Goal: Task Accomplishment & Management: Manage account settings

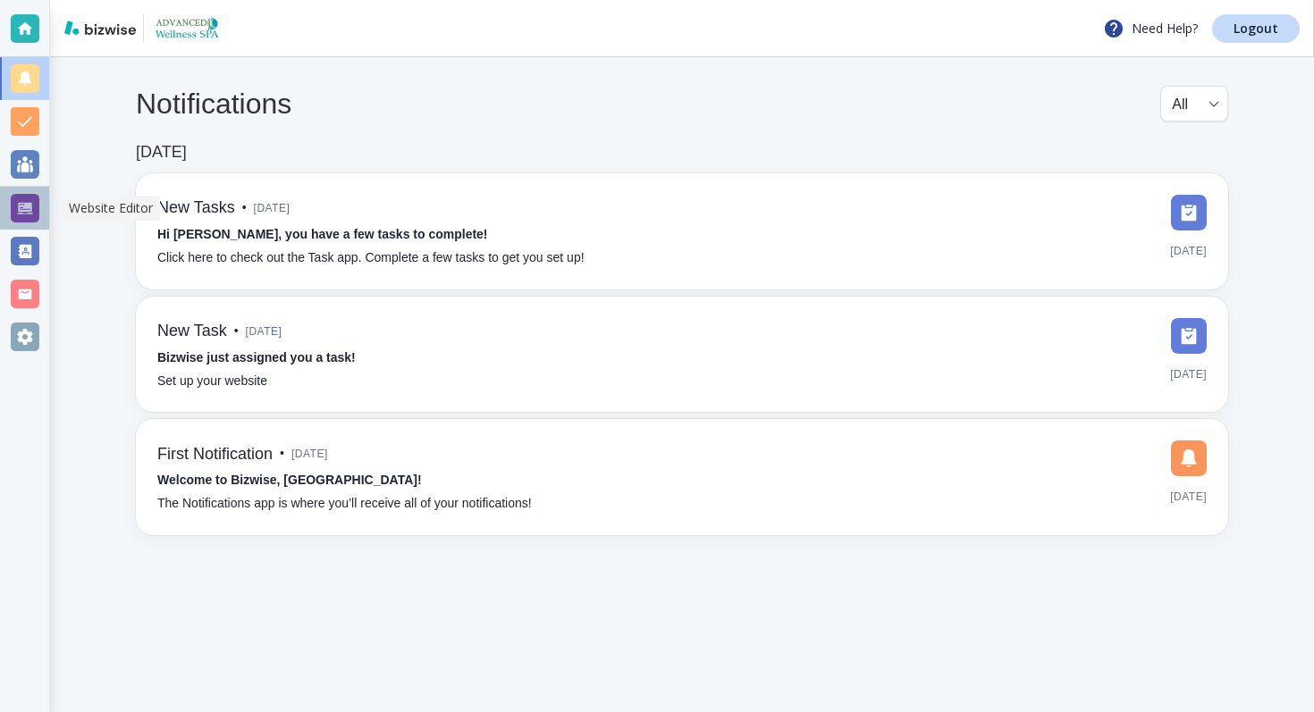
click at [20, 200] on div at bounding box center [25, 208] width 29 height 29
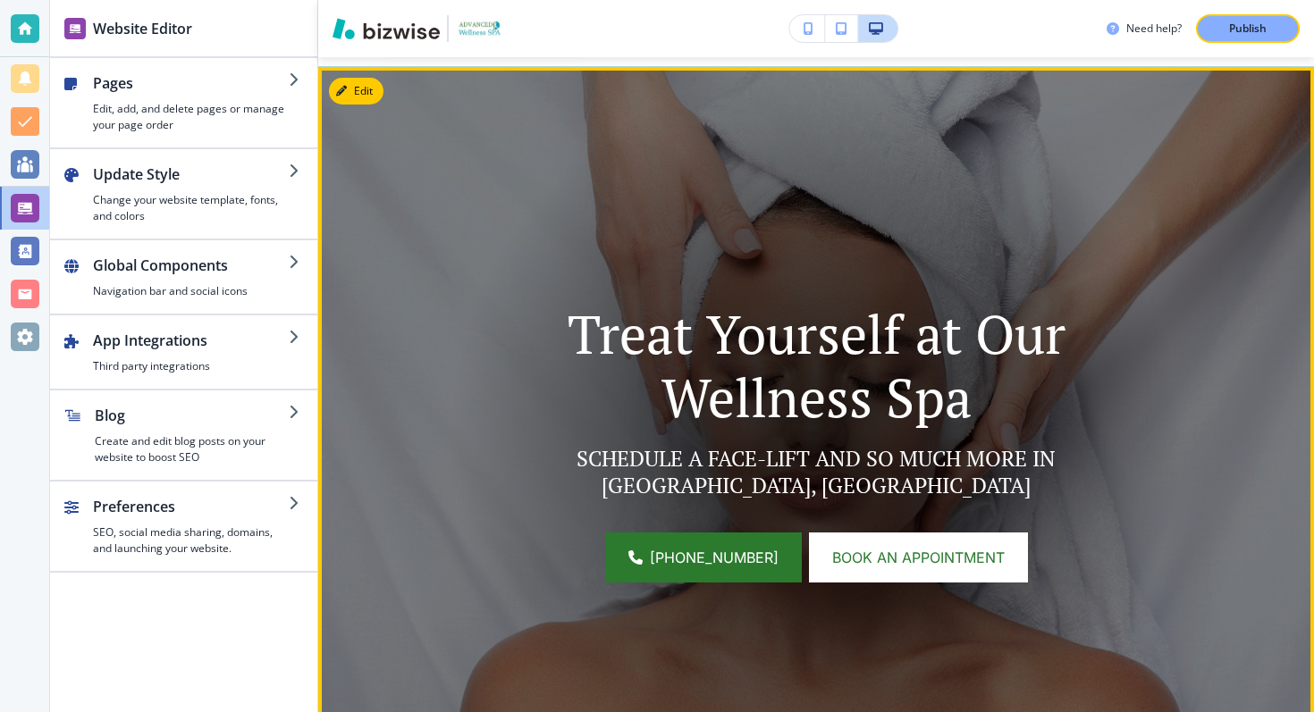
scroll to position [163, 0]
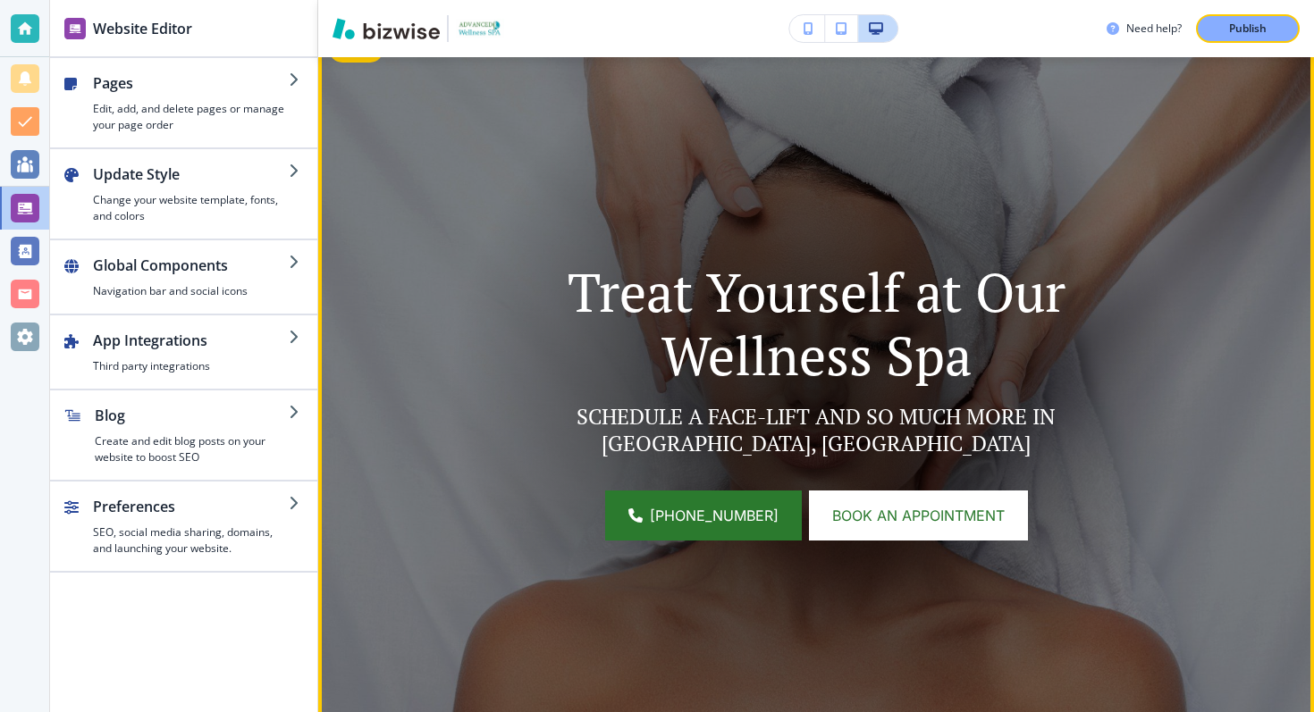
click at [790, 348] on p "Treat Yourself at Our Wellness Spa" at bounding box center [816, 323] width 656 height 127
click at [822, 370] on p "Treat Yourself at Our Wellness Spa" at bounding box center [816, 323] width 656 height 127
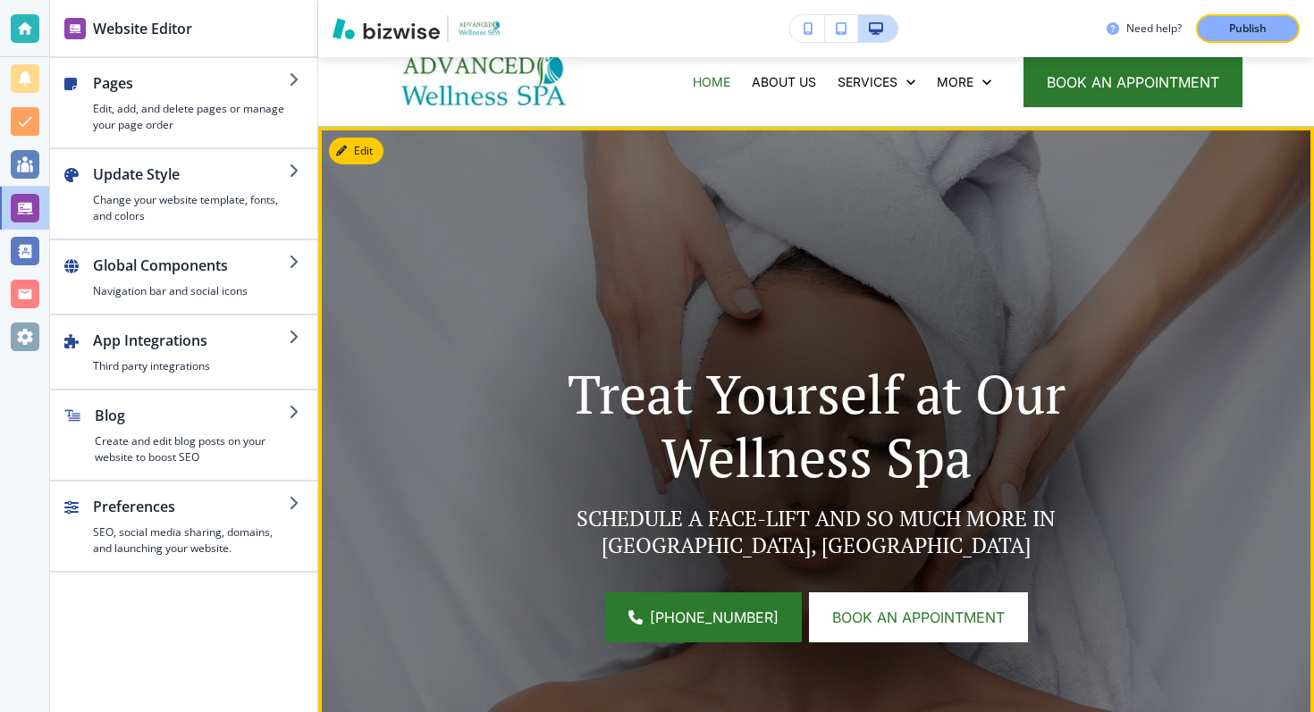
click at [335, 148] on button "Edit" at bounding box center [356, 151] width 55 height 27
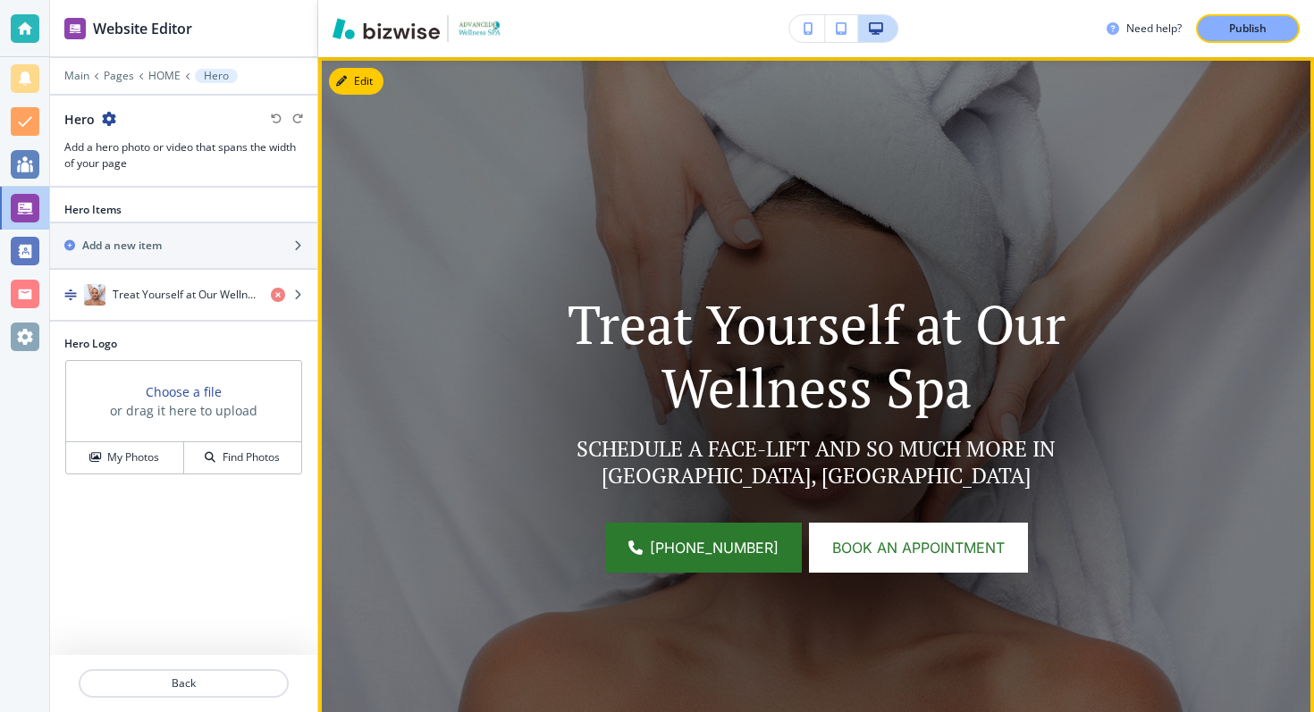
scroll to position [164, 0]
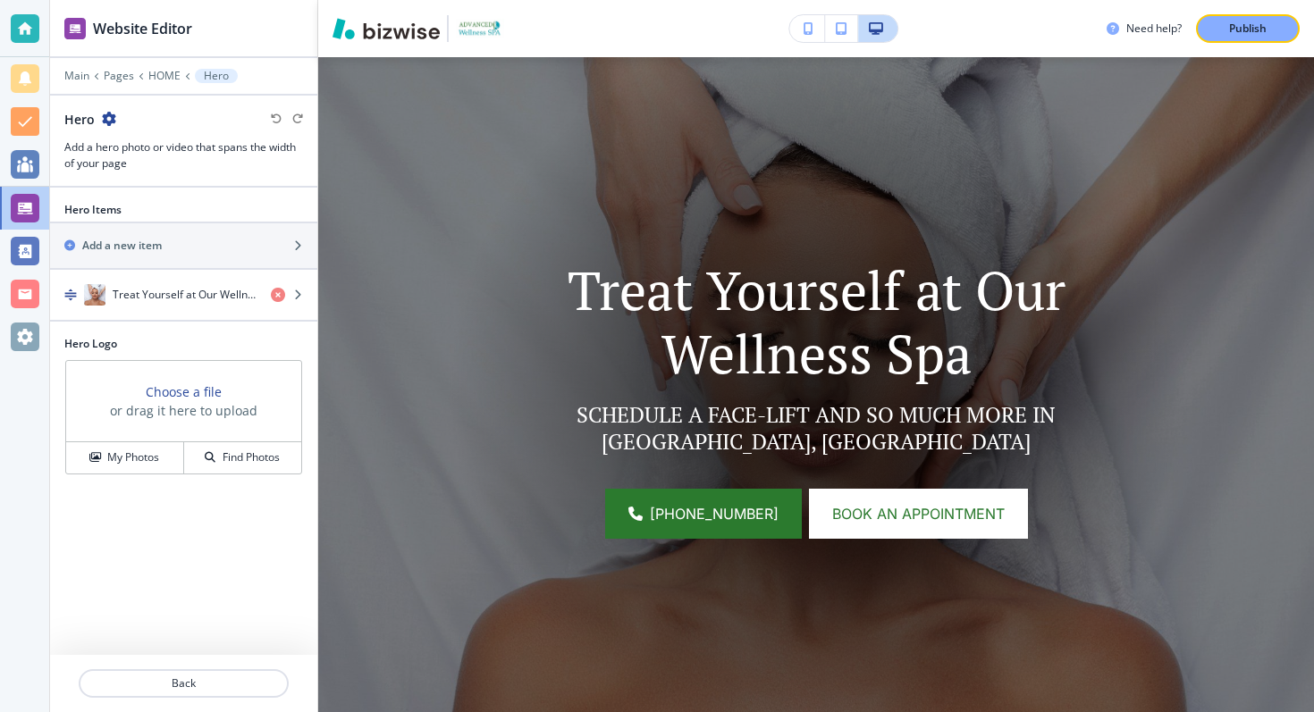
click at [694, 296] on p "Treat Yourself at Our Wellness Spa" at bounding box center [816, 321] width 656 height 127
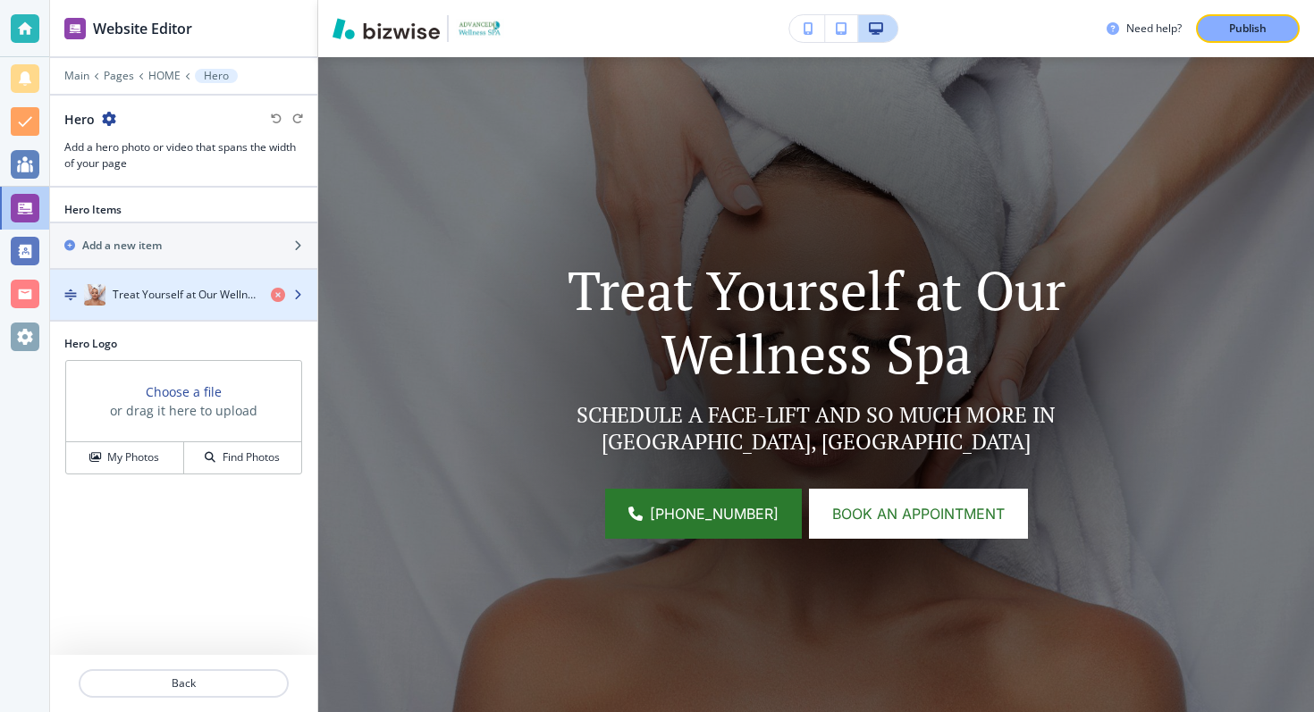
click at [215, 302] on div "Treat Yourself at Our Wellness Spa" at bounding box center [153, 294] width 207 height 21
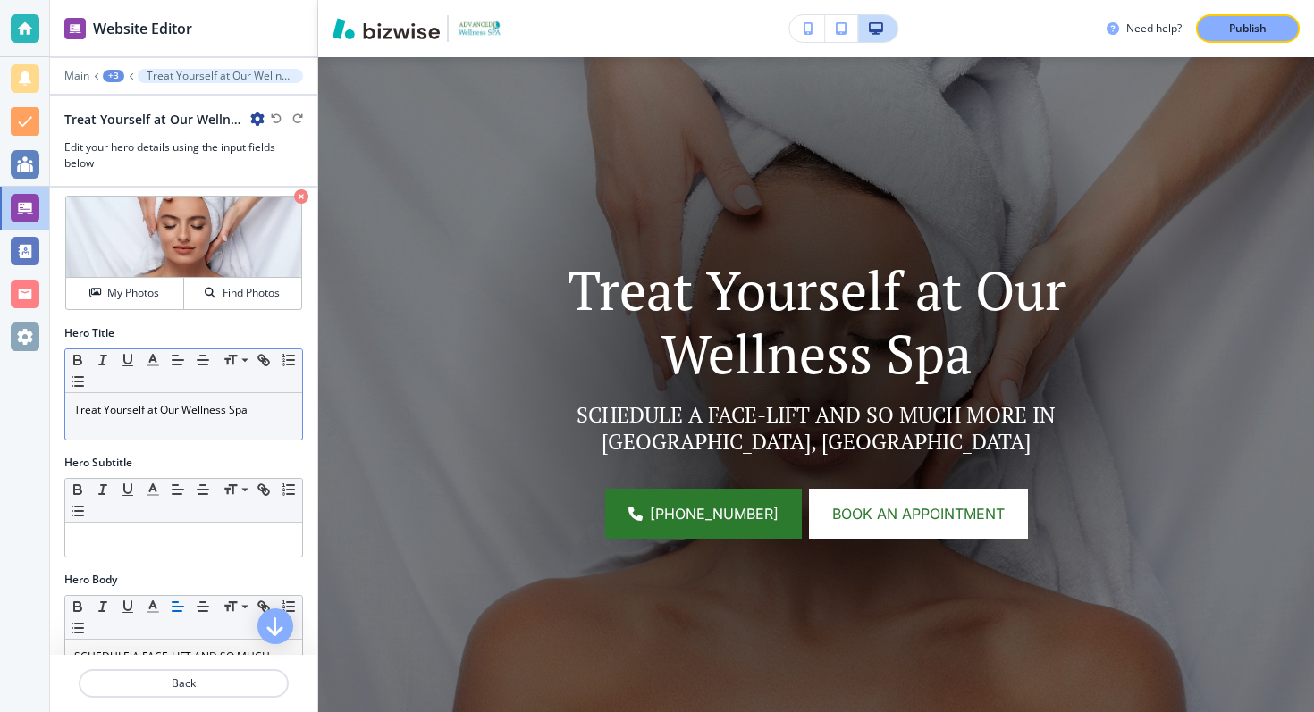
scroll to position [38, 0]
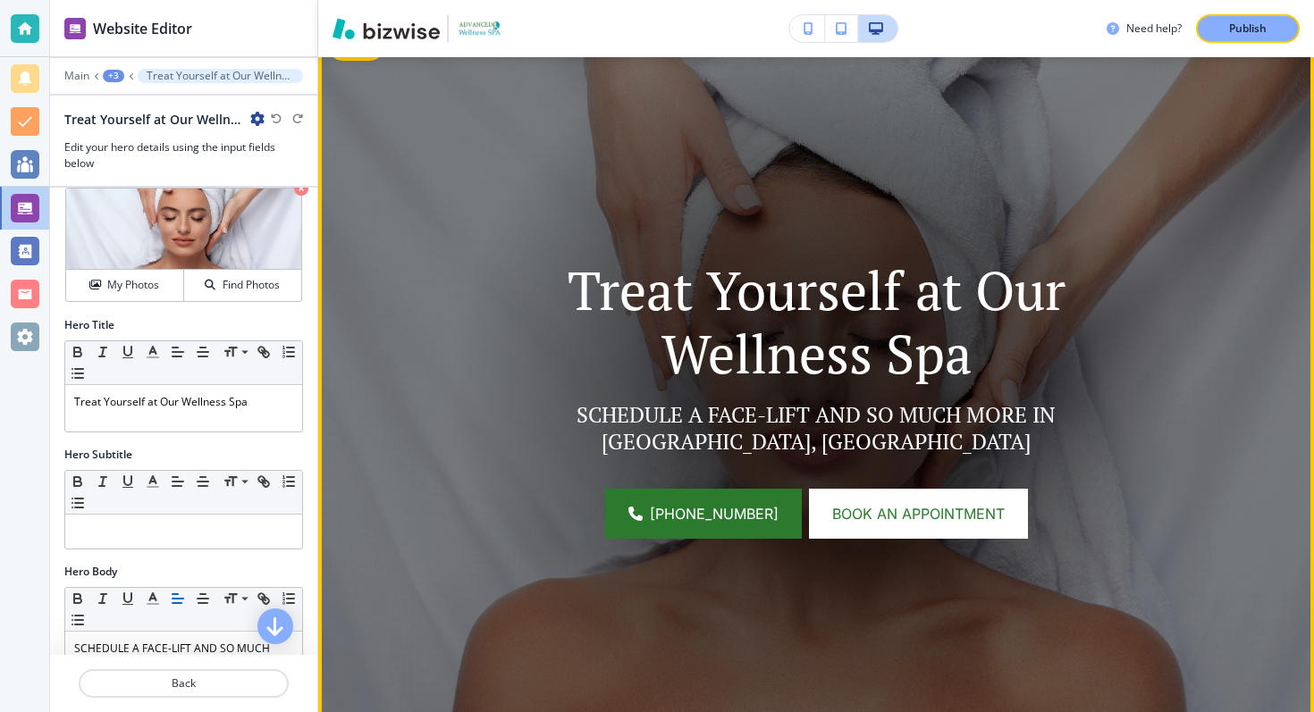
click at [640, 399] on div "Treat Yourself at Our Wellness Spa SCHEDULE A FACE-LIFT AND SO MUCH MORE IN [GE…" at bounding box center [816, 389] width 656 height 299
drag, startPoint x: 637, startPoint y: 415, endPoint x: 642, endPoint y: 395, distance: 20.2
click at [642, 395] on div "Treat Yourself at Our Wellness Spa SCHEDULE A FACE-LIFT AND SO MUCH MORE IN [GE…" at bounding box center [816, 389] width 656 height 299
click at [553, 460] on div "Treat Yourself at Our Wellness Spa SCHEDULE A FACE-LIFT AND SO MUCH MORE IN [GE…" at bounding box center [816, 389] width 656 height 299
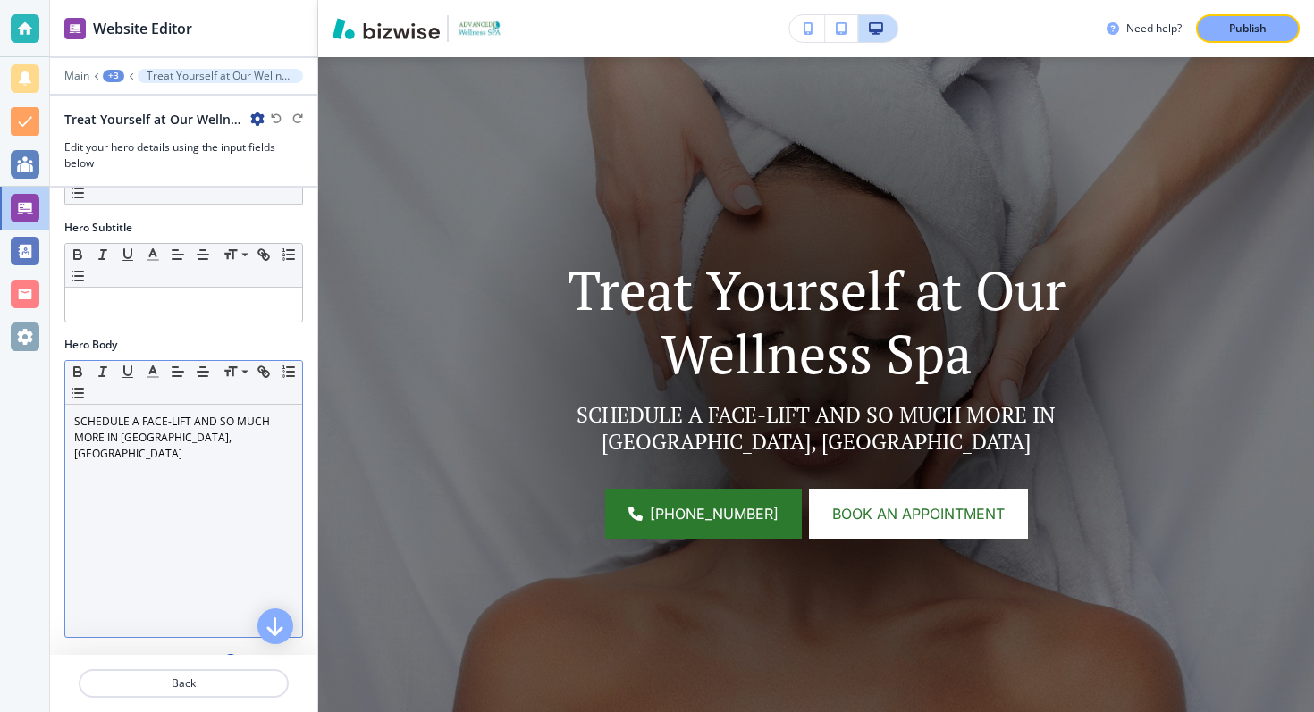
scroll to position [267, 0]
click at [119, 434] on p "SCHEDULE A FACE-LIFT AND SO MUCH MORE IN [GEOGRAPHIC_DATA], [GEOGRAPHIC_DATA]" at bounding box center [183, 436] width 219 height 48
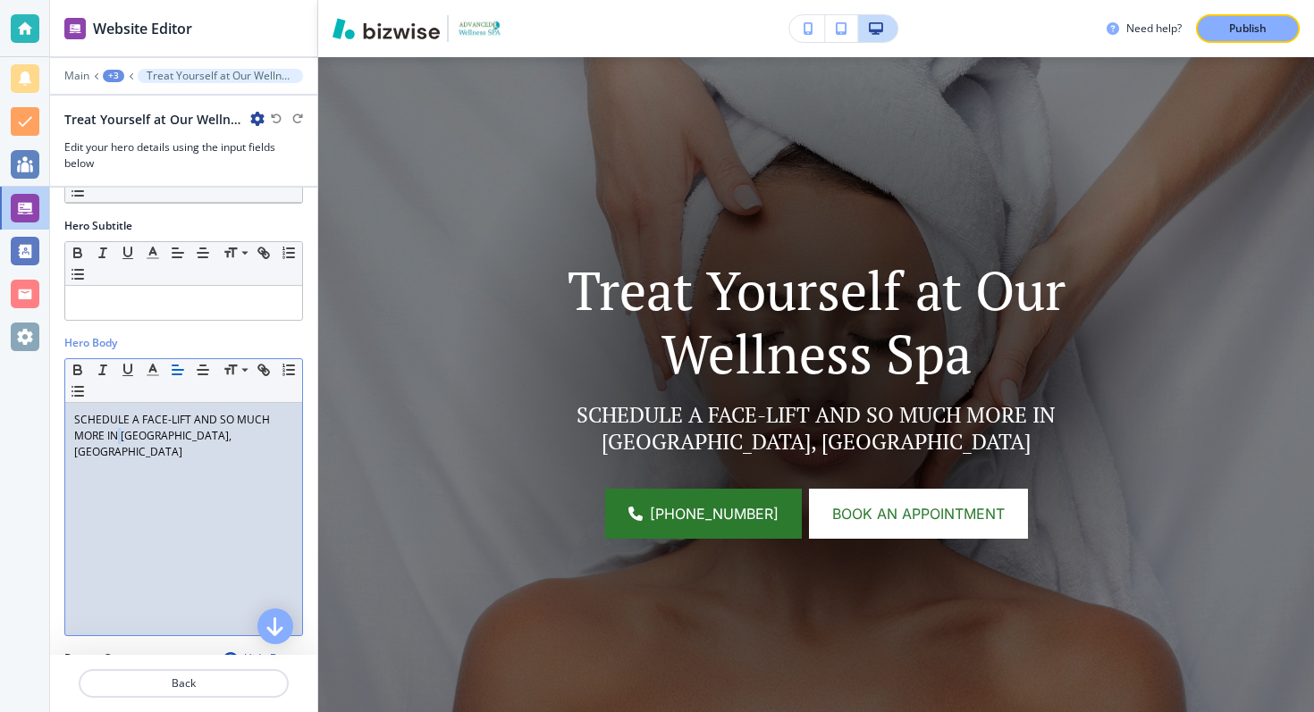
click at [119, 434] on p "SCHEDULE A FACE-LIFT AND SO MUCH MORE IN [GEOGRAPHIC_DATA], [GEOGRAPHIC_DATA]" at bounding box center [183, 436] width 219 height 48
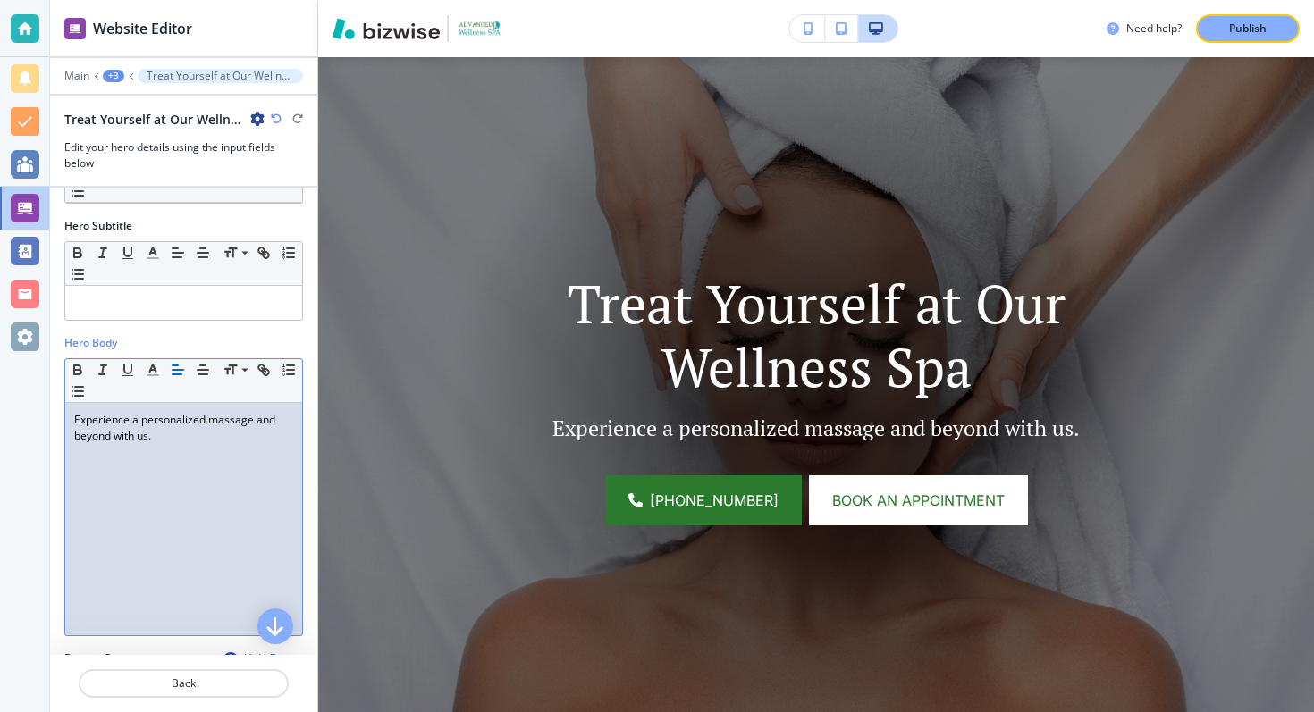
click at [177, 440] on p "Experience a personalized massage and beyond with us." at bounding box center [183, 428] width 219 height 32
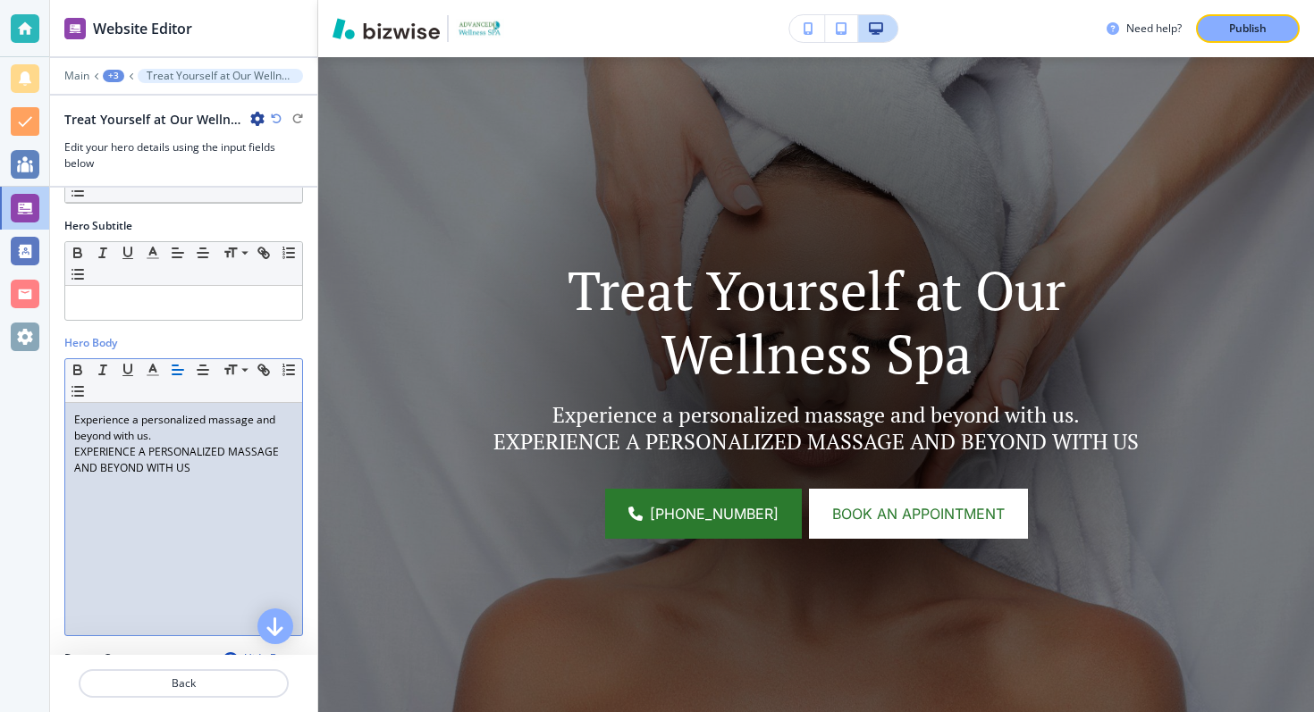
click at [139, 432] on p "Experience a personalized massage and beyond with us." at bounding box center [183, 428] width 219 height 32
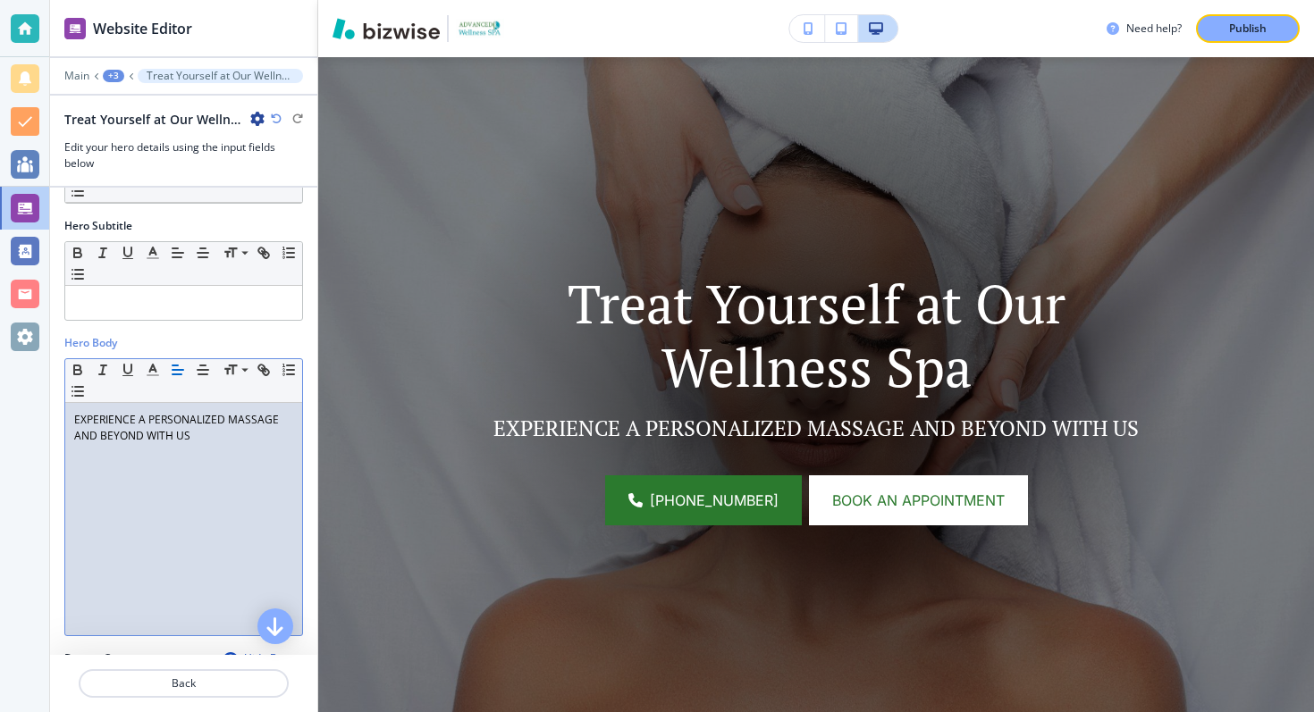
click at [247, 435] on p "EXPERIENCE A PERSONALIZED MASSAGE AND BEYOND WITH US" at bounding box center [183, 428] width 219 height 32
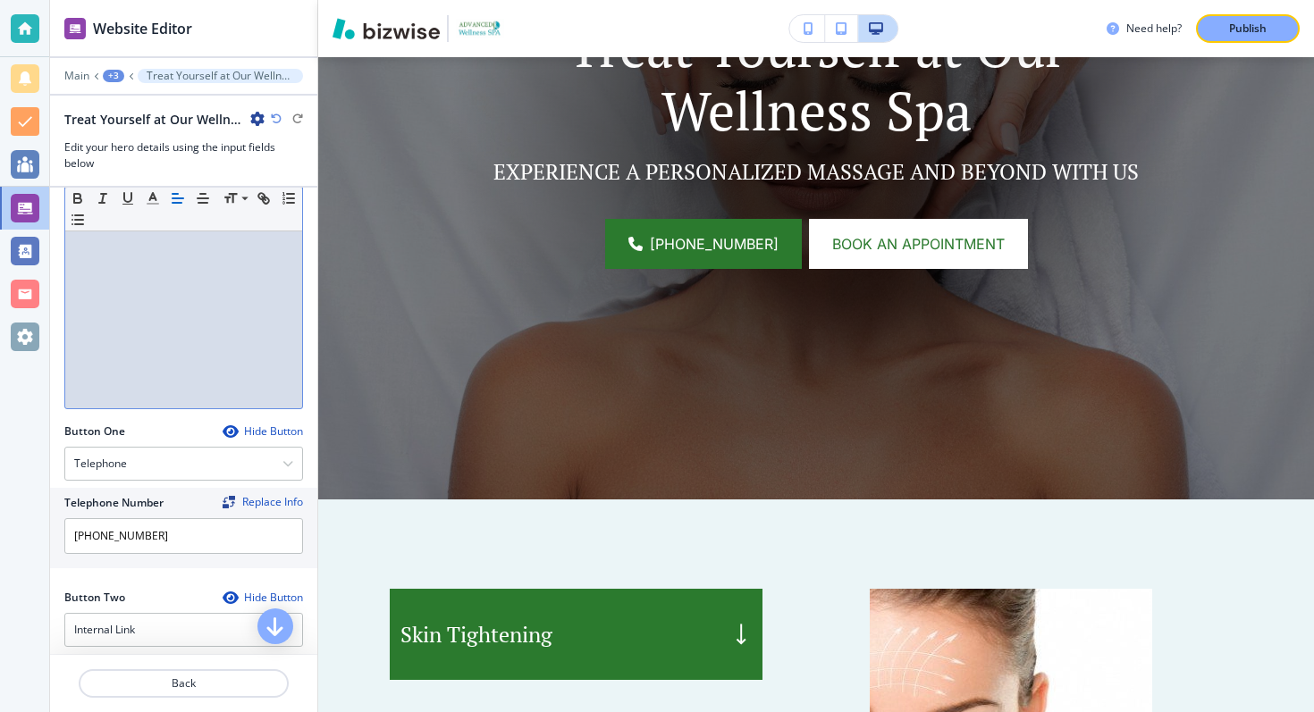
scroll to position [523, 0]
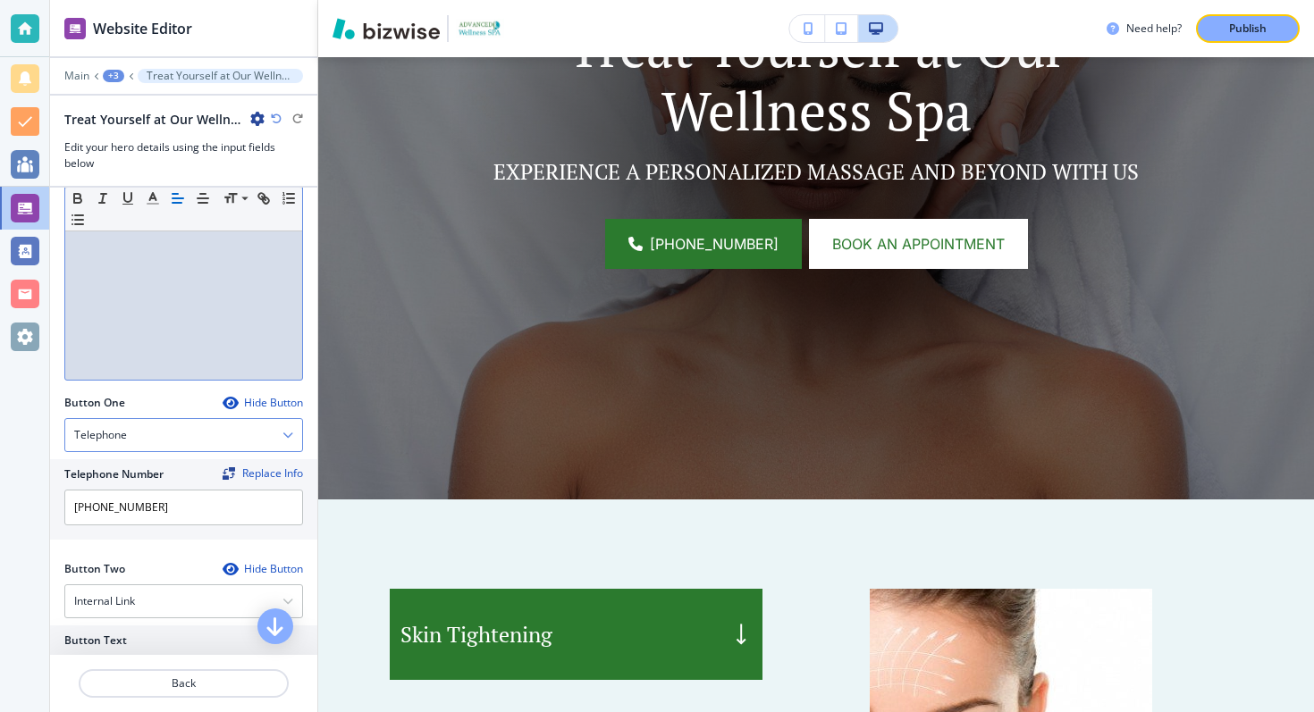
click at [196, 437] on div "Telephone" at bounding box center [183, 435] width 237 height 32
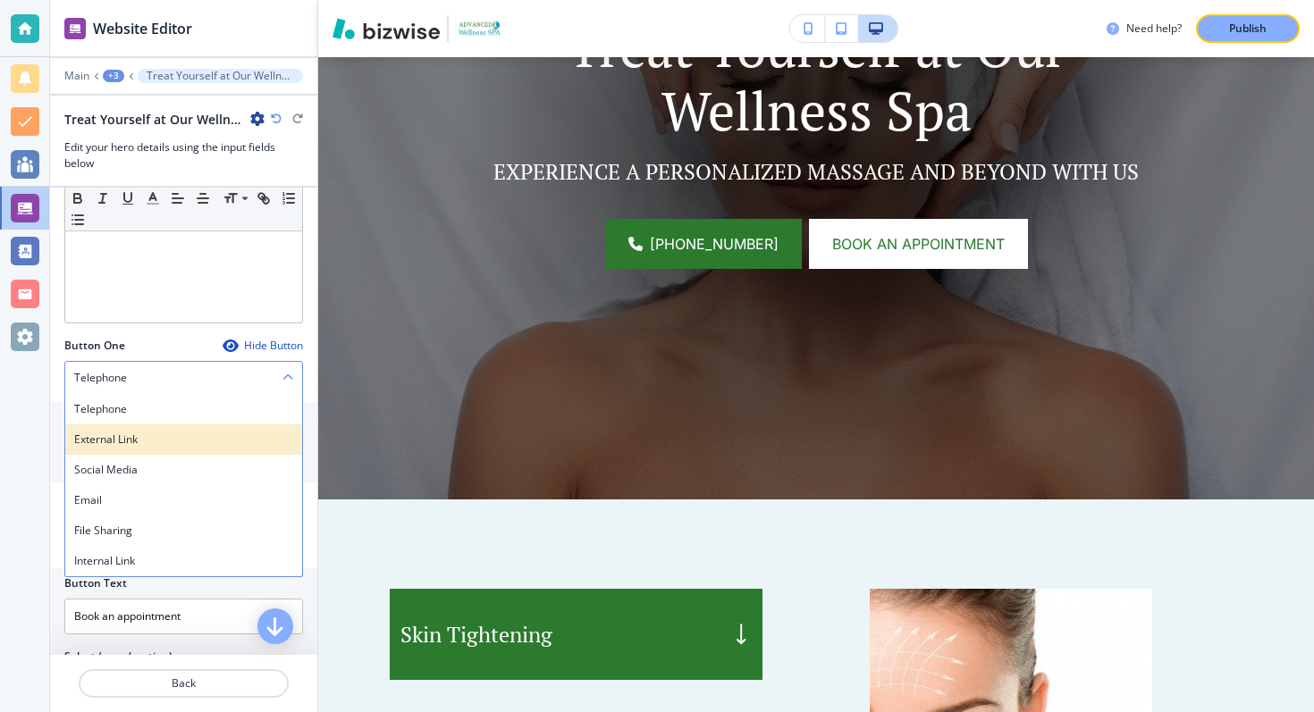
scroll to position [586, 0]
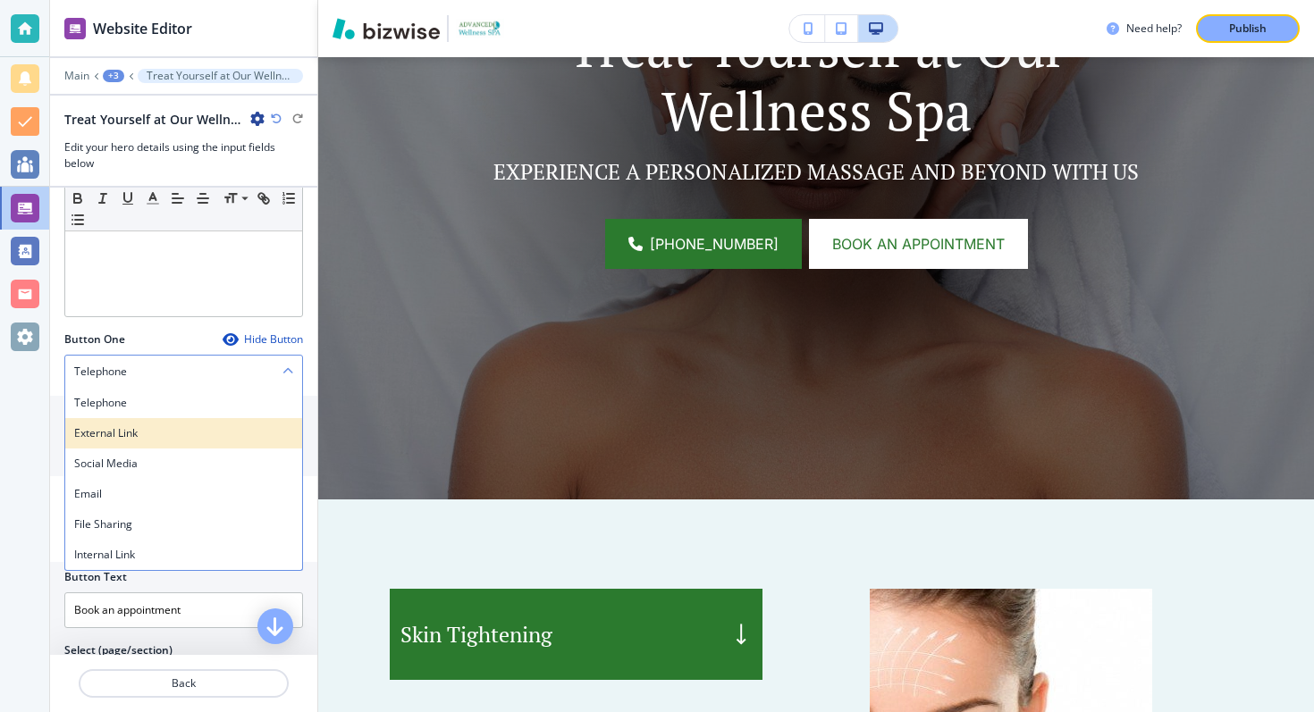
click at [196, 435] on h4 "External Link" at bounding box center [183, 434] width 219 height 16
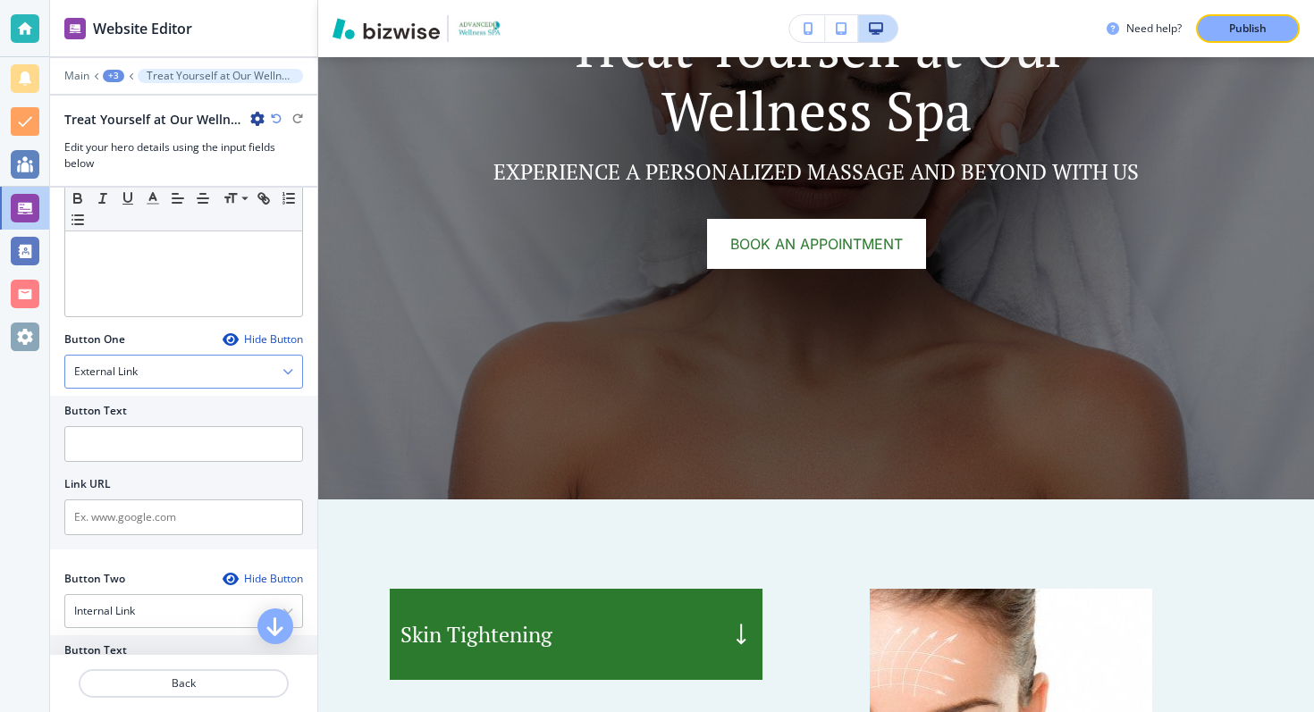
click at [221, 369] on div "External Link" at bounding box center [183, 372] width 237 height 32
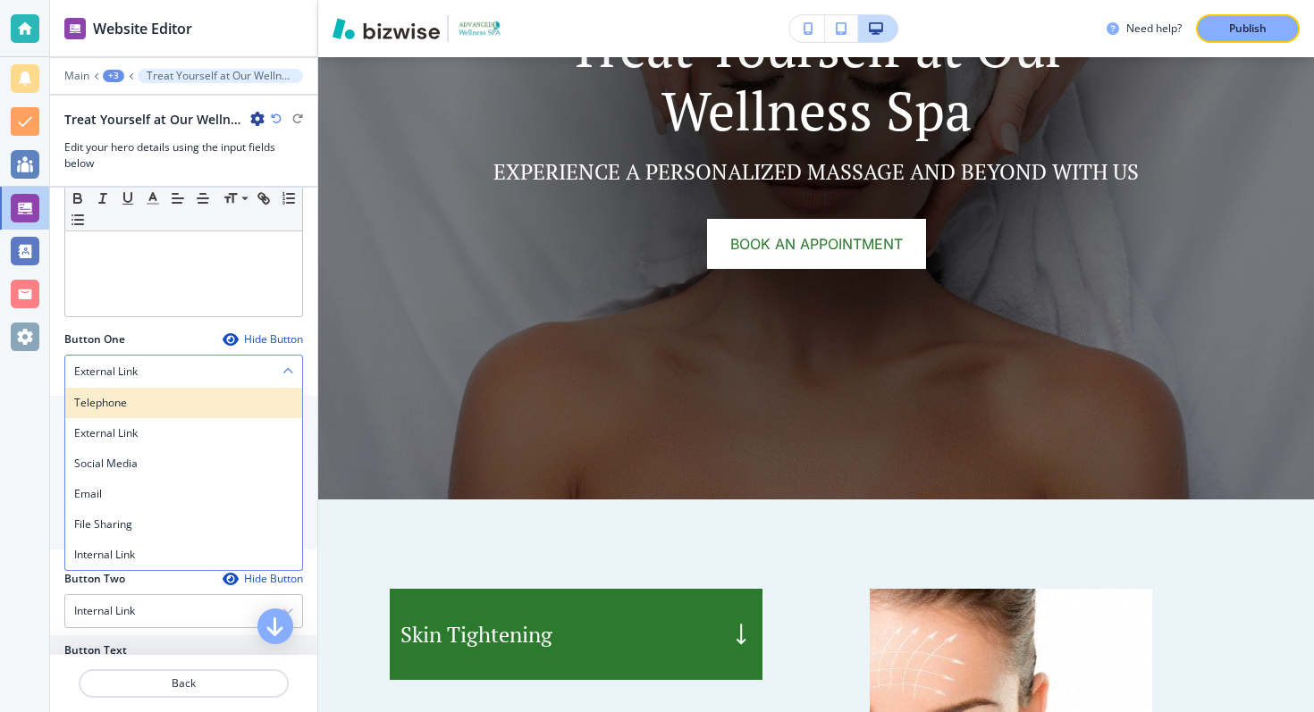
click at [179, 401] on h4 "Telephone" at bounding box center [183, 403] width 219 height 16
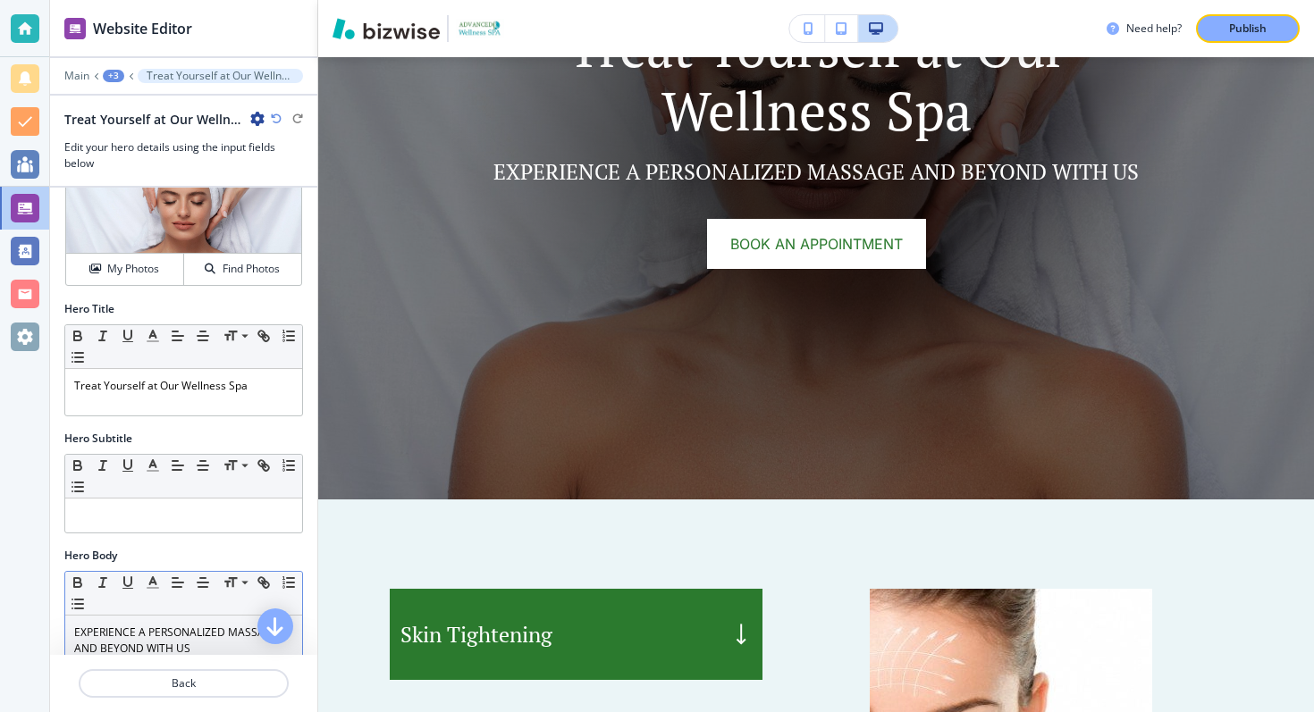
scroll to position [277, 0]
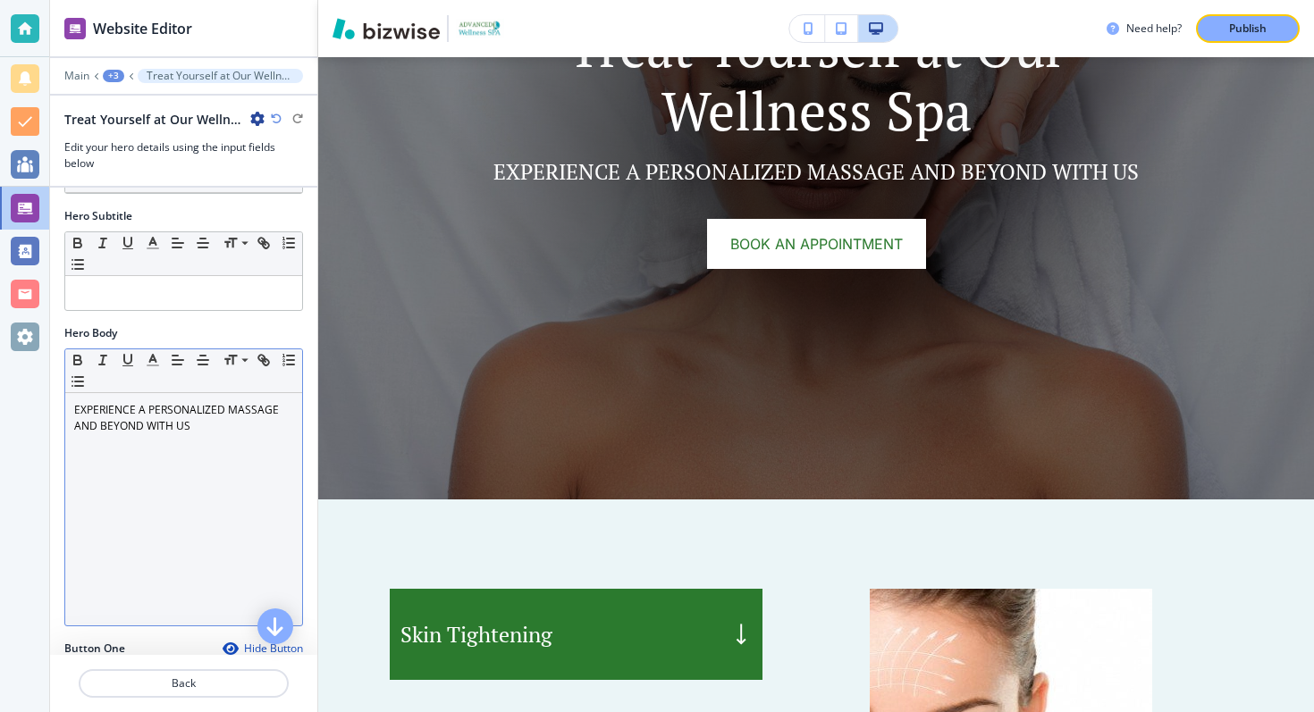
click at [99, 422] on p "EXPERIENCE A PERSONALIZED MASSAGE AND BEYOND WITH US" at bounding box center [183, 418] width 219 height 32
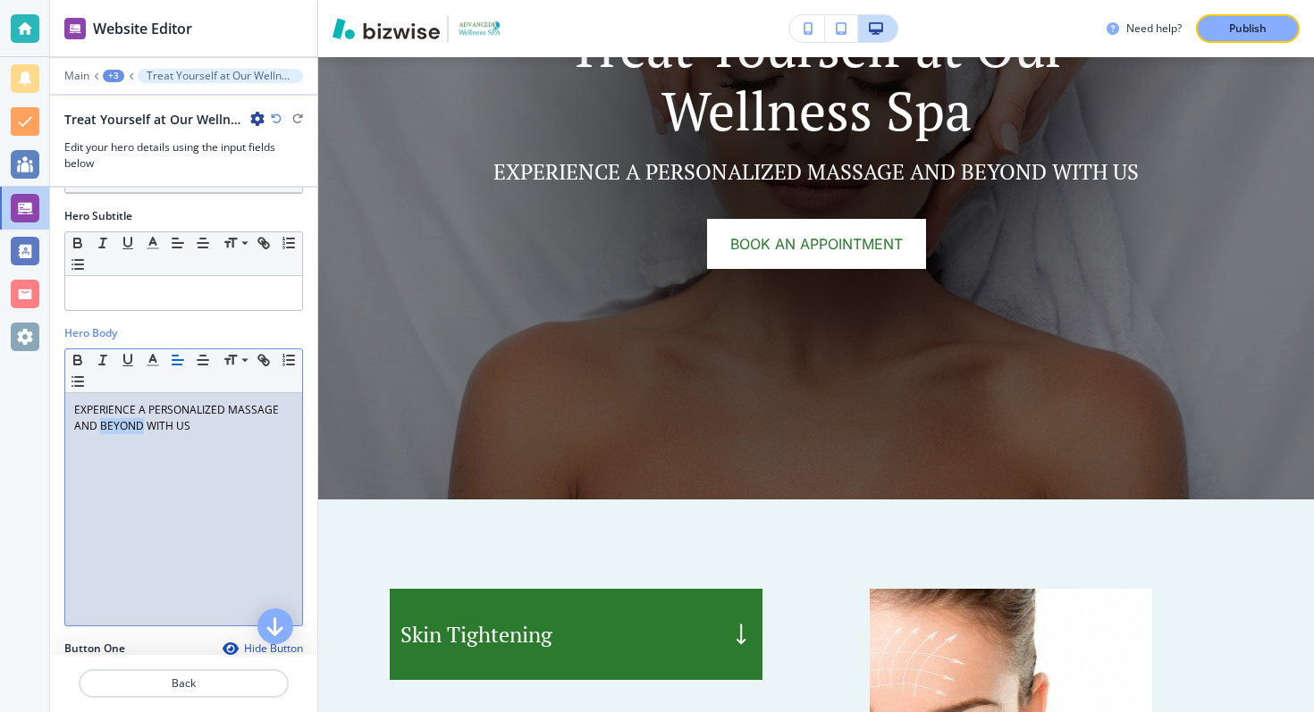
click at [99, 422] on p "EXPERIENCE A PERSONALIZED MASSAGE AND BEYOND WITH US" at bounding box center [183, 418] width 219 height 32
copy p "EXPERIENCE A PERSONALIZED MASSAGE AND BEYOND WITH US"
click at [154, 677] on p "Back" at bounding box center [183, 684] width 207 height 16
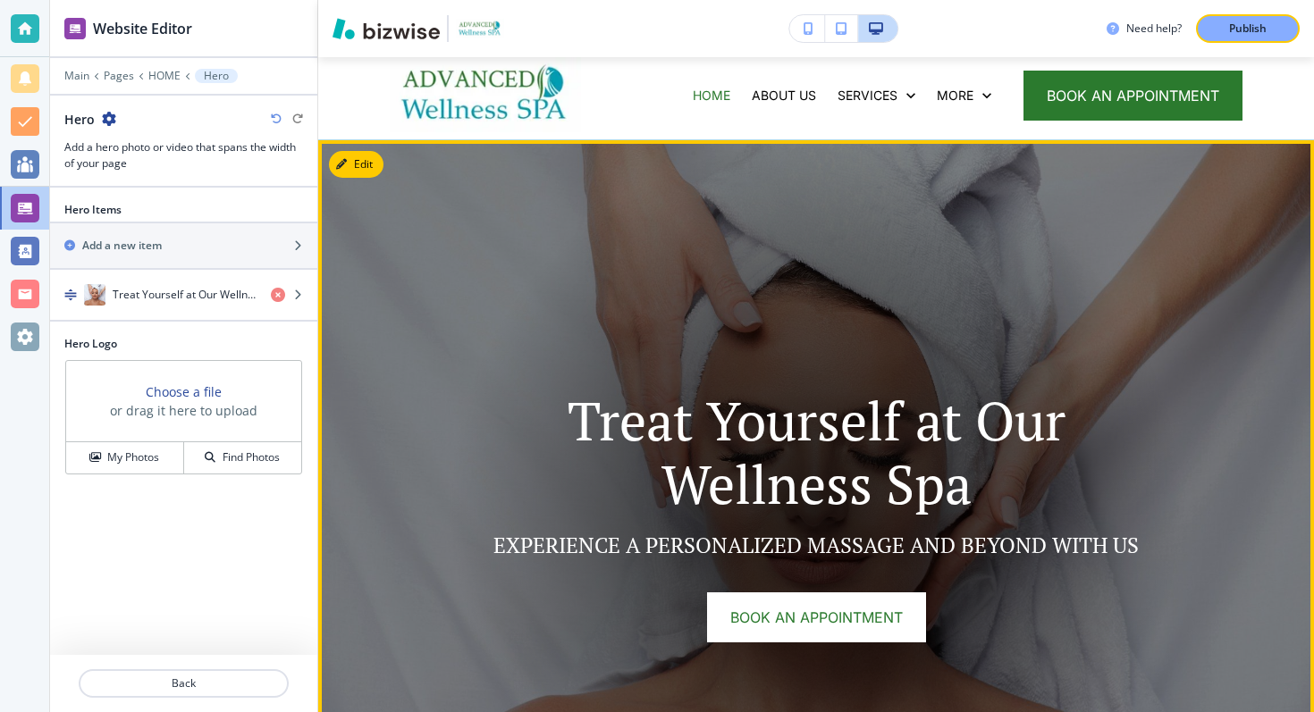
scroll to position [42, 0]
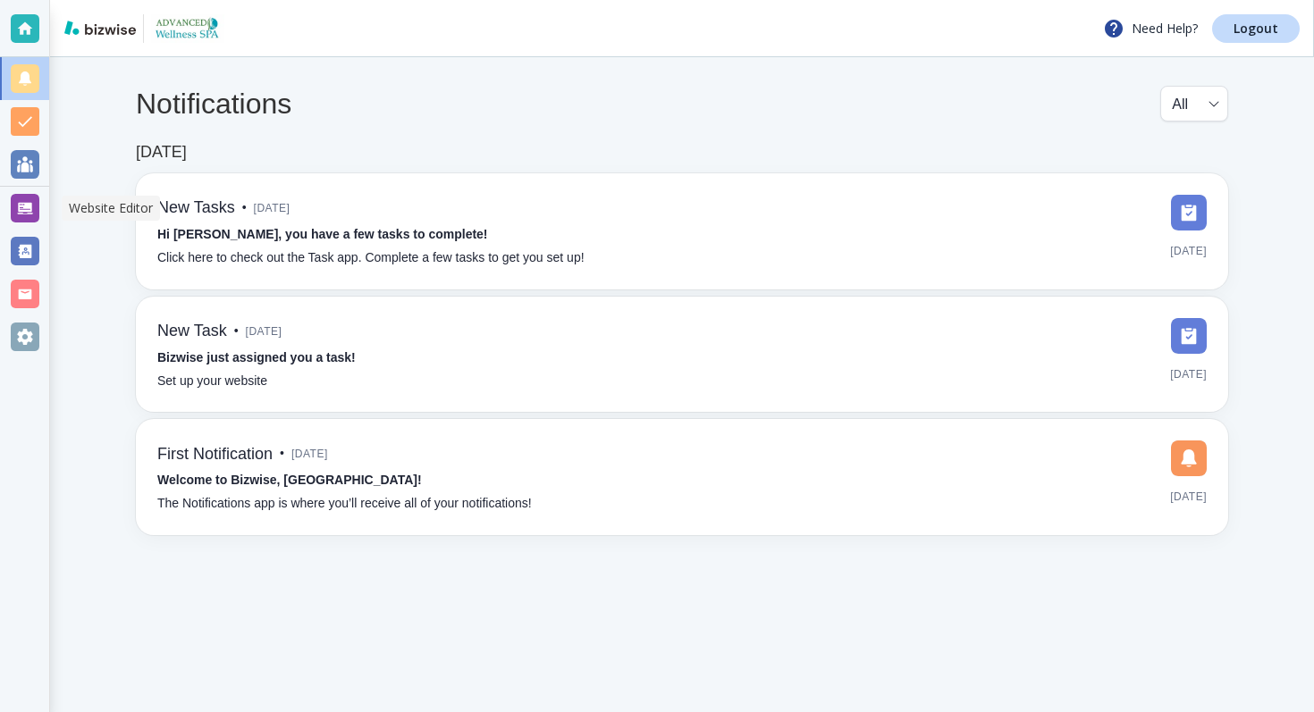
click at [23, 208] on div at bounding box center [25, 208] width 29 height 29
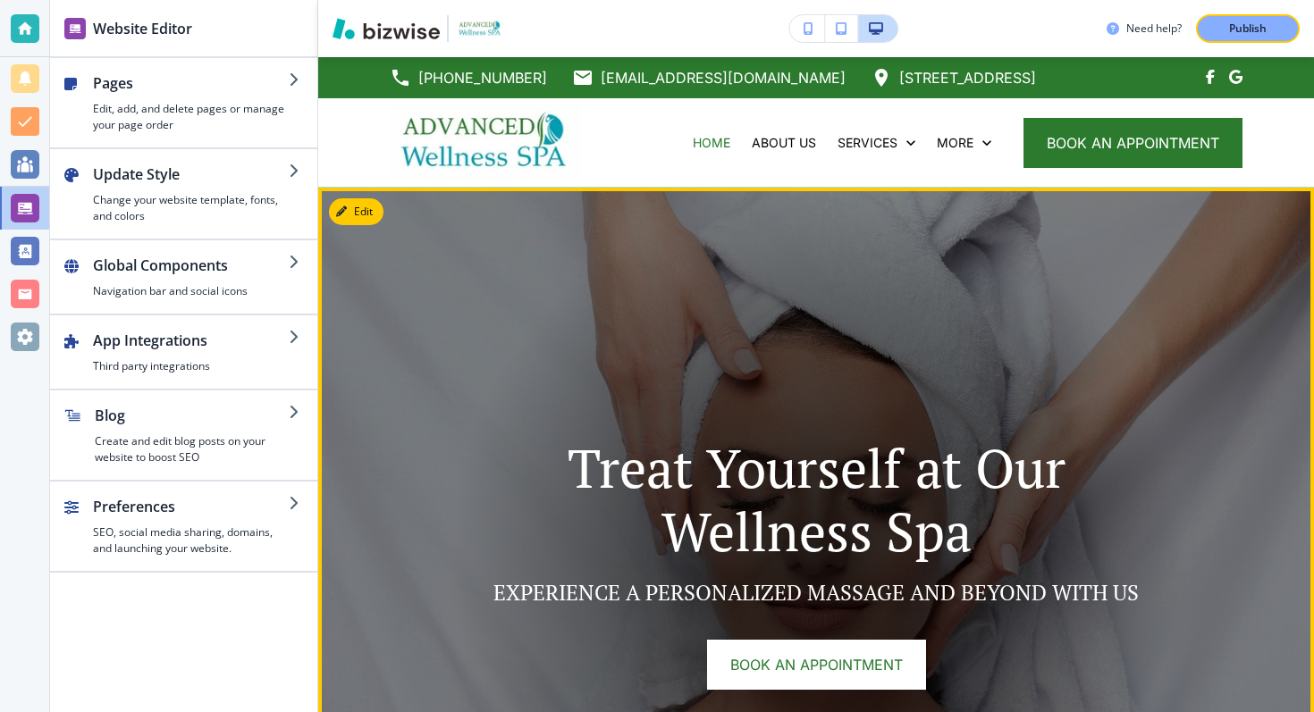
scroll to position [36, 0]
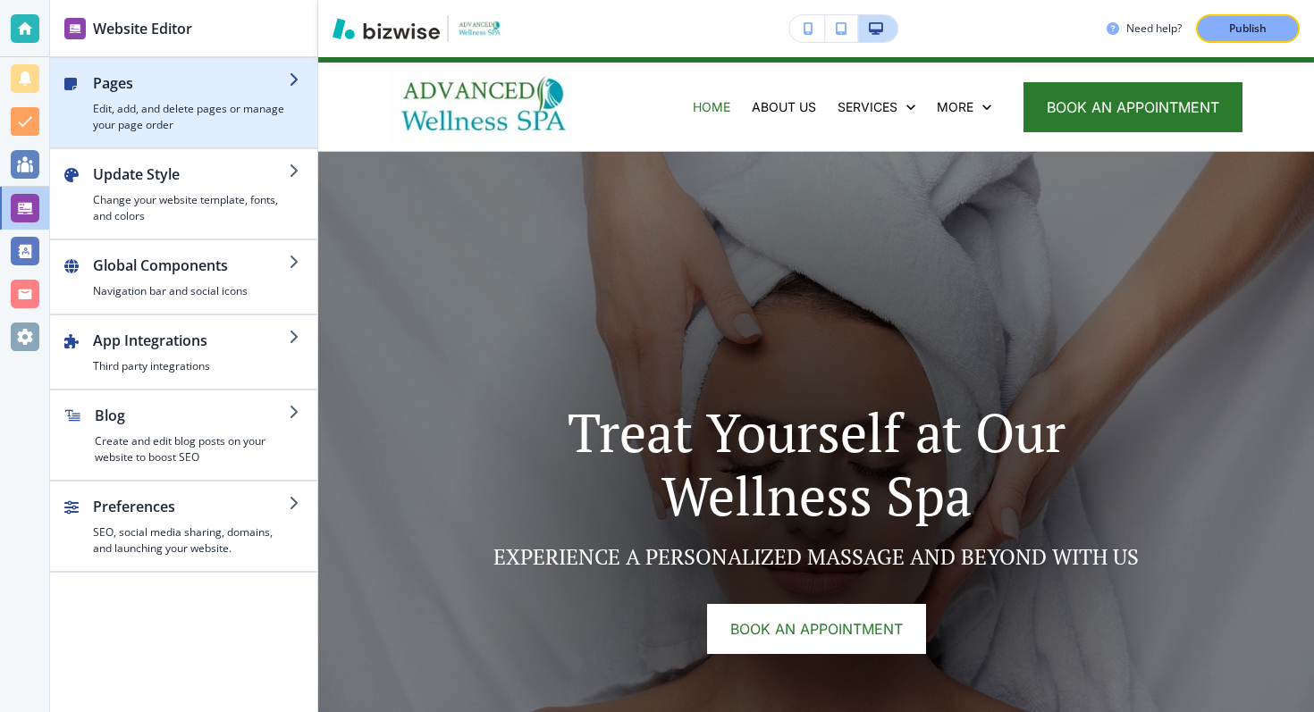
click at [203, 106] on h4 "Edit, add, and delete pages or manage your page order" at bounding box center [191, 117] width 196 height 32
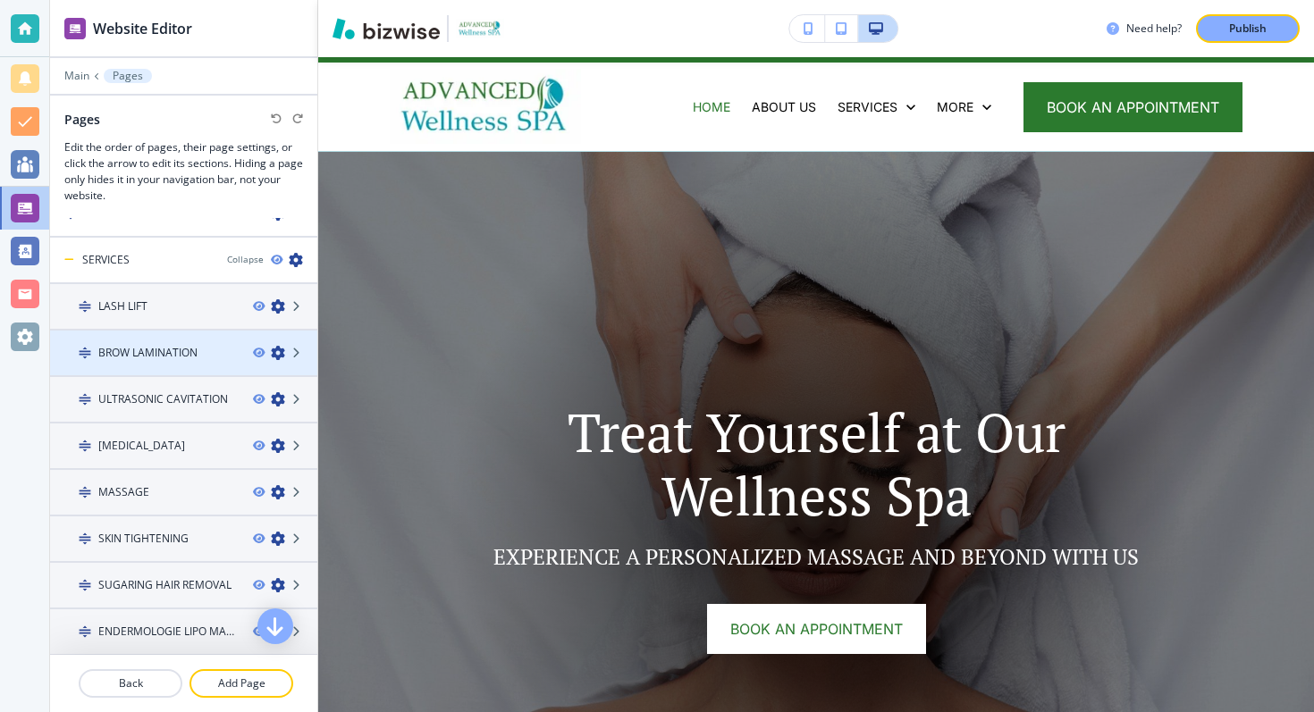
scroll to position [0, 0]
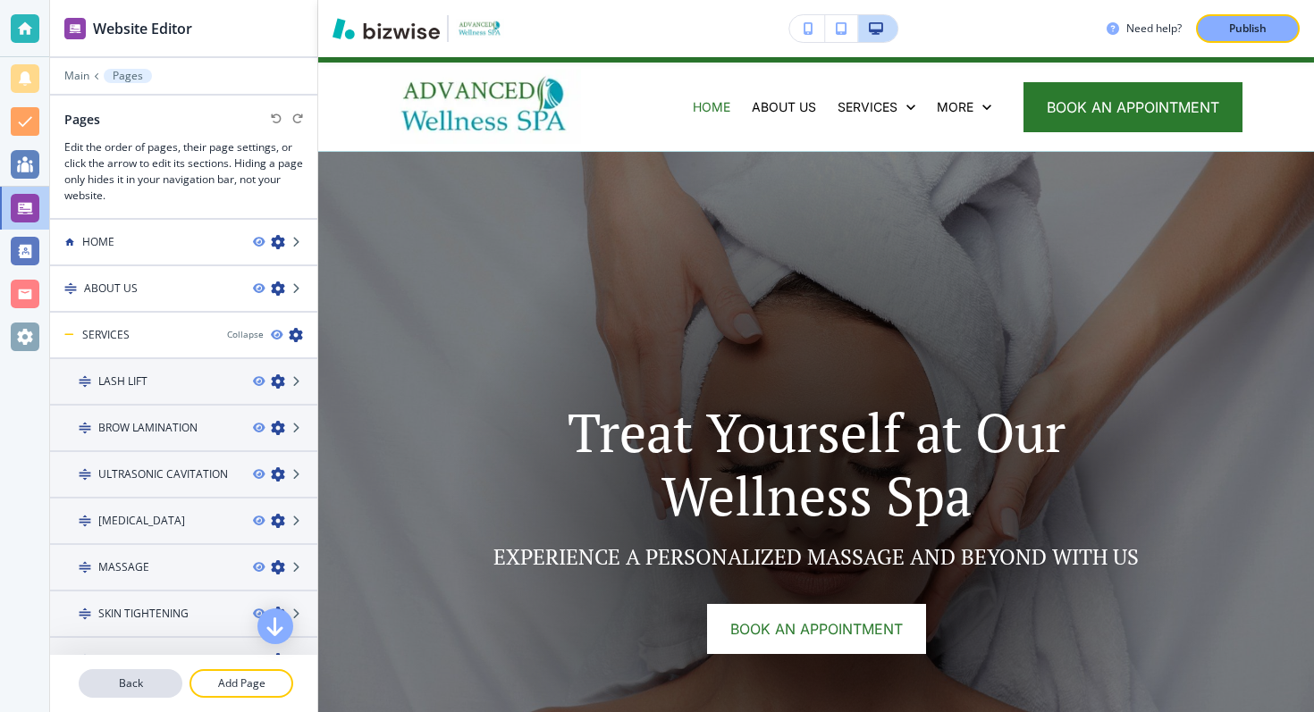
click at [149, 681] on p "Back" at bounding box center [130, 684] width 100 height 16
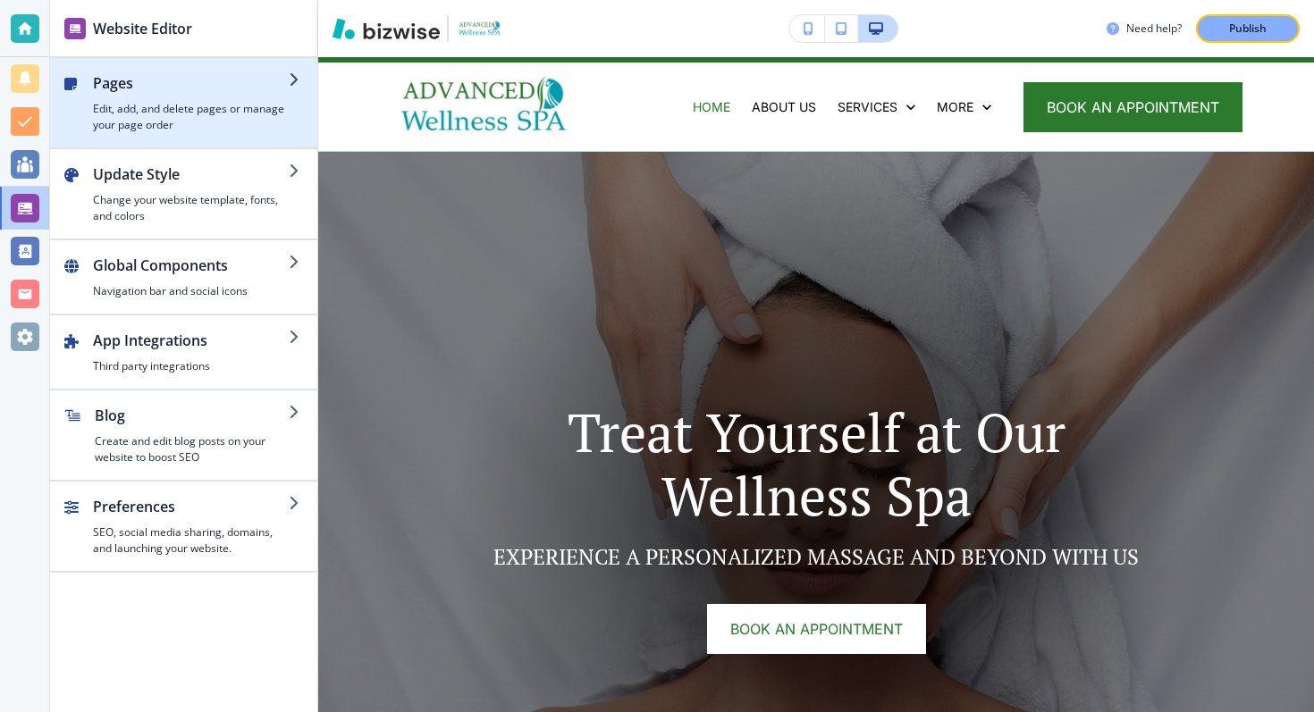
click at [199, 105] on h4 "Edit, add, and delete pages or manage your page order" at bounding box center [191, 117] width 196 height 32
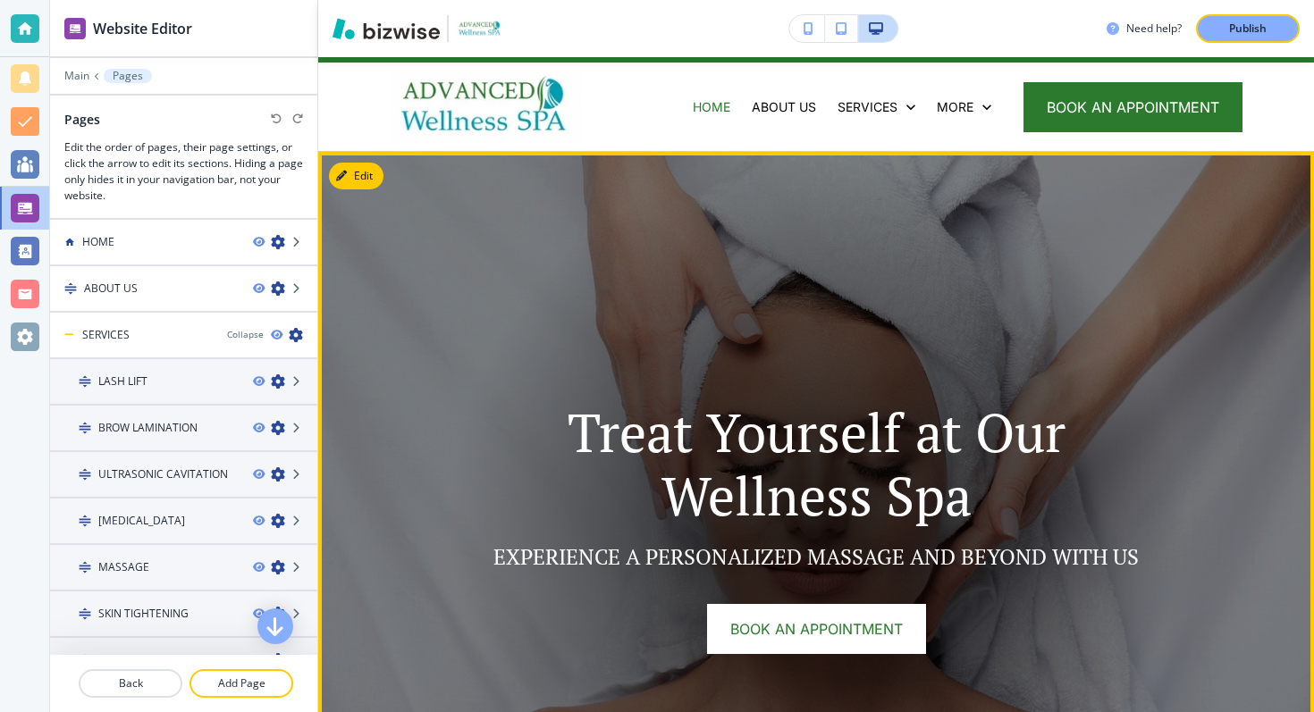
click at [462, 249] on img at bounding box center [816, 518] width 996 height 733
click at [360, 180] on button "Edit This Section" at bounding box center [389, 176] width 121 height 27
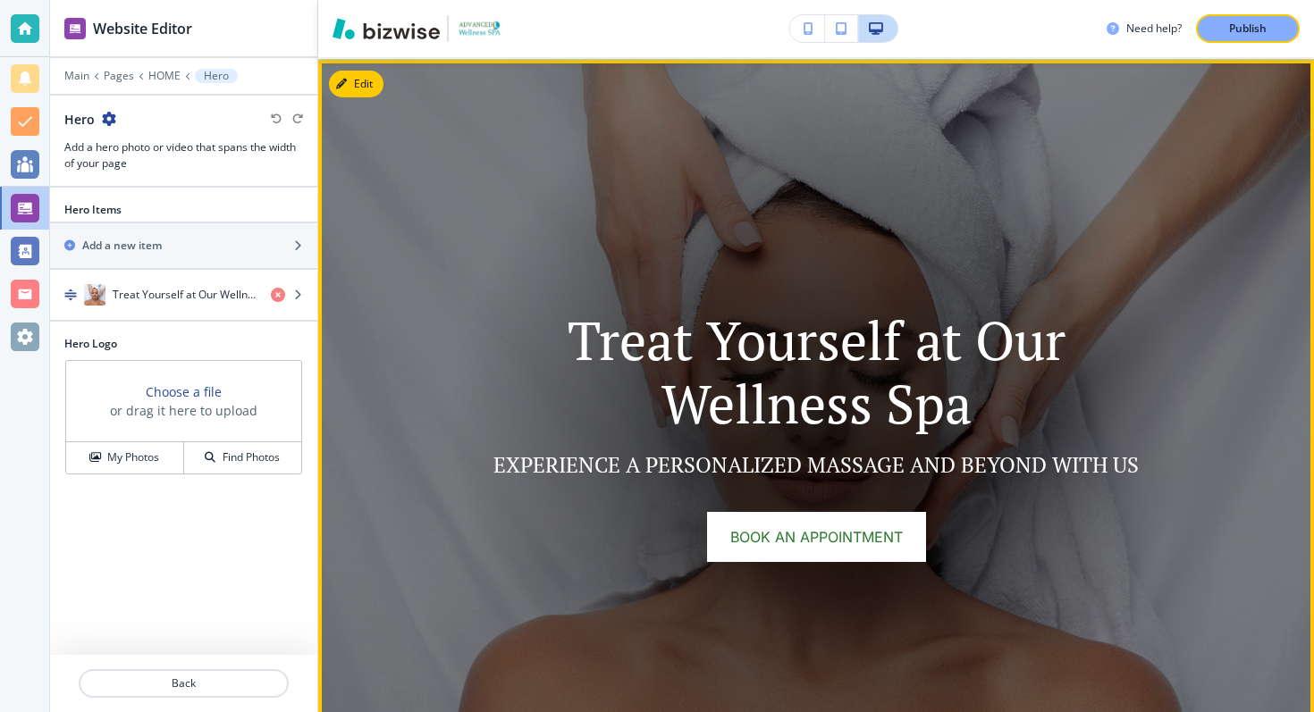
scroll to position [131, 0]
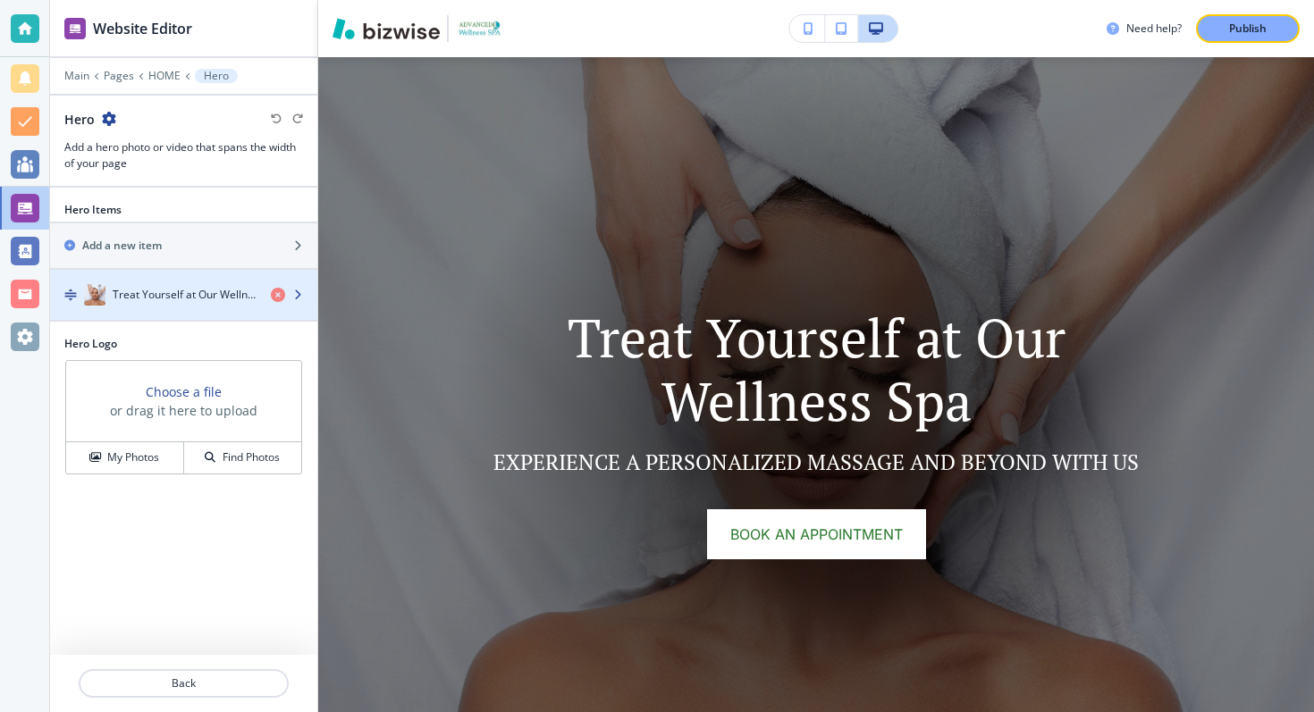
click at [166, 309] on div "button" at bounding box center [183, 313] width 267 height 14
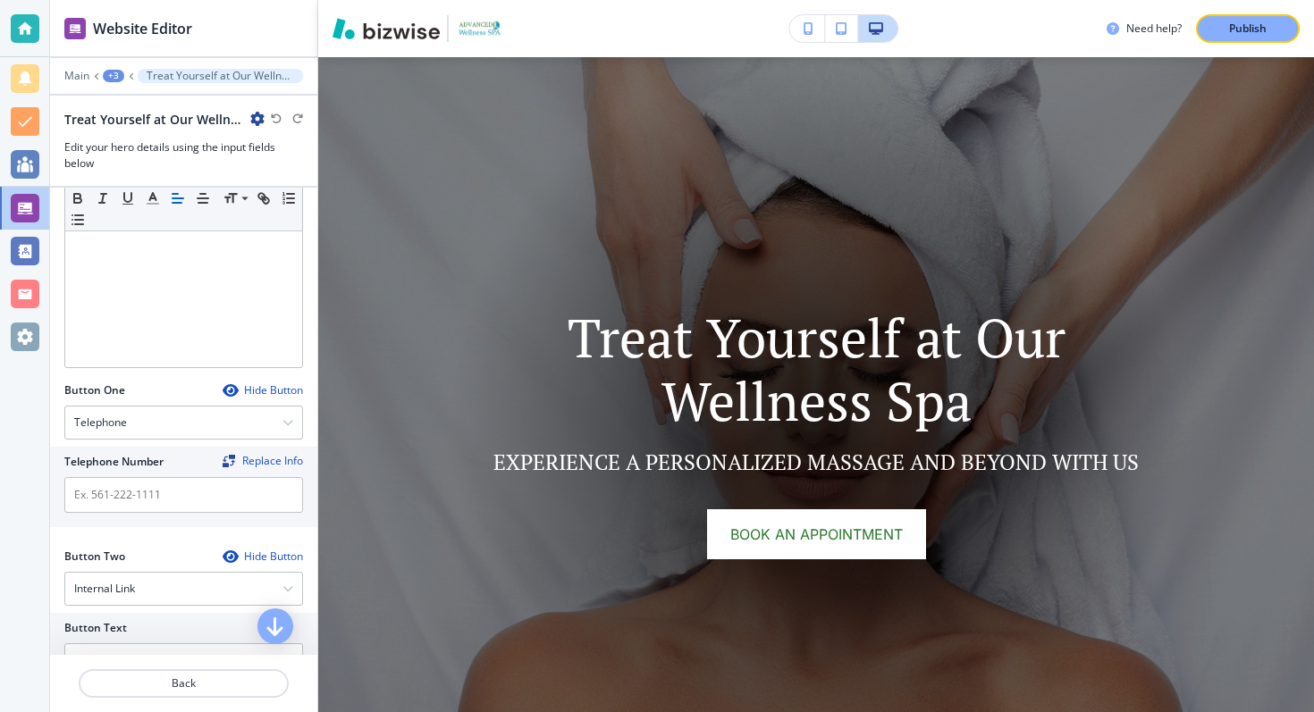
scroll to position [570, 0]
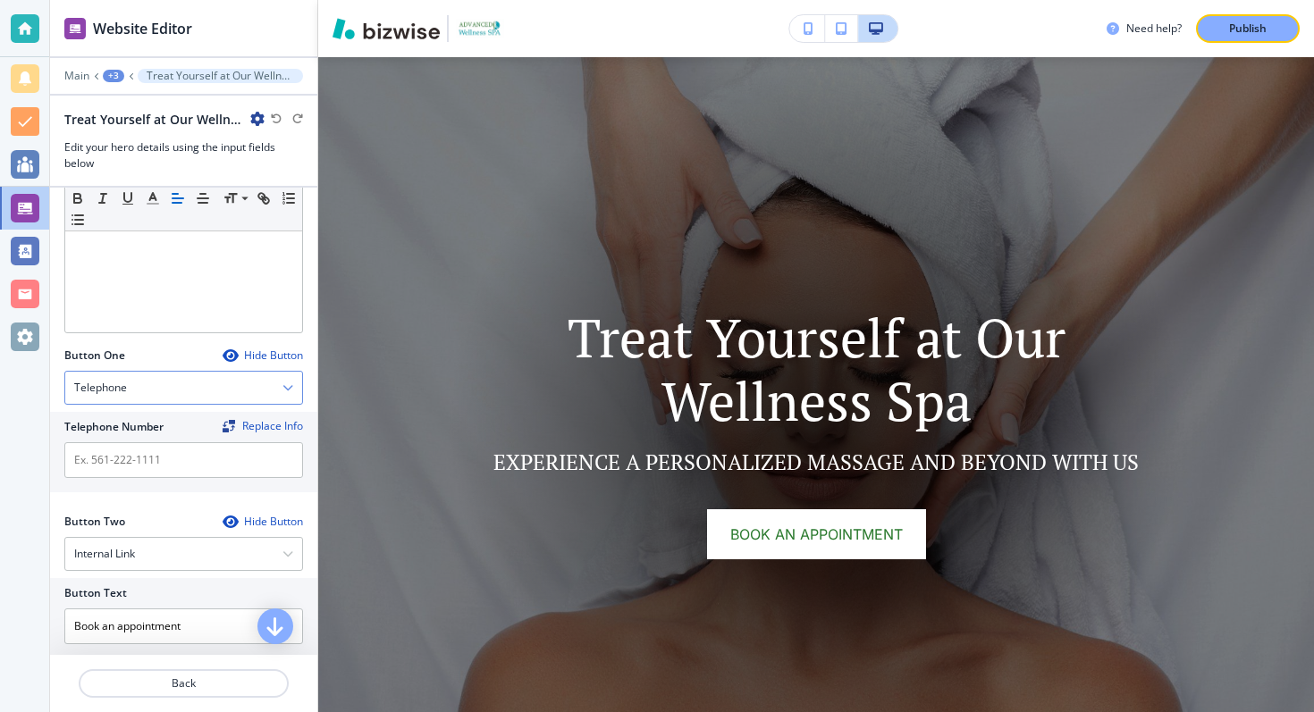
click at [152, 382] on div "Telephone" at bounding box center [183, 388] width 237 height 32
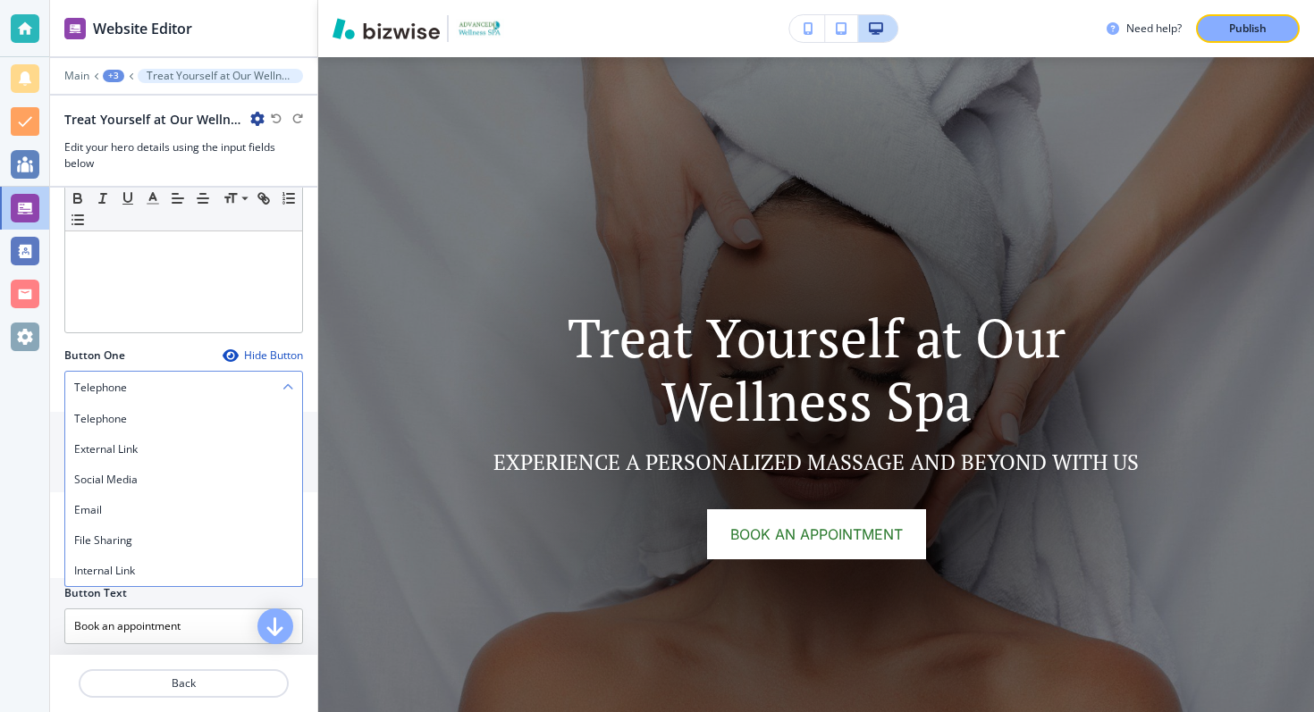
click at [185, 377] on div "Telephone" at bounding box center [183, 388] width 237 height 32
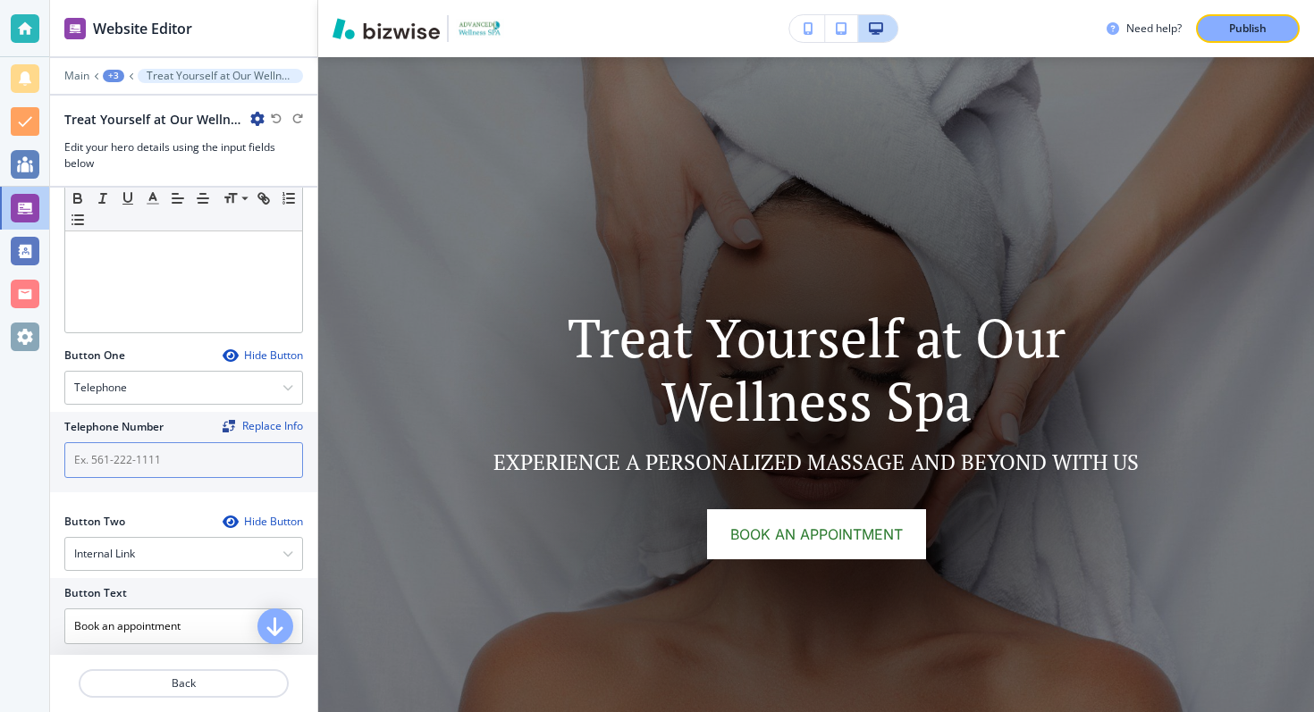
click at [145, 473] on input "text" at bounding box center [183, 461] width 239 height 36
click at [173, 387] on div "Telephone" at bounding box center [183, 388] width 237 height 32
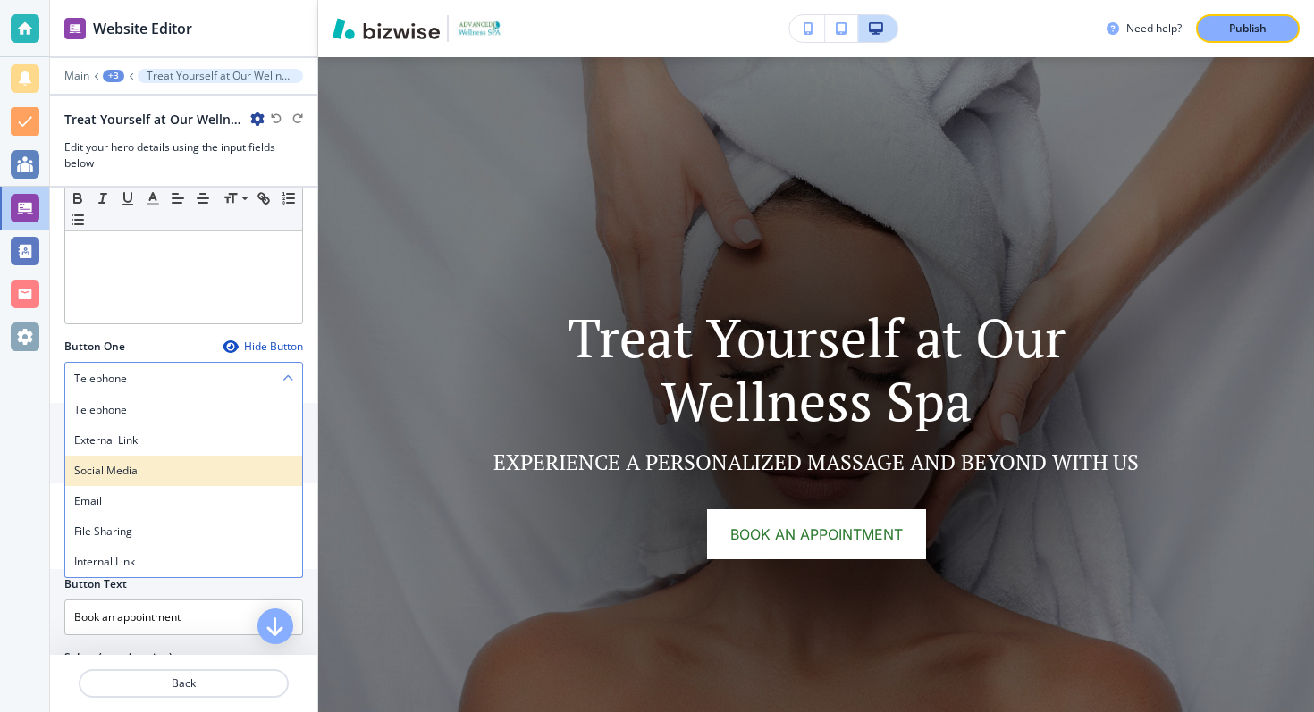
scroll to position [581, 0]
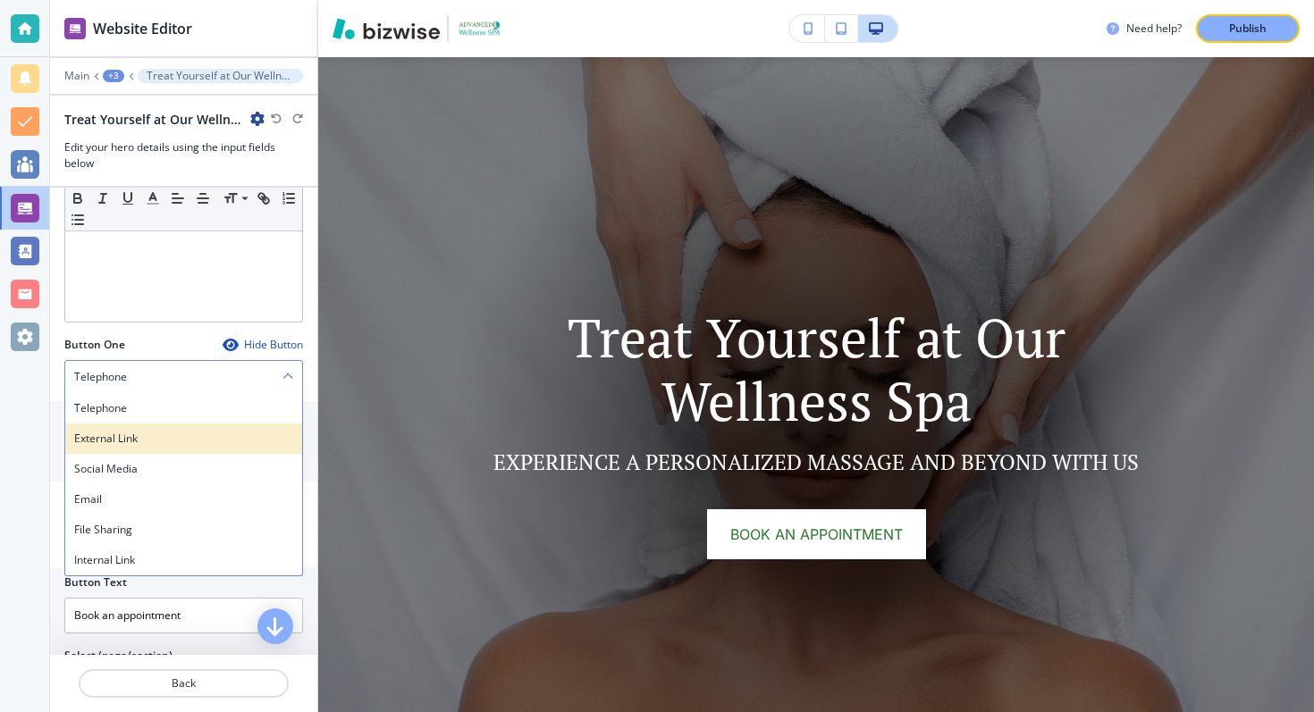
click at [143, 452] on div "External Link" at bounding box center [183, 439] width 237 height 30
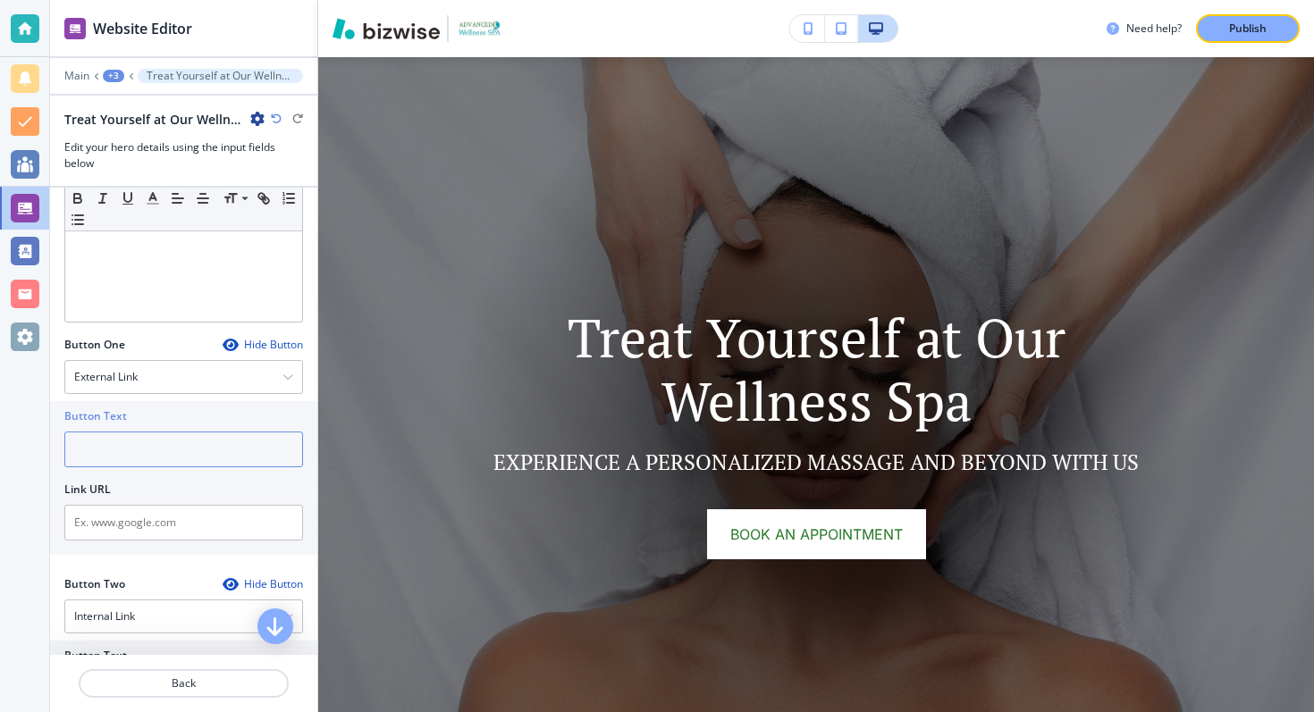
click at [138, 454] on input "text" at bounding box center [183, 450] width 239 height 36
type input "d"
type input "B"
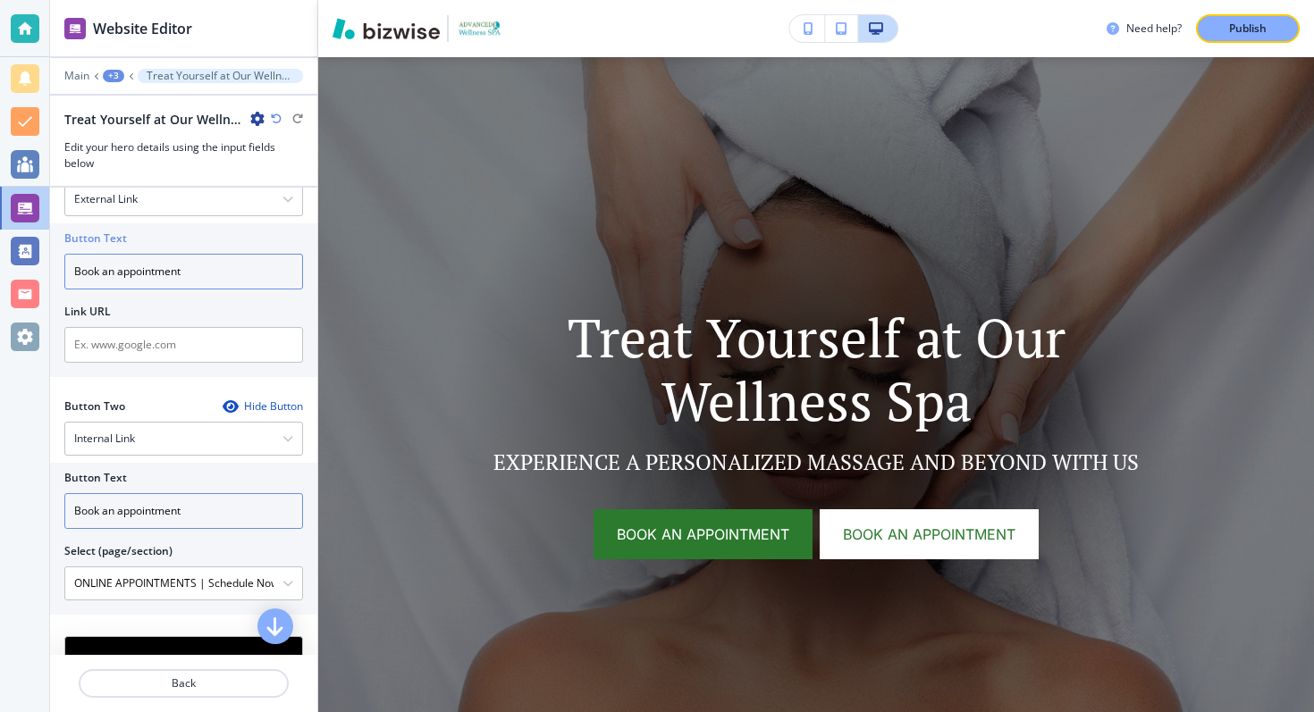
scroll to position [773, 0]
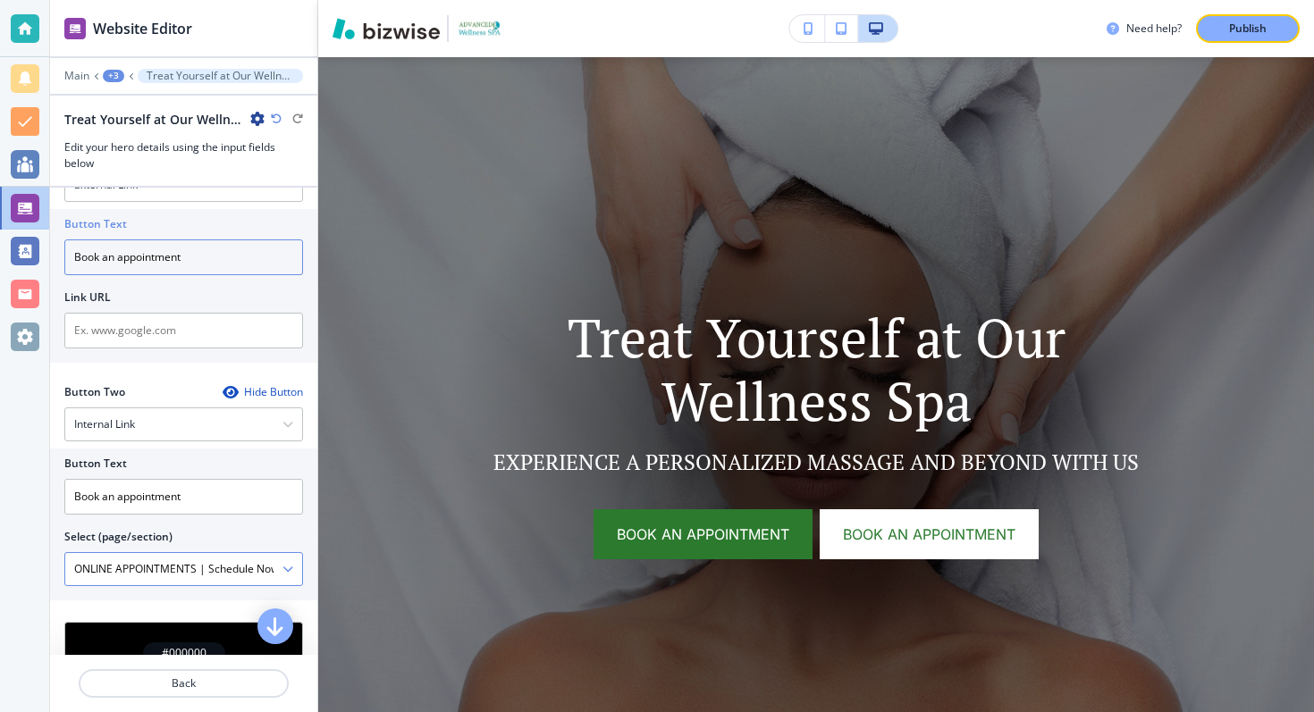
type input "Book an appointment"
click at [213, 575] on \(page\/section\) "ONLINE APPOINTMENTS | Schedule Now" at bounding box center [173, 569] width 217 height 30
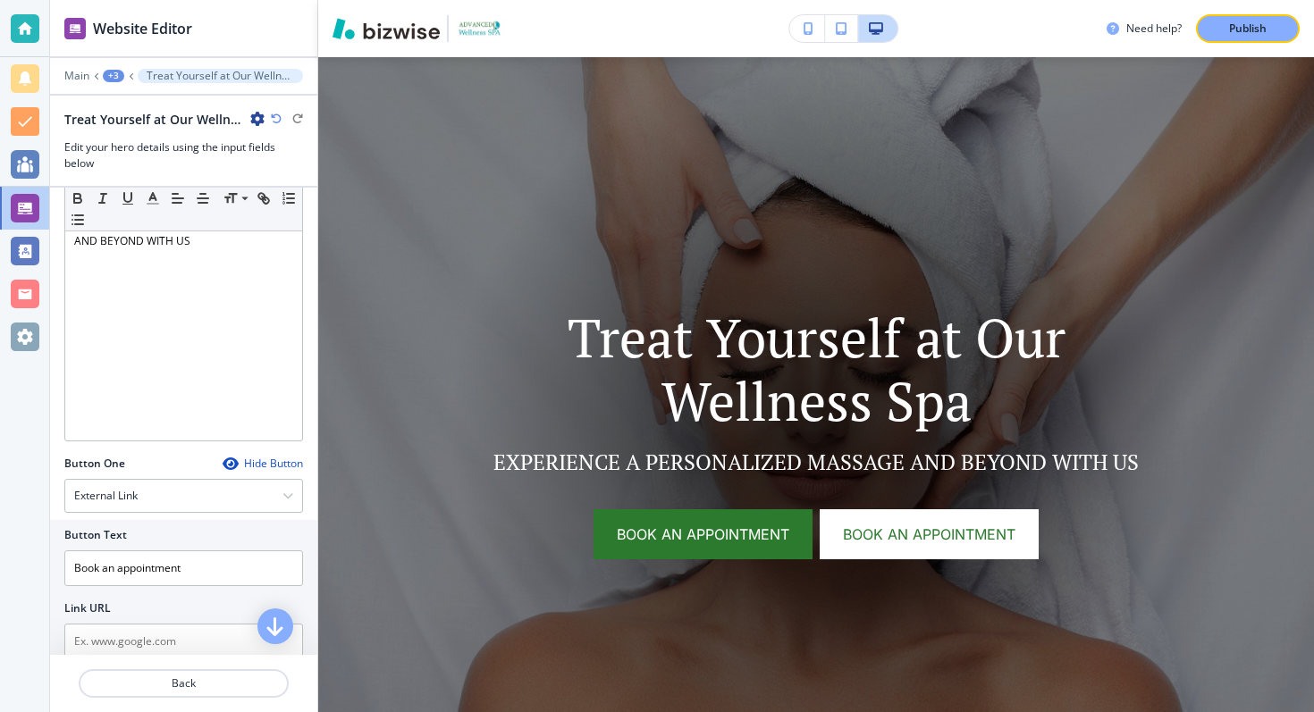
scroll to position [560, 0]
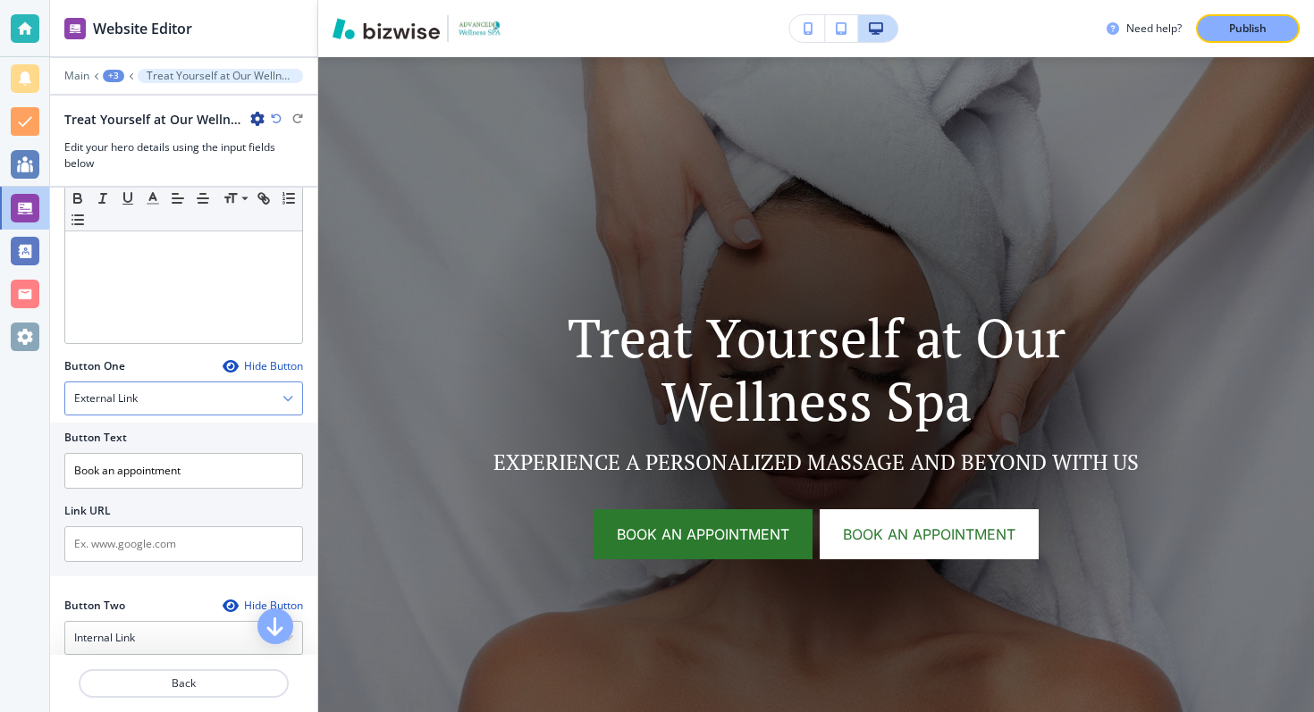
click at [204, 392] on div "External Link" at bounding box center [183, 399] width 237 height 32
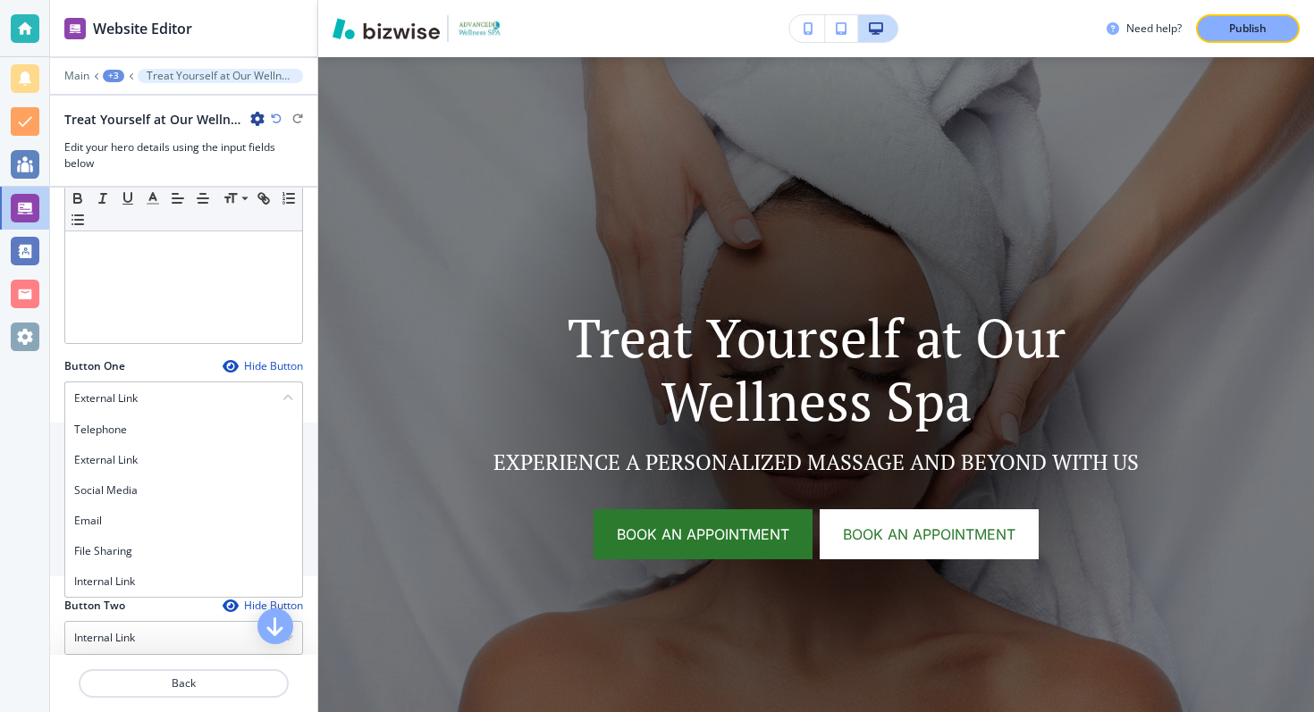
click at [257, 365] on div "Hide Button" at bounding box center [263, 366] width 80 height 14
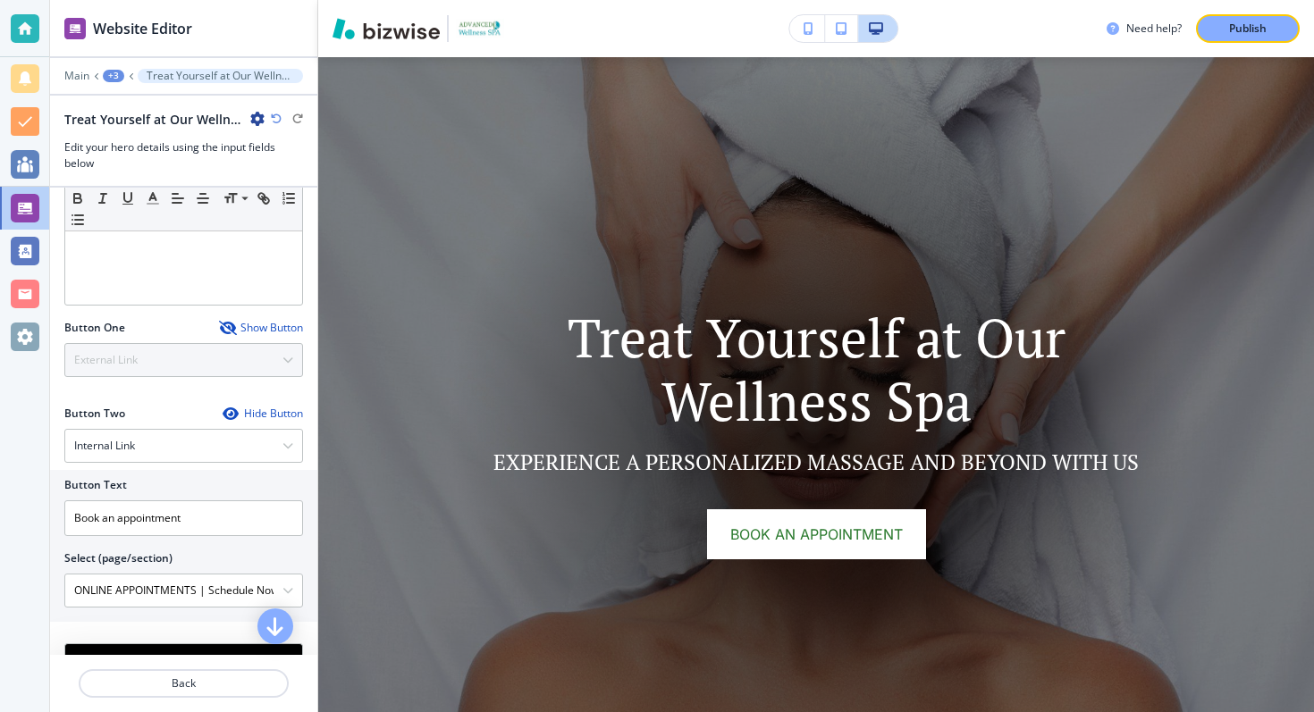
scroll to position [600, 0]
click at [86, 76] on p "Main" at bounding box center [76, 76] width 25 height 13
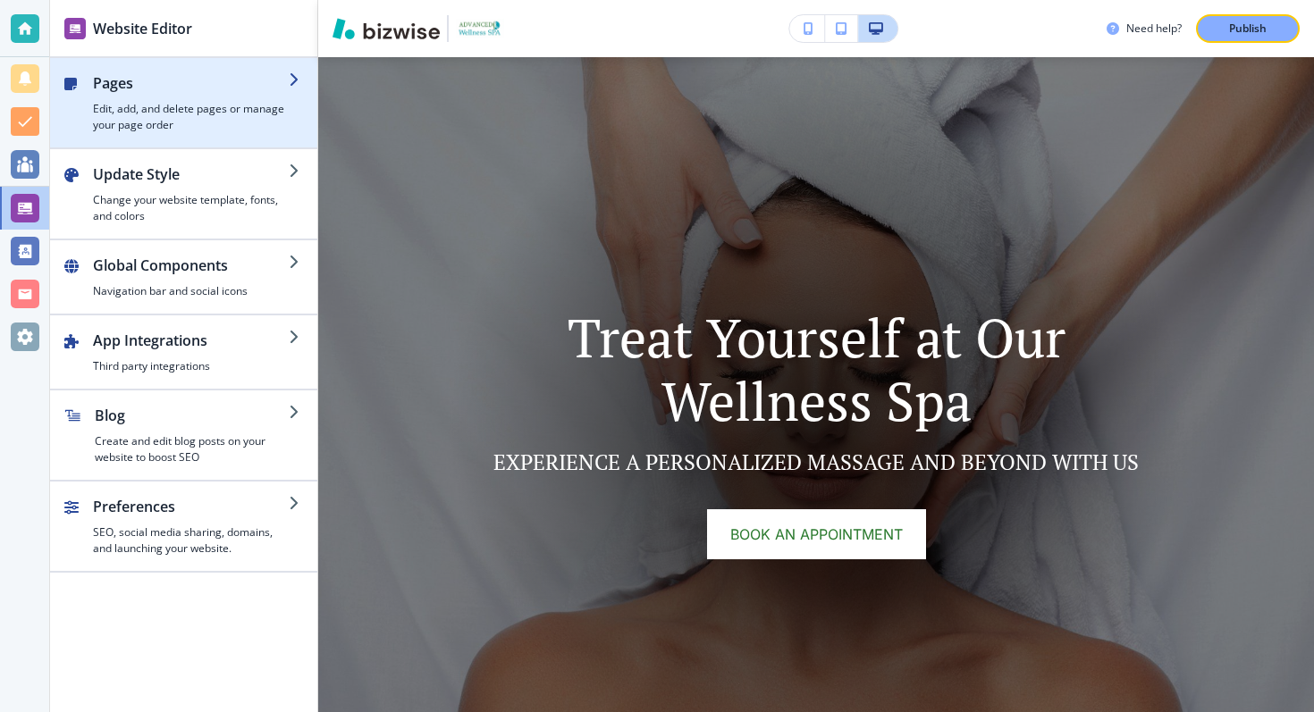
click at [138, 97] on div "button" at bounding box center [191, 97] width 196 height 7
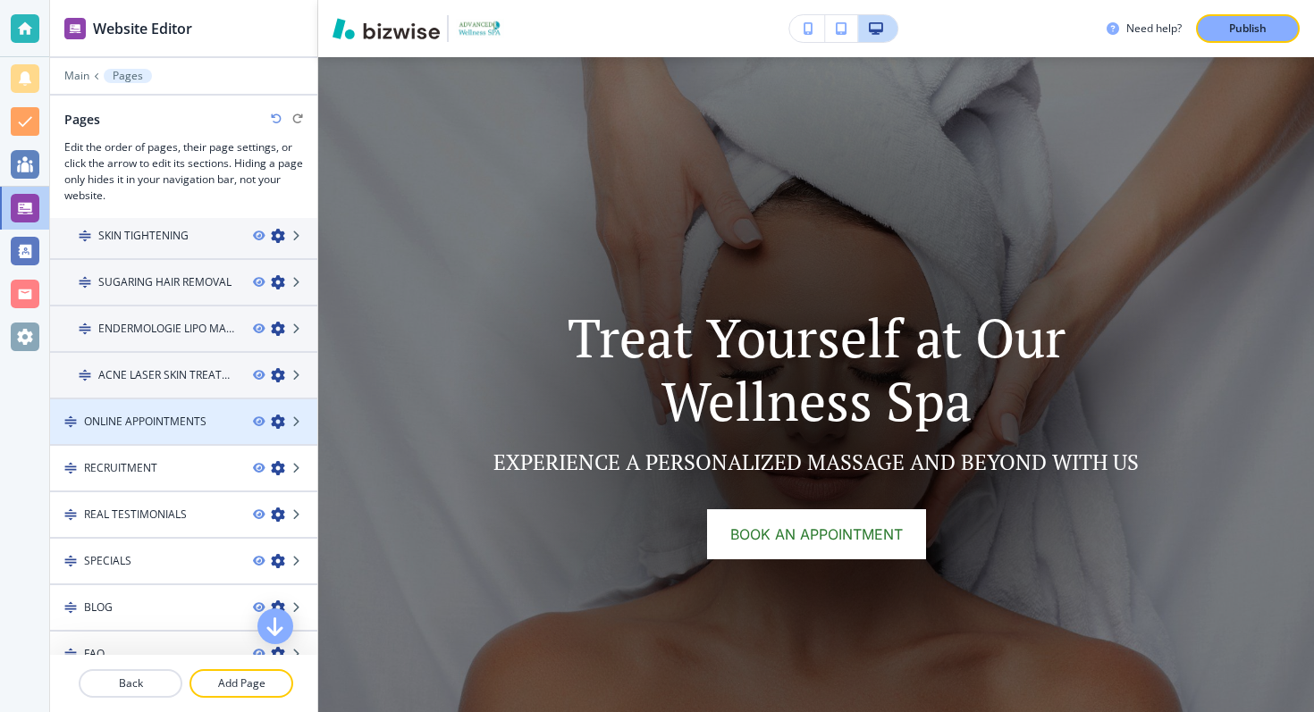
scroll to position [392, 0]
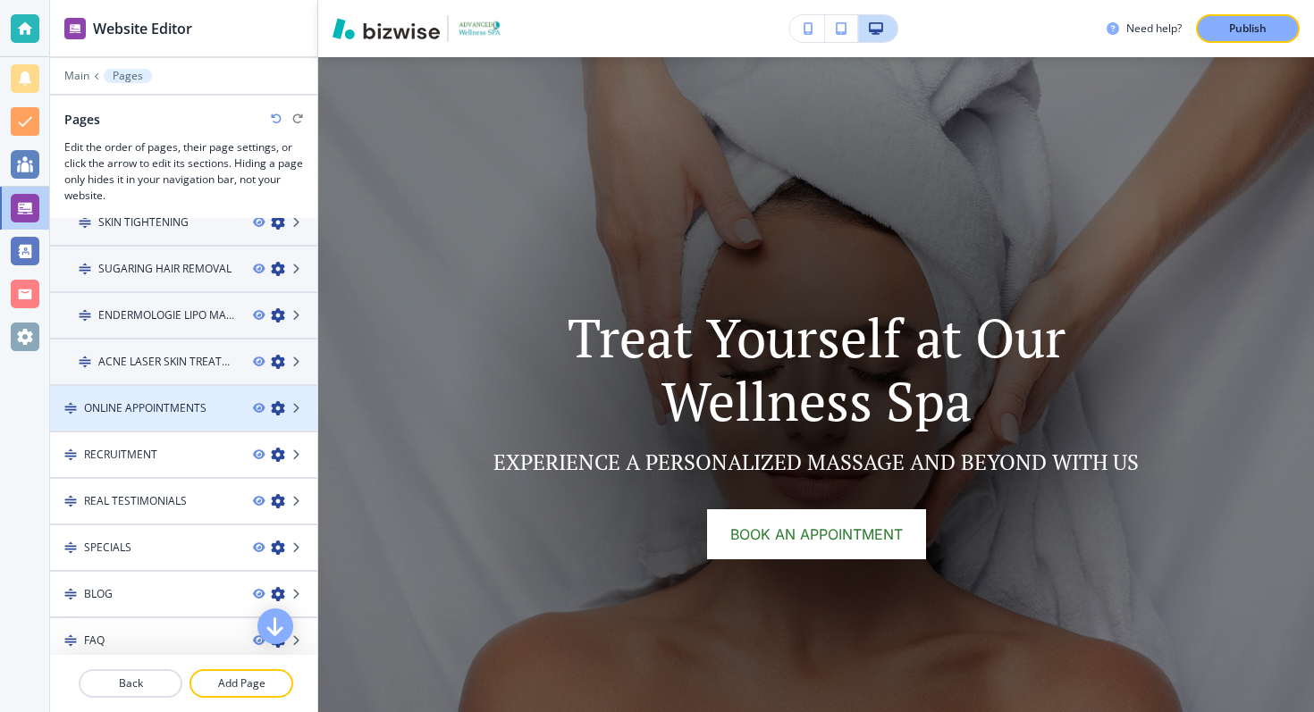
click at [166, 414] on h4 "ONLINE APPOINTMENTS" at bounding box center [145, 408] width 122 height 16
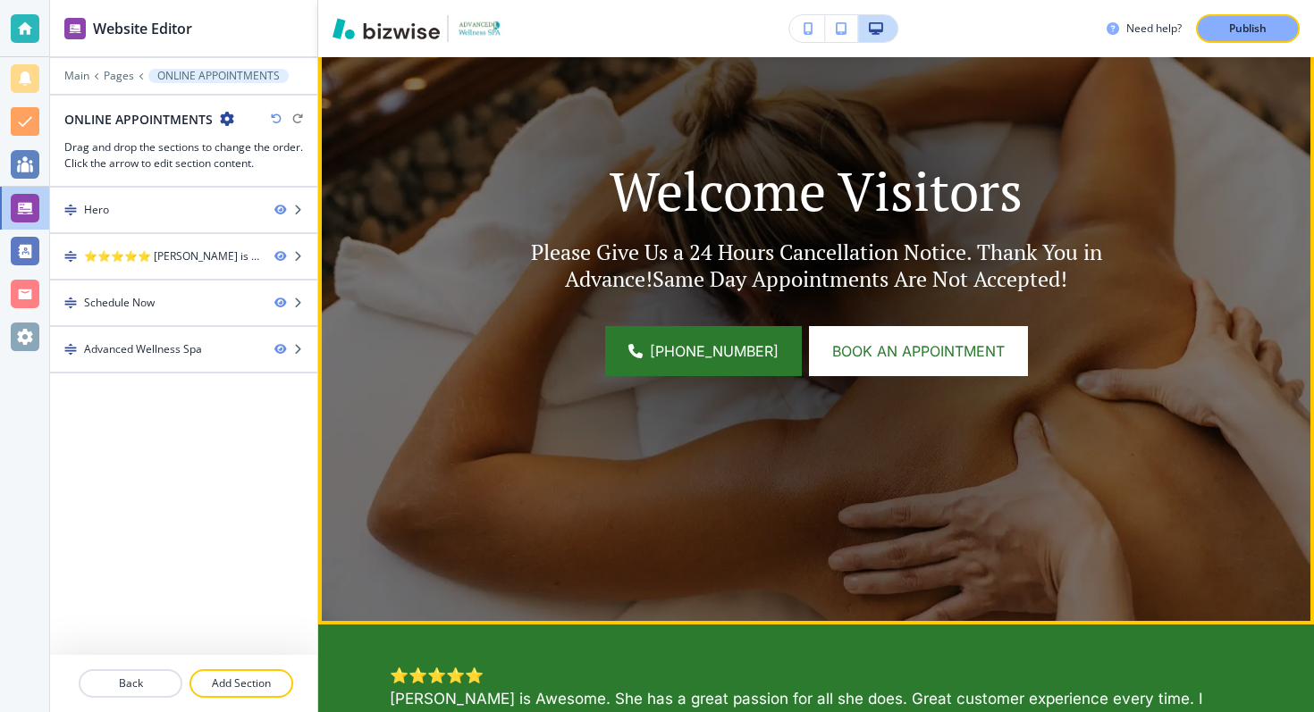
scroll to position [280, 0]
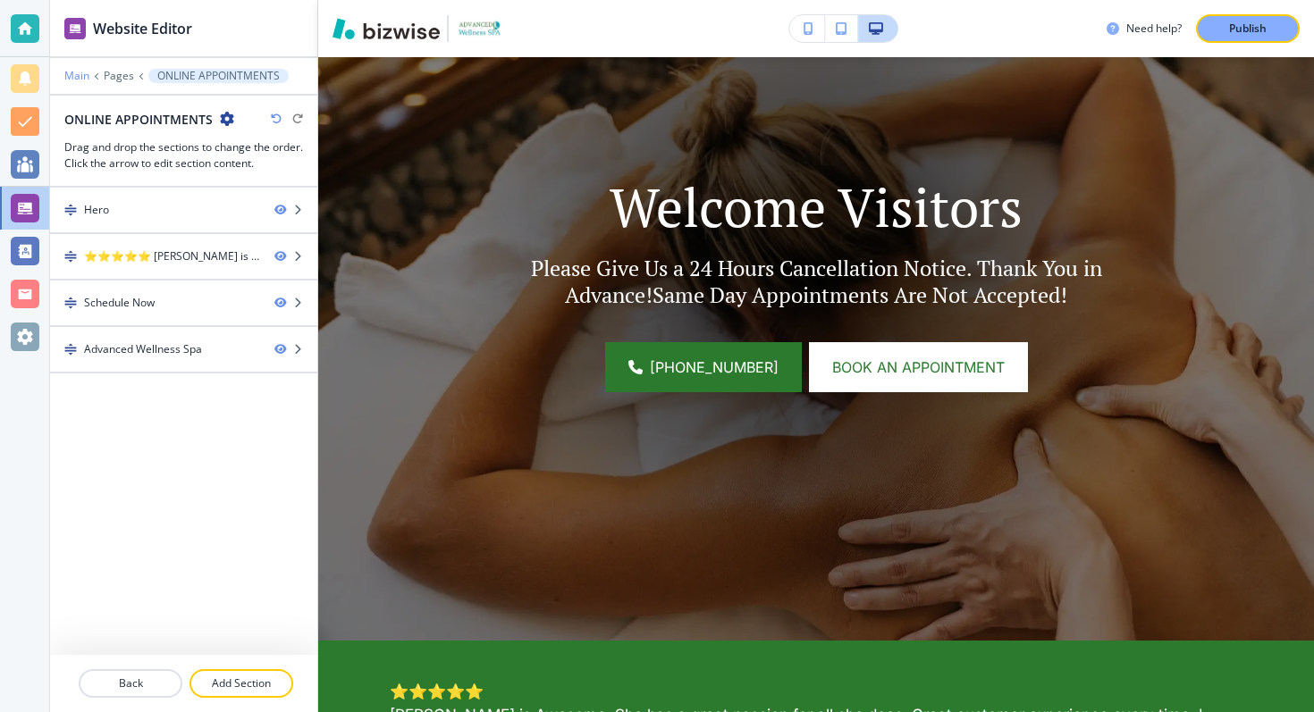
click at [70, 72] on p "Main" at bounding box center [76, 76] width 25 height 13
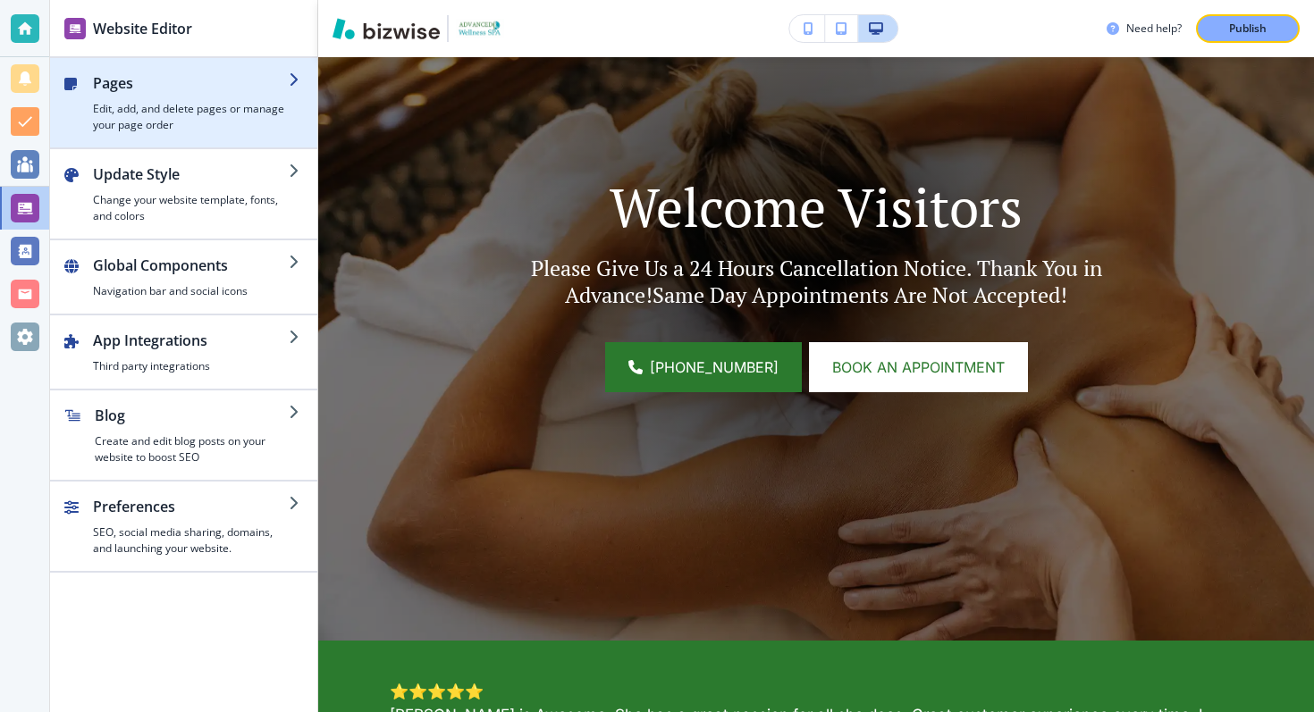
click at [130, 96] on div "button" at bounding box center [191, 97] width 196 height 7
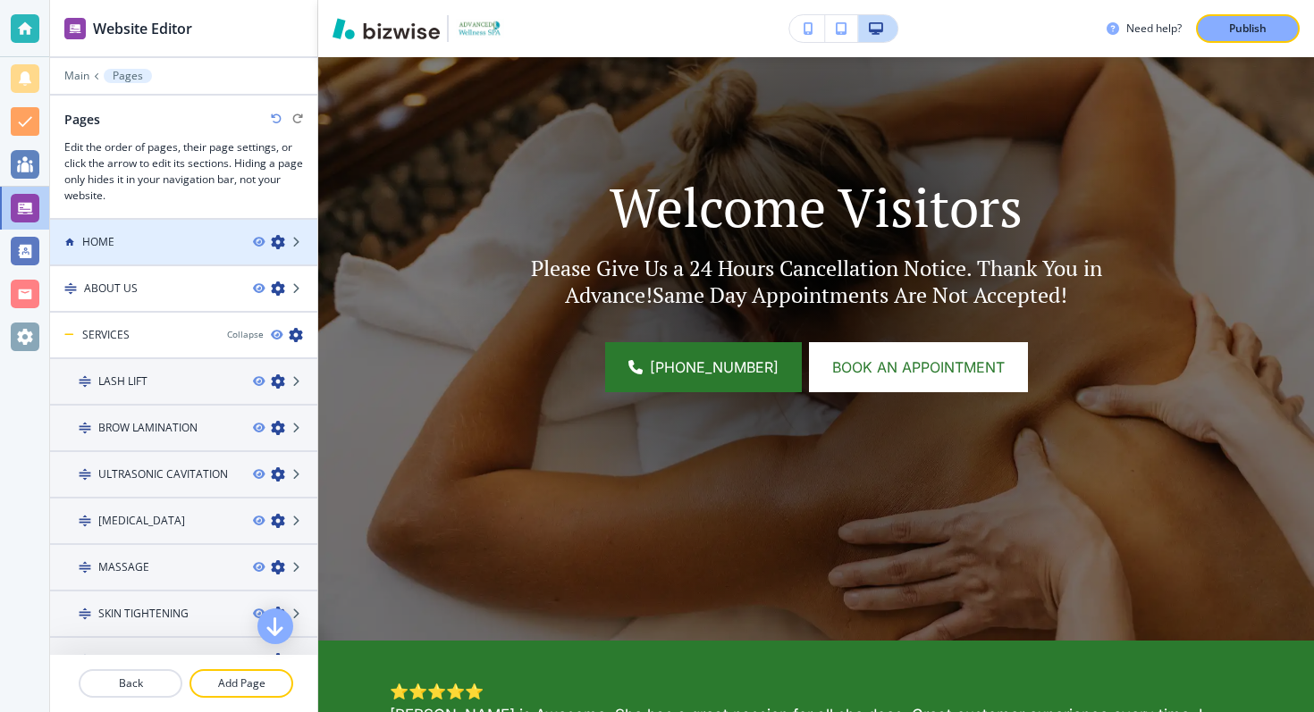
click at [134, 256] on div at bounding box center [183, 257] width 267 height 14
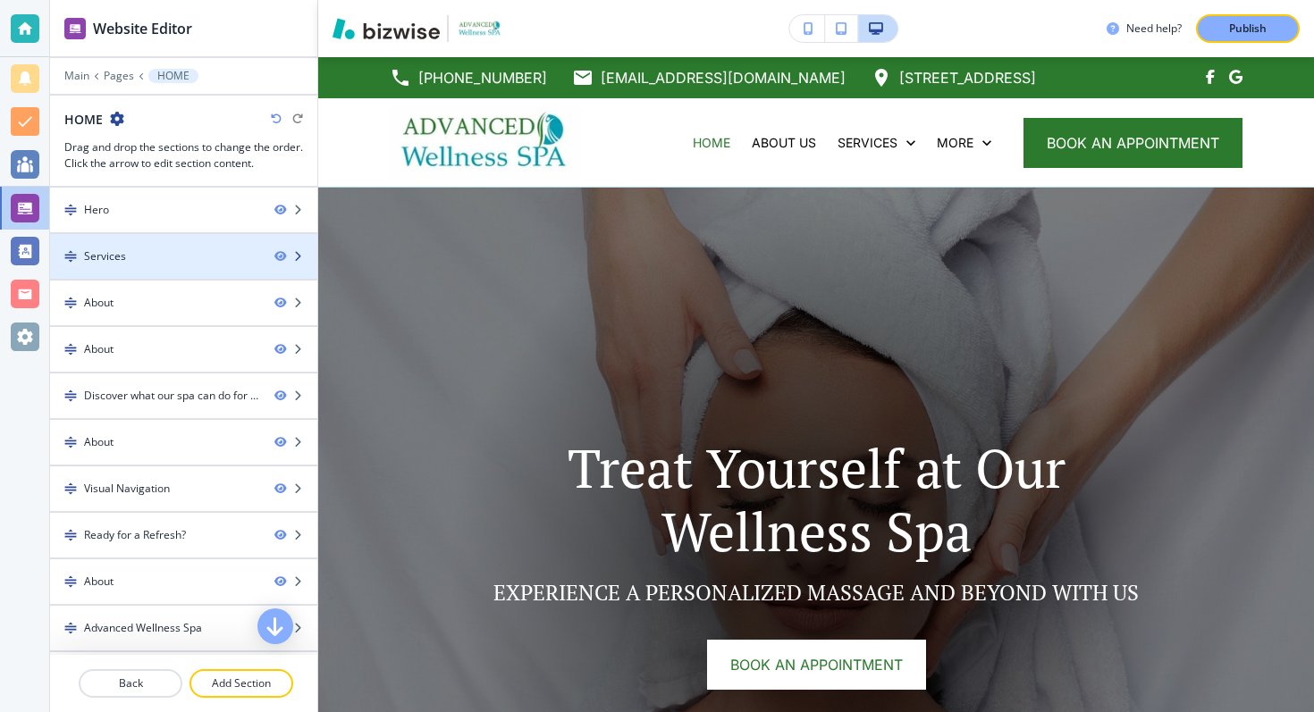
scroll to position [4, 0]
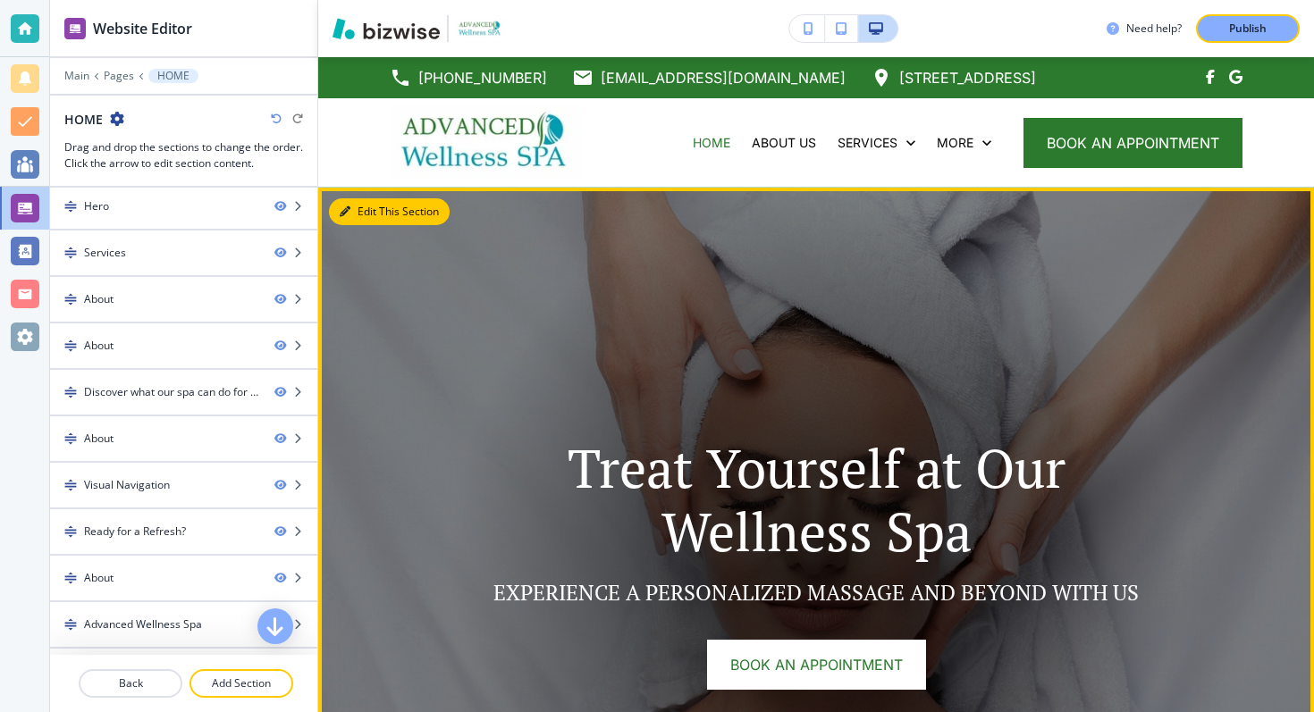
click at [352, 210] on button "Edit This Section" at bounding box center [389, 211] width 121 height 27
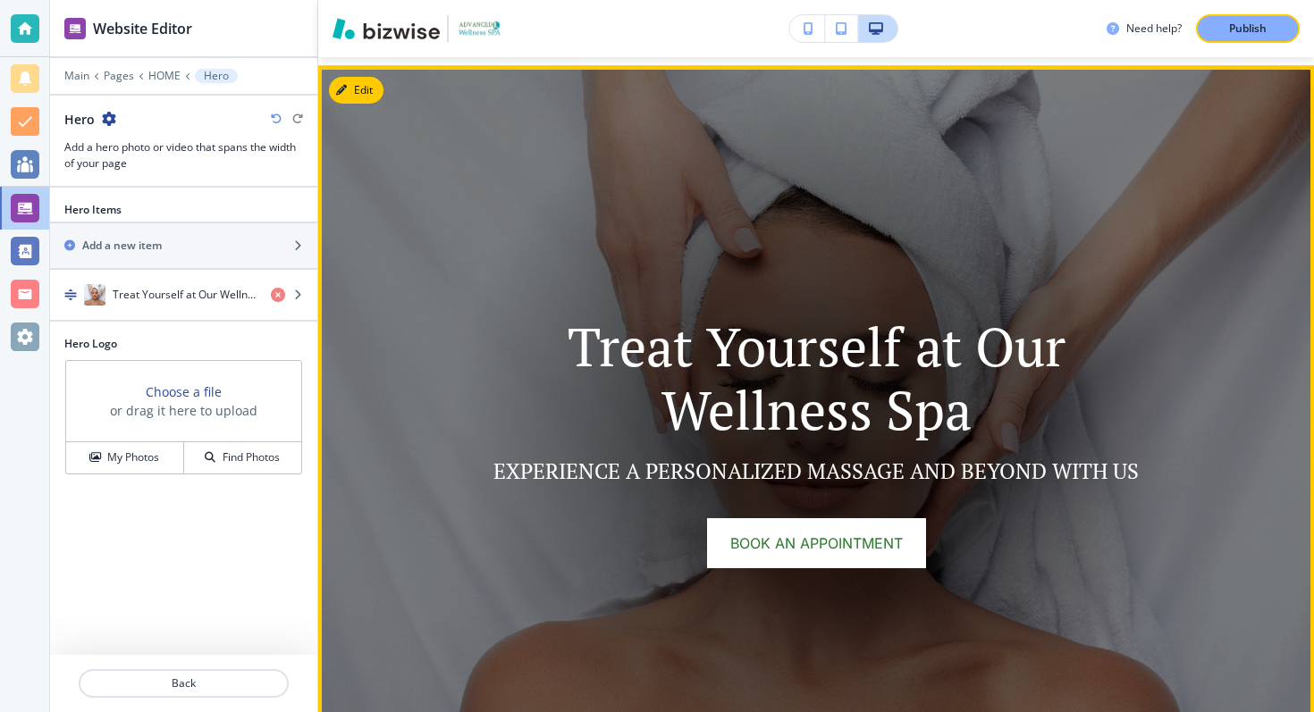
scroll to position [131, 0]
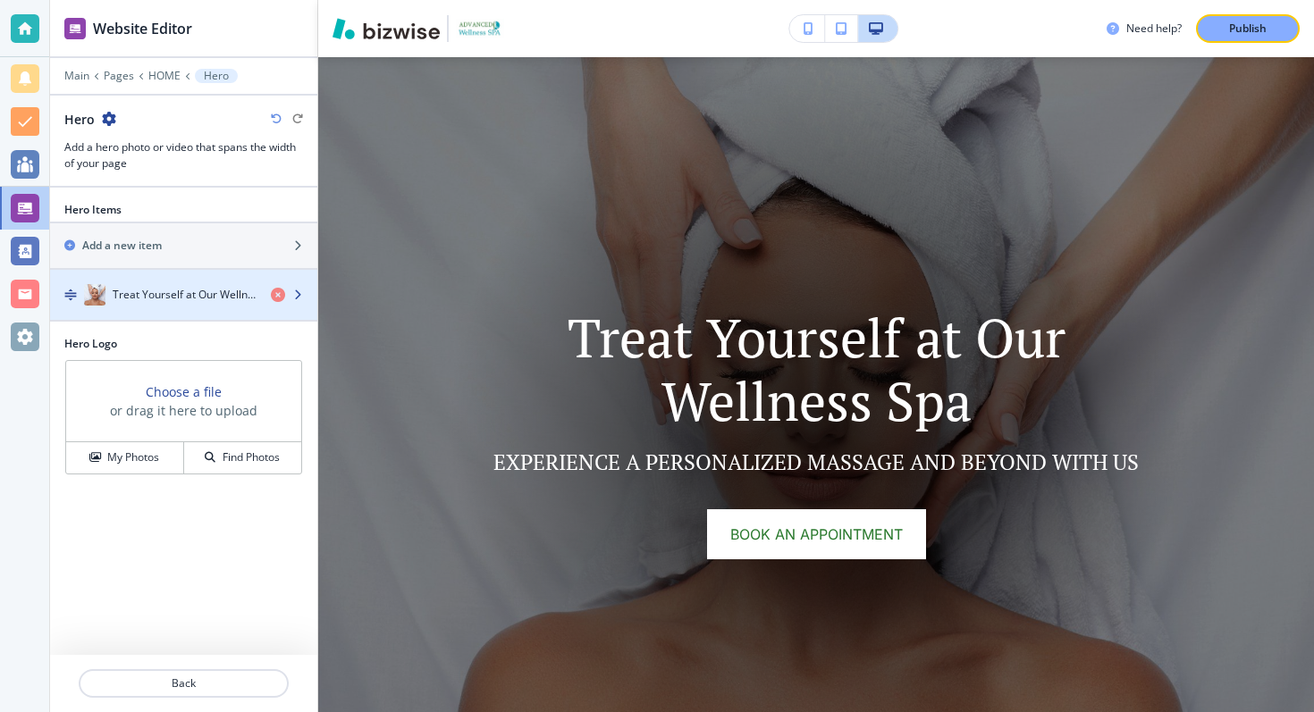
click at [176, 293] on h4 "Treat Yourself at Our Wellness Spa" at bounding box center [185, 295] width 144 height 16
click at [248, 295] on h4 "Treat Yourself at Our Wellness Spa" at bounding box center [185, 295] width 144 height 16
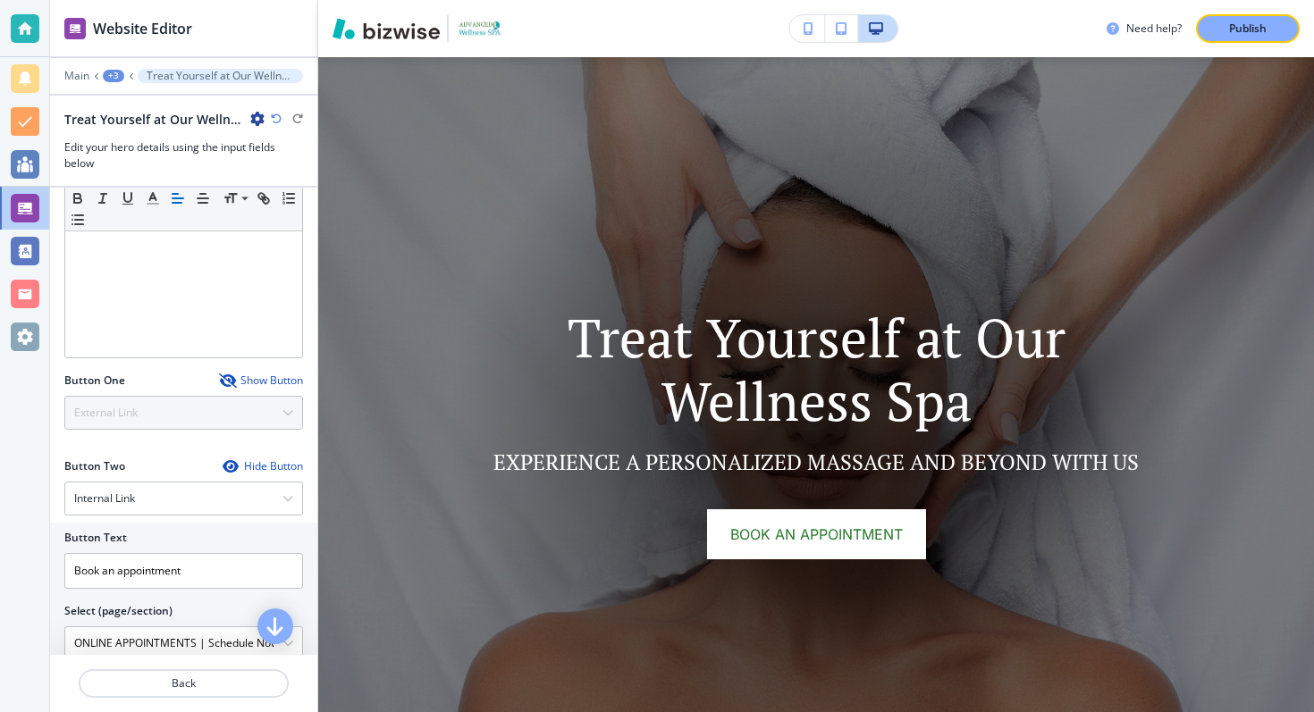
scroll to position [632, 0]
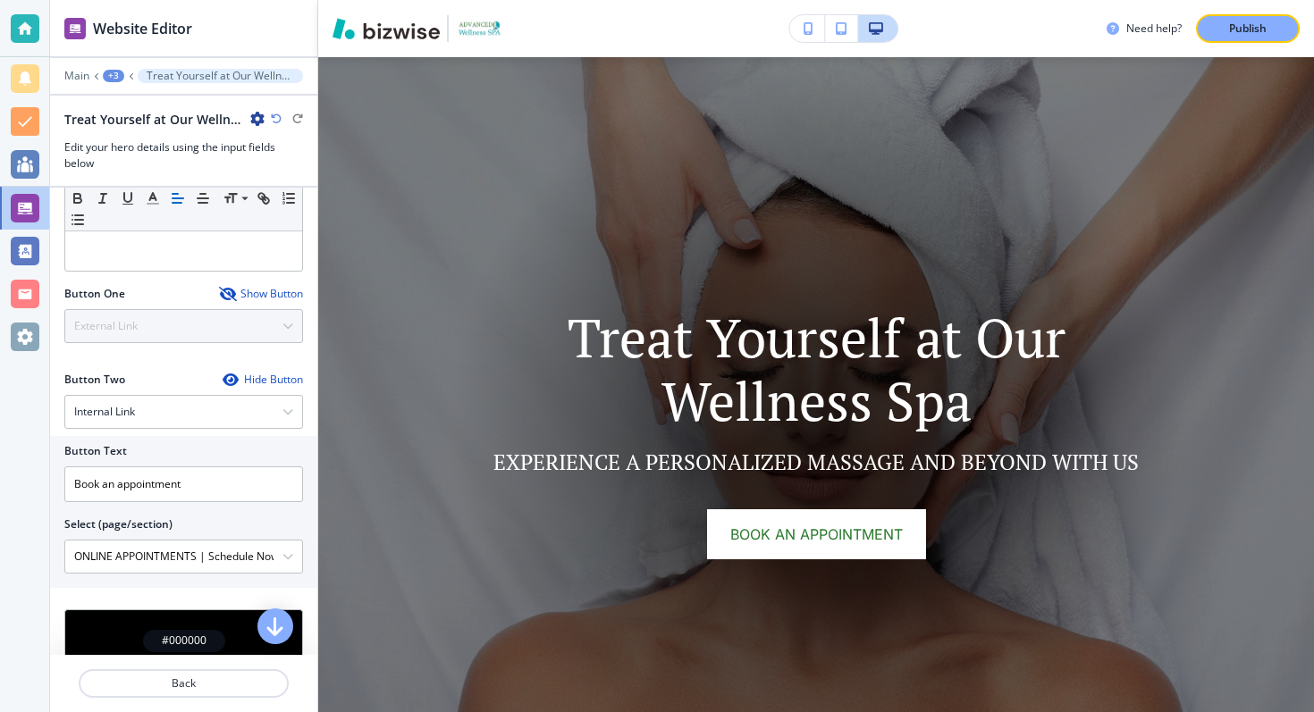
click at [157, 321] on div "Button One Show Button External Link Telephone External Link Social Media Email…" at bounding box center [183, 314] width 239 height 57
click at [299, 327] on div "Button One Show Button External Link Telephone External Link Social Media Email…" at bounding box center [183, 314] width 239 height 57
click at [281, 291] on div "Show Button" at bounding box center [261, 294] width 84 height 14
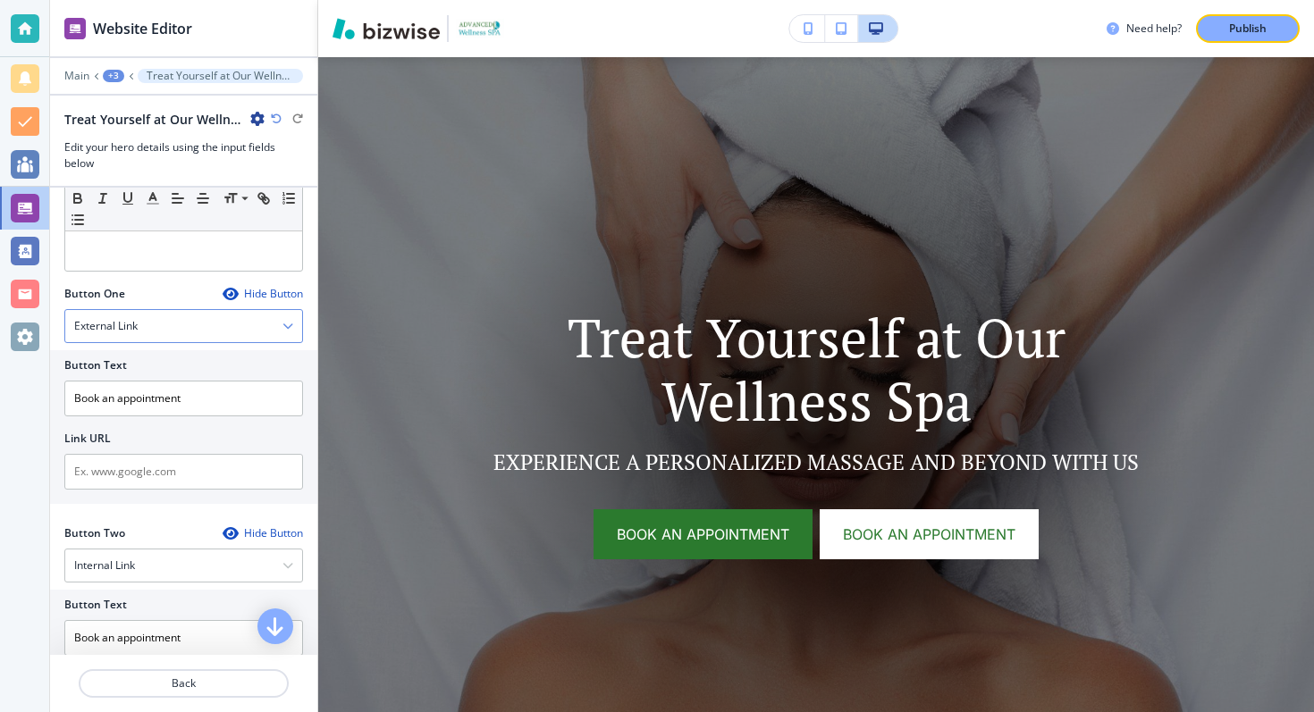
click at [171, 333] on div "External Link" at bounding box center [183, 326] width 237 height 32
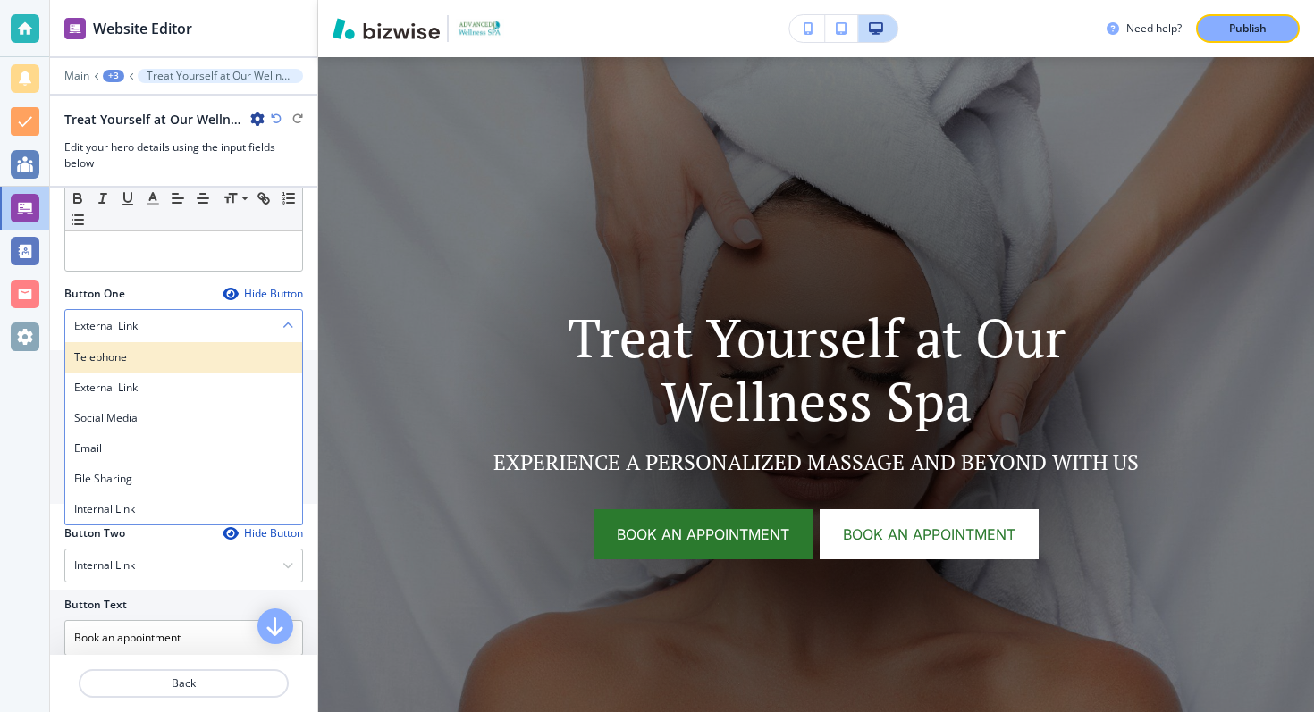
click at [146, 355] on h4 "Telephone" at bounding box center [183, 358] width 219 height 16
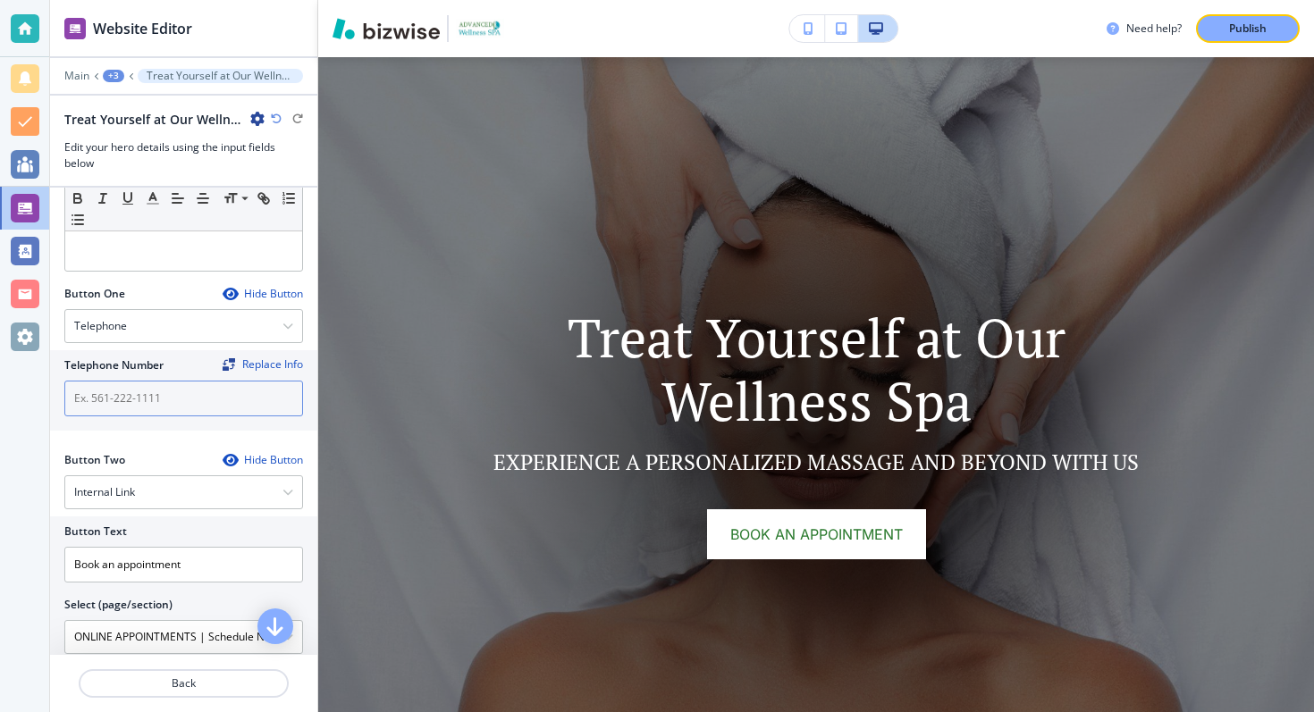
click at [126, 396] on input "text" at bounding box center [183, 399] width 239 height 36
paste input "616 724 - 4525"
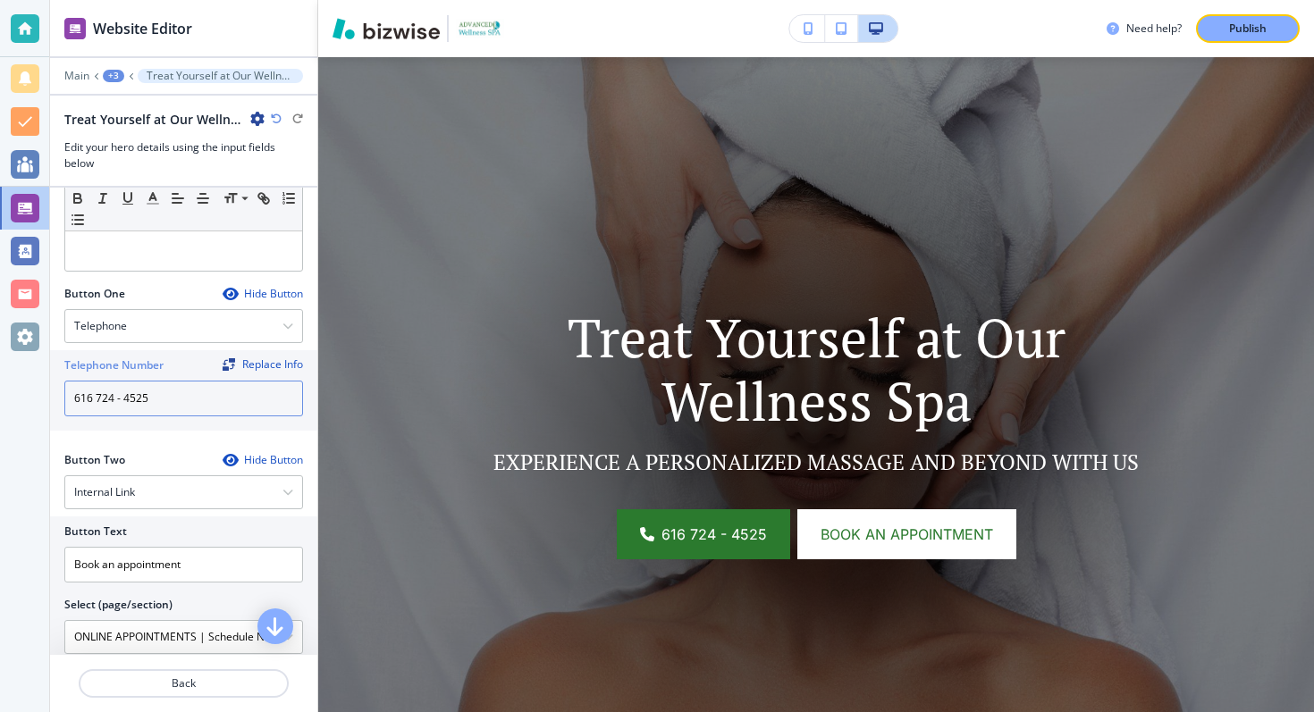
click at [77, 405] on input "616 724 - 4525" at bounding box center [183, 399] width 239 height 36
click at [120, 402] on input "(616) 724 - 4525" at bounding box center [183, 399] width 239 height 36
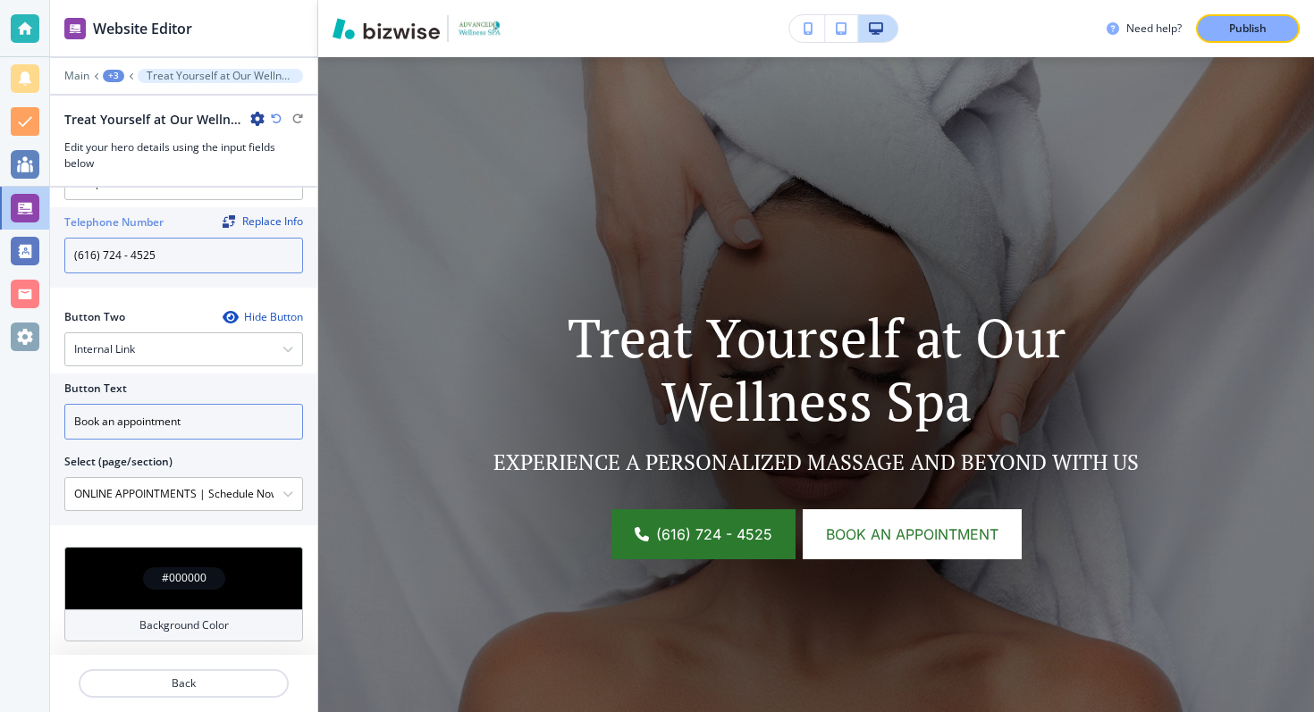
scroll to position [776, 0]
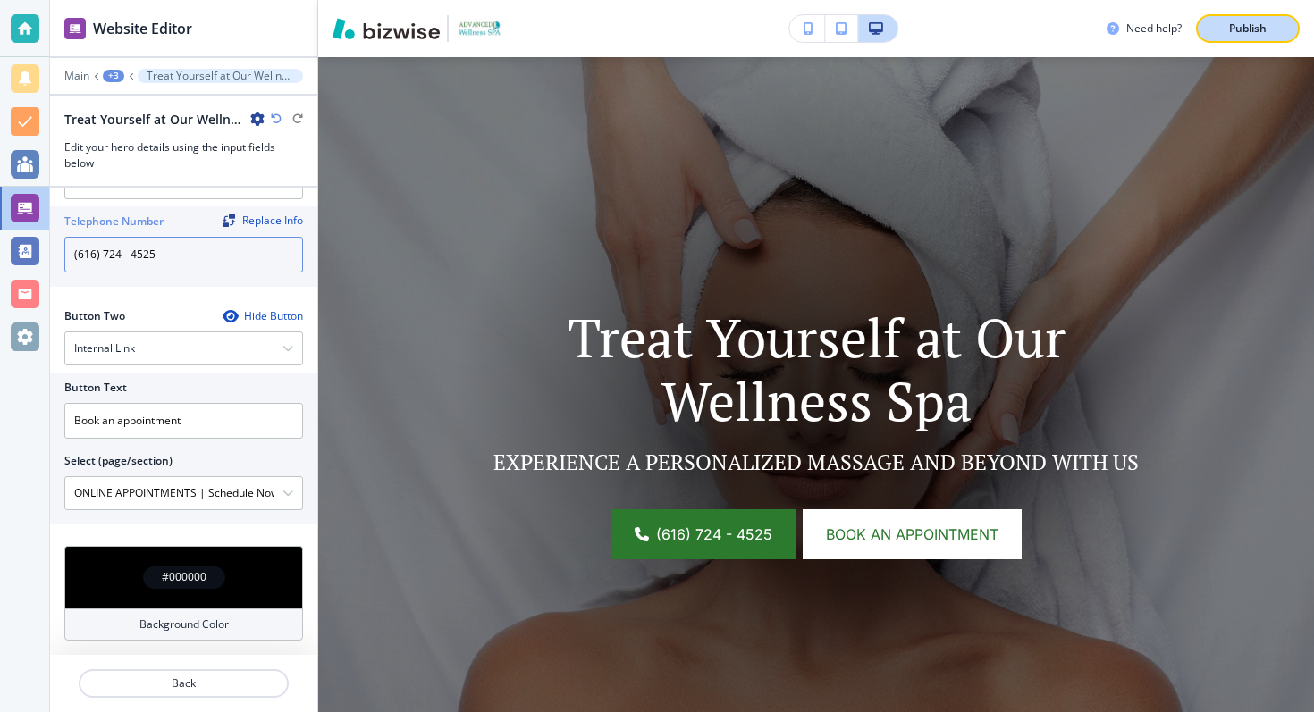
type input "(616) 724 - 4525"
click at [1266, 29] on p "Publish" at bounding box center [1248, 29] width 38 height 16
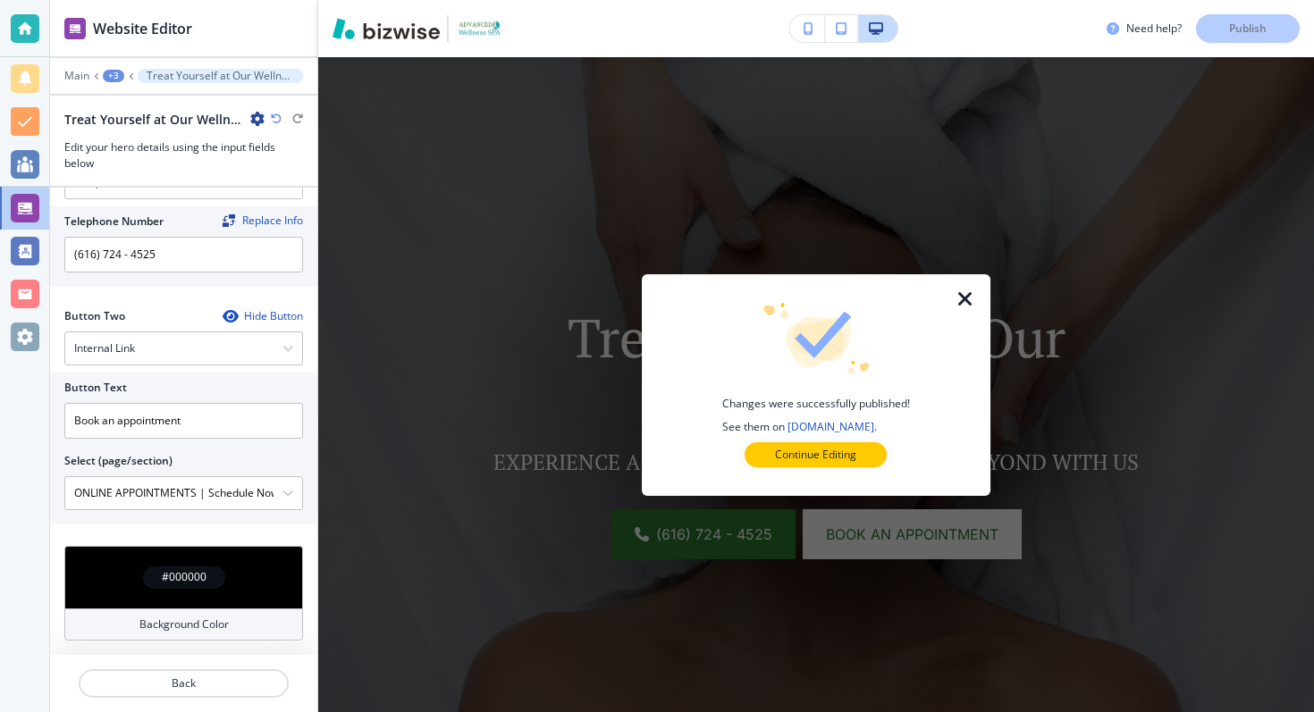
click at [956, 299] on icon "button" at bounding box center [965, 299] width 21 height 21
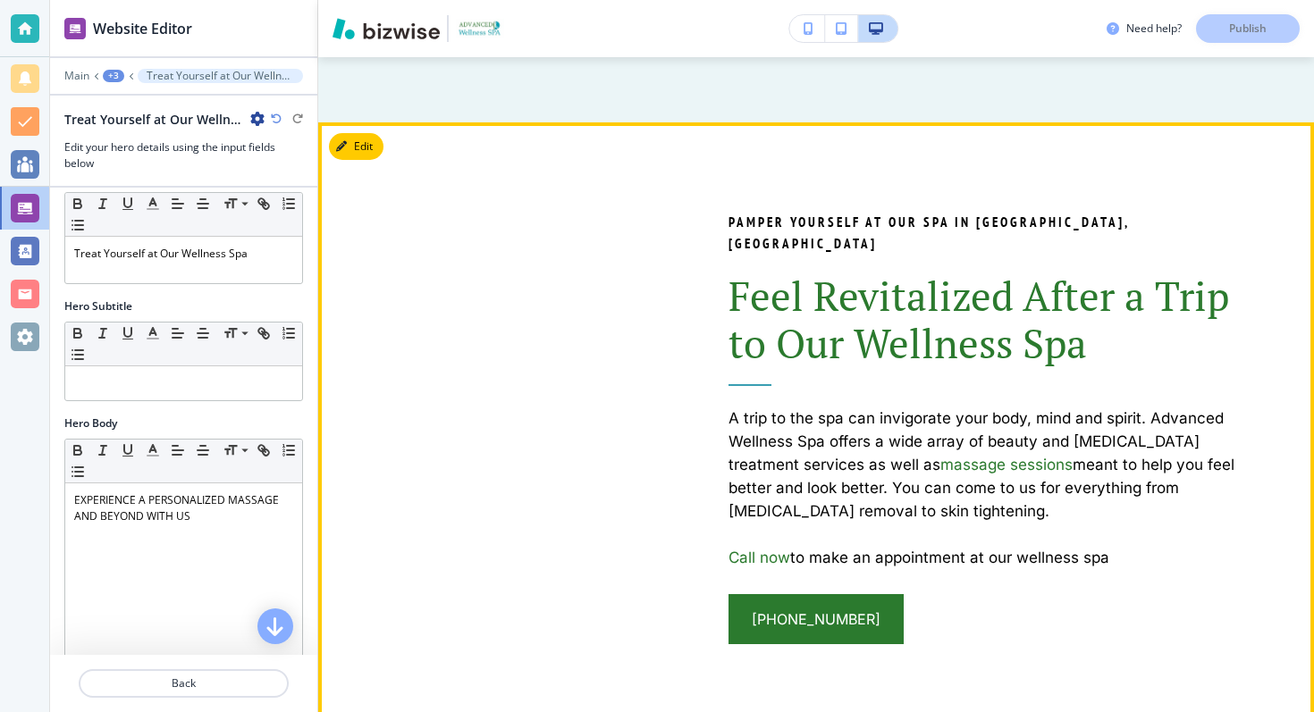
scroll to position [1902, 0]
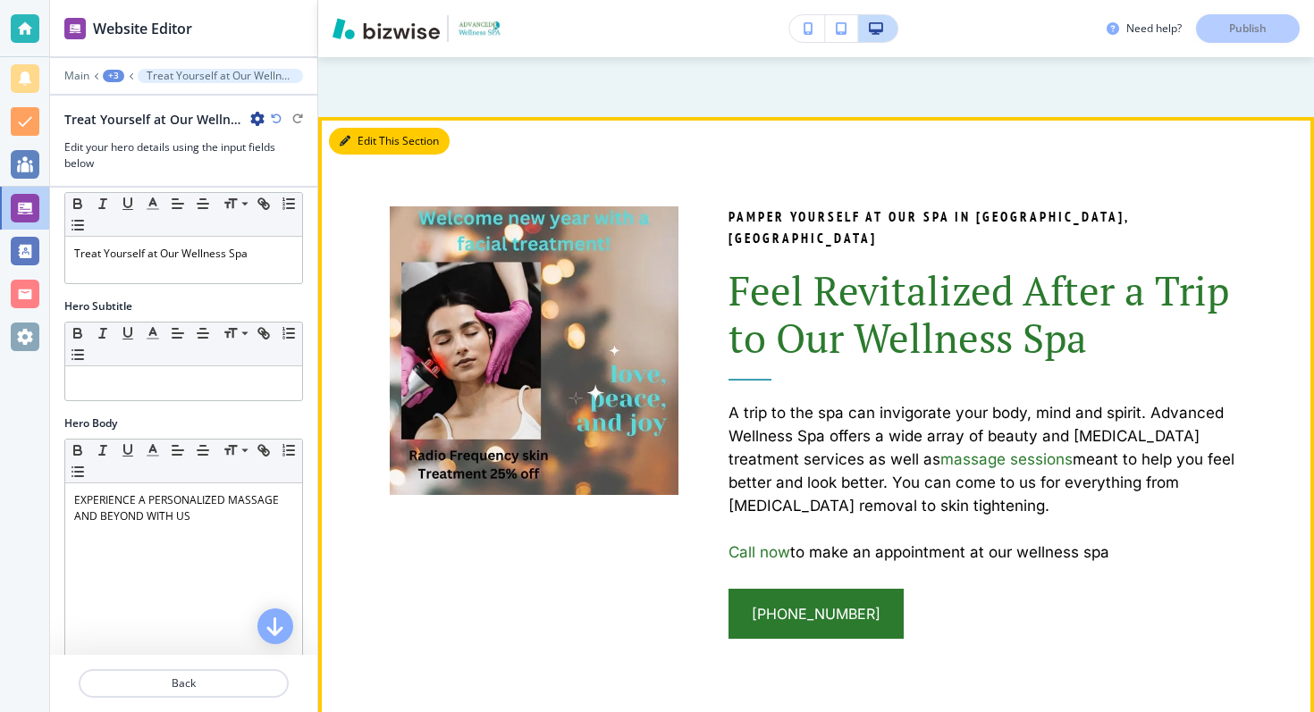
click at [364, 140] on button "Edit This Section" at bounding box center [389, 141] width 121 height 27
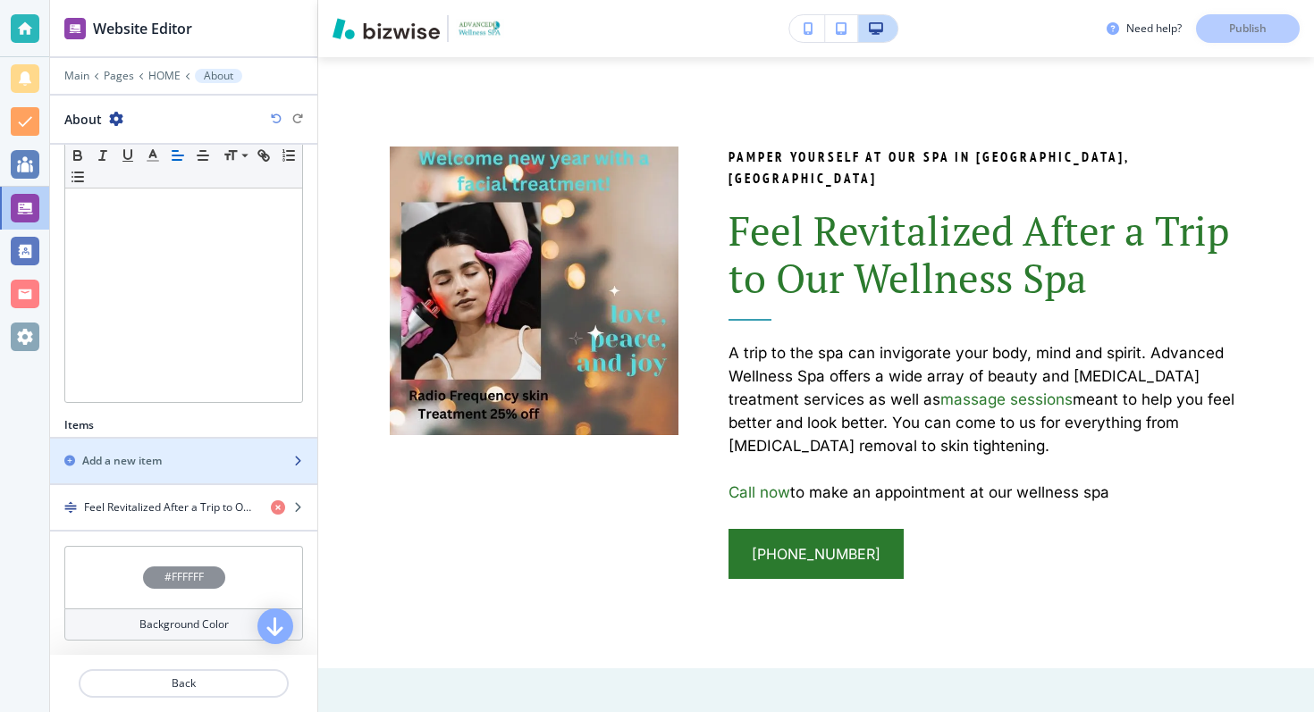
scroll to position [0, 0]
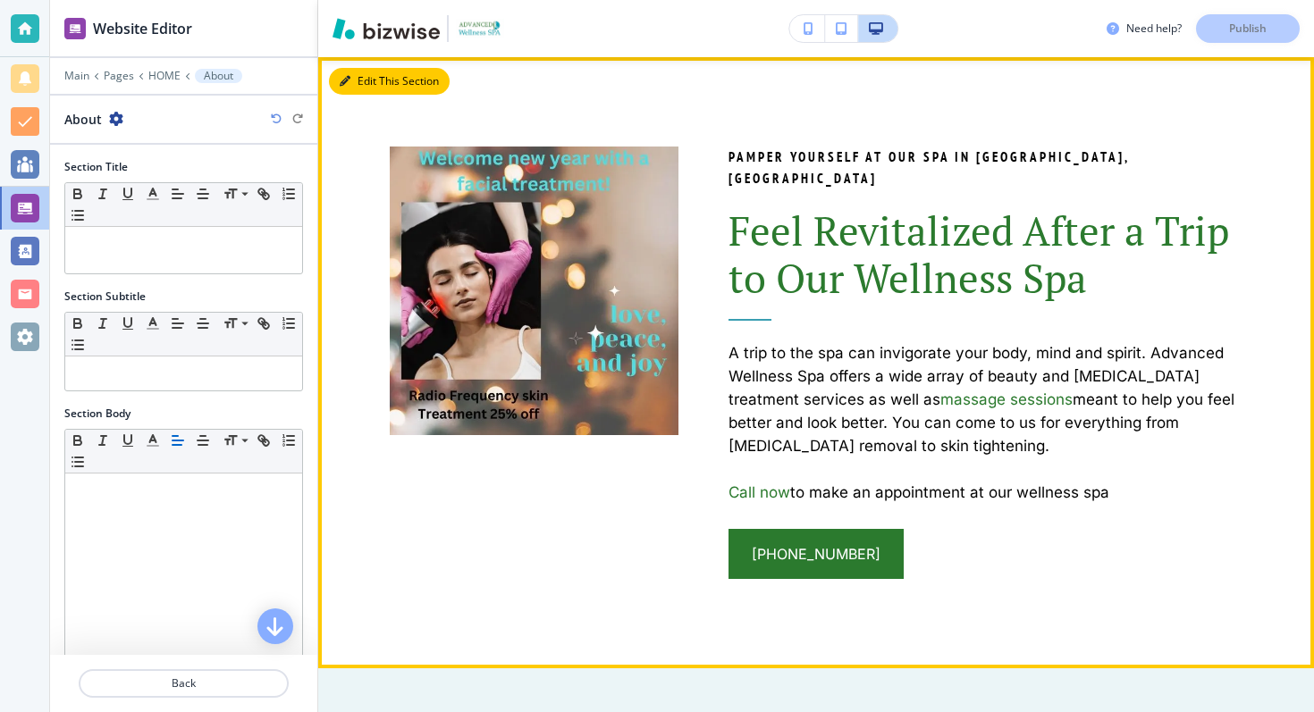
click at [361, 82] on button "Edit This Section" at bounding box center [389, 81] width 121 height 27
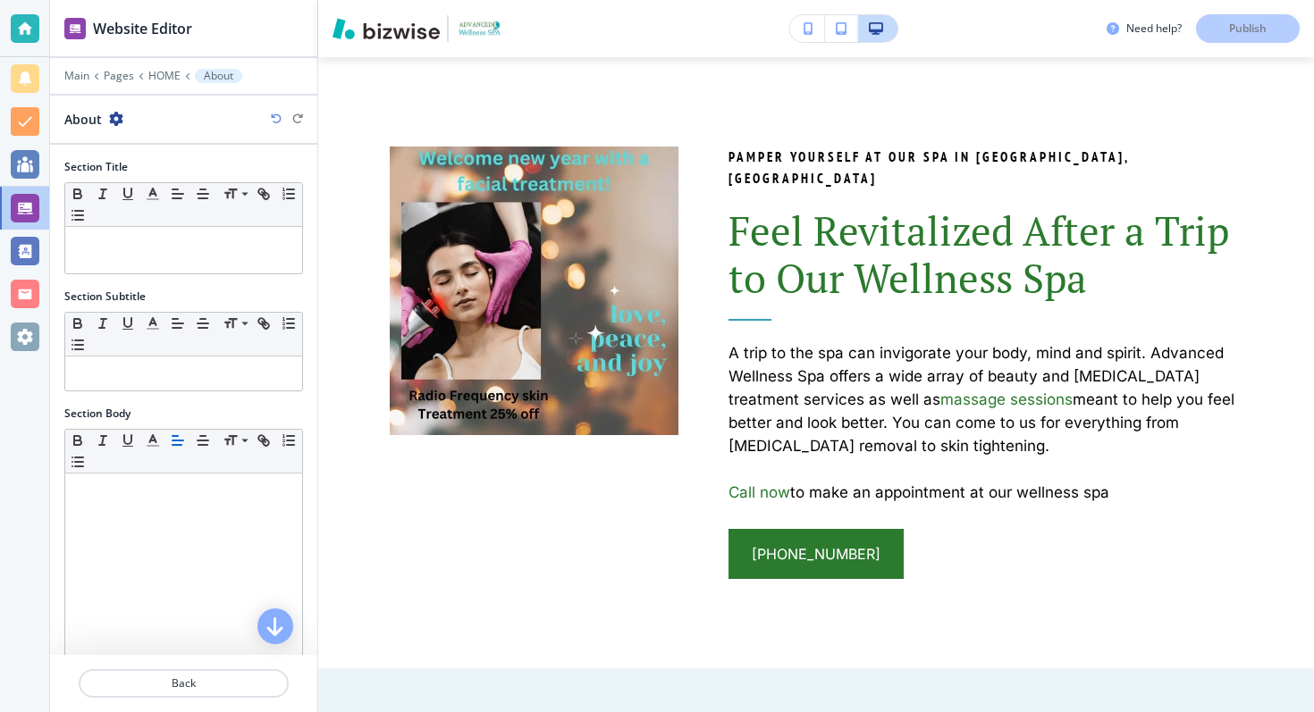
scroll to position [304, 0]
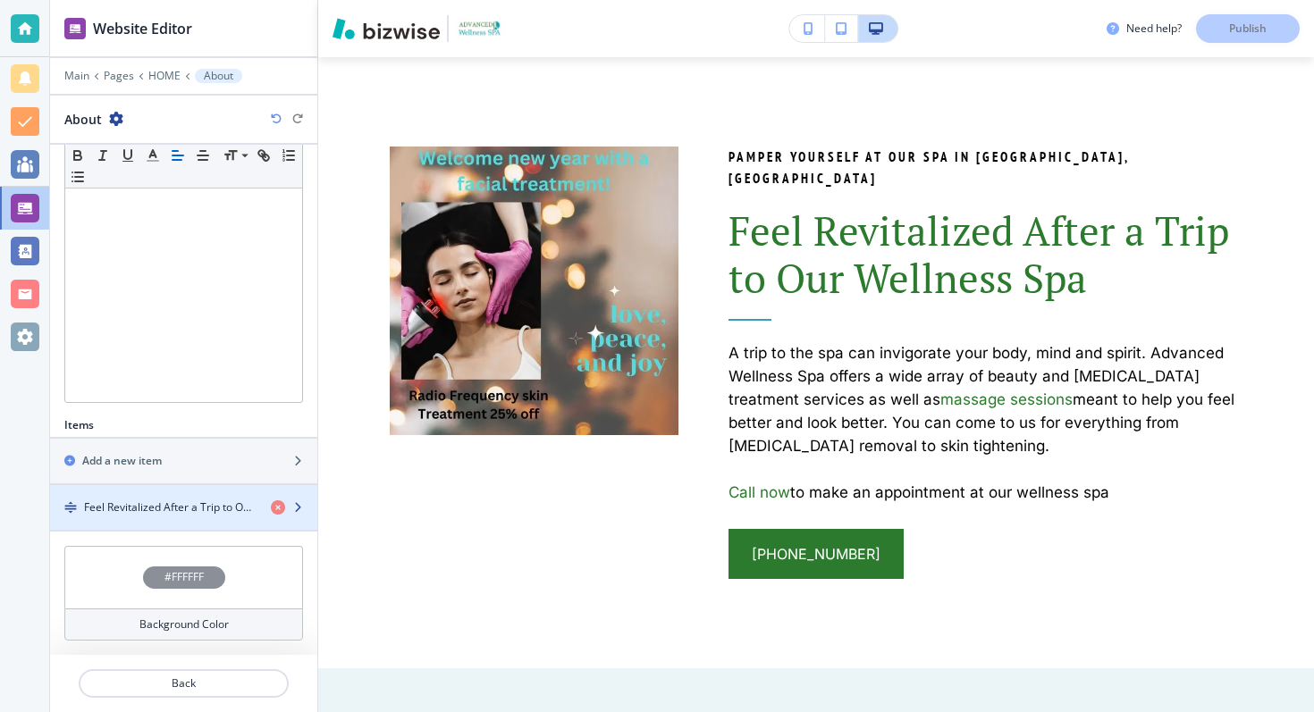
click at [205, 503] on h4 "Feel Revitalized After a Trip to Our Wellness Spa" at bounding box center [170, 508] width 173 height 16
click at [231, 517] on div "button" at bounding box center [183, 523] width 267 height 14
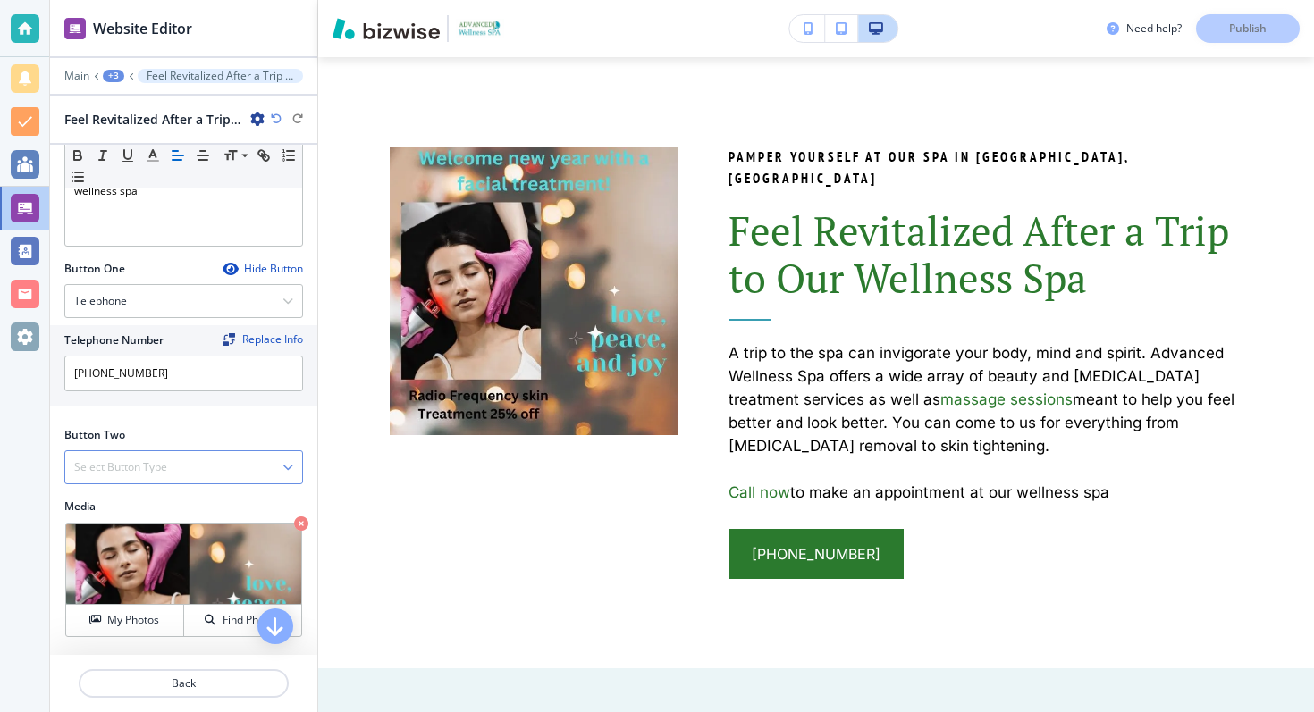
scroll to position [560, 0]
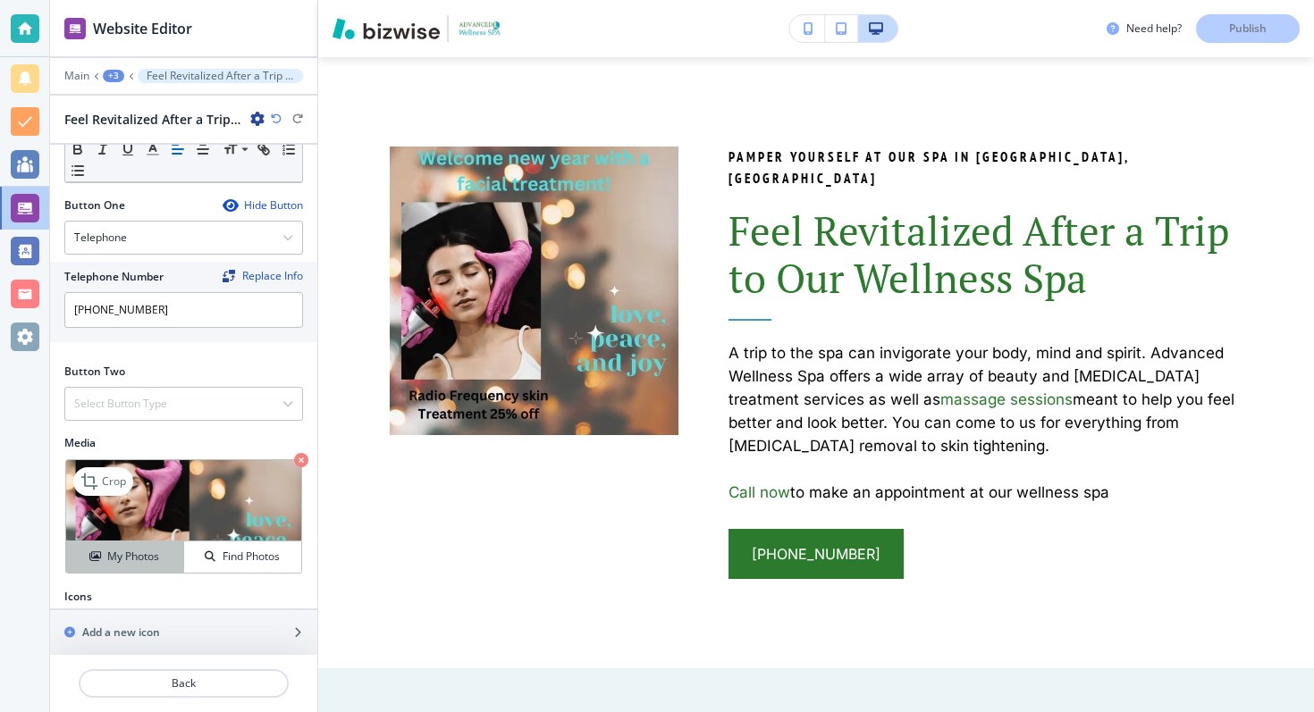
click at [132, 549] on h4 "My Photos" at bounding box center [133, 557] width 52 height 16
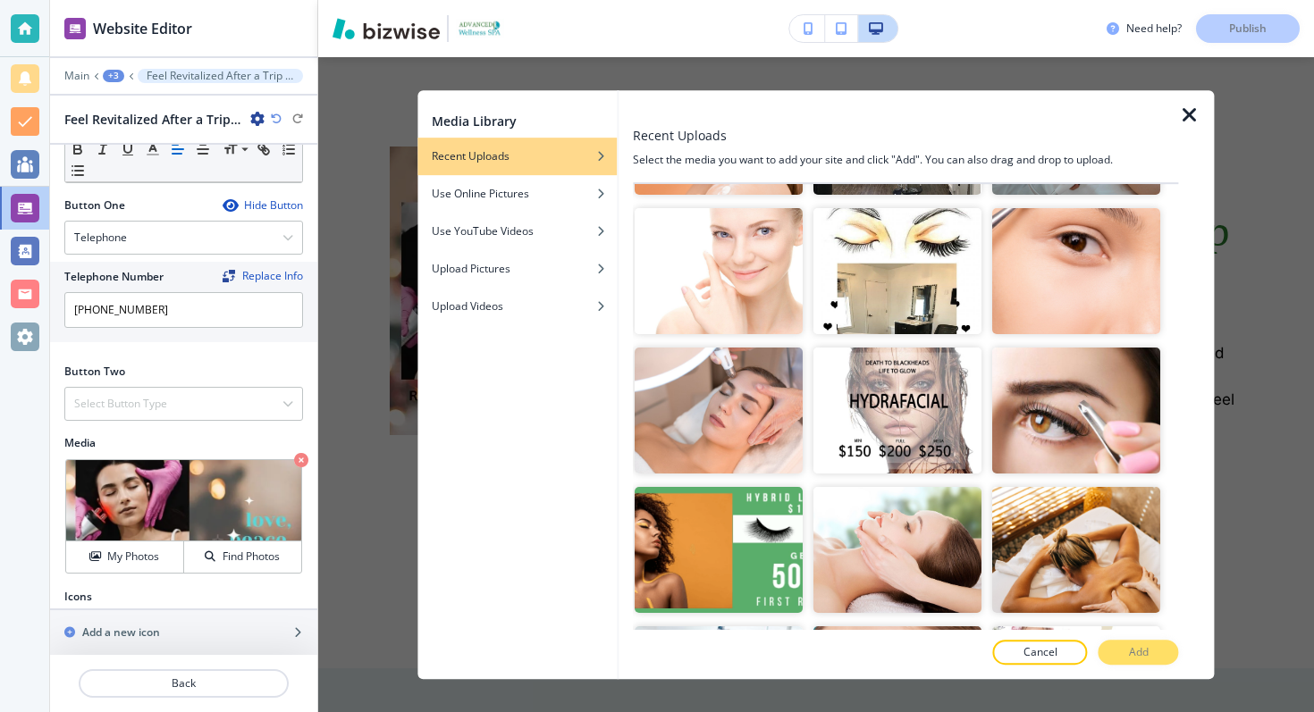
scroll to position [2920, 0]
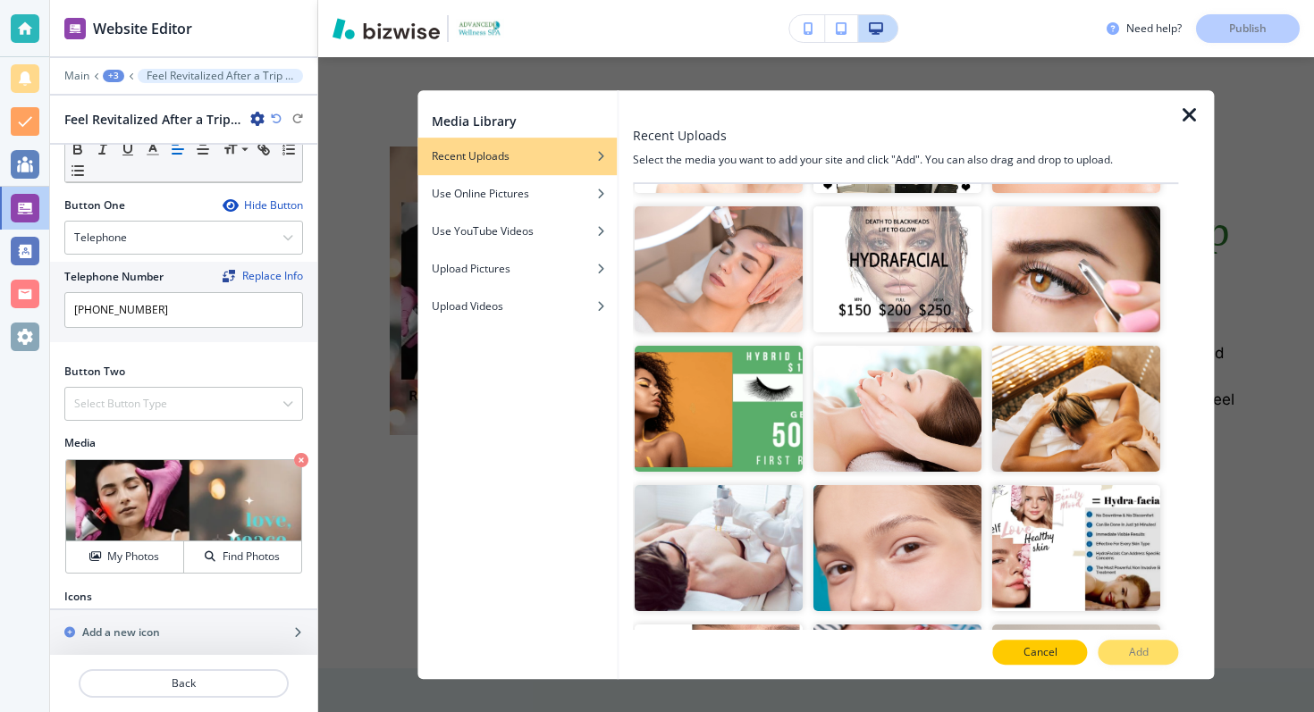
click at [1044, 651] on p "Cancel" at bounding box center [1041, 653] width 34 height 16
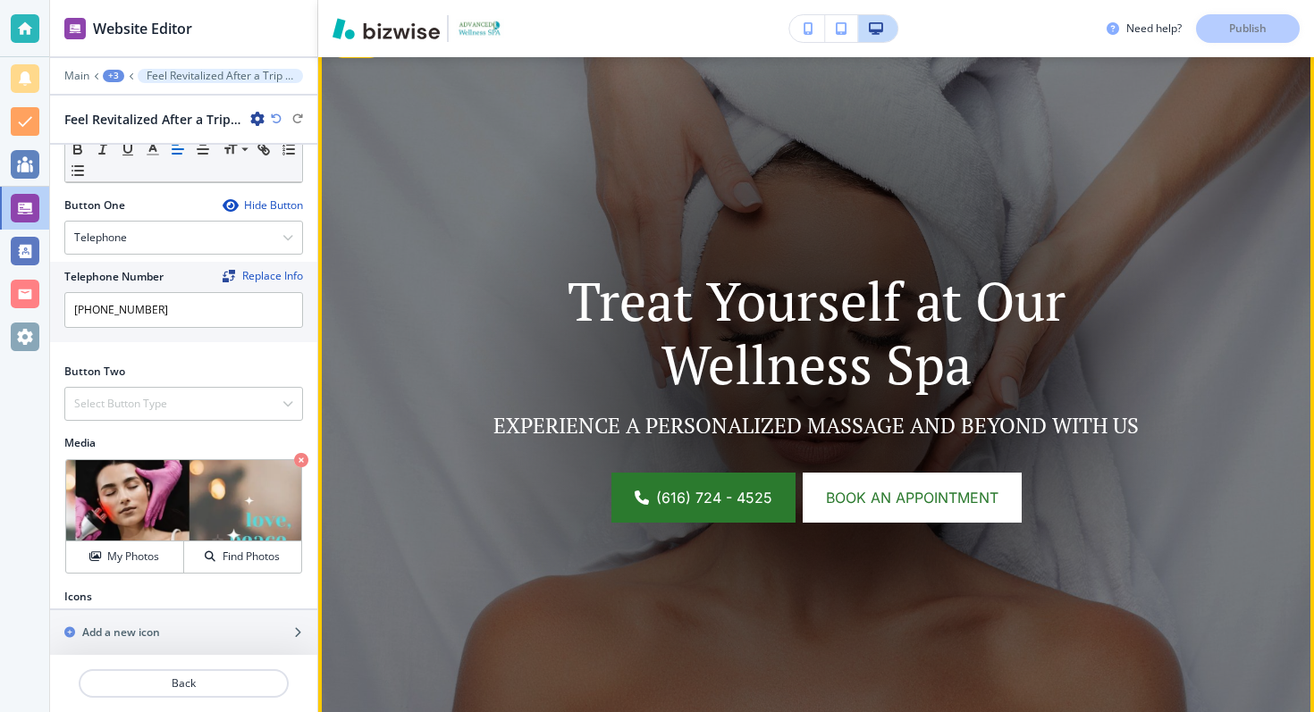
scroll to position [0, 0]
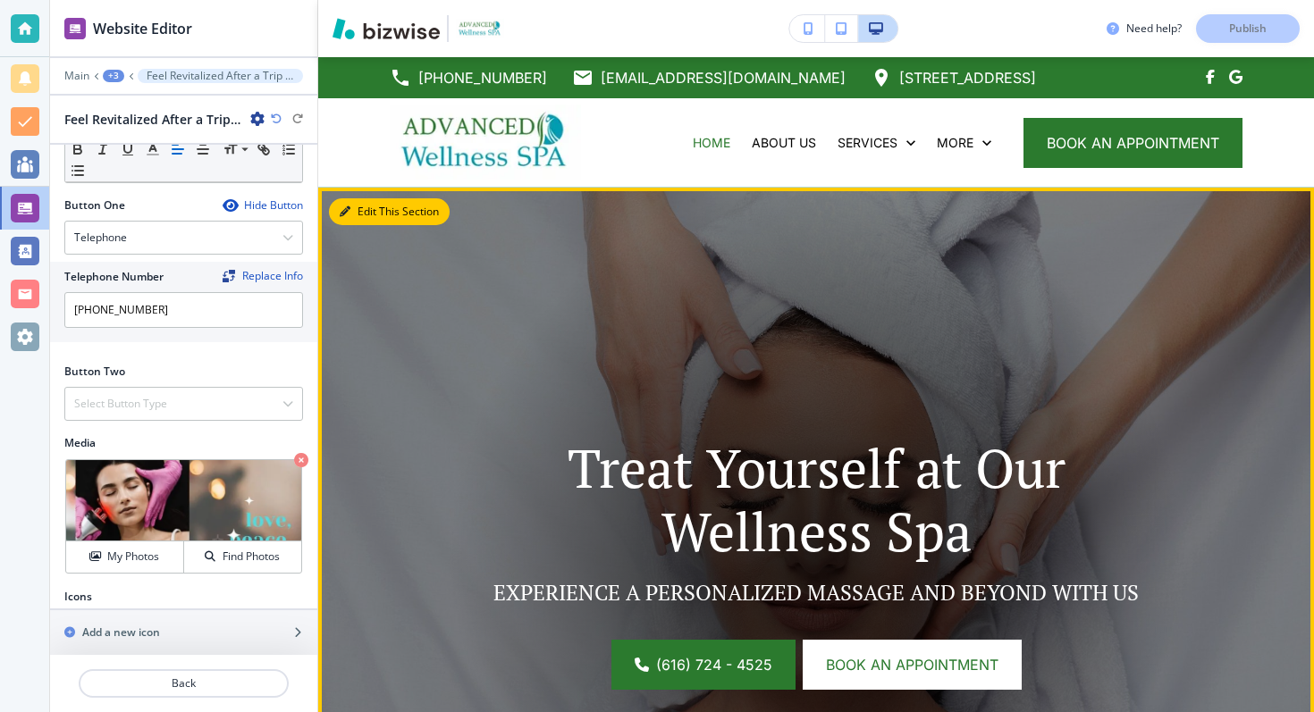
click at [369, 212] on button "Edit This Section" at bounding box center [389, 211] width 121 height 27
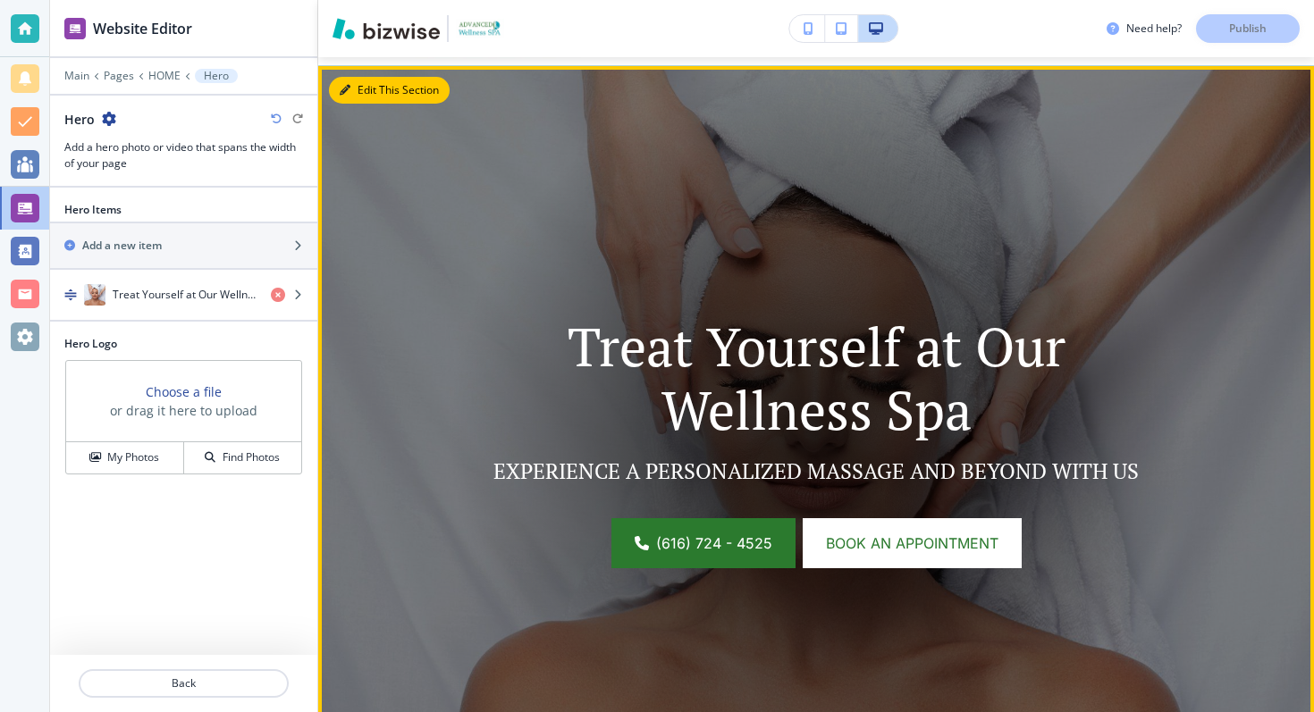
scroll to position [131, 0]
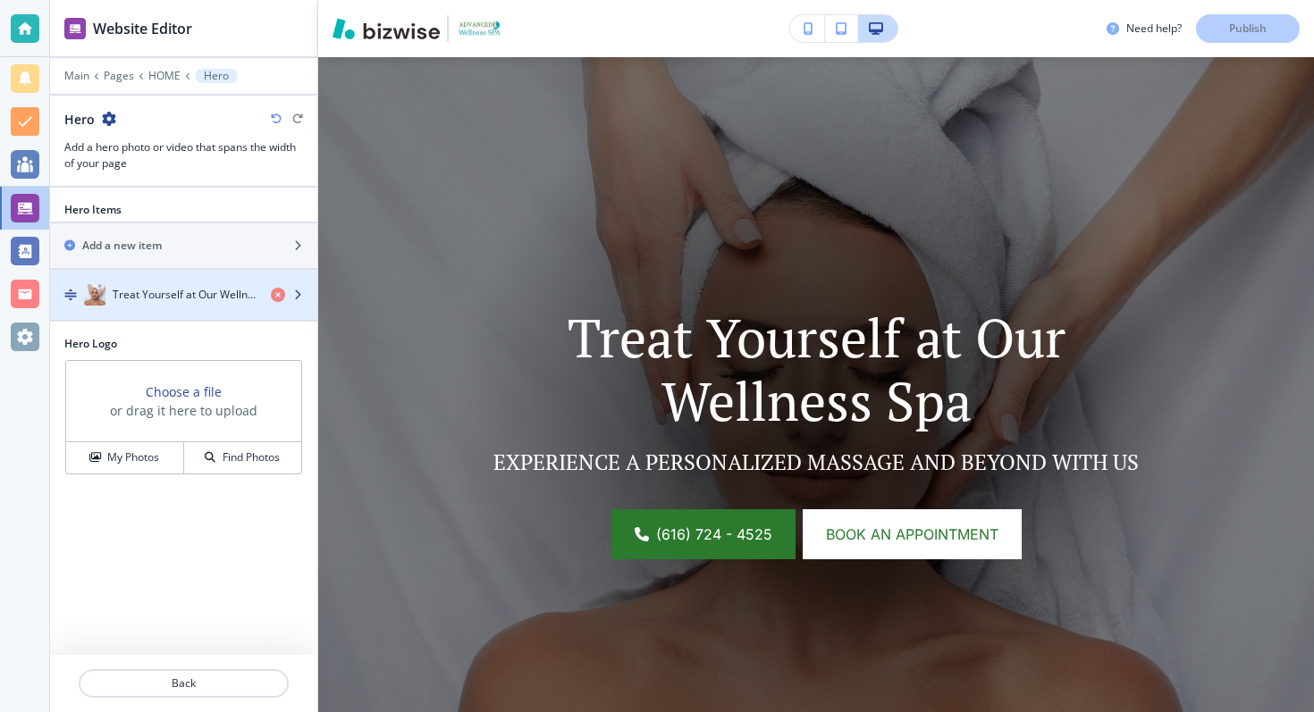
click at [236, 294] on h4 "Treat Yourself at Our Wellness Spa" at bounding box center [185, 295] width 144 height 16
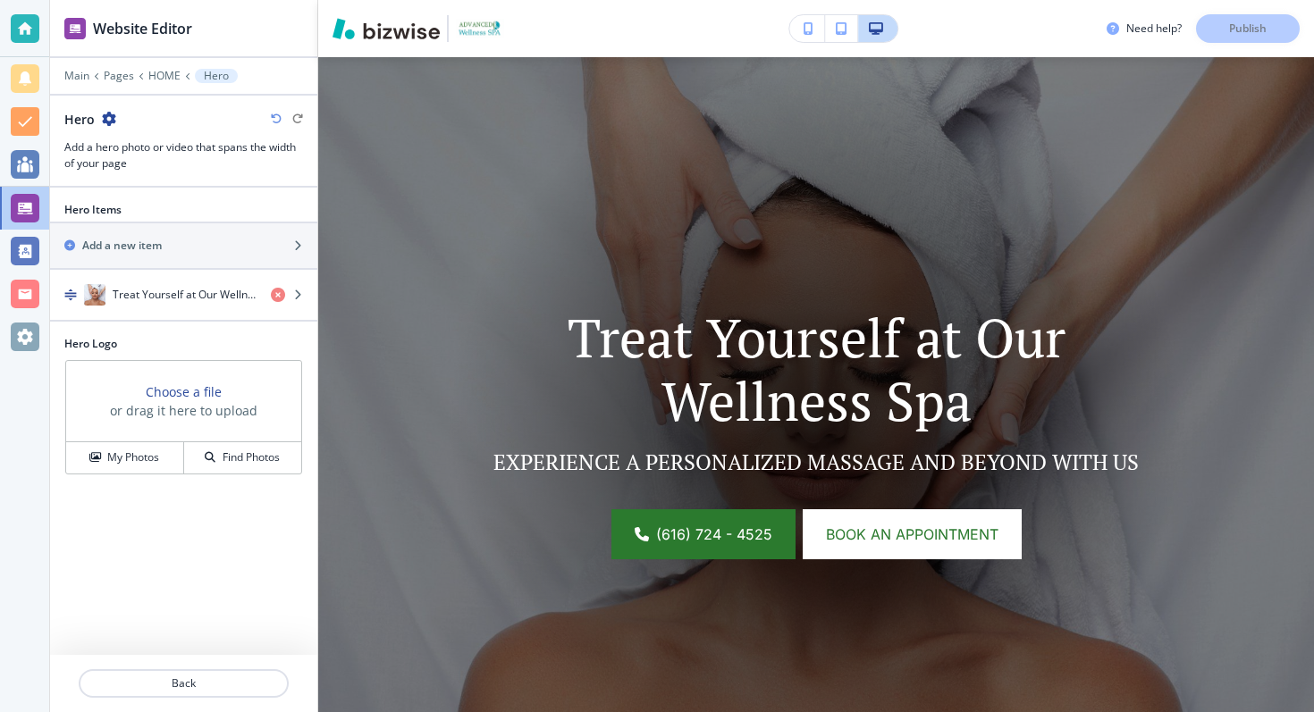
click at [207, 323] on div "Hero Items Add a new item Treat Yourself at Our Wellness Spa" at bounding box center [183, 269] width 267 height 134
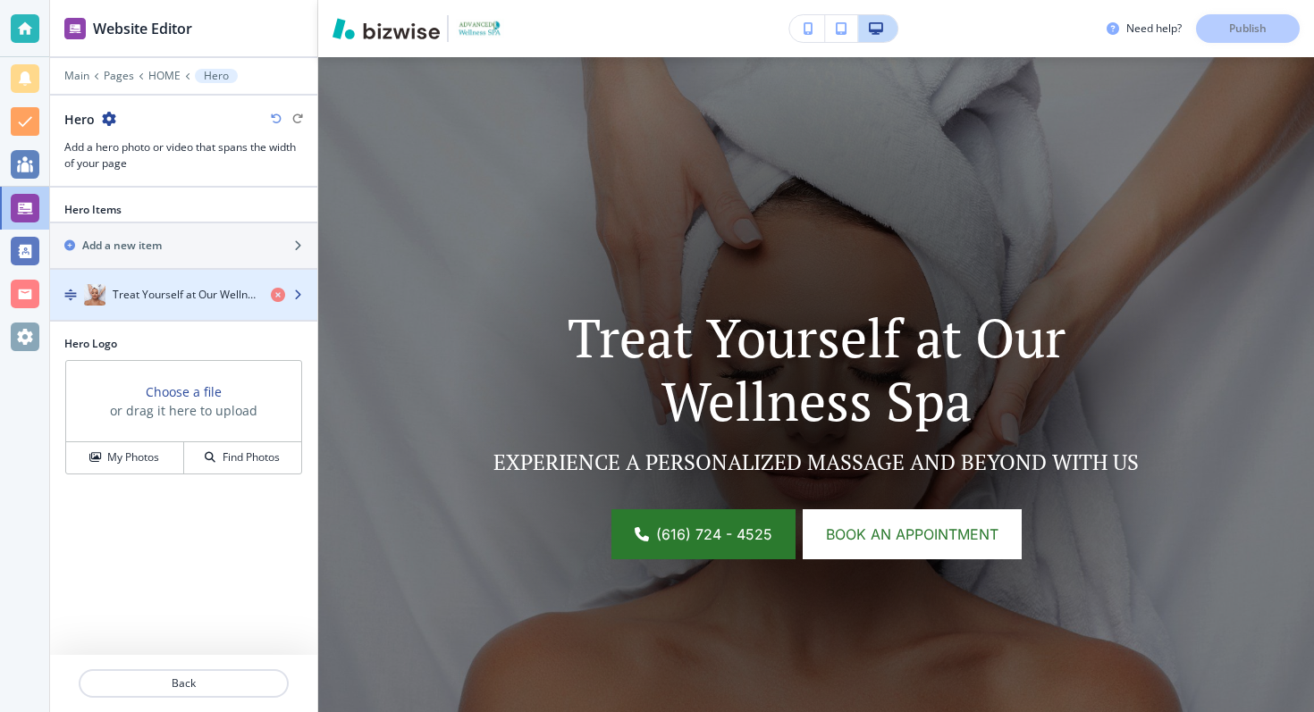
click at [206, 302] on h4 "Treat Yourself at Our Wellness Spa" at bounding box center [185, 295] width 144 height 16
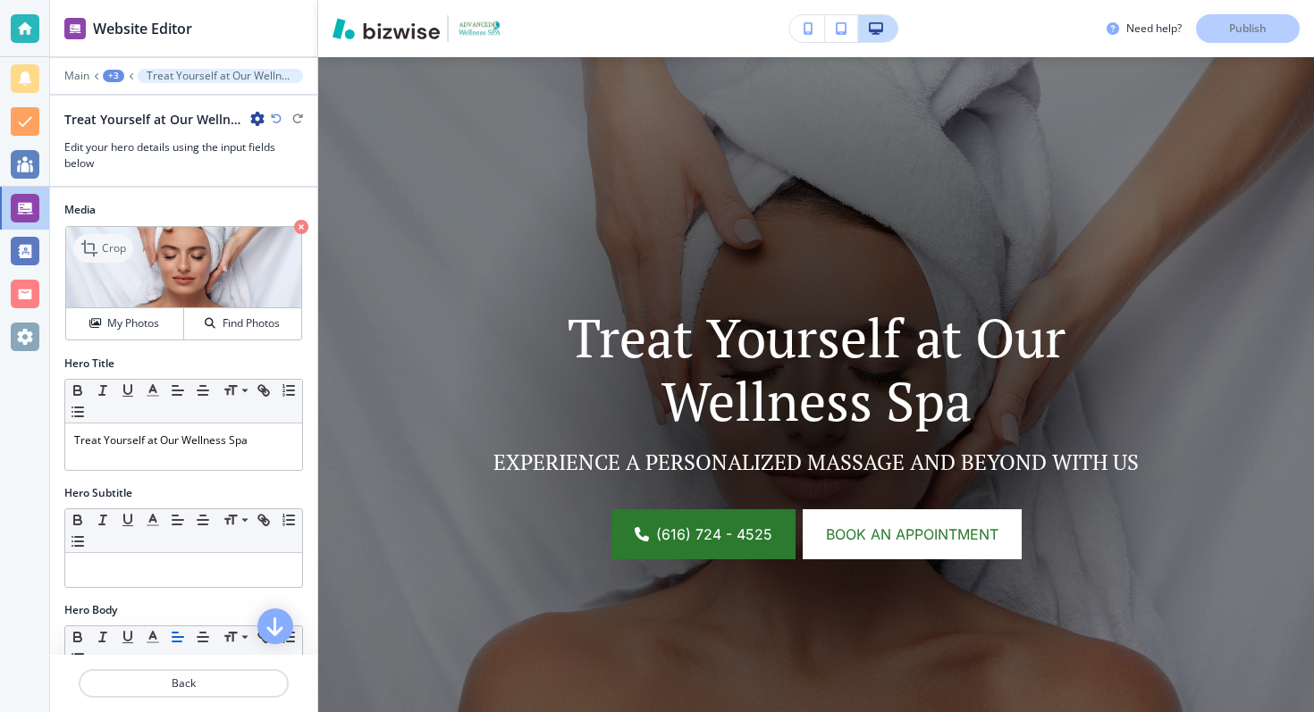
click at [110, 251] on p "Crop" at bounding box center [114, 248] width 24 height 16
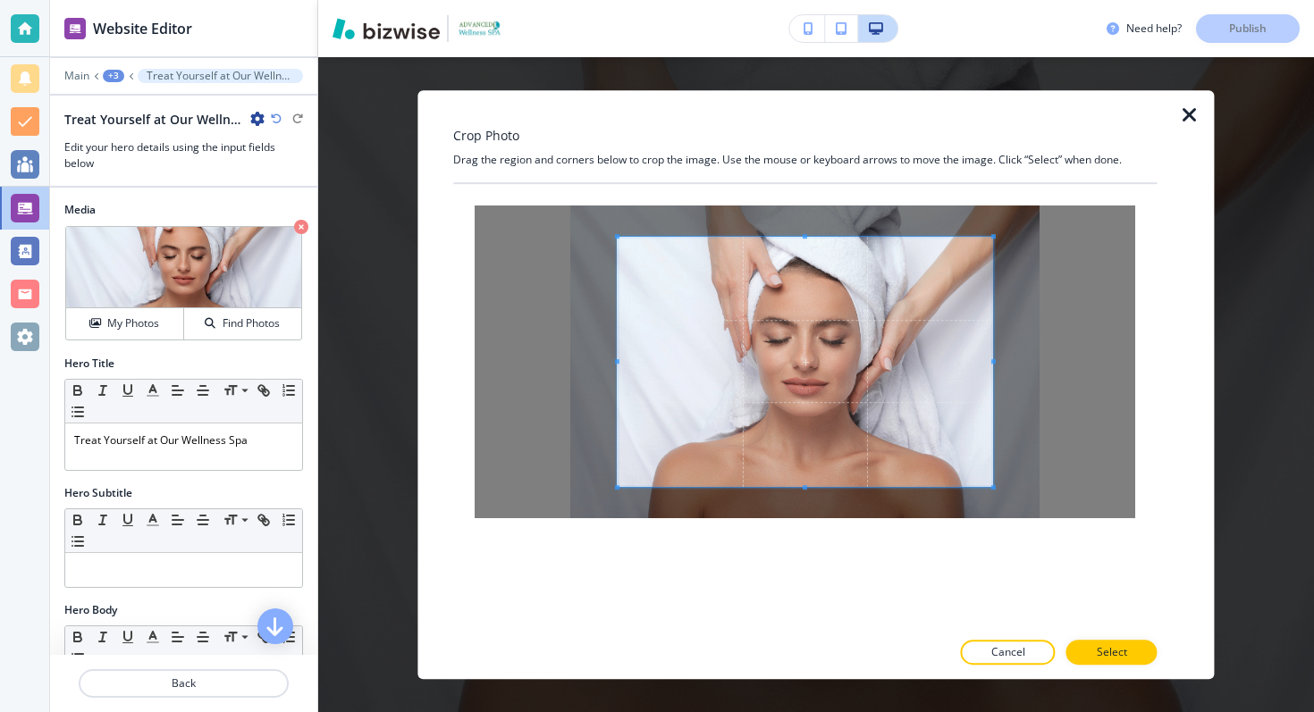
click at [1185, 113] on icon "button" at bounding box center [1189, 115] width 21 height 21
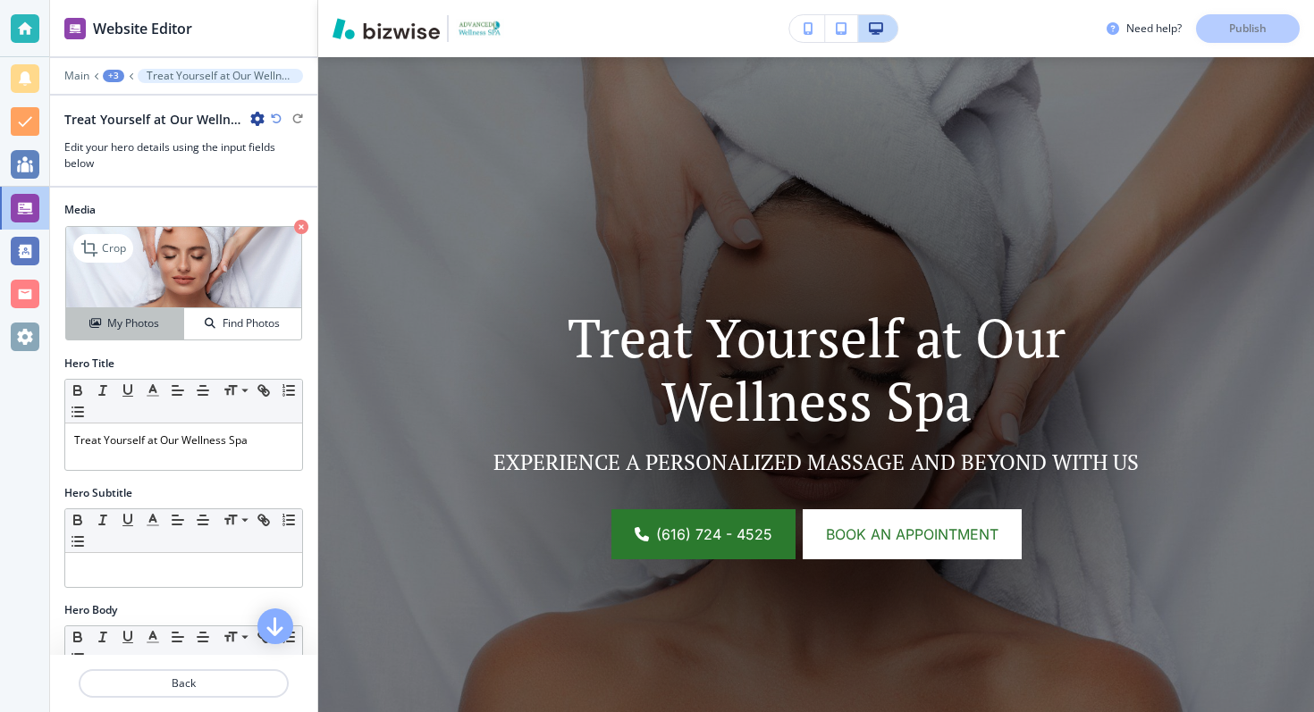
click at [149, 332] on button "My Photos" at bounding box center [125, 323] width 118 height 31
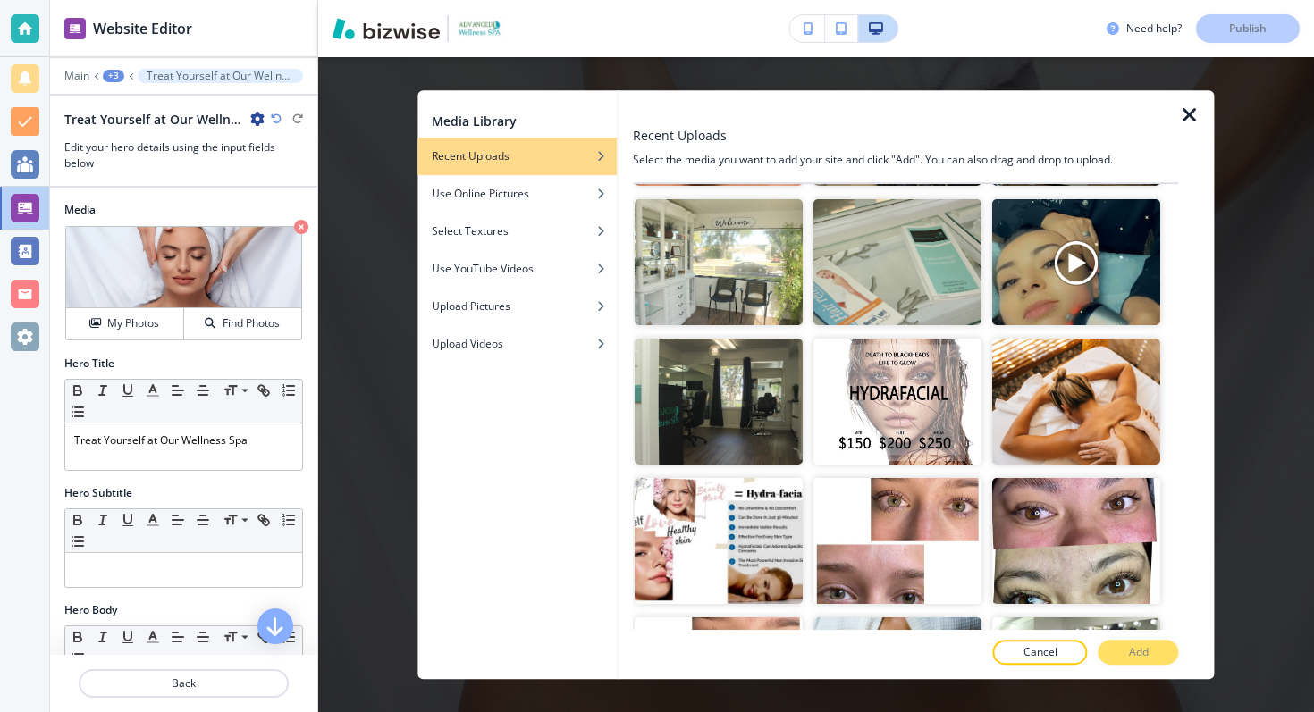
scroll to position [1674, 0]
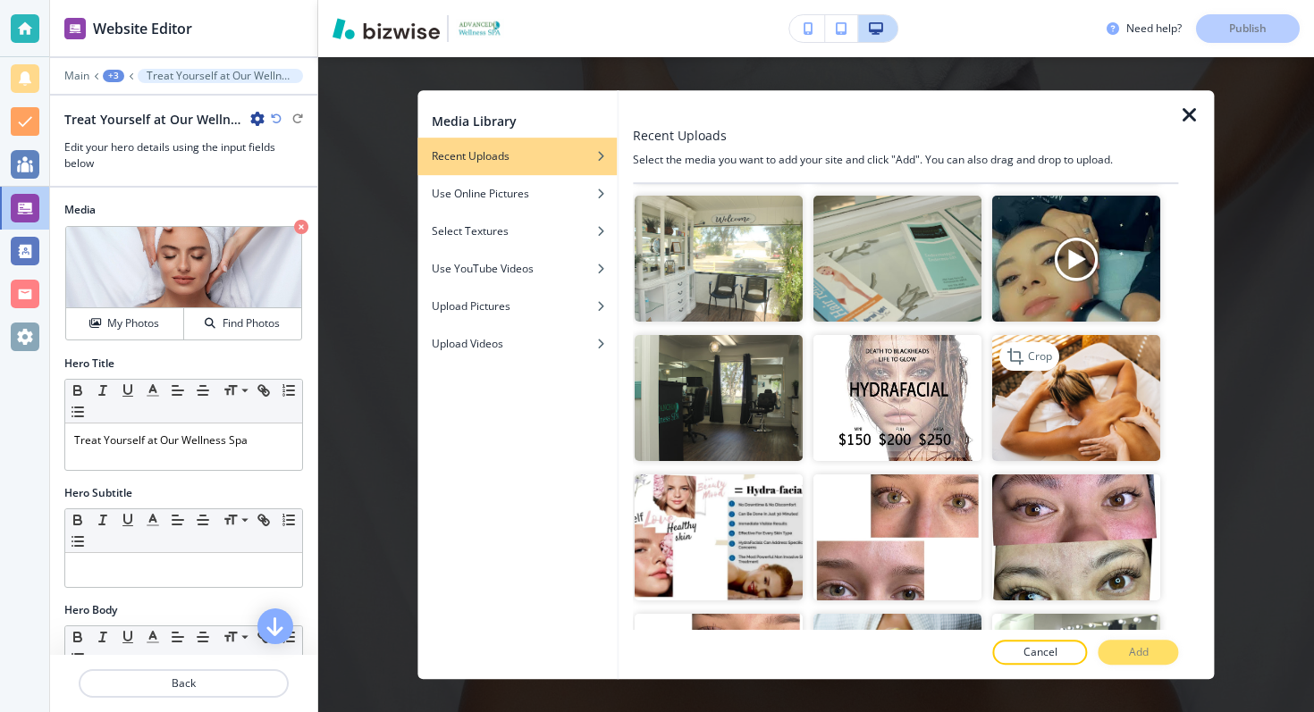
click at [1075, 385] on img "button" at bounding box center [1076, 398] width 168 height 126
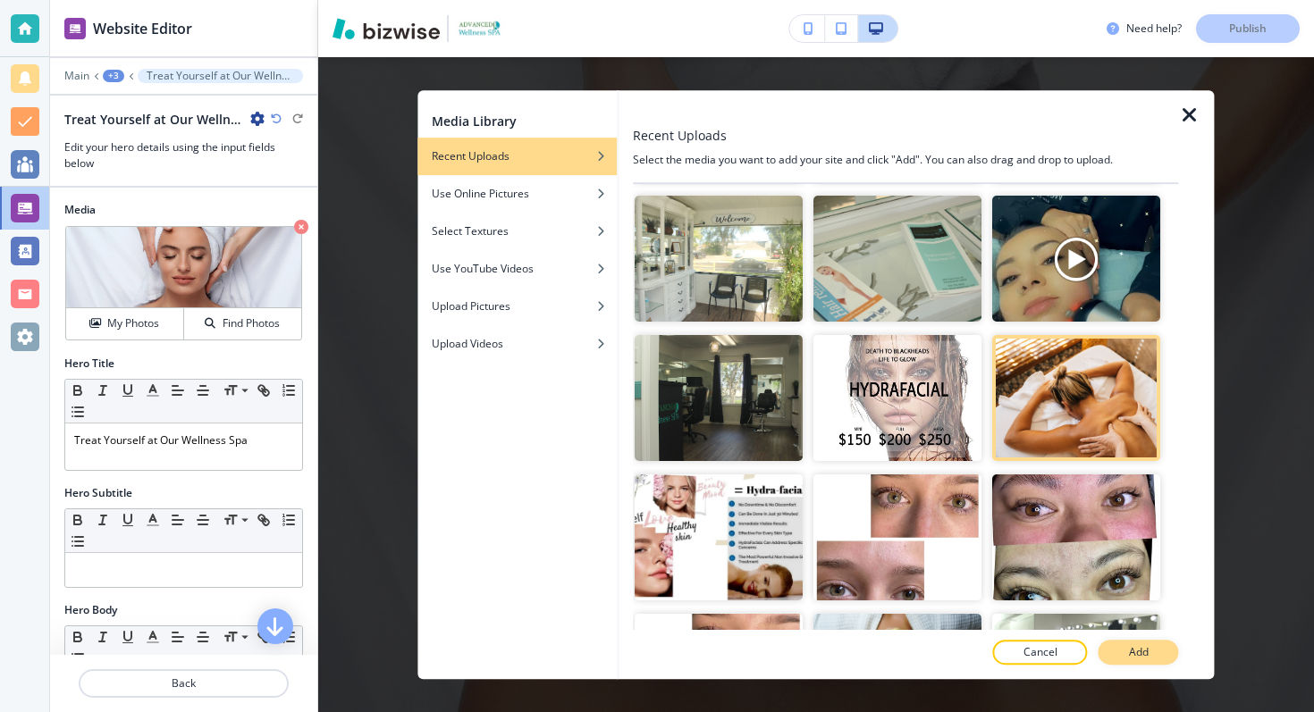
click at [1159, 661] on button "Add" at bounding box center [1139, 652] width 80 height 25
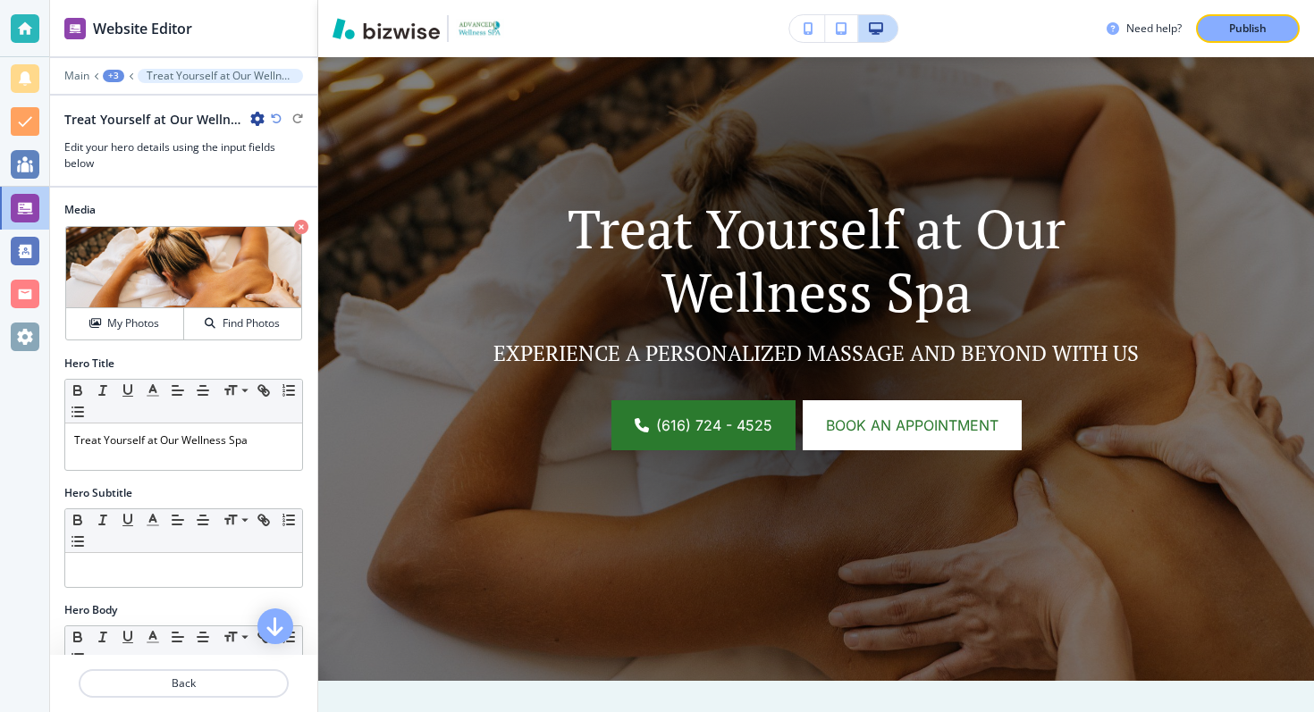
scroll to position [0, 0]
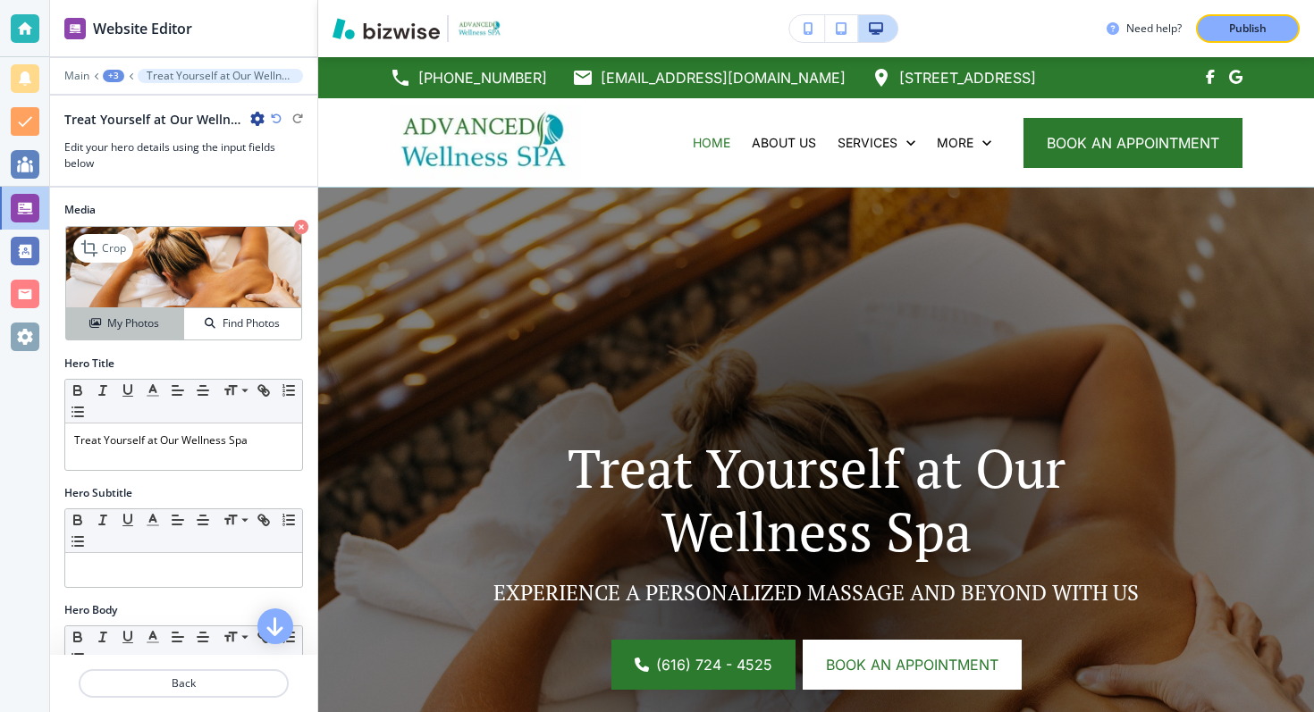
click at [137, 319] on h4 "My Photos" at bounding box center [133, 324] width 52 height 16
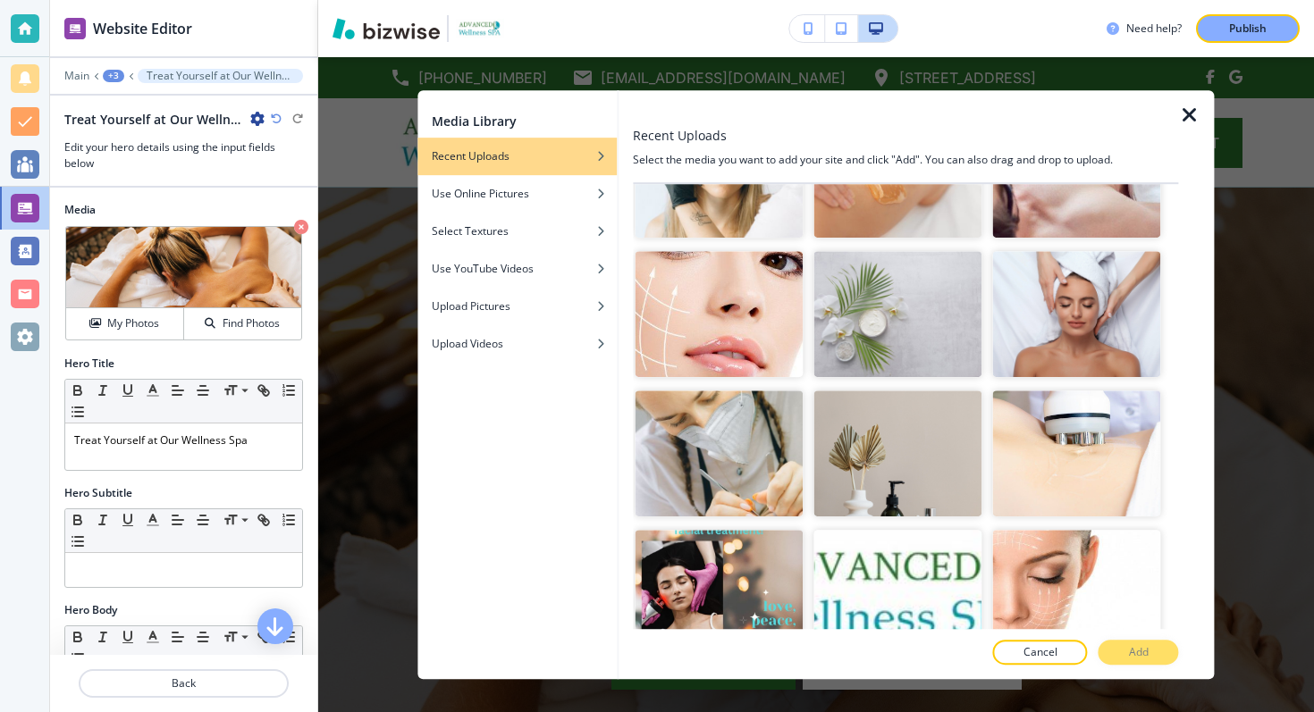
scroll to position [4413, 0]
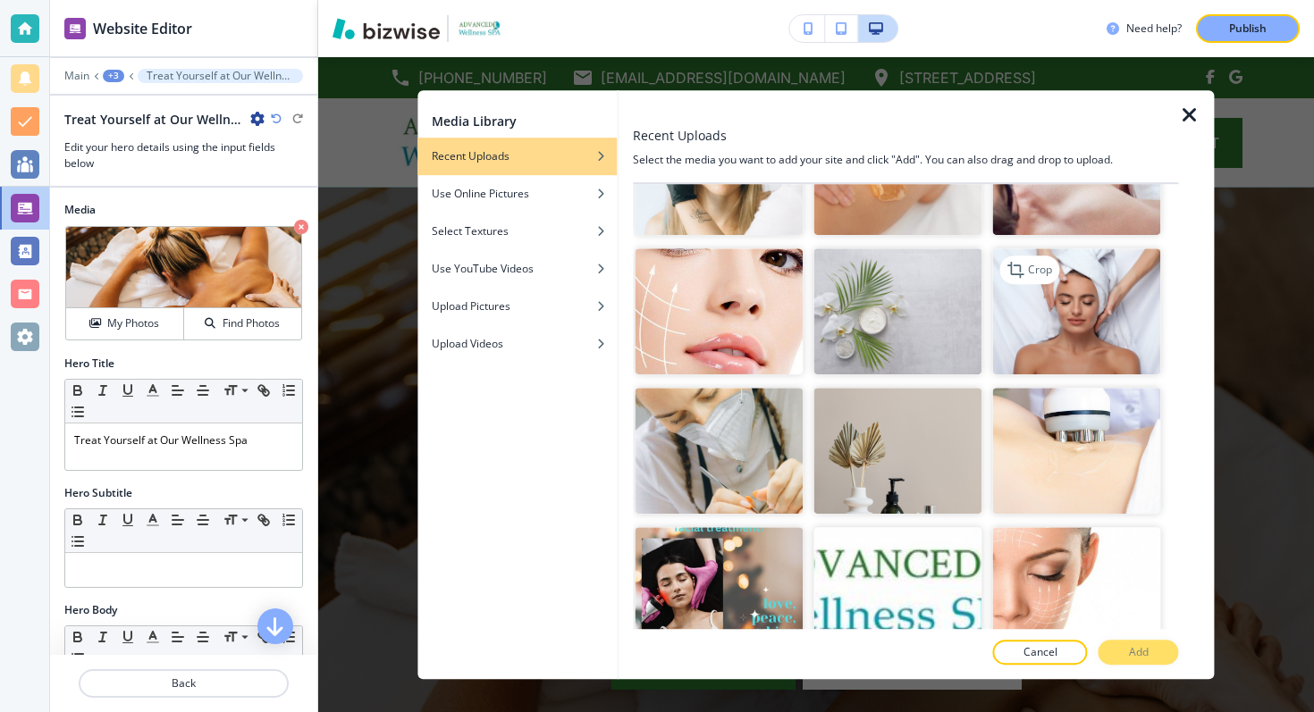
click at [1101, 281] on img "button" at bounding box center [1076, 312] width 168 height 126
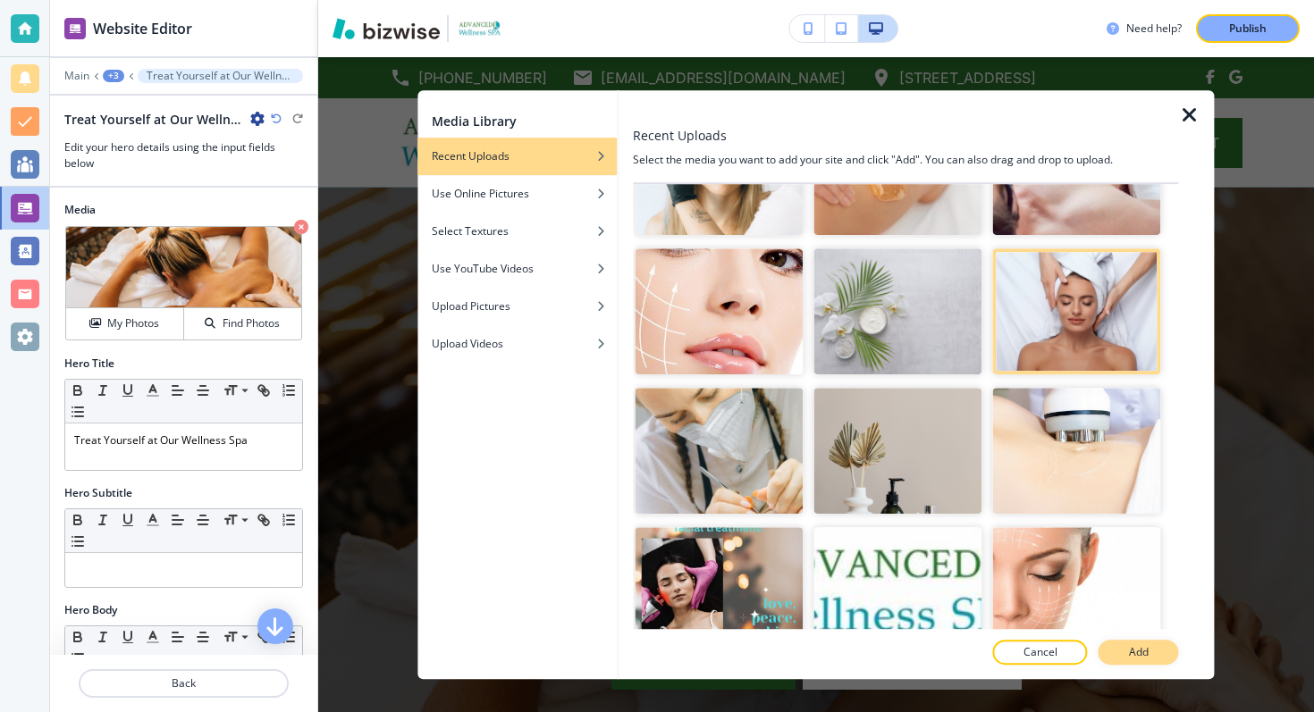
click at [1148, 644] on button "Add" at bounding box center [1139, 652] width 80 height 25
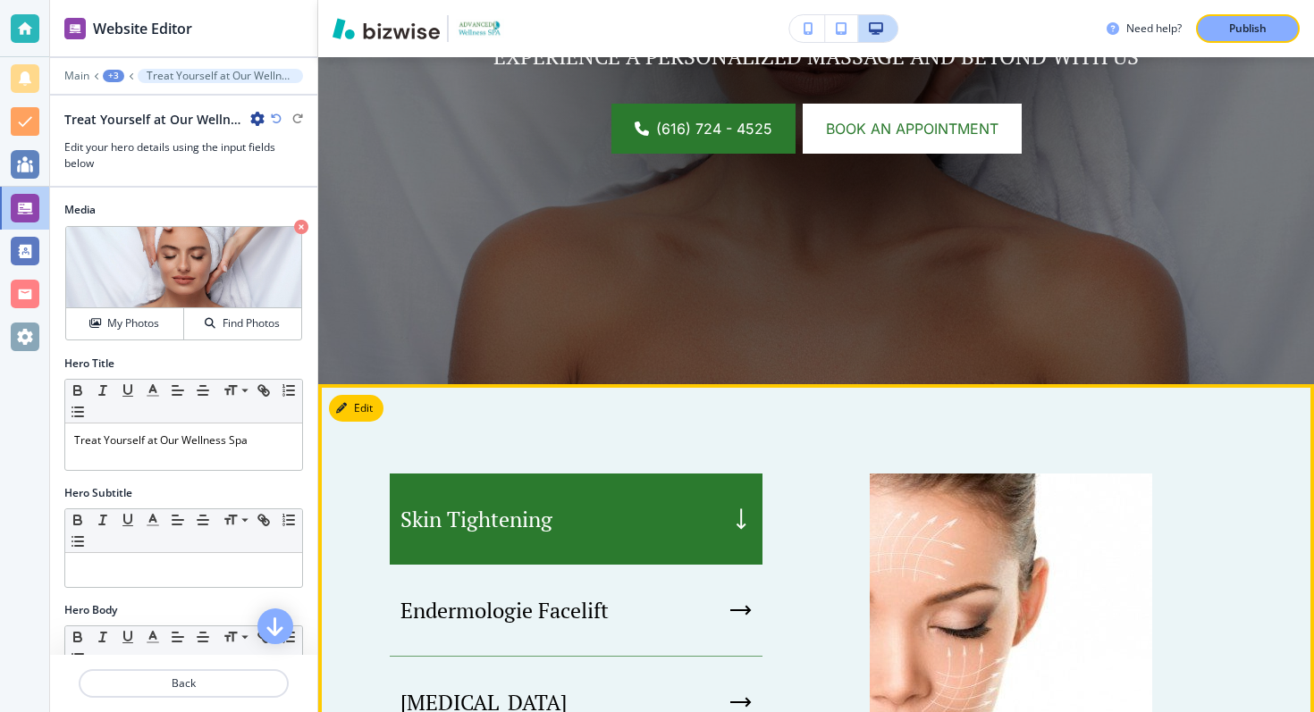
scroll to position [0, 0]
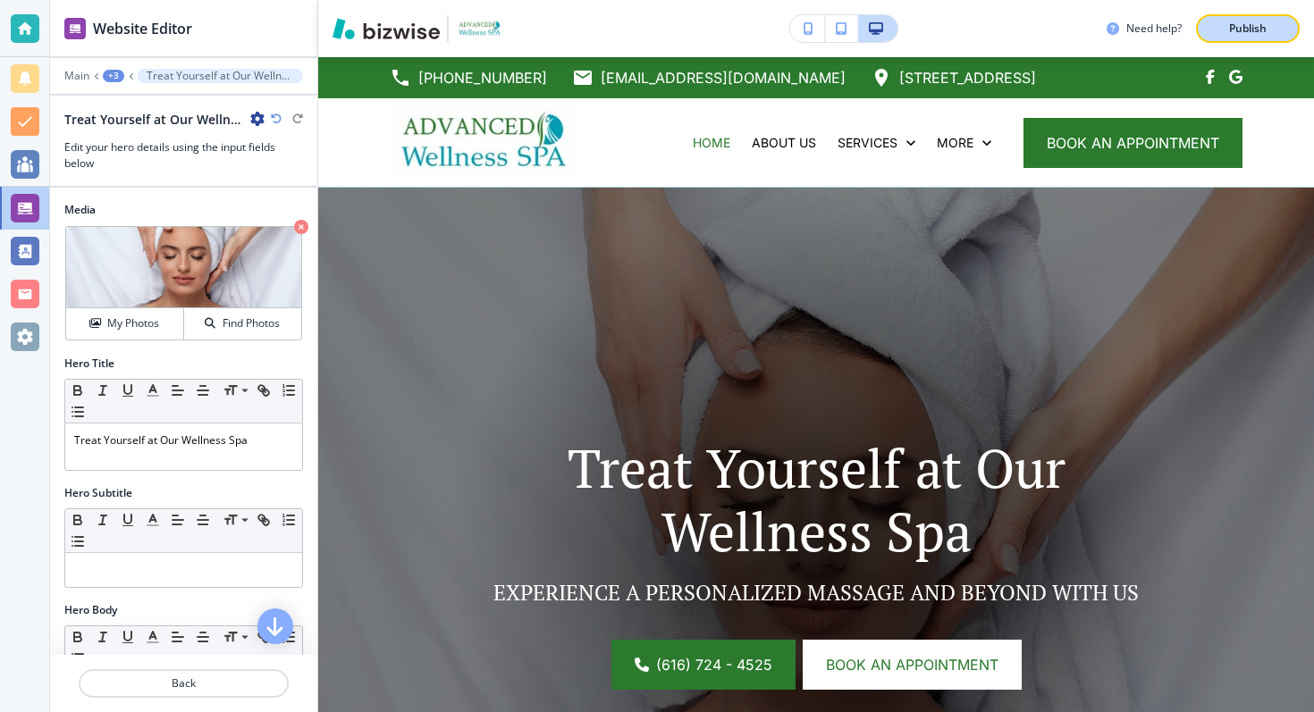
click at [1249, 27] on p "Publish" at bounding box center [1248, 29] width 38 height 16
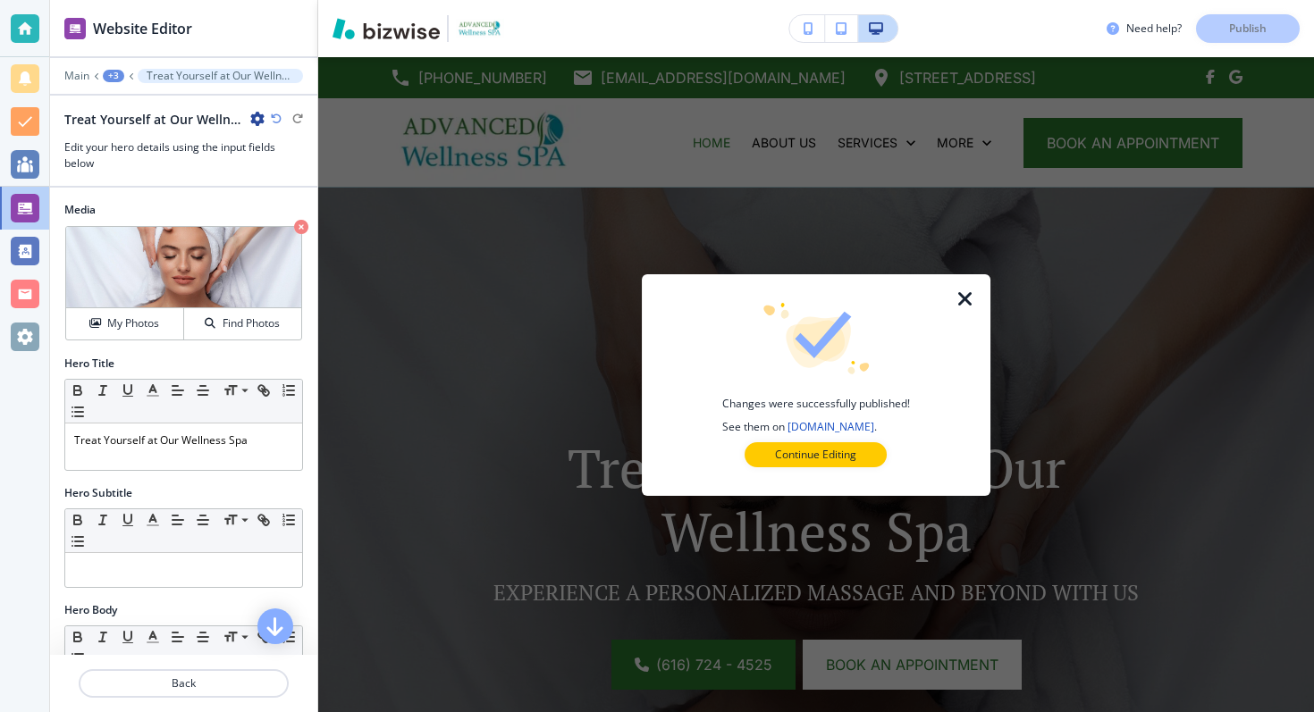
click at [964, 307] on icon "button" at bounding box center [965, 299] width 21 height 21
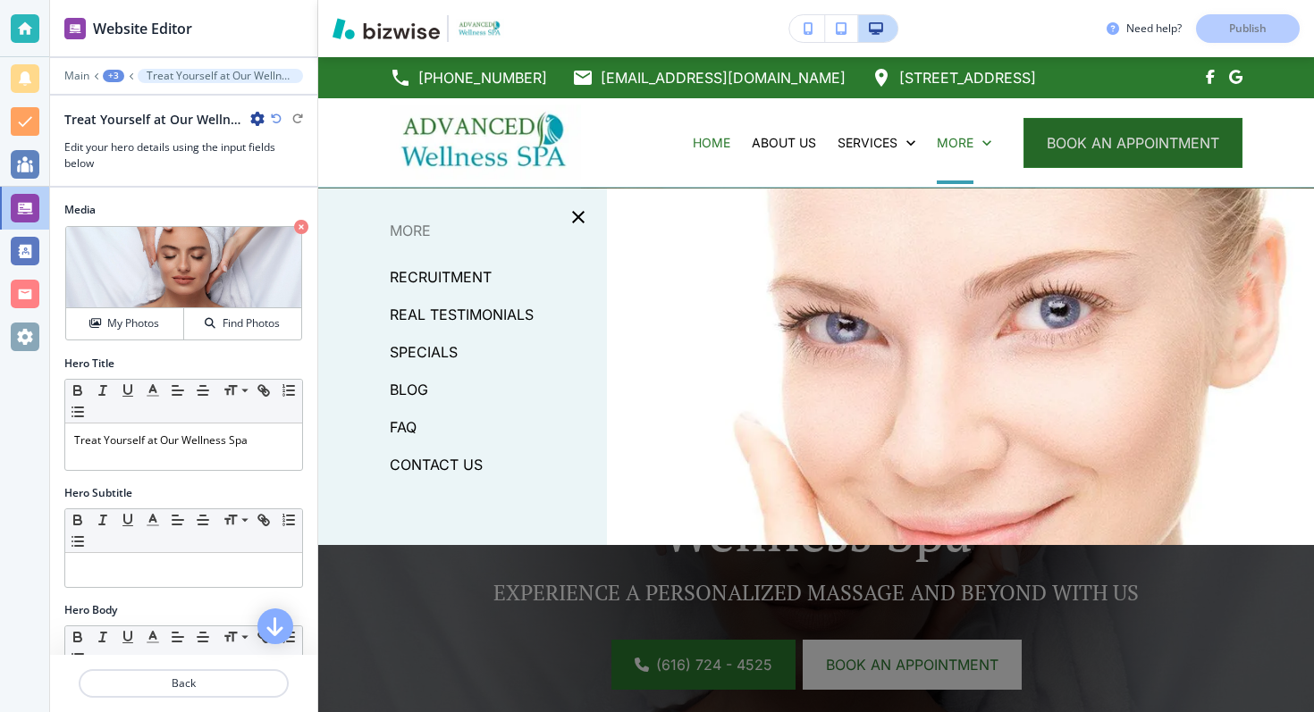
click at [1094, 146] on button "book an appointment" at bounding box center [1133, 143] width 219 height 50
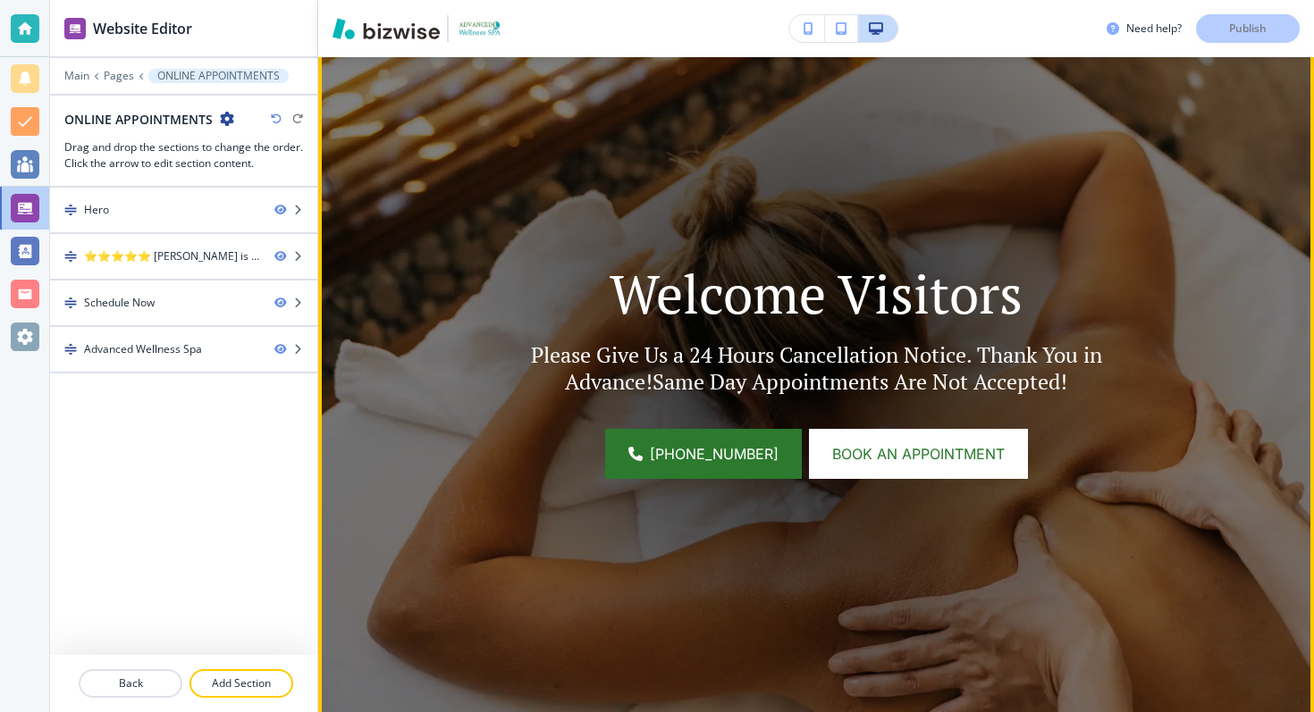
scroll to position [197, 0]
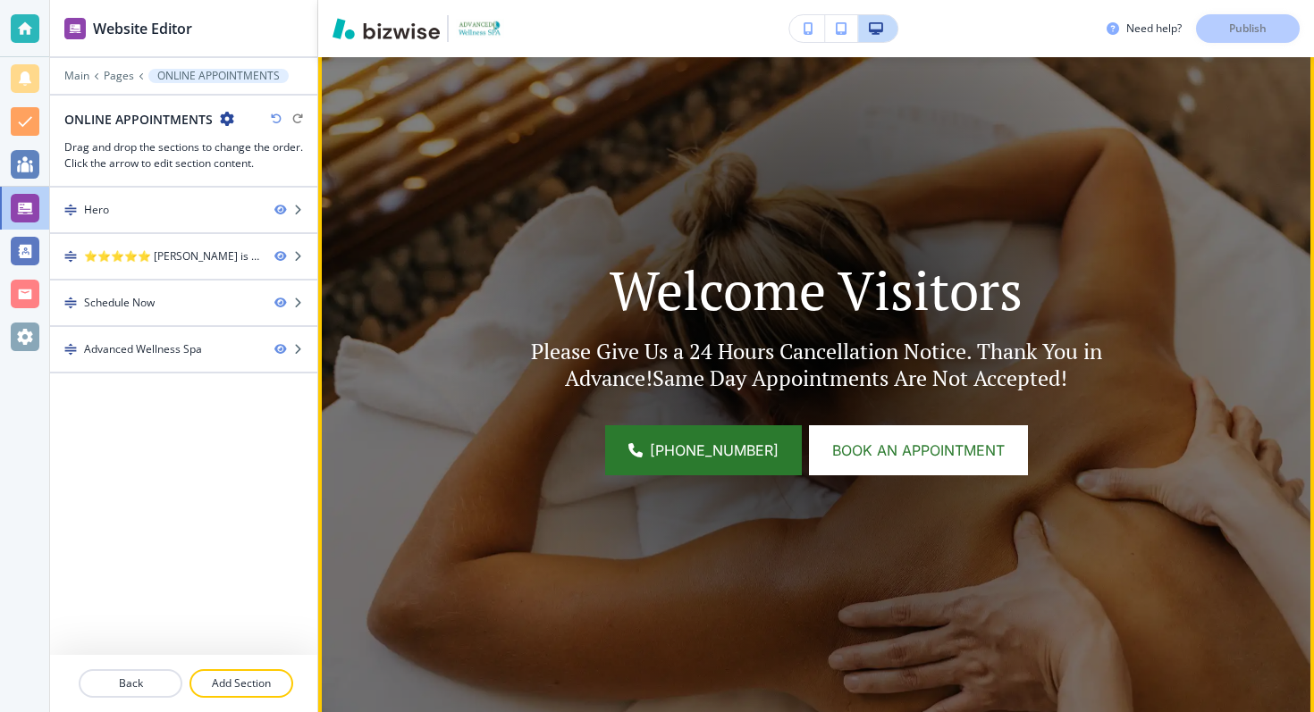
click at [690, 357] on p "Please Give Us a 24 Hours Cancellation Notice. Thank You in Advance!Same Day Ap…" at bounding box center [816, 365] width 656 height 54
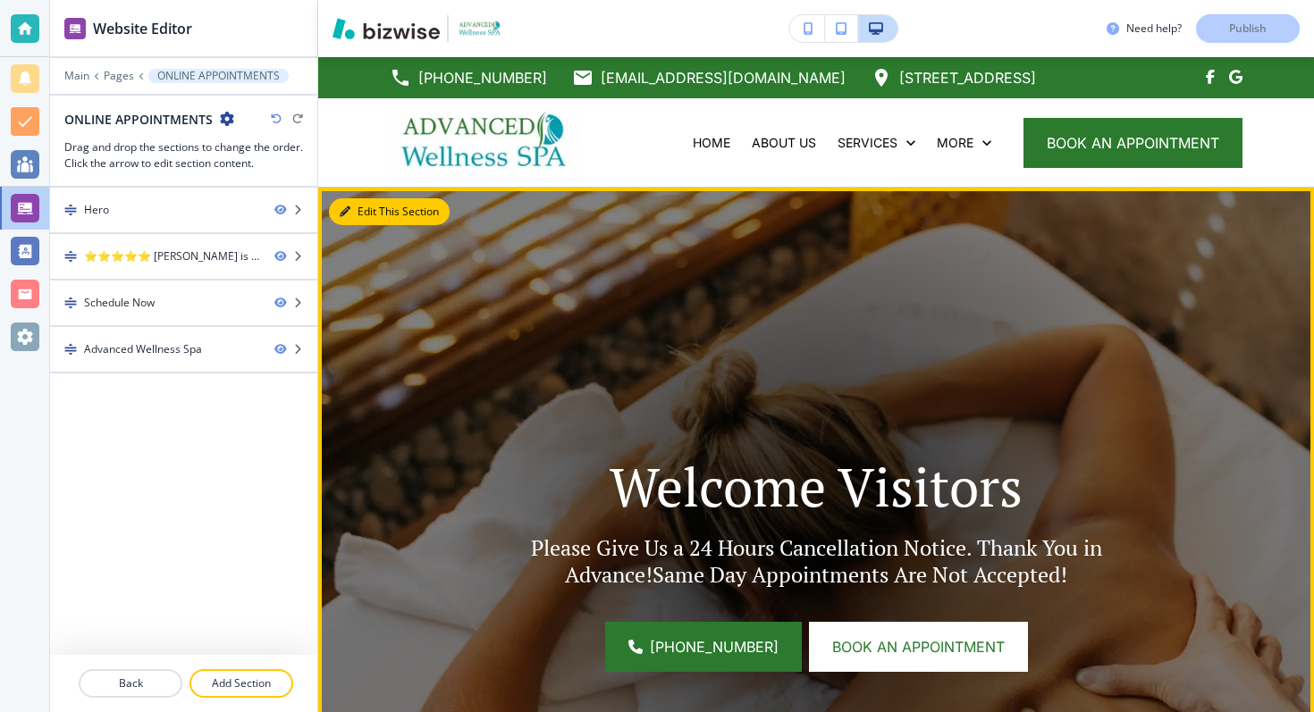
click at [350, 209] on button "Edit This Section" at bounding box center [389, 211] width 121 height 27
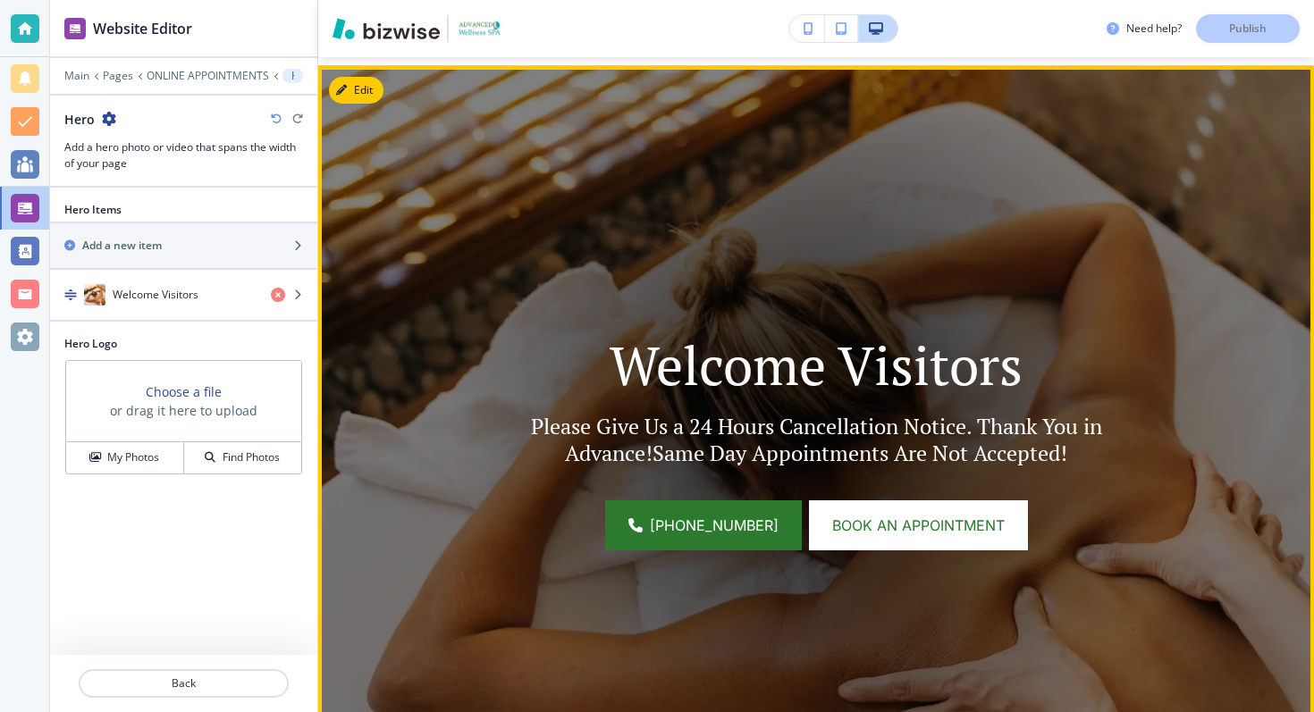
scroll to position [131, 0]
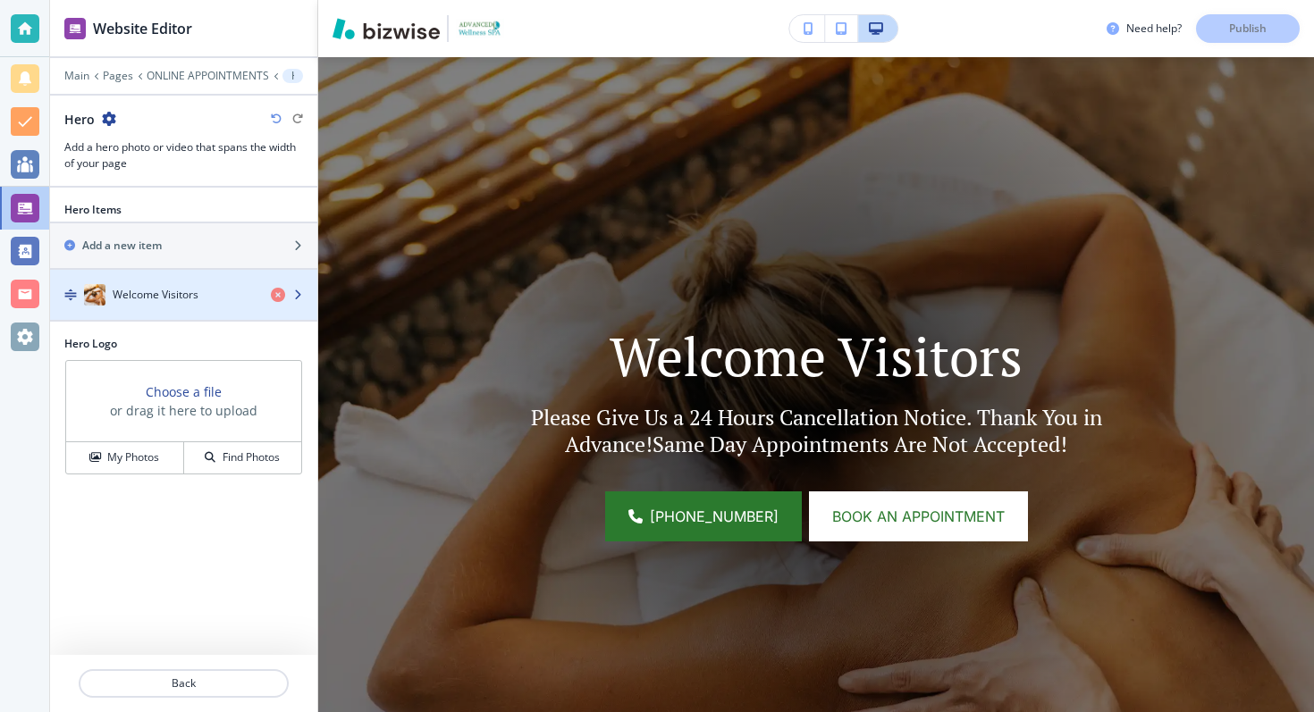
click at [188, 277] on div "button" at bounding box center [183, 277] width 267 height 14
click at [207, 293] on div "Welcome Visitors" at bounding box center [153, 294] width 207 height 21
click at [173, 308] on div "button" at bounding box center [183, 313] width 267 height 14
click at [296, 296] on icon "button" at bounding box center [297, 295] width 11 height 11
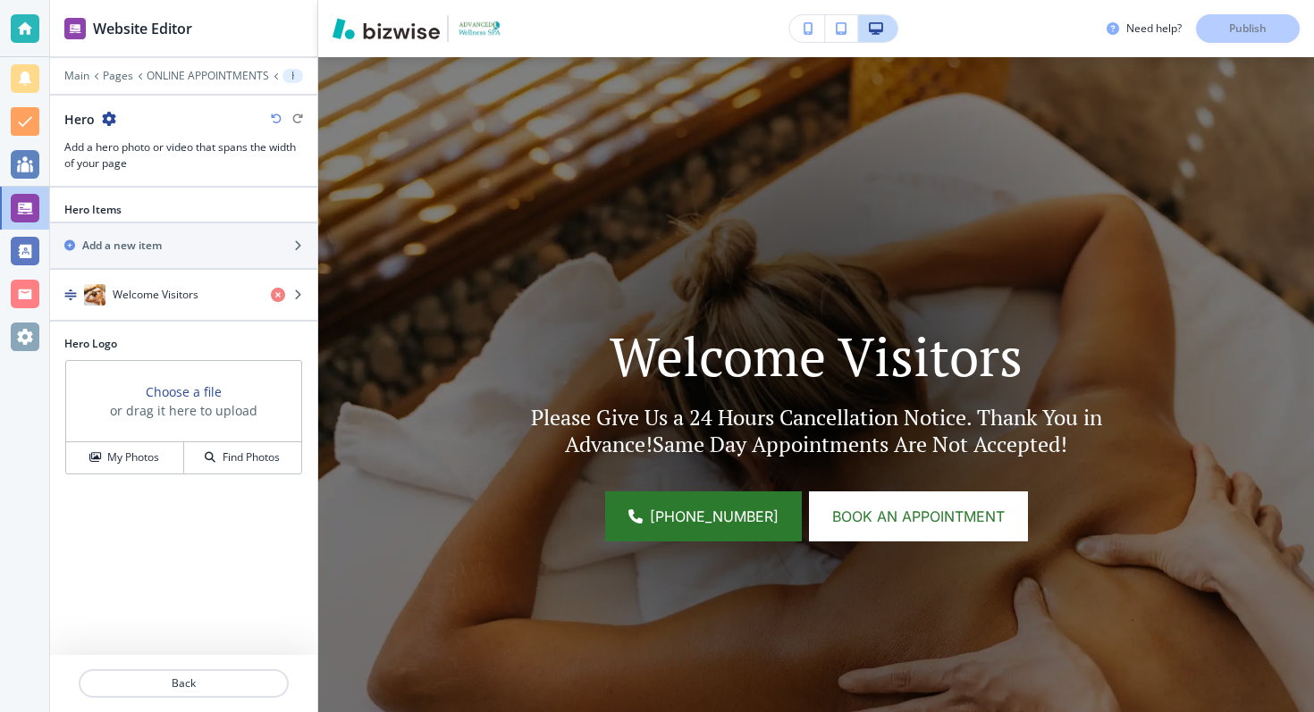
click at [215, 301] on div "Welcome Visitors" at bounding box center [153, 294] width 207 height 21
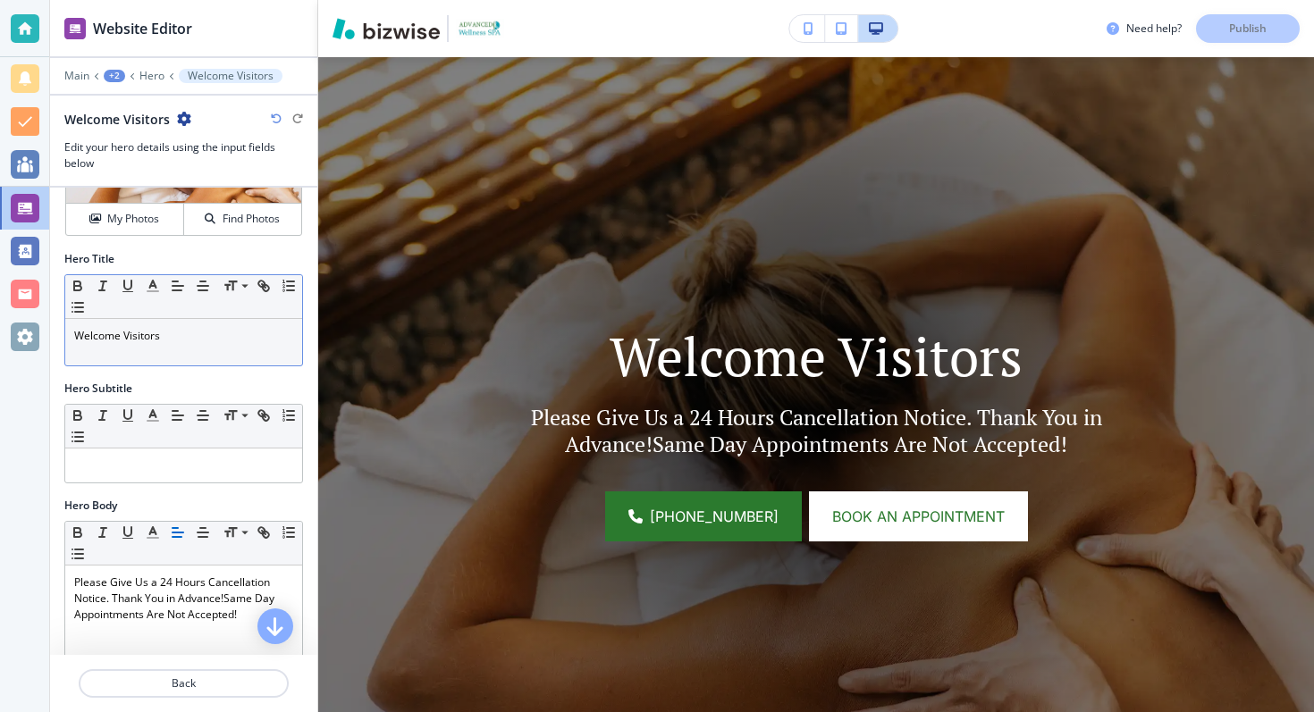
scroll to position [154, 0]
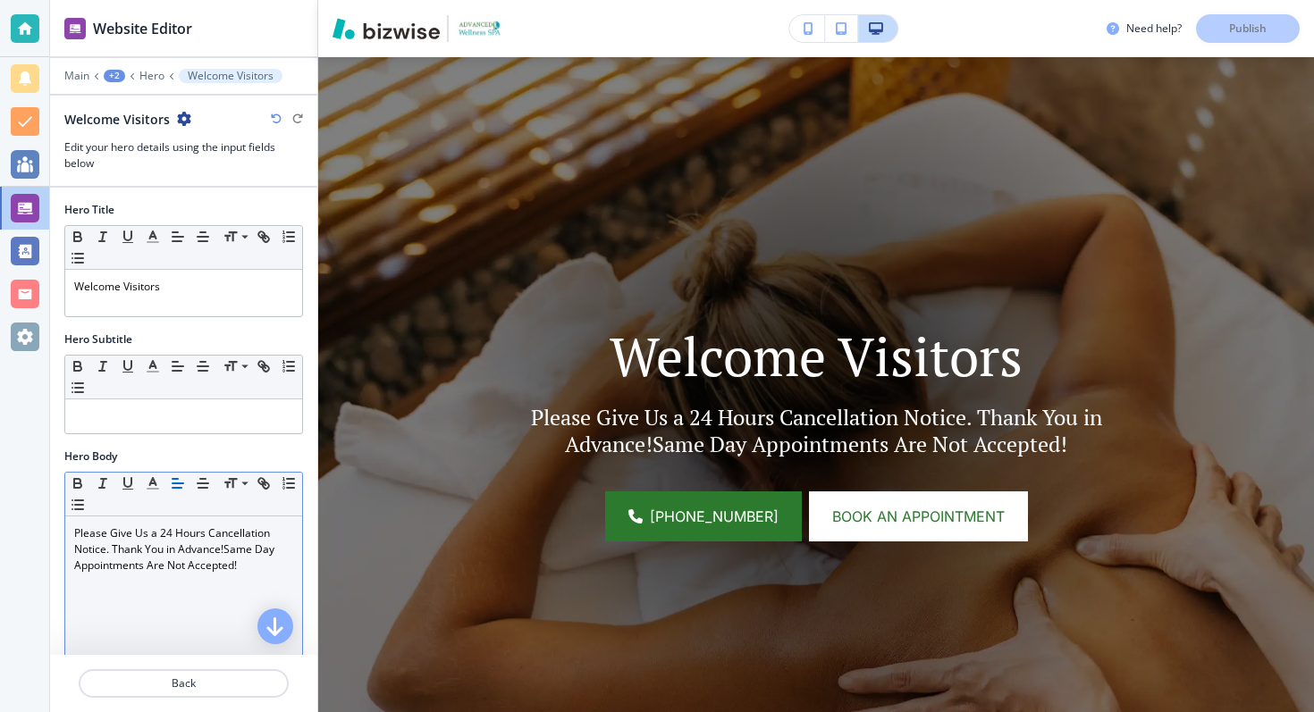
click at [226, 550] on p "Please Give Us a 24 Hours Cancellation Notice. Thank You in Advance!Same Day Ap…" at bounding box center [183, 550] width 219 height 48
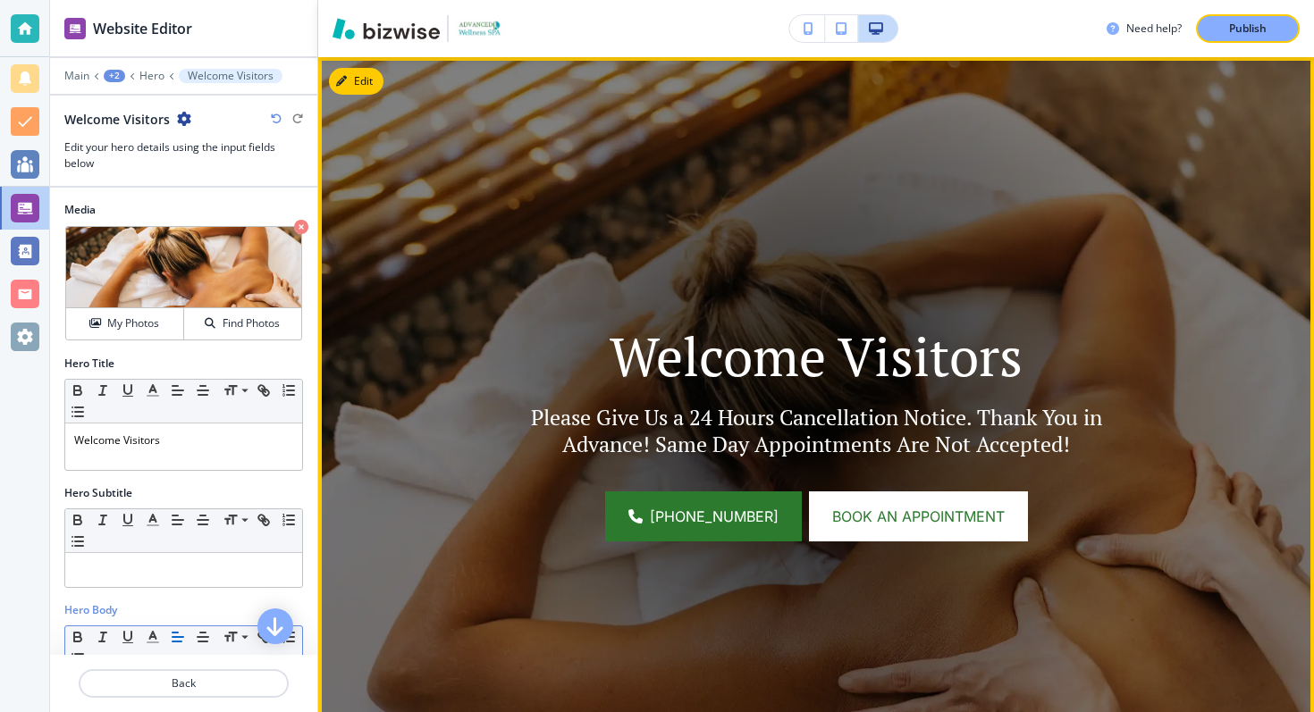
scroll to position [0, 0]
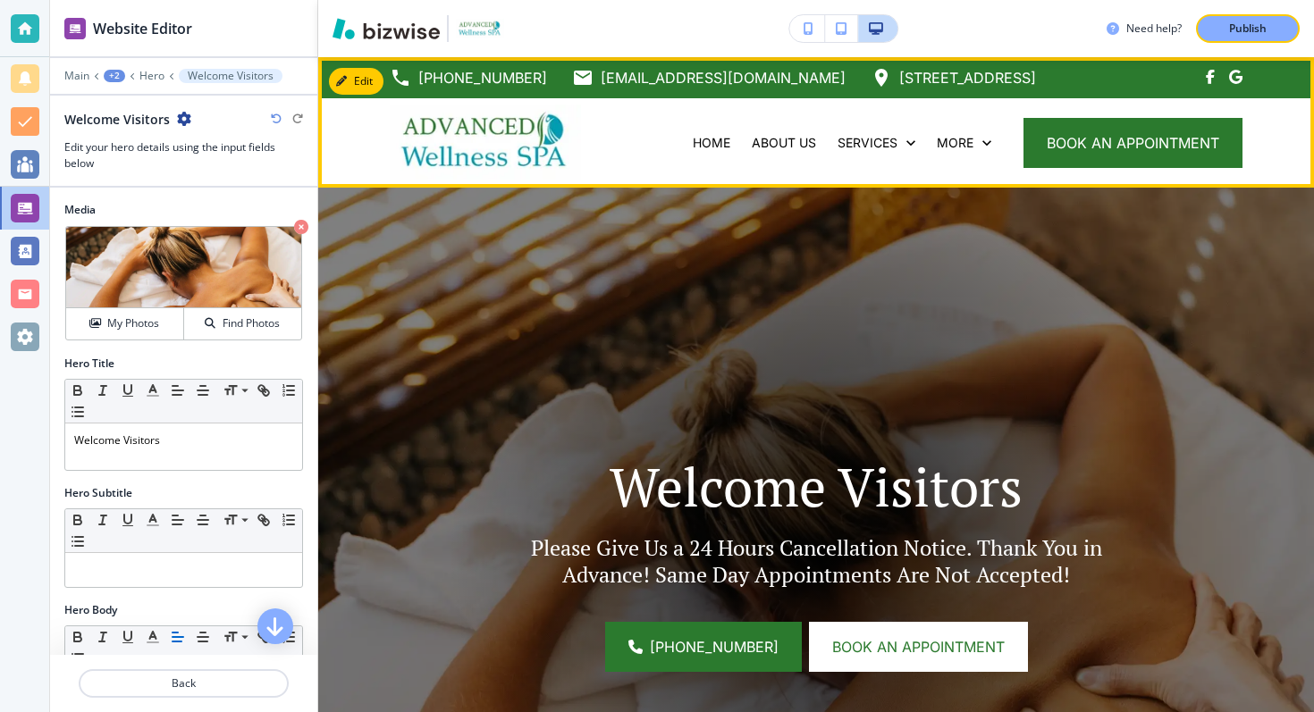
click at [435, 143] on img at bounding box center [485, 142] width 191 height 75
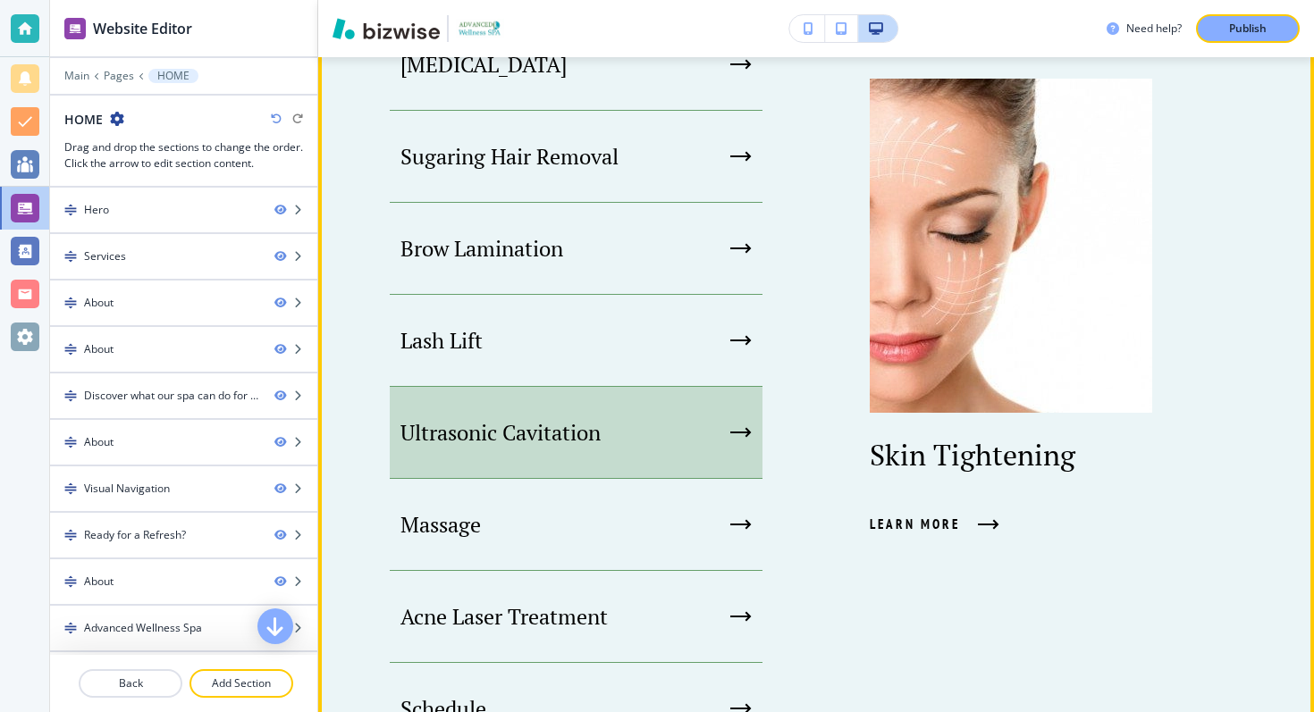
scroll to position [1180, 0]
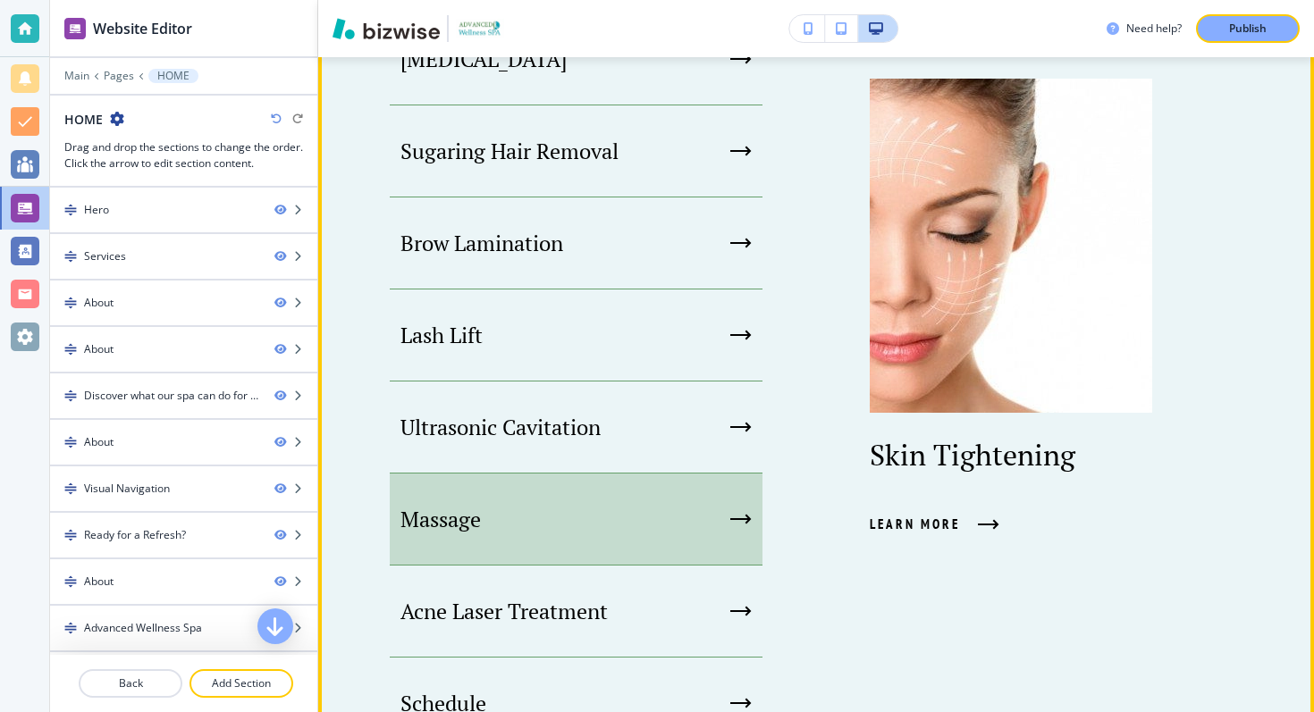
click at [687, 509] on div "Massage" at bounding box center [576, 520] width 373 height 92
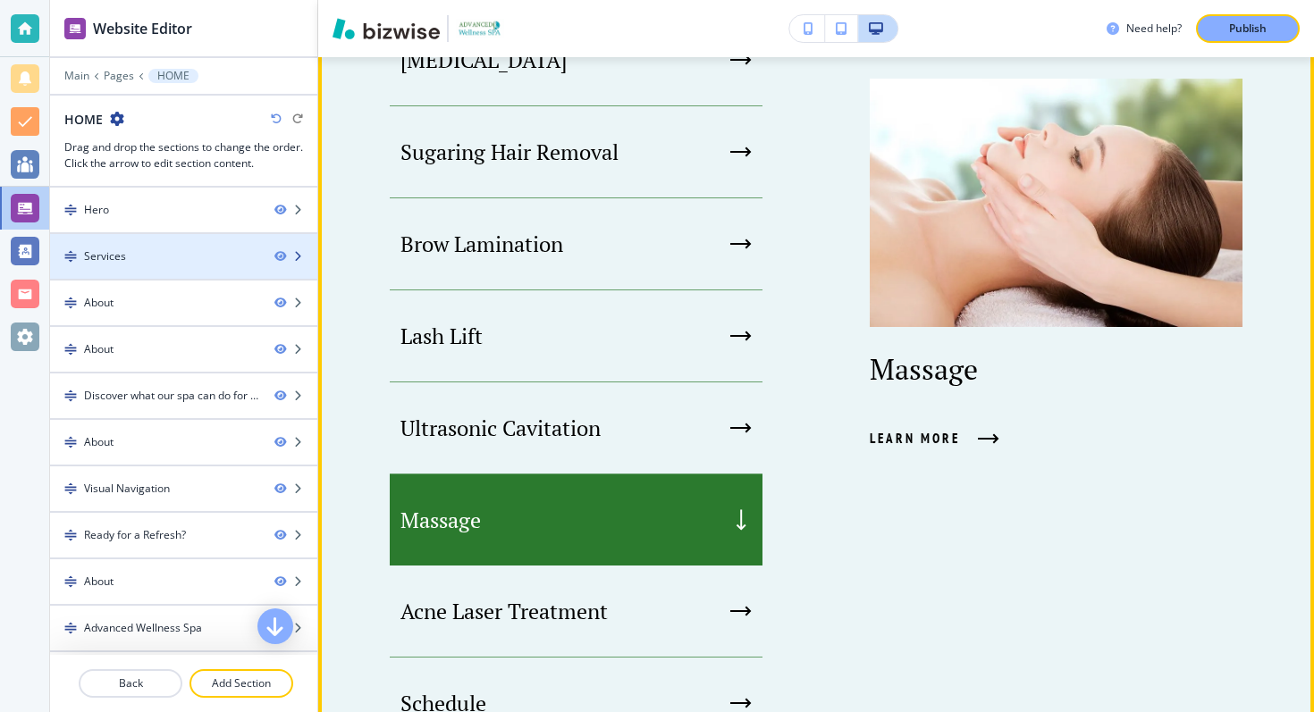
click at [221, 262] on div "Services" at bounding box center [155, 257] width 210 height 16
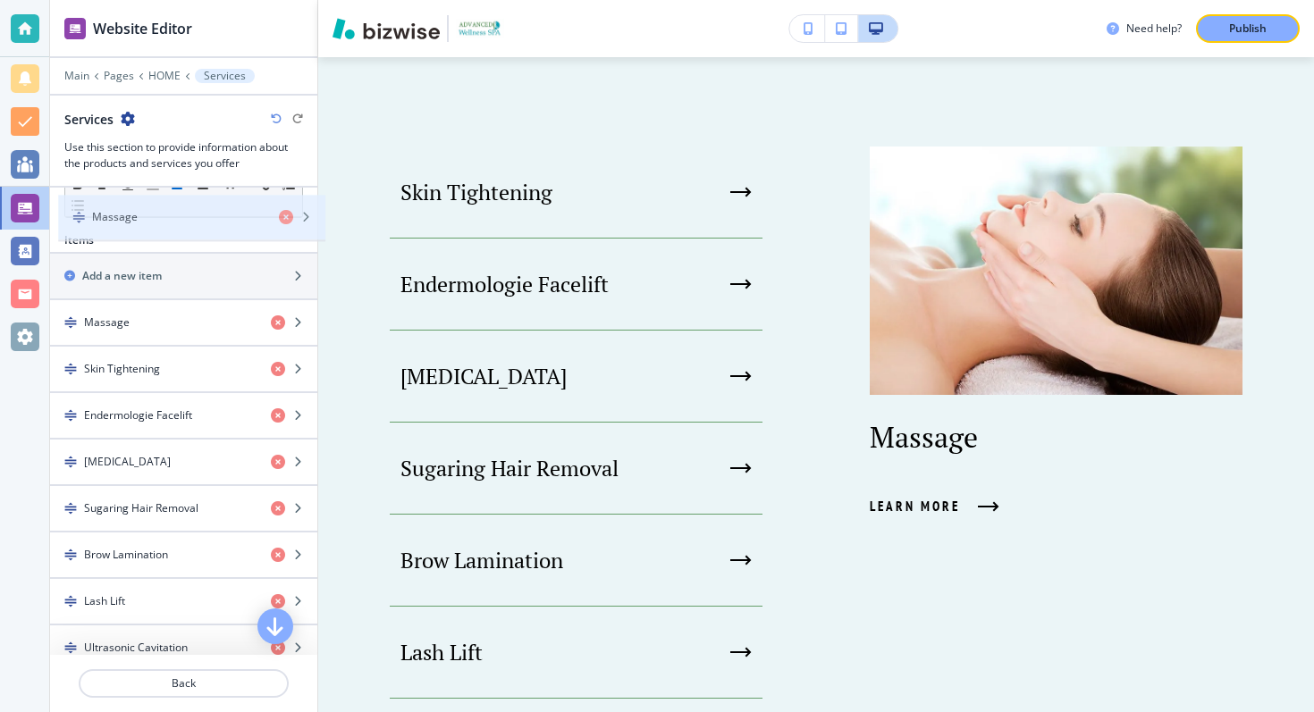
scroll to position [505, 0]
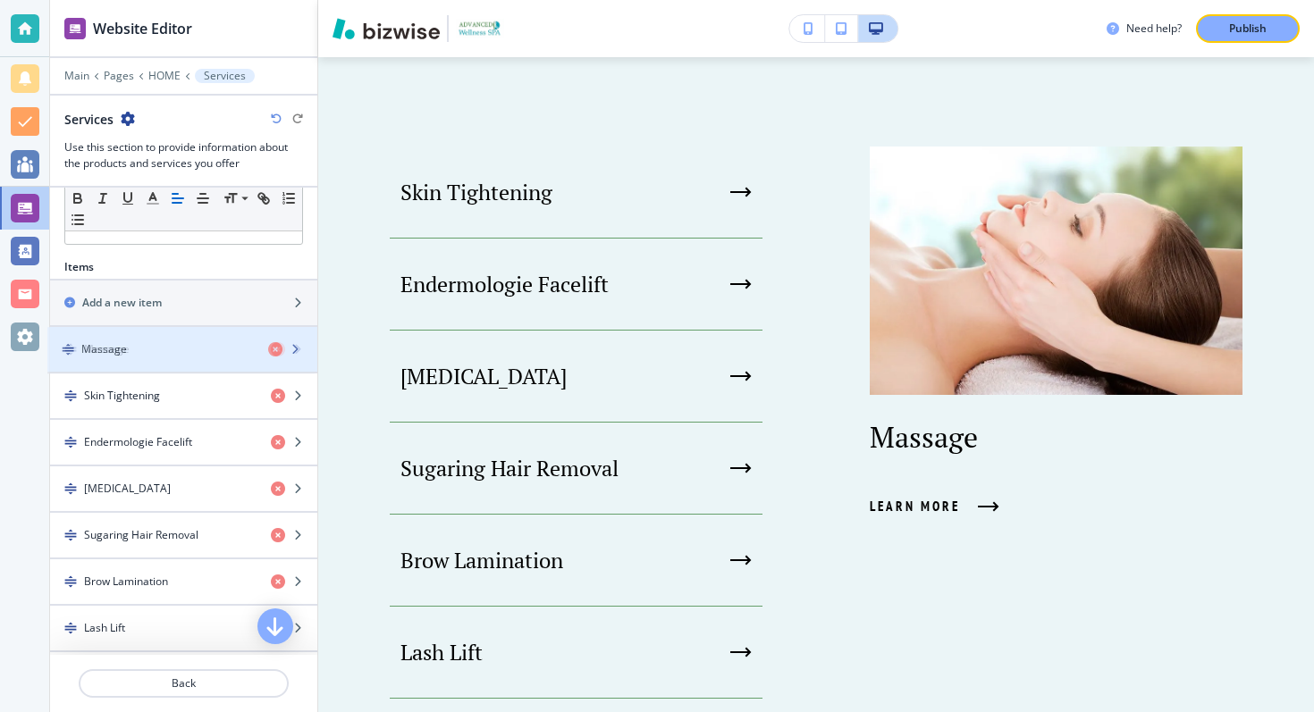
drag, startPoint x: 70, startPoint y: 506, endPoint x: 64, endPoint y: 348, distance: 158.3
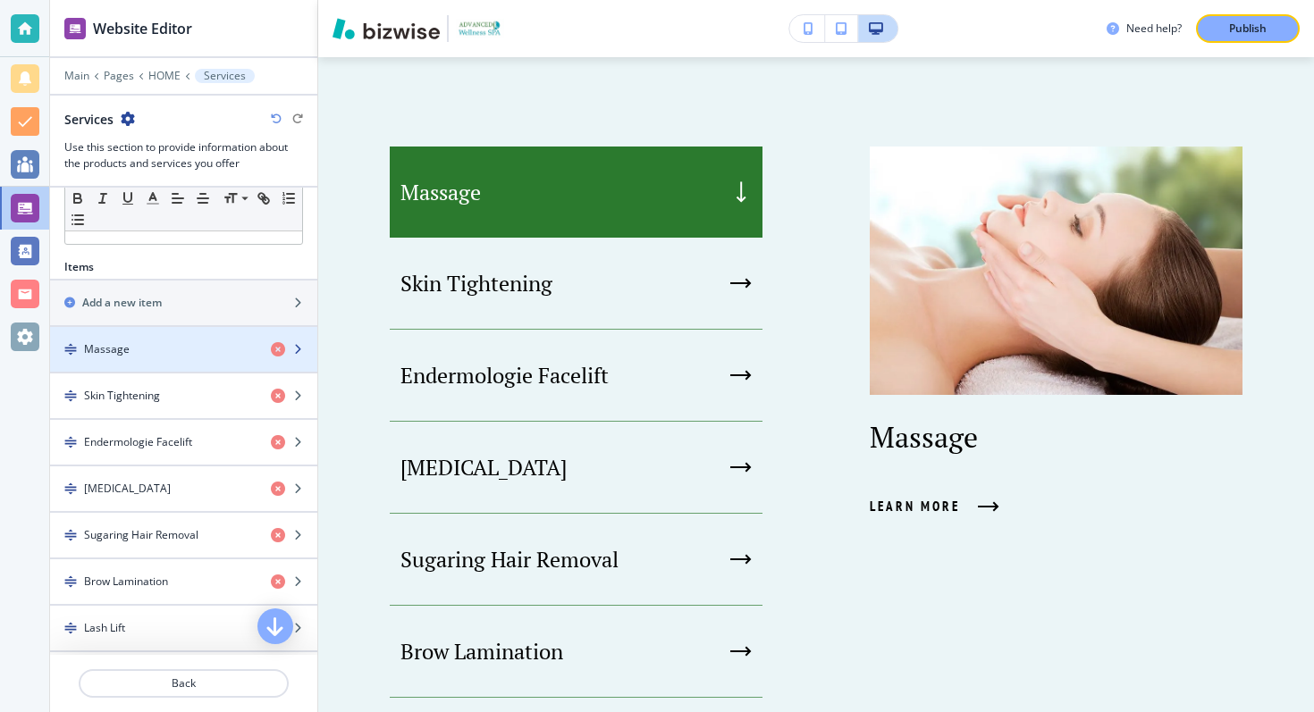
click at [119, 343] on h4 "Massage" at bounding box center [107, 349] width 46 height 16
click at [296, 346] on icon "button" at bounding box center [297, 349] width 11 height 11
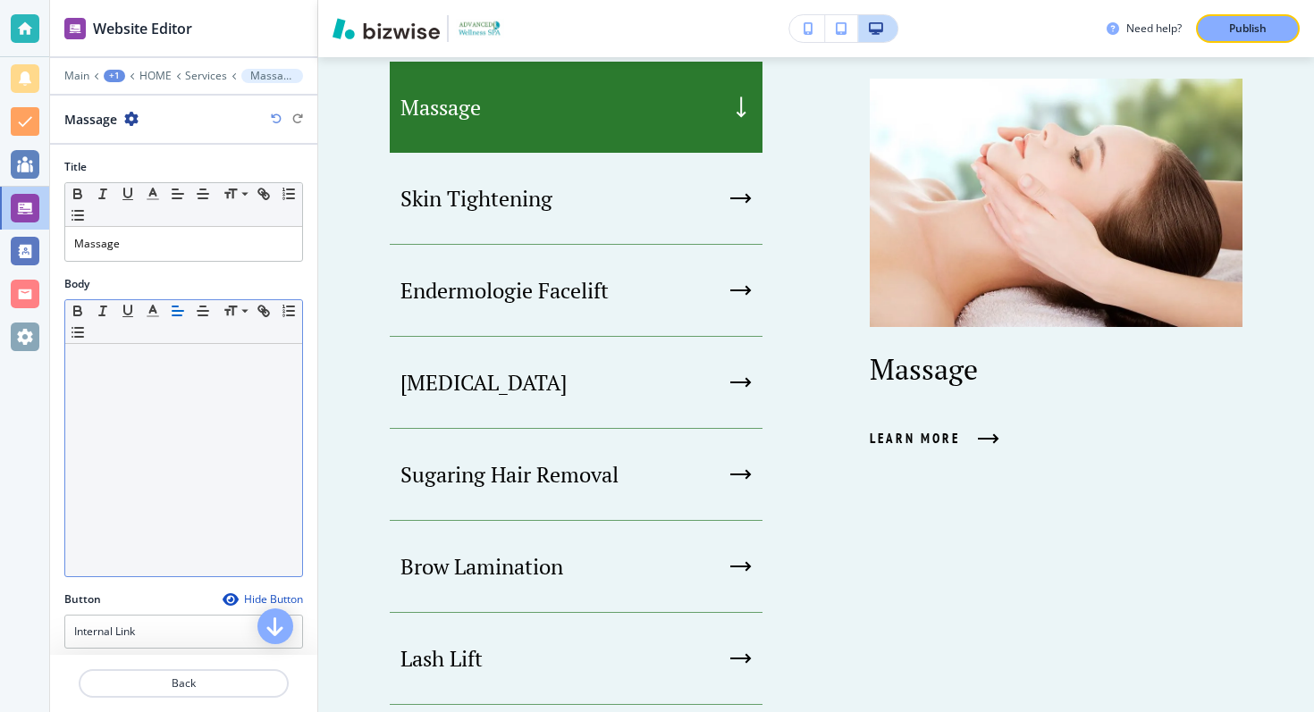
scroll to position [953, 0]
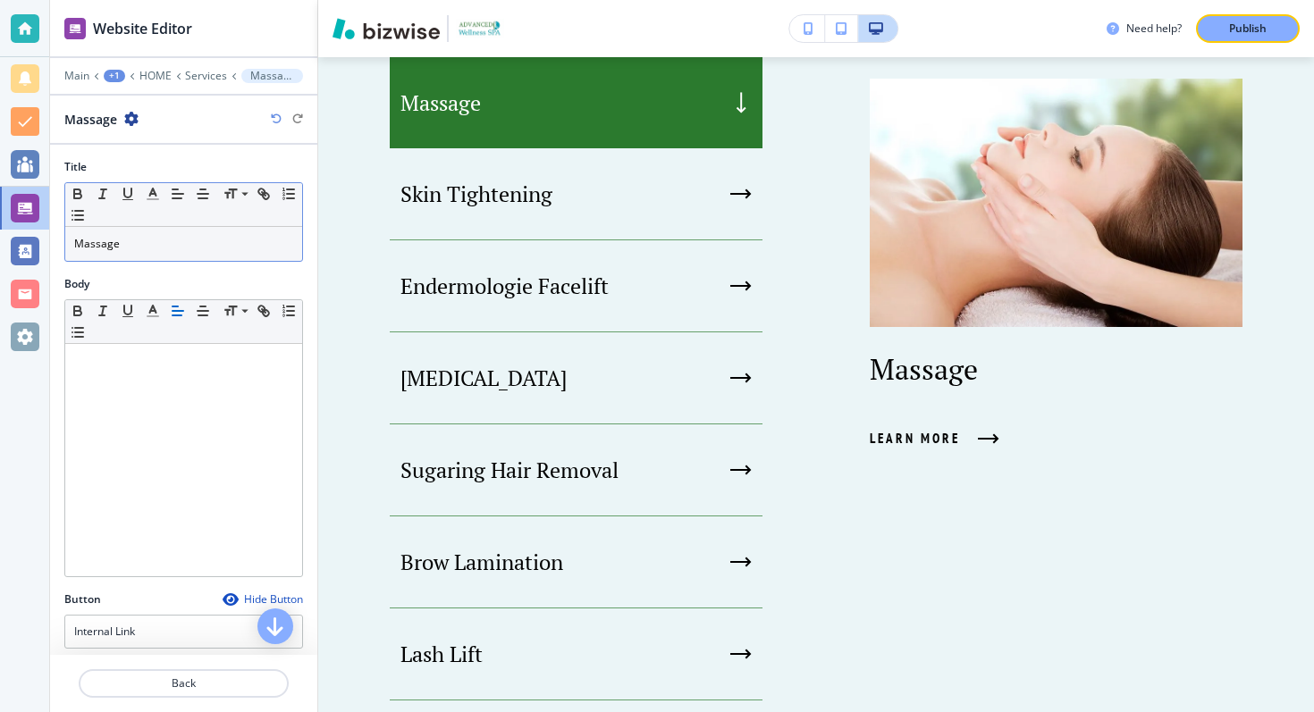
click at [77, 247] on p "Massage" at bounding box center [183, 244] width 219 height 16
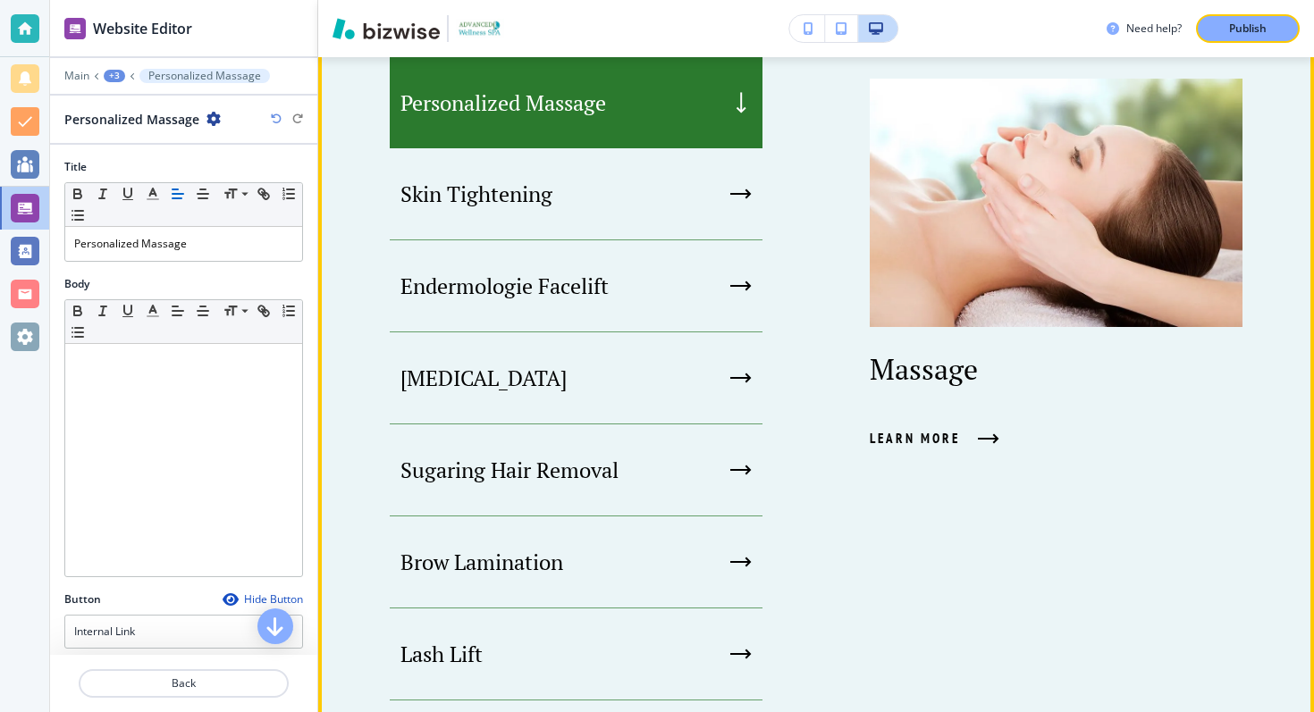
click at [593, 113] on p "Personalized Massage" at bounding box center [503, 102] width 206 height 27
click at [910, 434] on span "Learn More" at bounding box center [915, 438] width 90 height 21
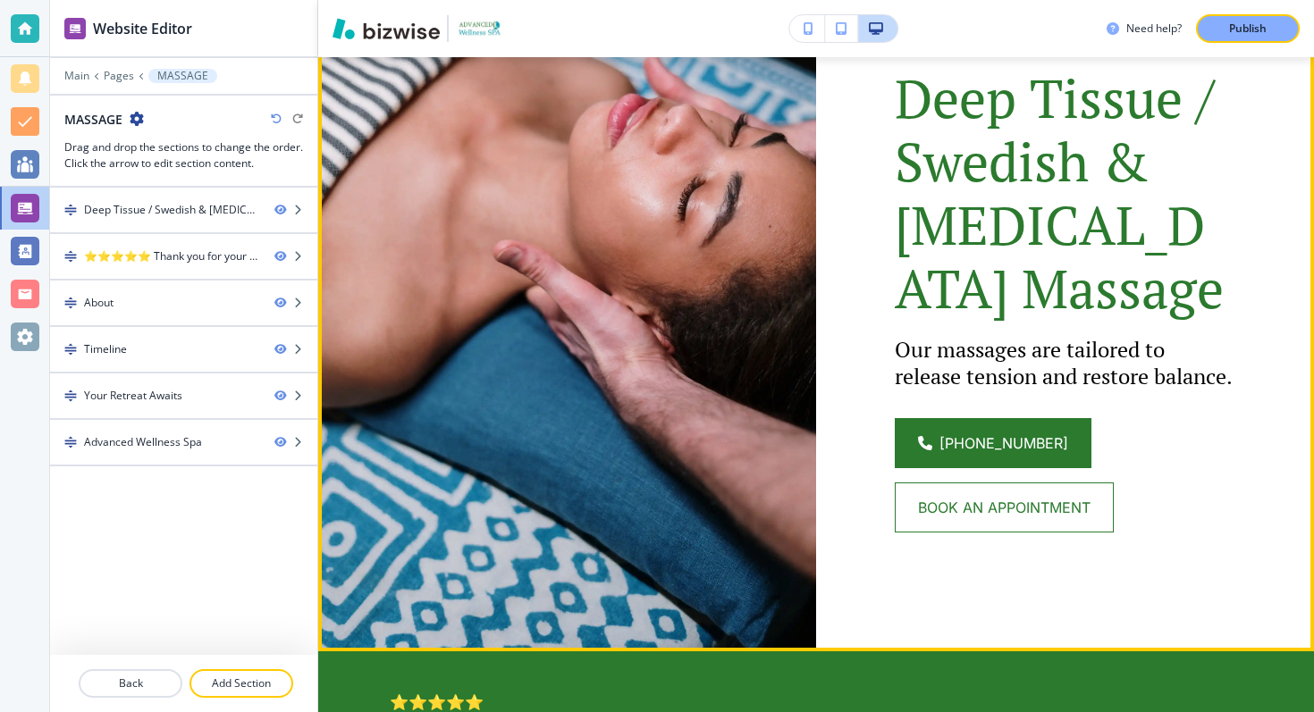
scroll to position [0, 0]
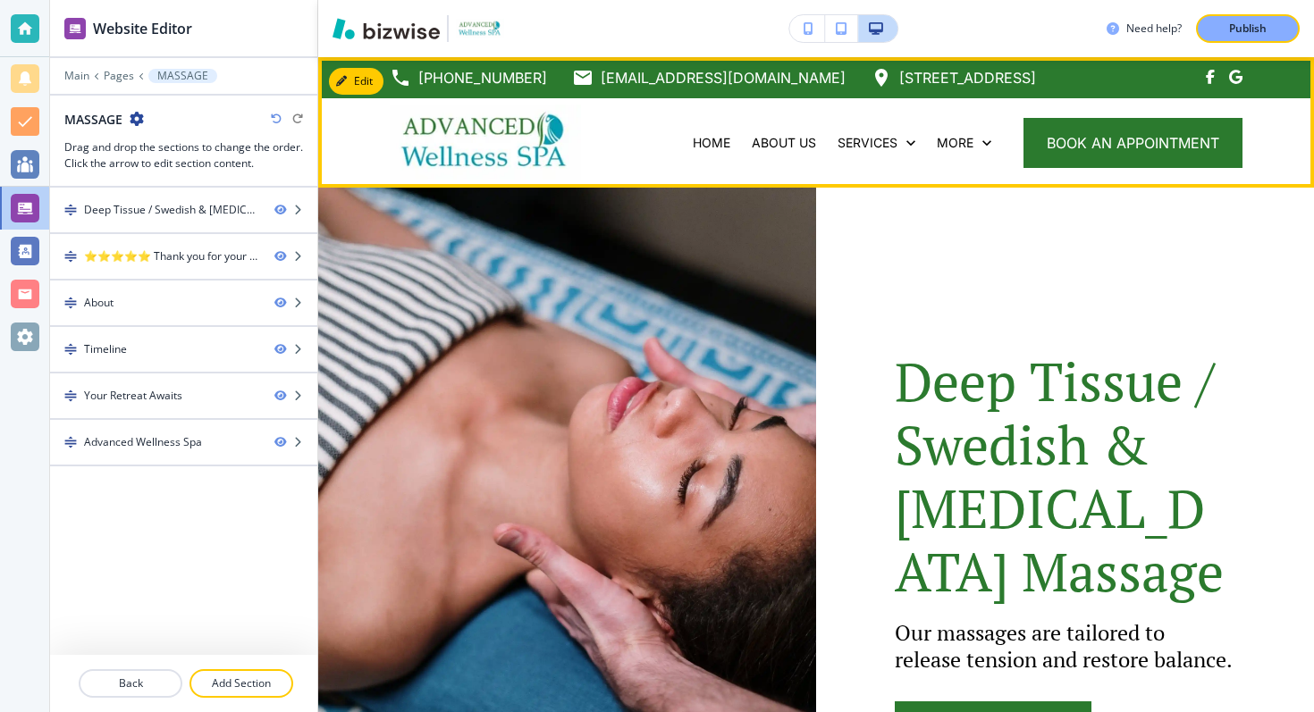
click at [502, 141] on img at bounding box center [485, 142] width 191 height 75
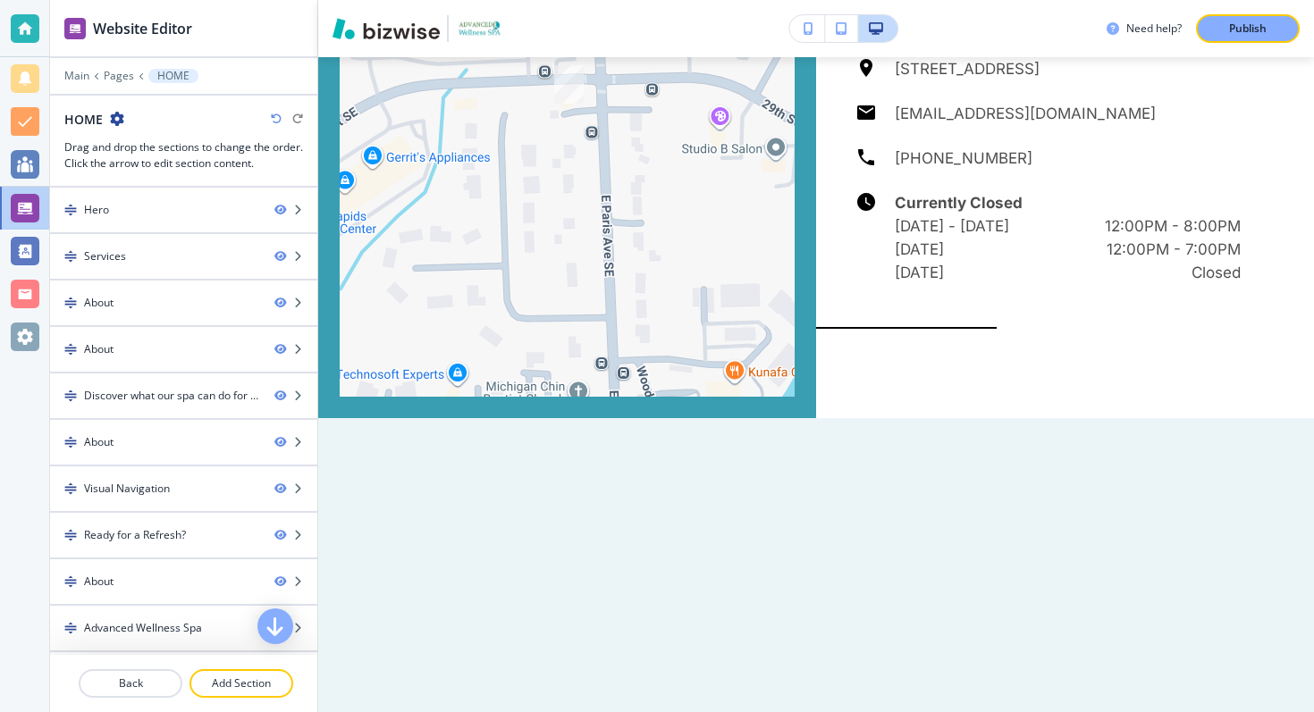
scroll to position [7365, 0]
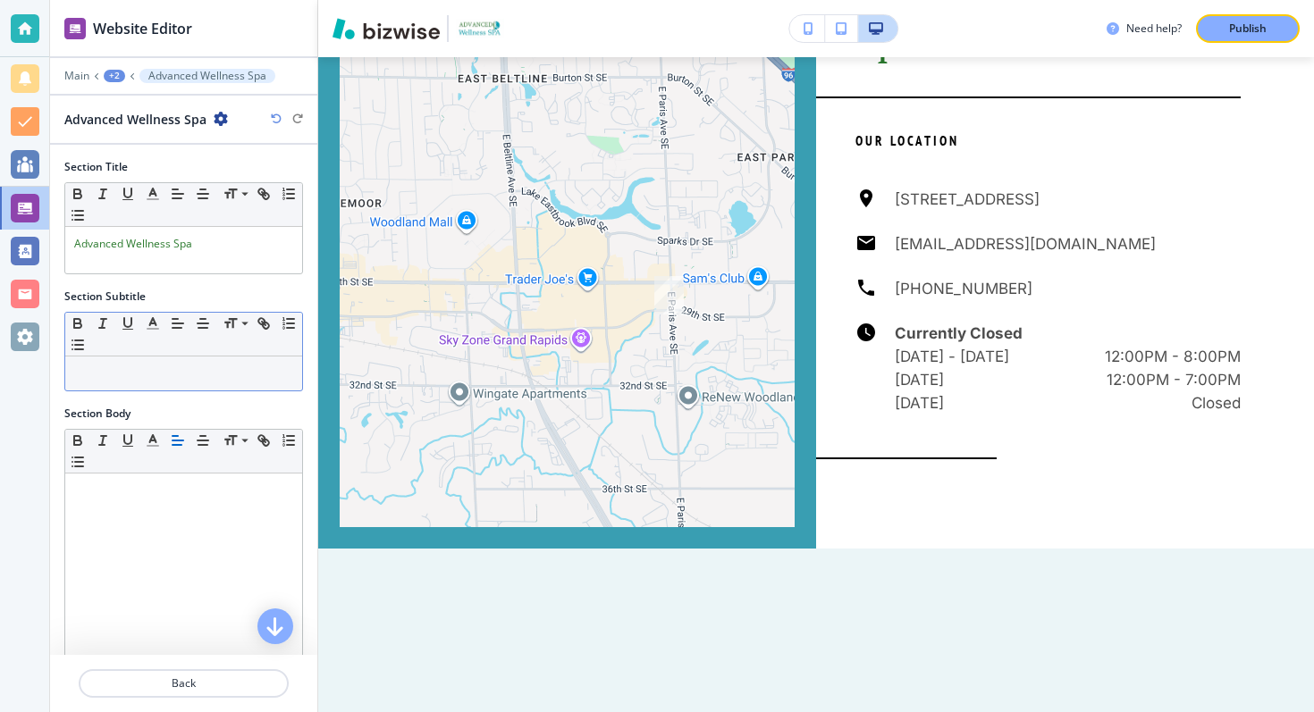
scroll to position [415, 0]
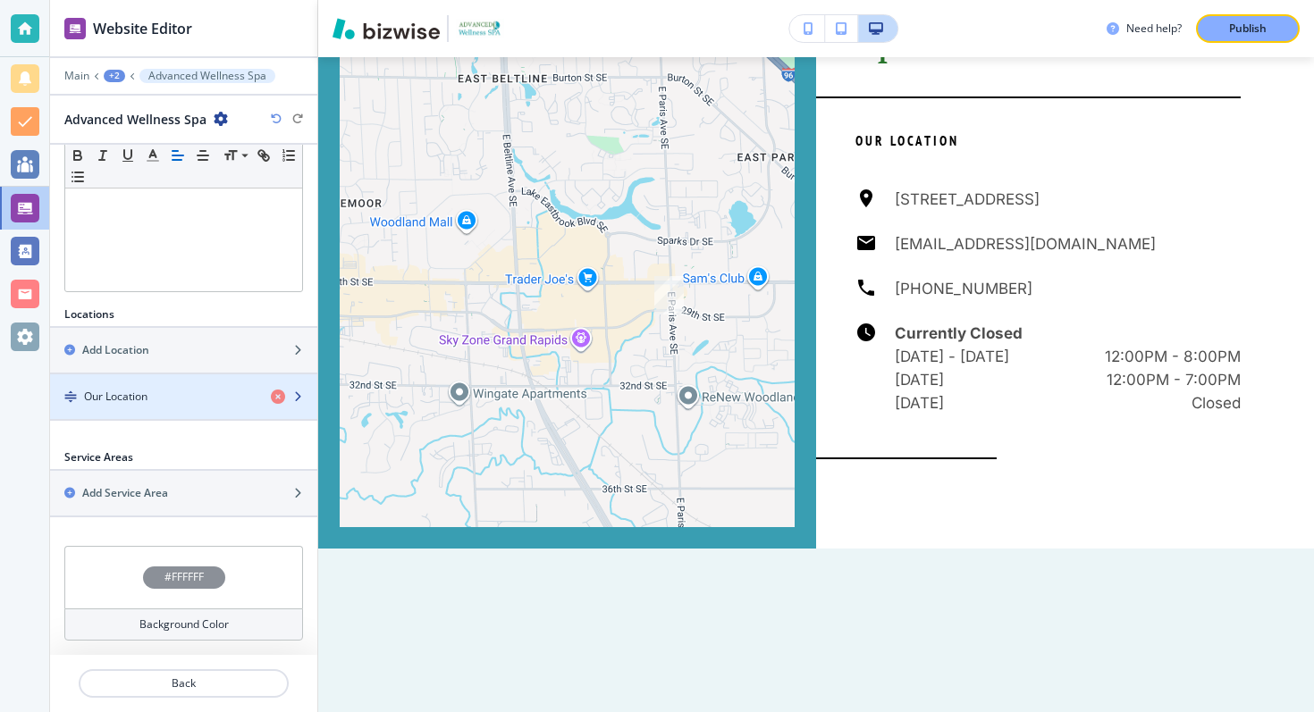
click at [202, 400] on div "Our Location" at bounding box center [153, 397] width 207 height 16
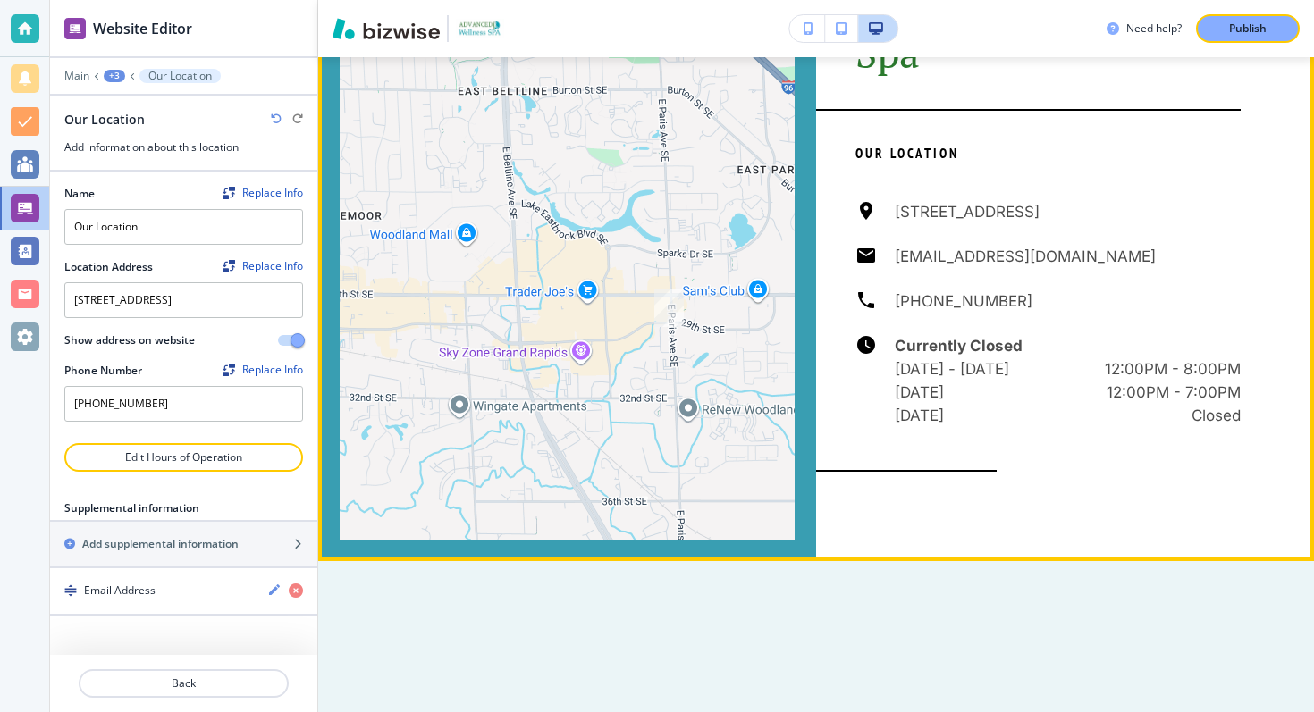
scroll to position [7131, 0]
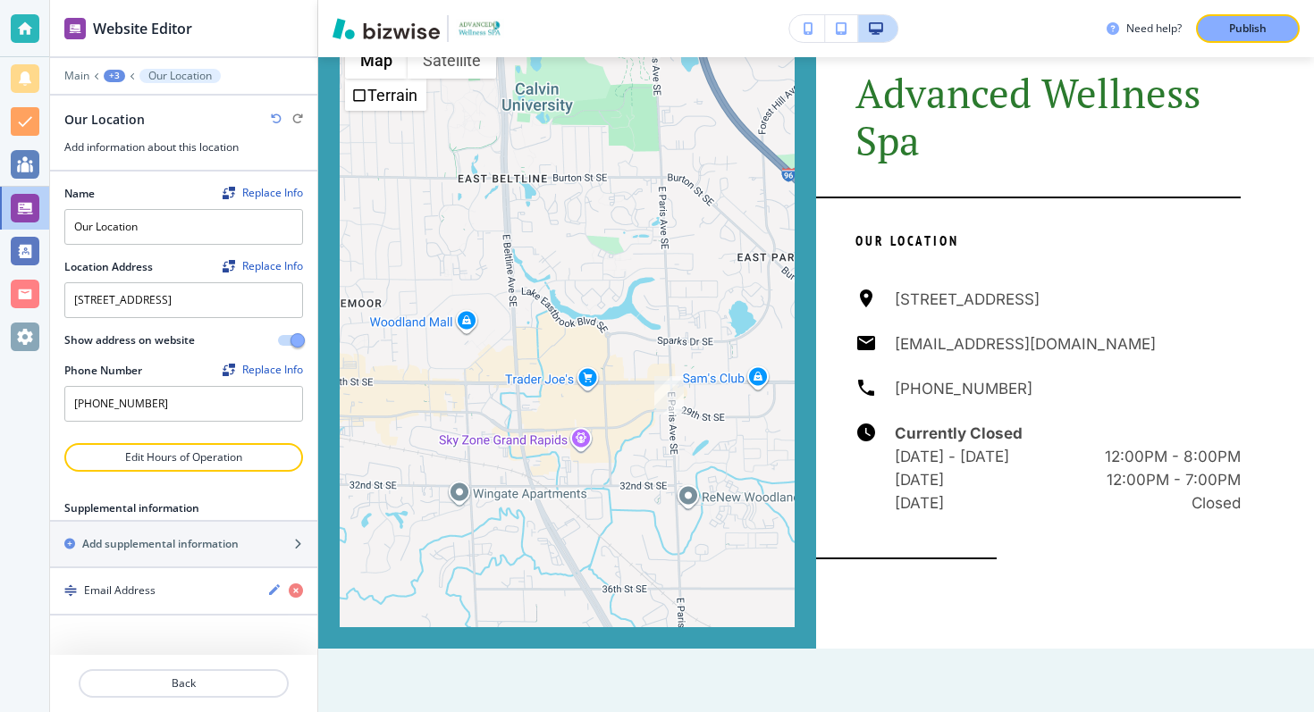
click at [147, 119] on div "Our Location" at bounding box center [108, 119] width 88 height 19
click at [117, 76] on div "+3" at bounding box center [114, 76] width 21 height 13
click at [138, 165] on p "Advanced Wellness Spa" at bounding box center [160, 168] width 91 height 16
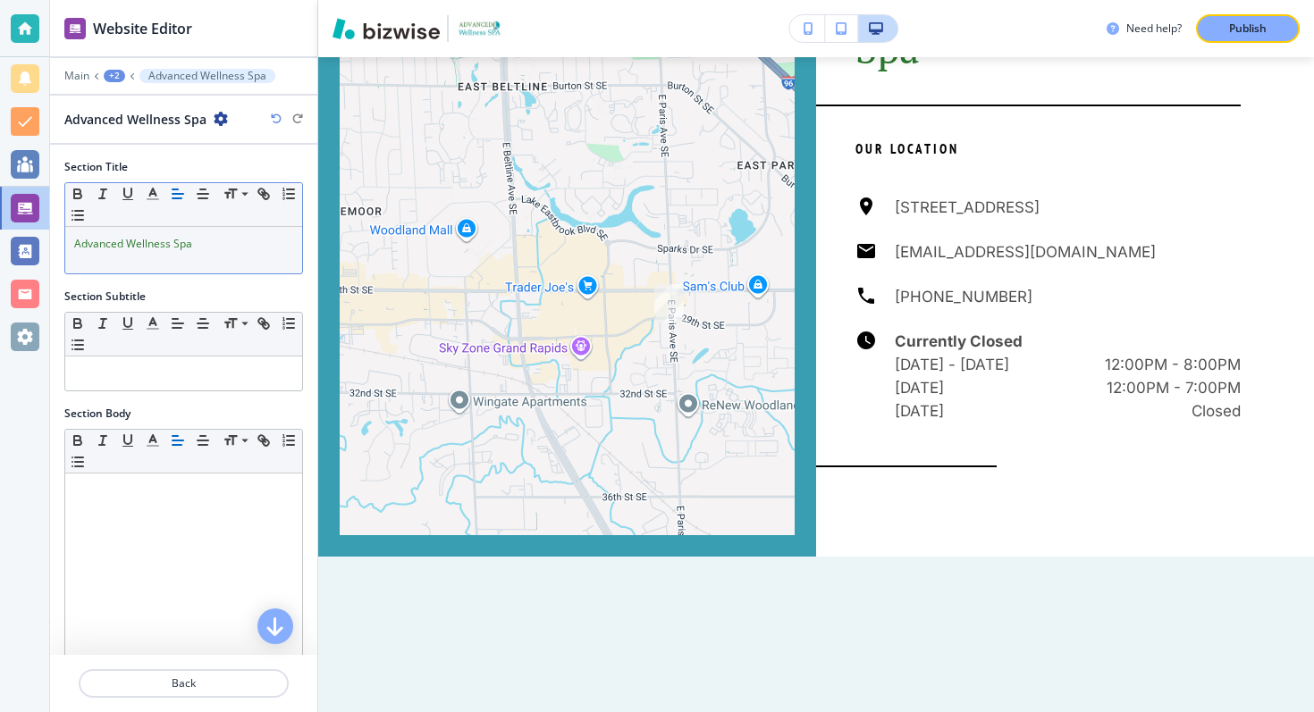
scroll to position [7231, 0]
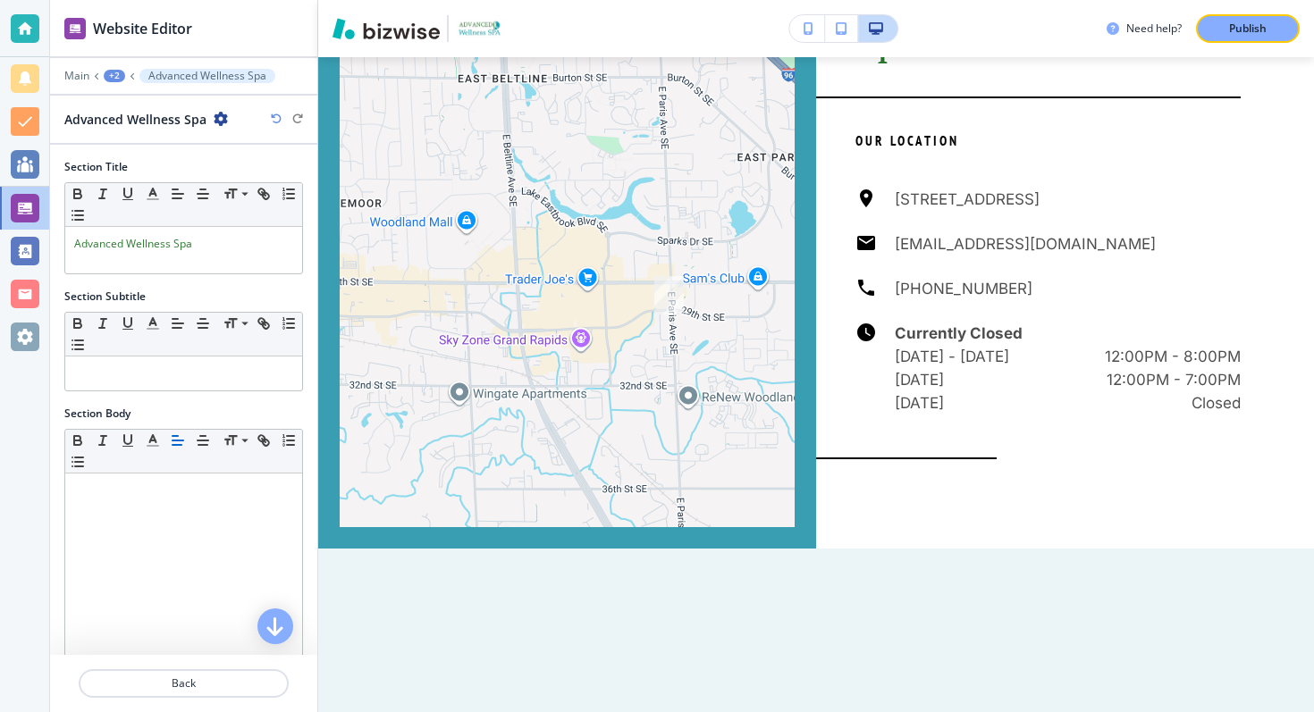
click at [70, 83] on div at bounding box center [183, 88] width 267 height 11
click at [70, 80] on p "Main" at bounding box center [76, 76] width 25 height 13
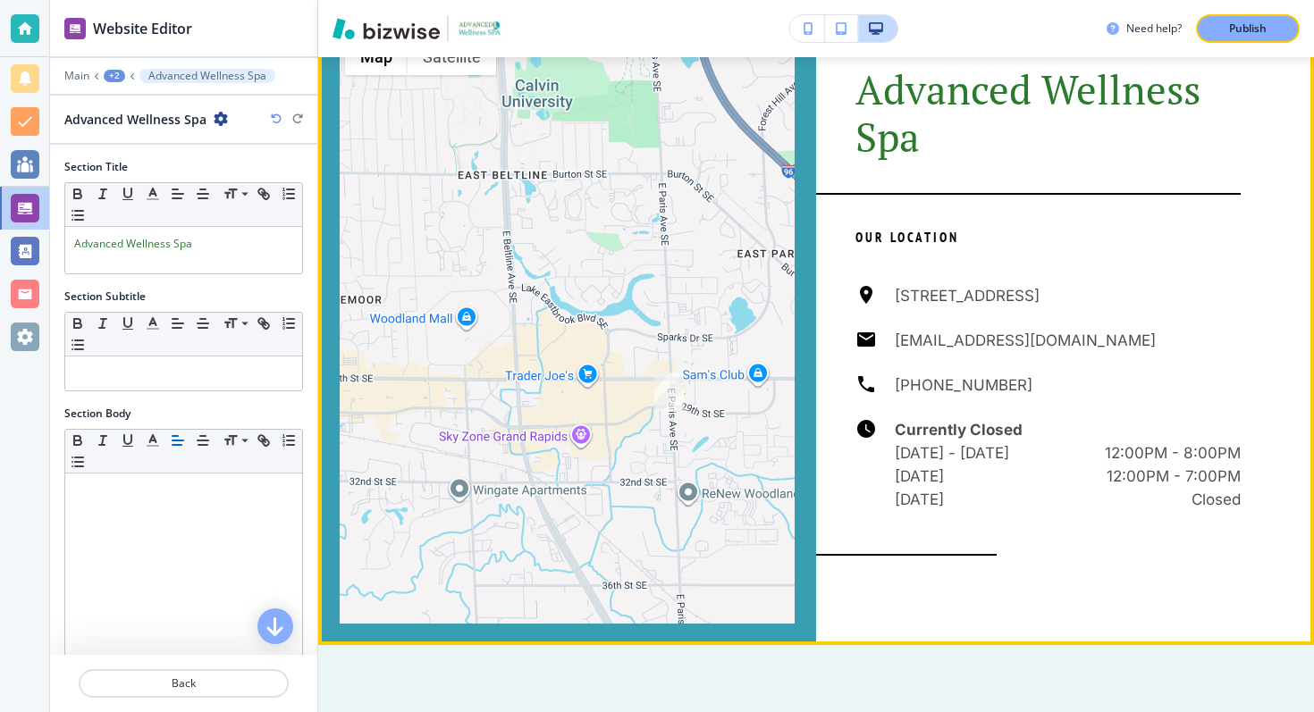
scroll to position [7142, 0]
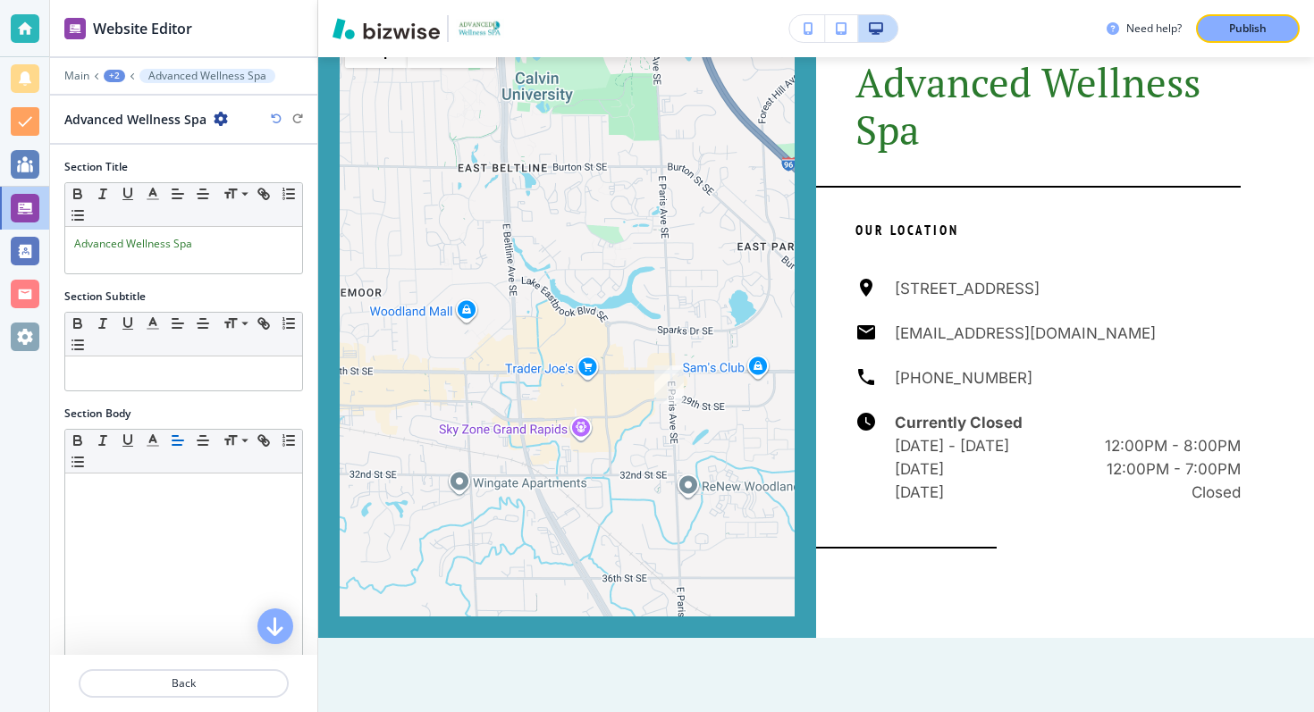
click at [217, 125] on icon "button" at bounding box center [221, 119] width 14 height 14
click at [214, 122] on icon "button" at bounding box center [221, 119] width 14 height 14
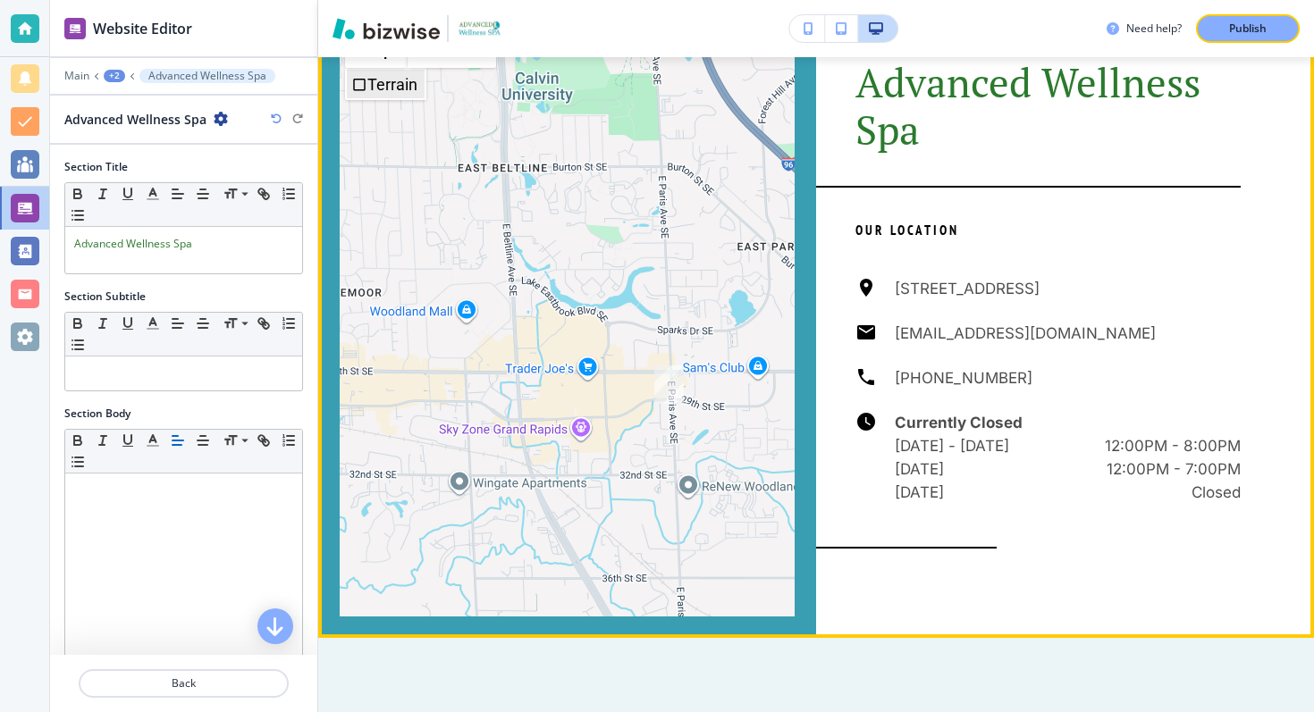
click at [361, 93] on span "Terrain" at bounding box center [359, 85] width 16 height 16
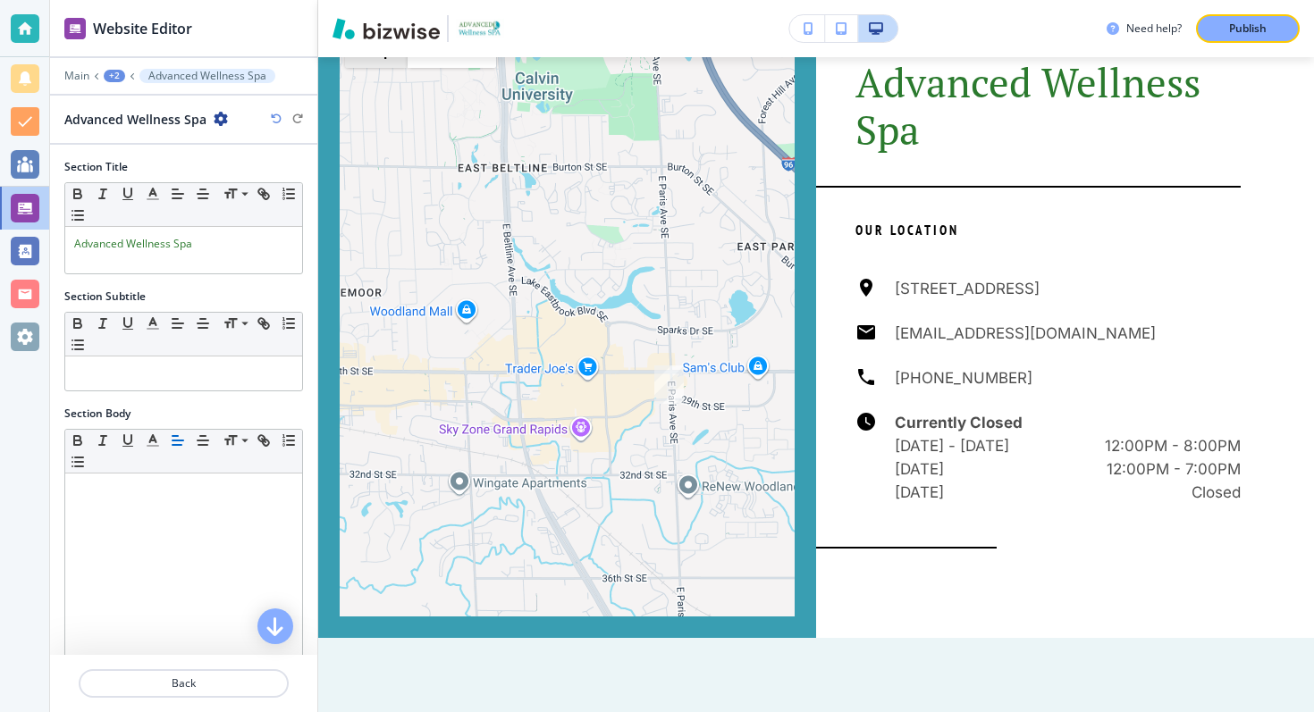
click at [358, 179] on div "Edit ← Move left → Move right ↑ Move up ↓ Move down + Zoom in - Zoom out Home J…" at bounding box center [816, 321] width 996 height 633
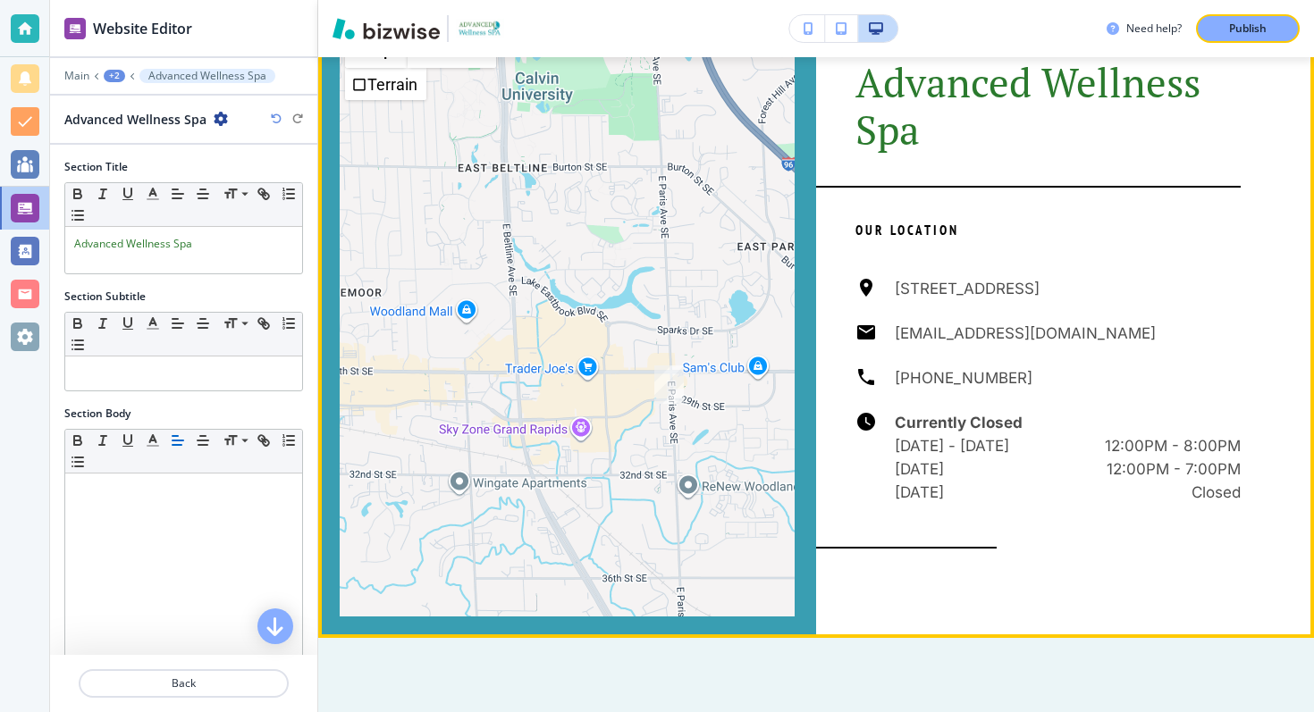
click at [351, 43] on button "Edit This Section" at bounding box center [389, 29] width 121 height 27
click at [342, 43] on button "Edit This Section" at bounding box center [389, 29] width 121 height 27
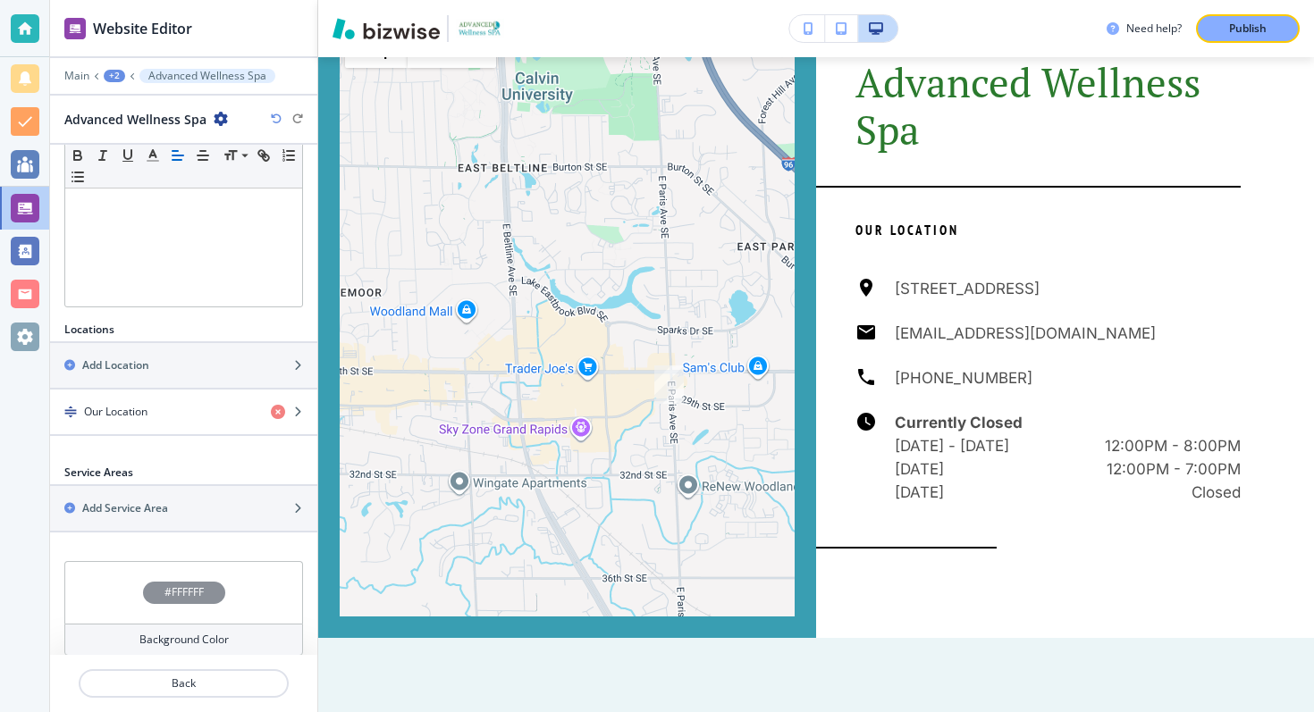
scroll to position [415, 0]
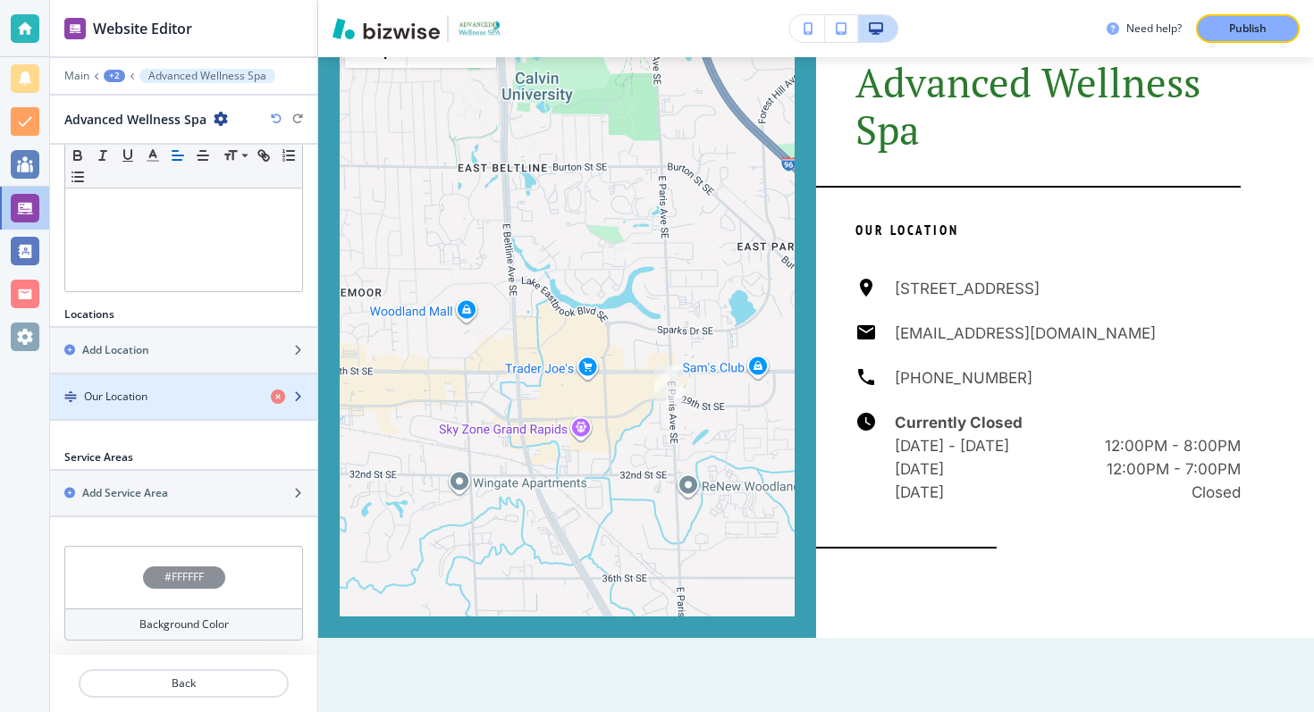
click at [302, 397] on div "button" at bounding box center [294, 397] width 46 height 14
click at [219, 390] on div "Our Location" at bounding box center [153, 397] width 207 height 16
click at [184, 398] on div "Our Location" at bounding box center [153, 397] width 207 height 16
click at [303, 397] on div "button" at bounding box center [294, 397] width 46 height 14
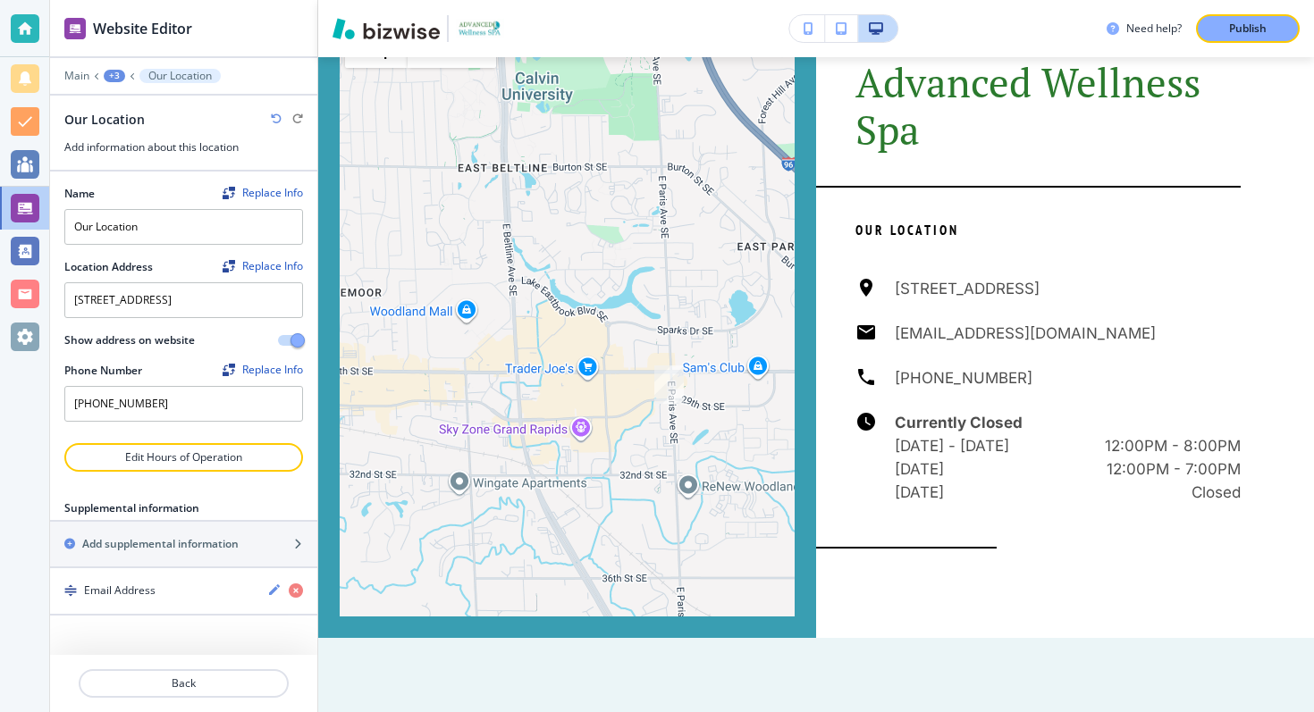
click at [289, 349] on div "Show address on website" at bounding box center [183, 341] width 239 height 16
click at [290, 346] on button "button" at bounding box center [290, 340] width 25 height 11
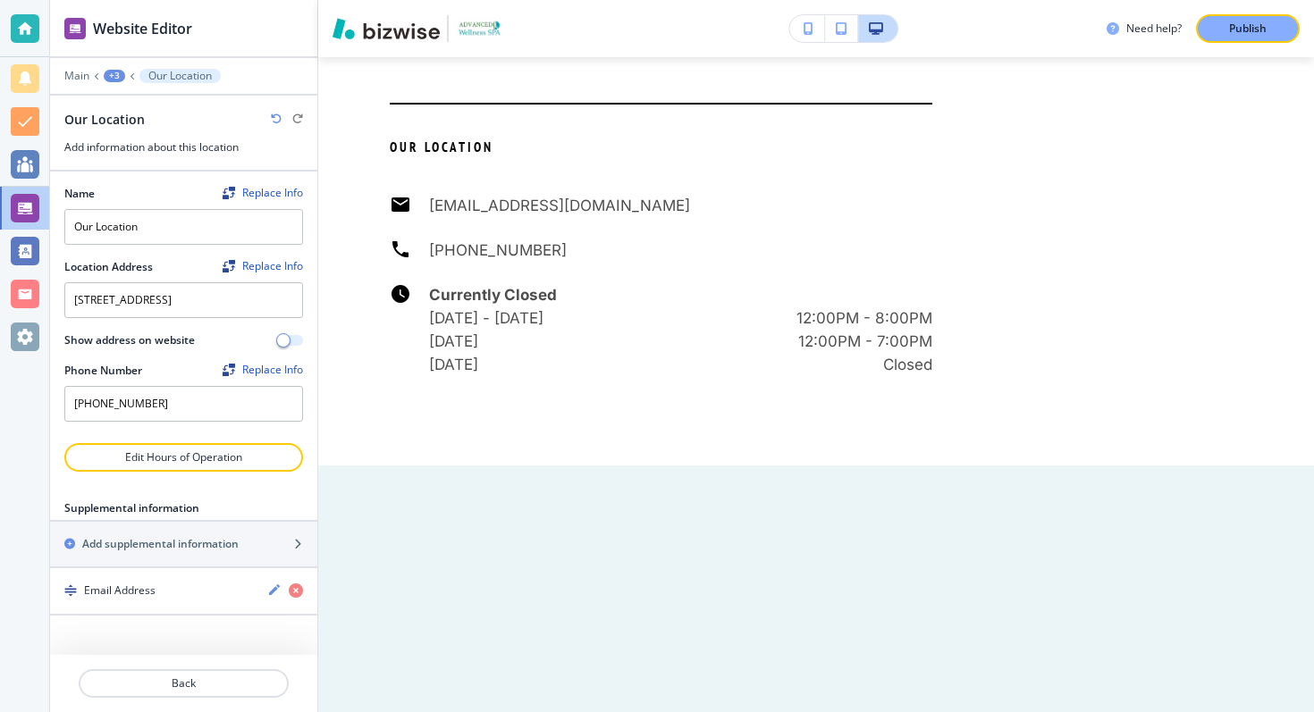
click at [285, 348] on span "button" at bounding box center [283, 340] width 14 height 14
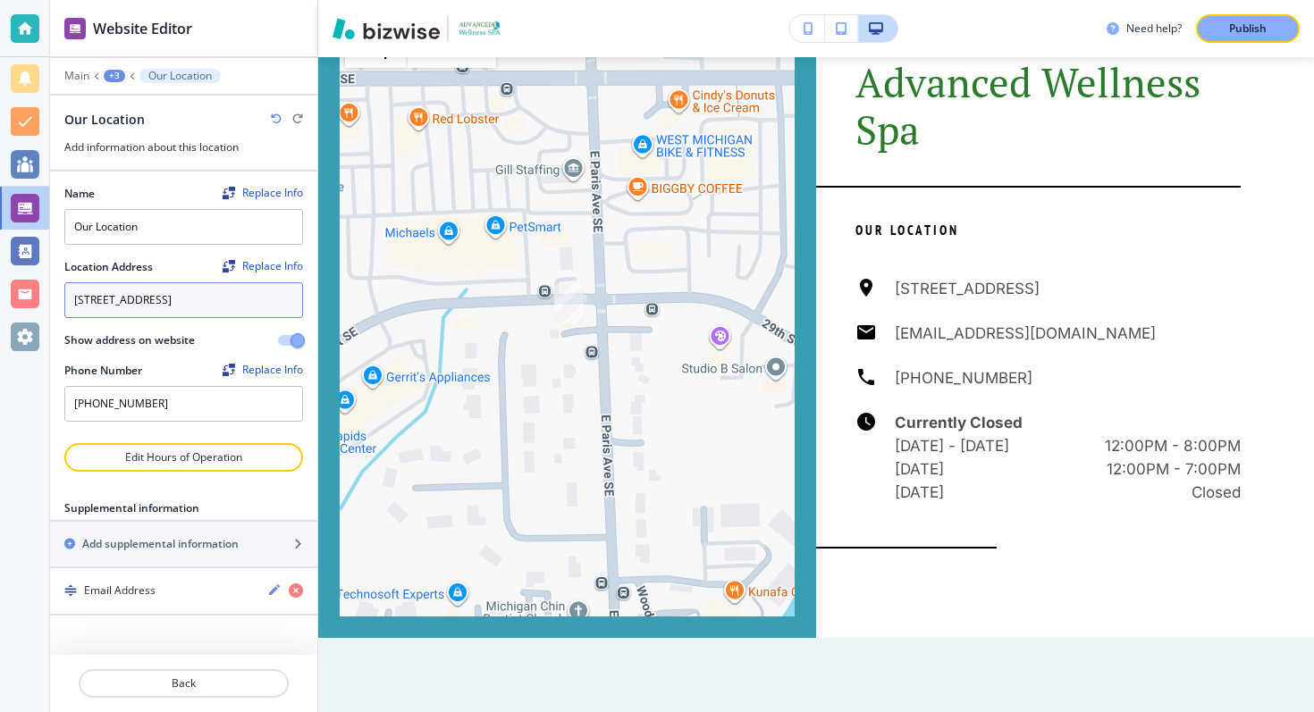
click at [254, 316] on textarea "[STREET_ADDRESS]" at bounding box center [183, 300] width 239 height 36
click at [1235, 28] on p "Publish" at bounding box center [1248, 29] width 38 height 16
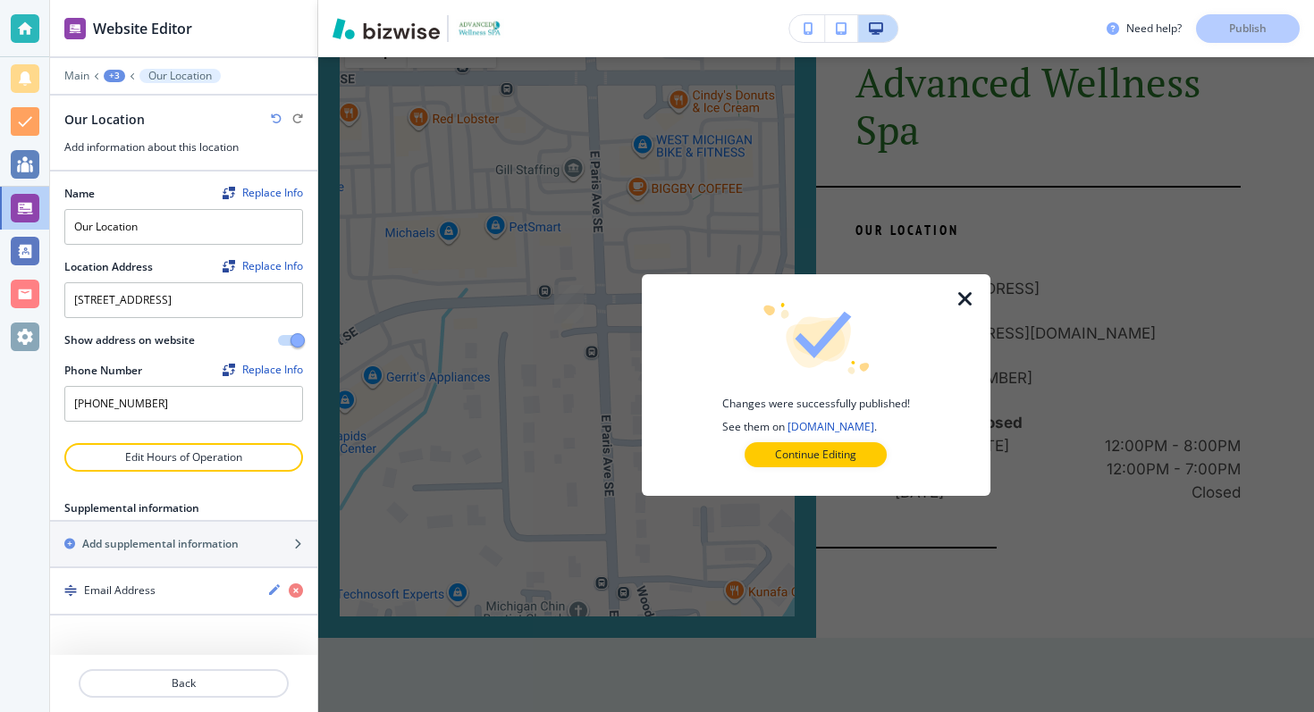
click at [955, 292] on icon "button" at bounding box center [965, 299] width 21 height 21
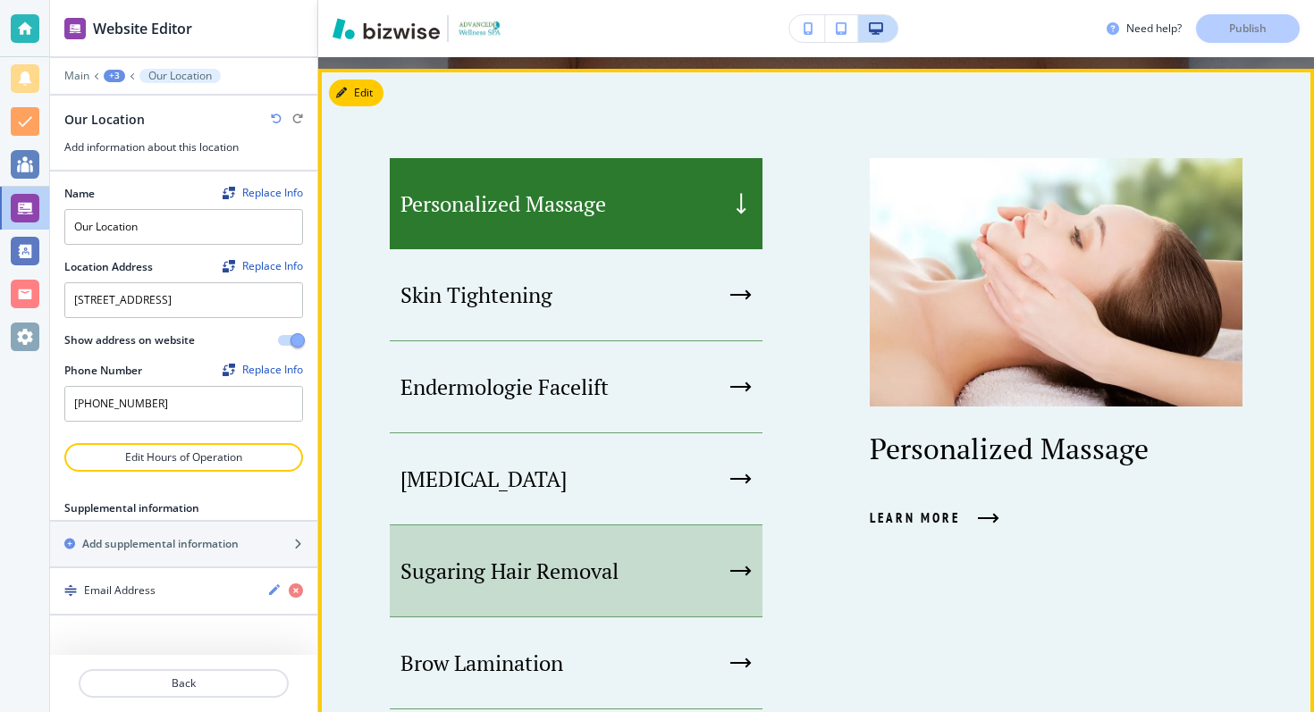
scroll to position [846, 0]
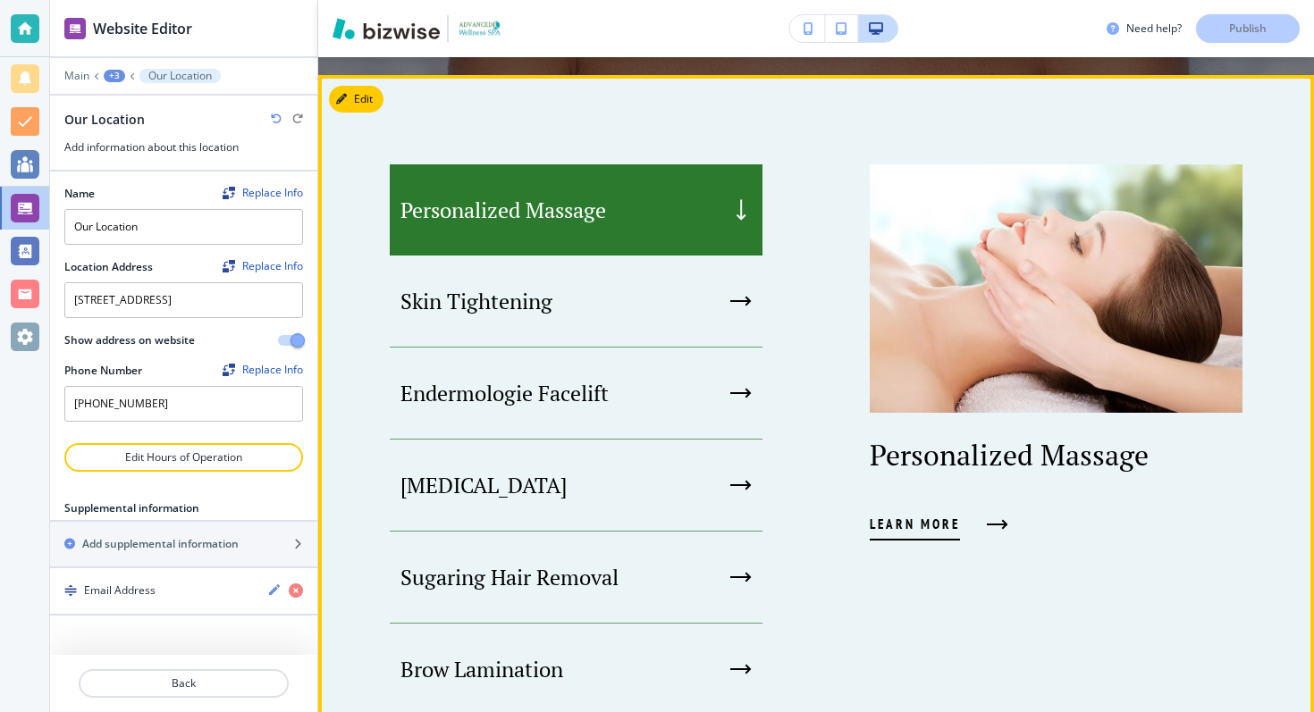
click at [932, 522] on span "Learn More" at bounding box center [915, 524] width 90 height 21
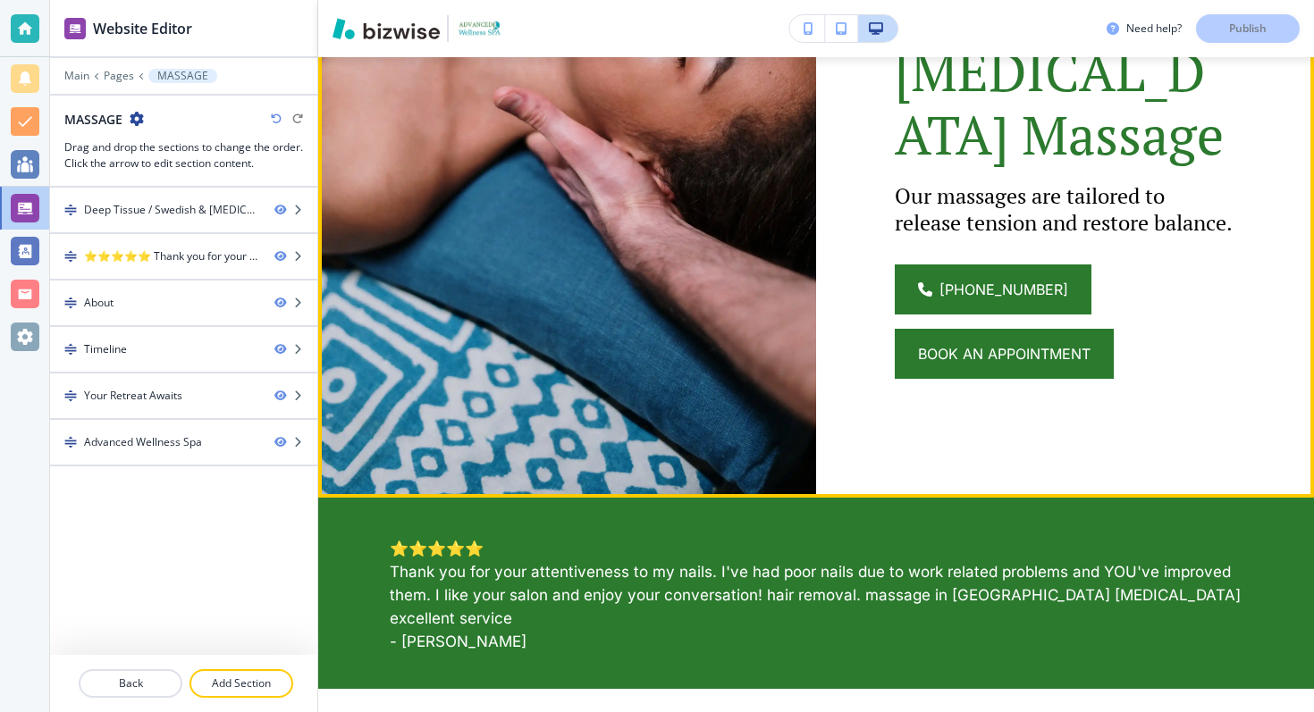
scroll to position [0, 0]
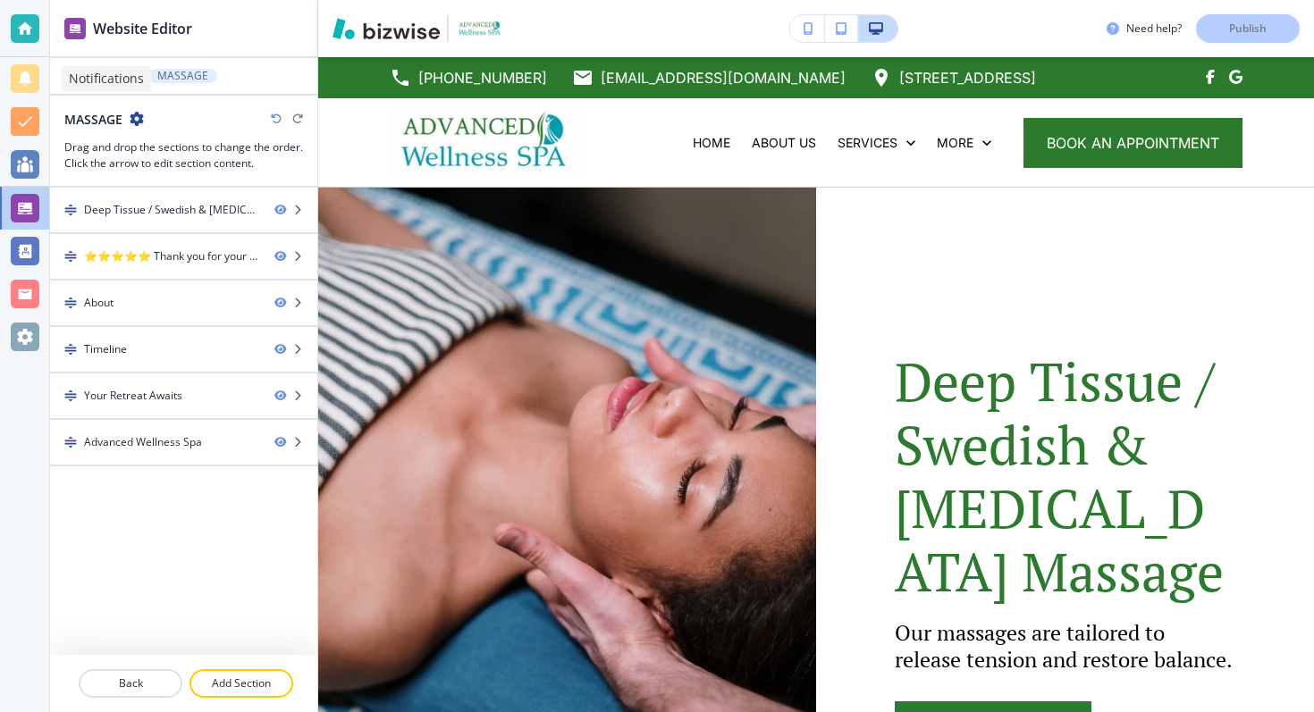
click at [23, 77] on div at bounding box center [25, 78] width 29 height 29
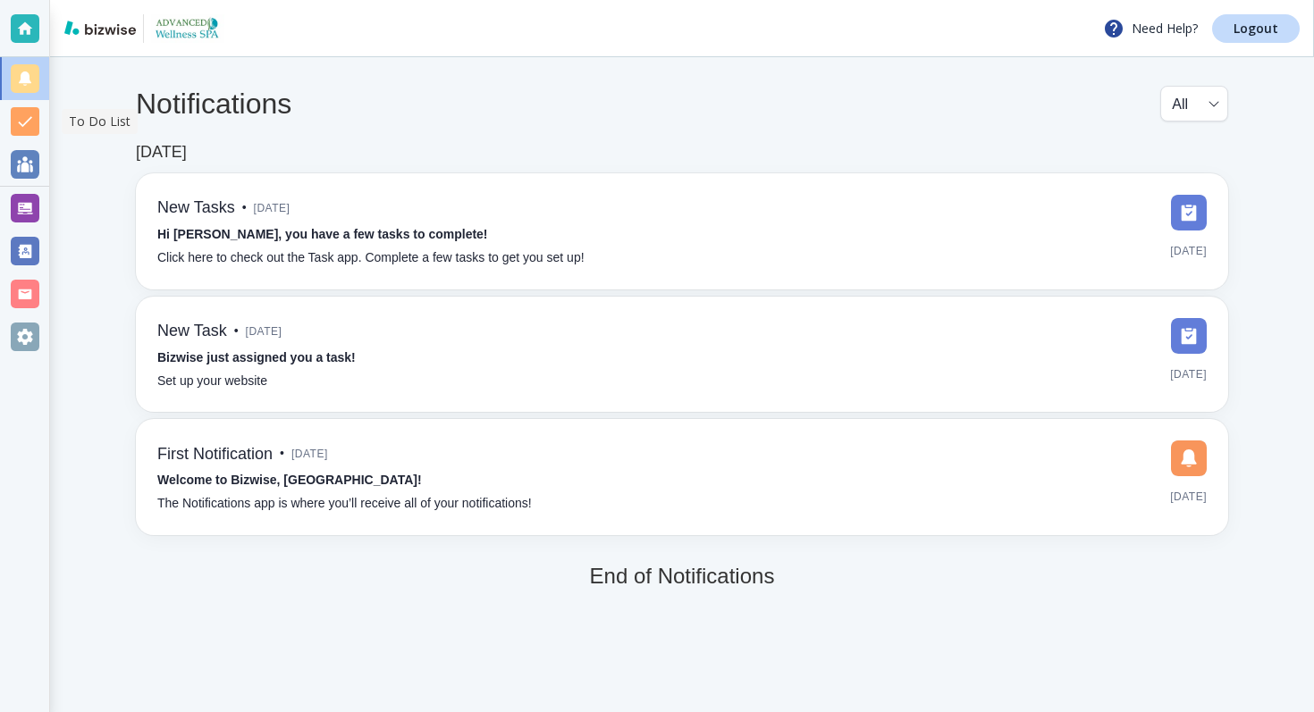
click at [21, 122] on div at bounding box center [25, 121] width 29 height 29
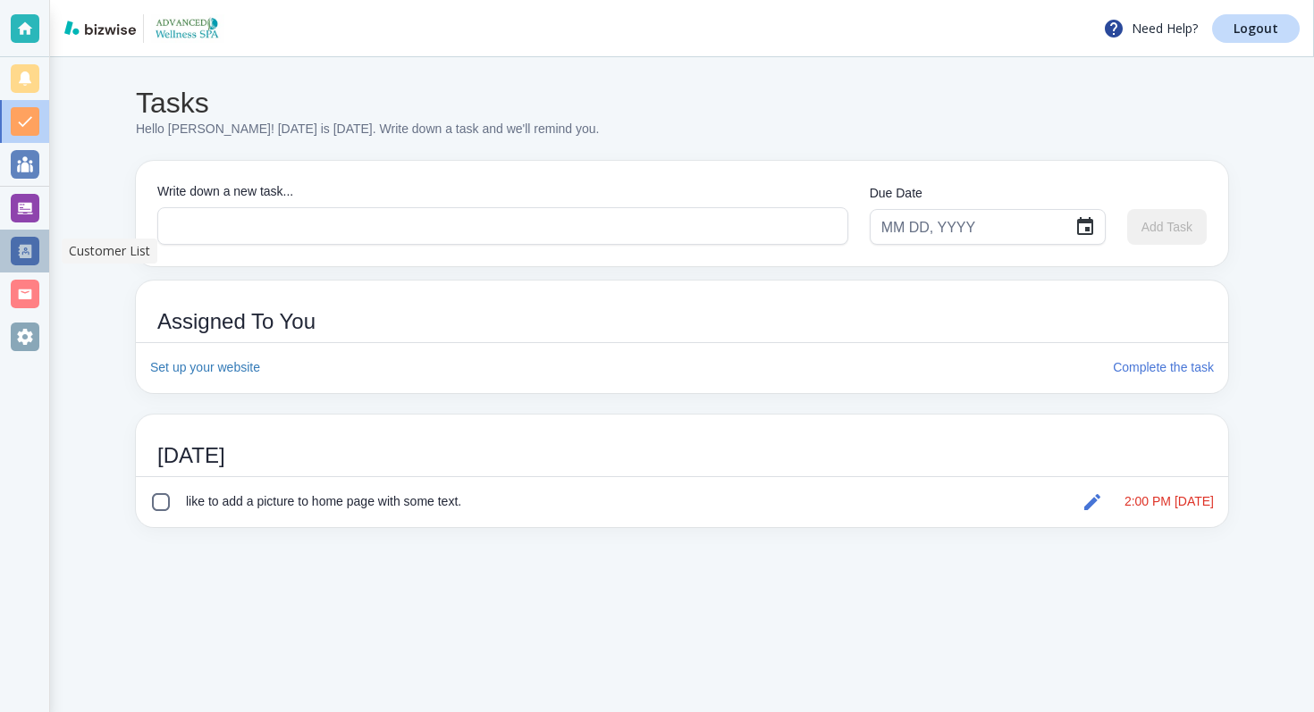
click at [16, 241] on div at bounding box center [25, 251] width 29 height 29
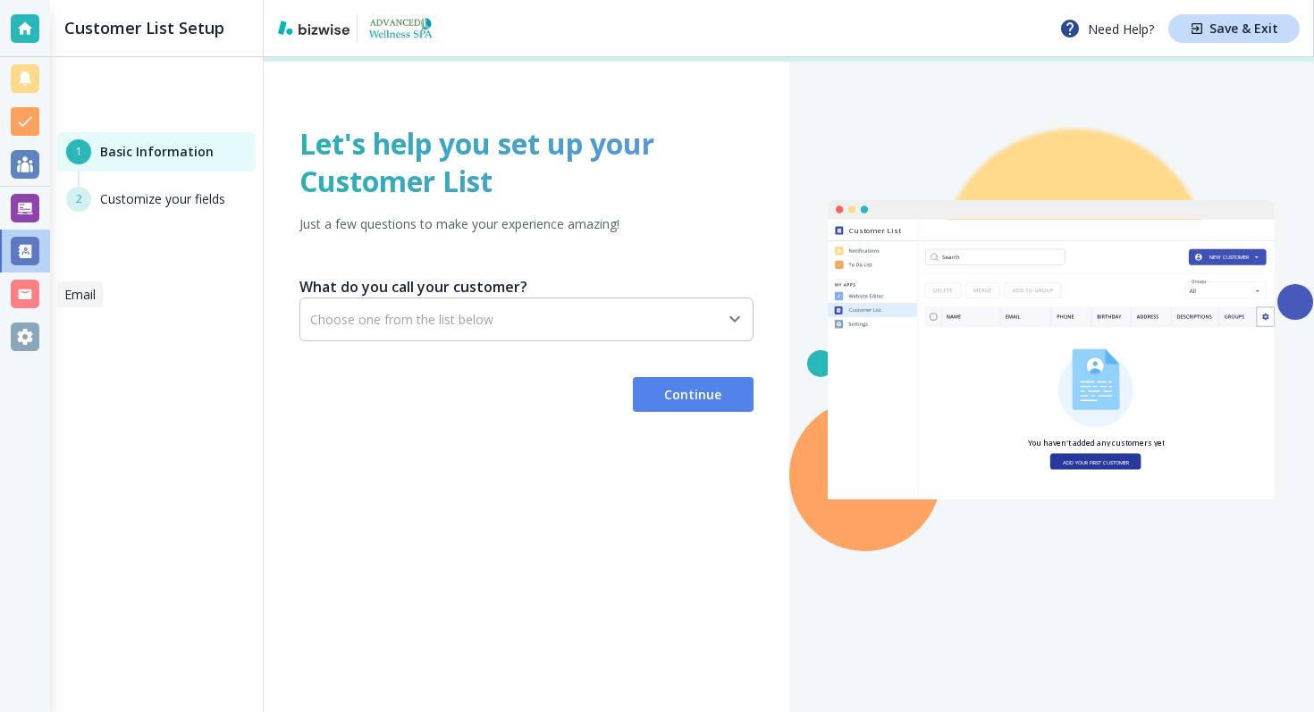
click at [30, 306] on div at bounding box center [25, 294] width 29 height 29
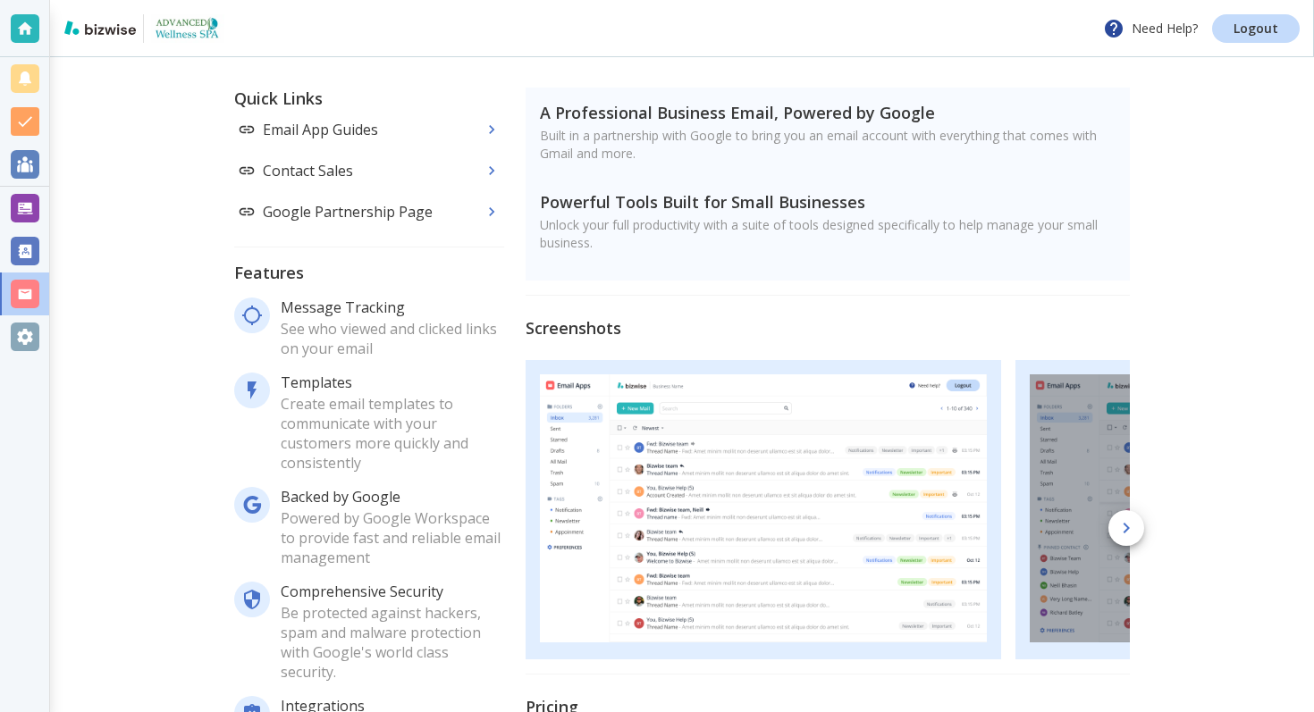
scroll to position [223, 0]
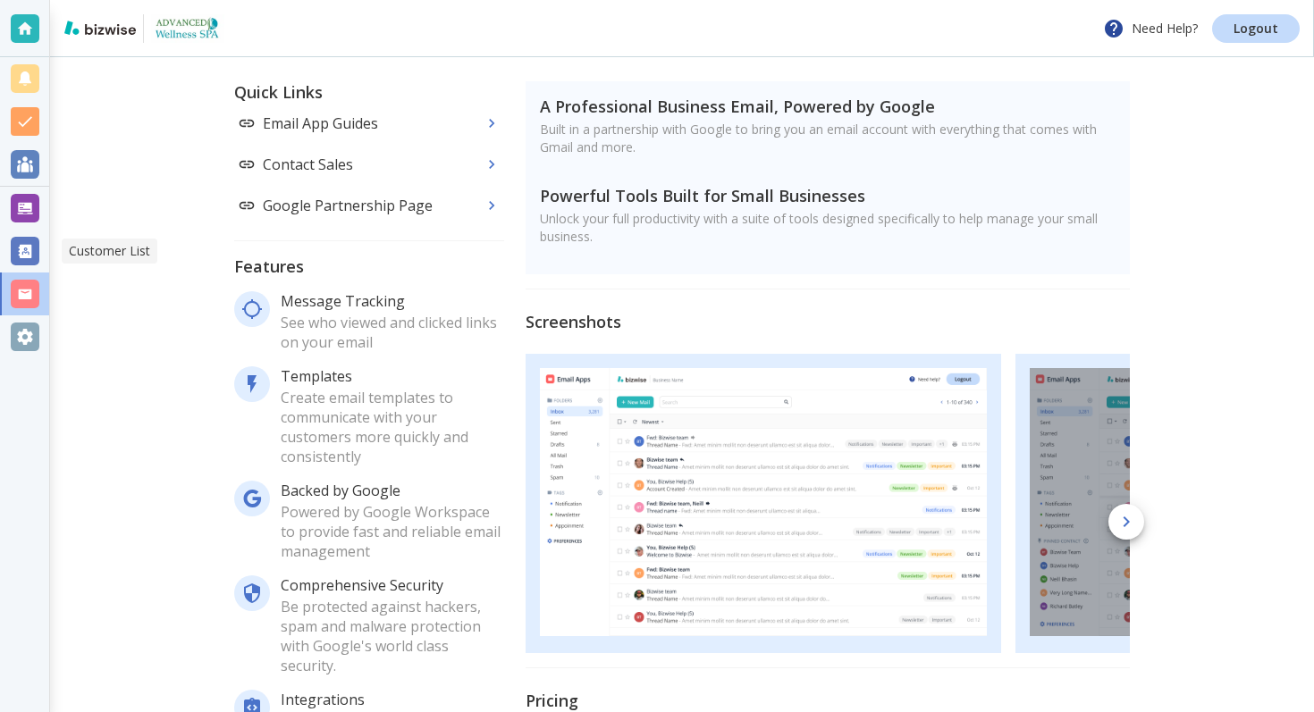
click at [21, 238] on div at bounding box center [25, 251] width 29 height 29
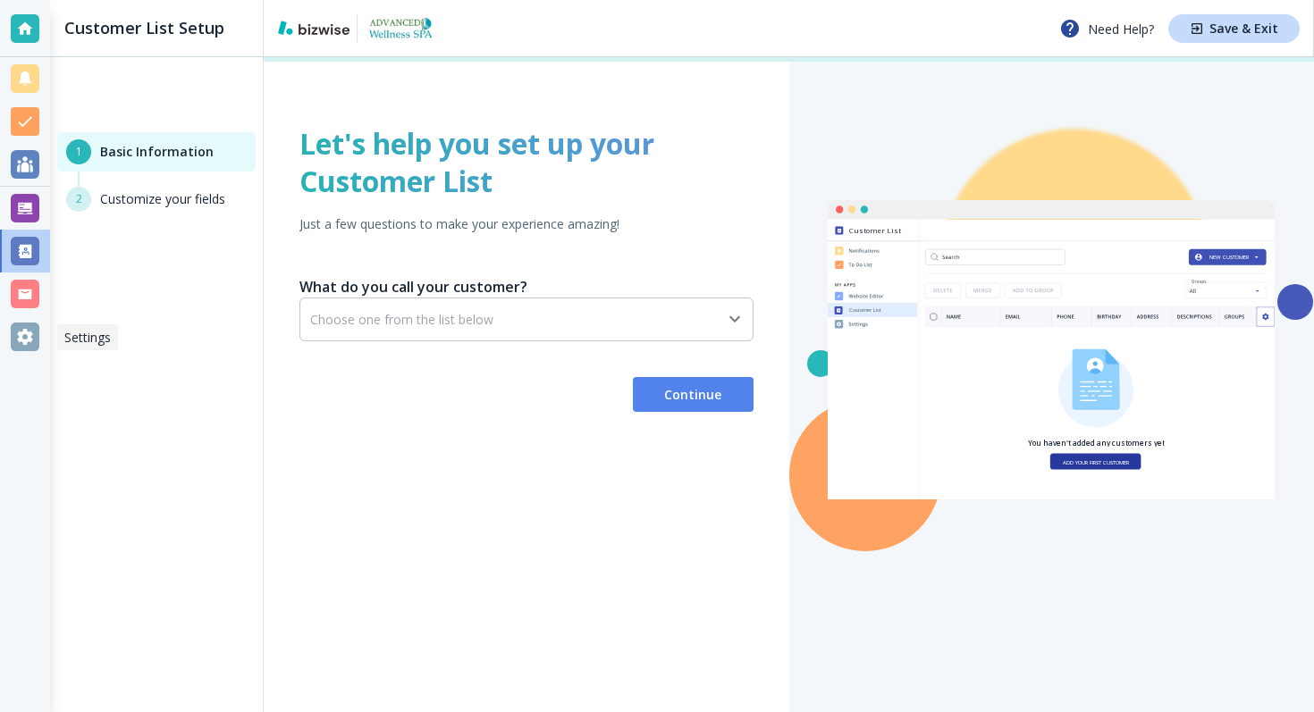
click at [22, 336] on div at bounding box center [25, 337] width 29 height 29
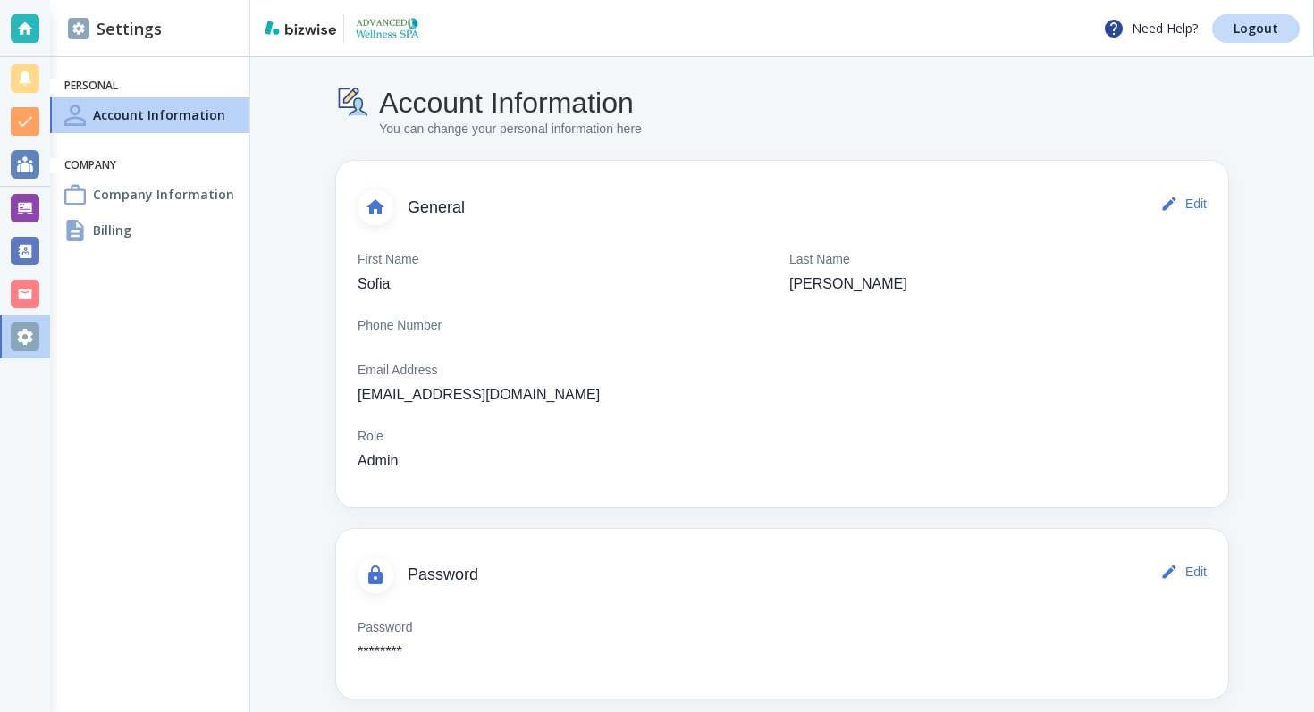
scroll to position [15, 0]
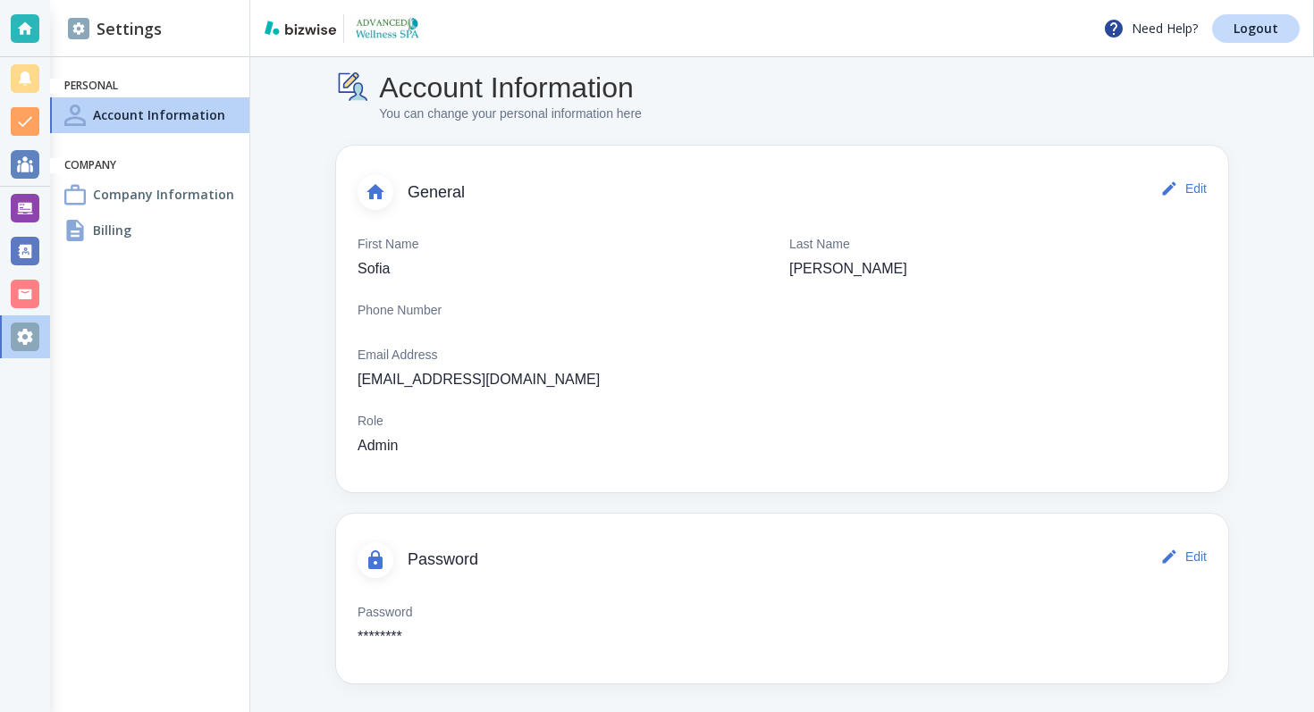
click at [200, 187] on h4 "Company Information" at bounding box center [163, 194] width 141 height 19
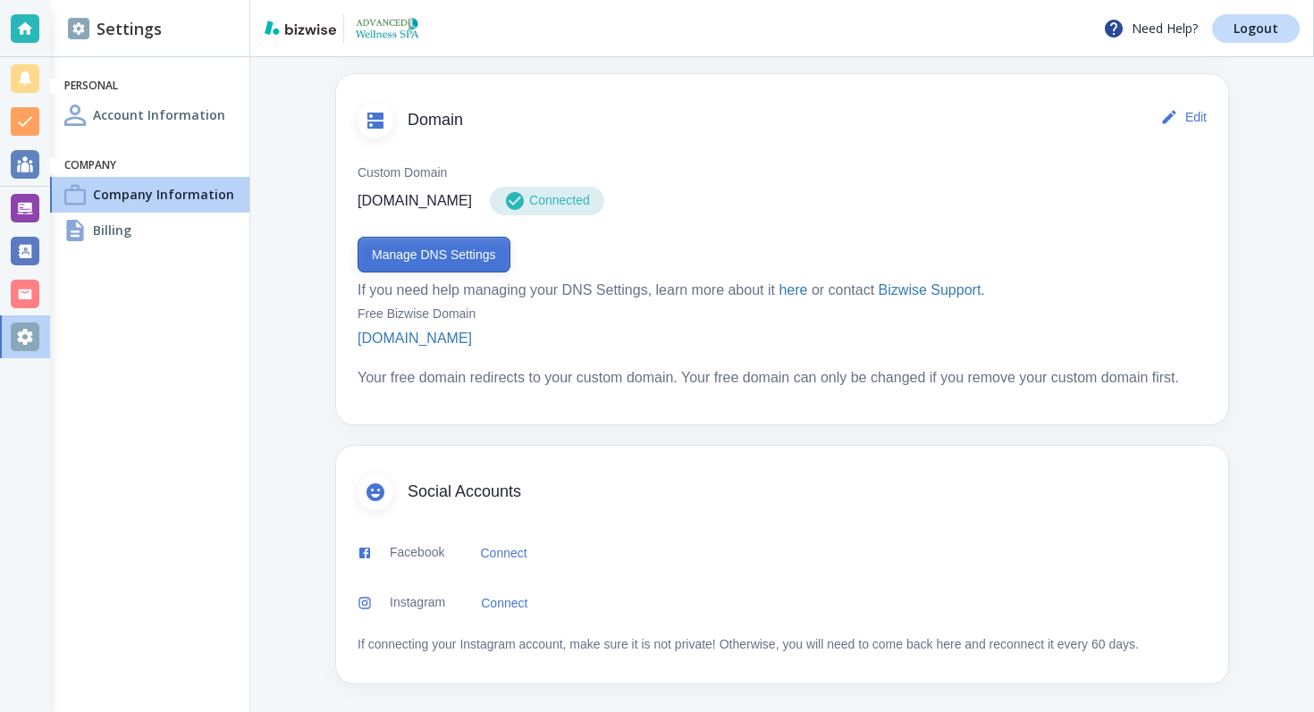
scroll to position [909, 0]
click at [173, 228] on div "Billing" at bounding box center [149, 231] width 199 height 36
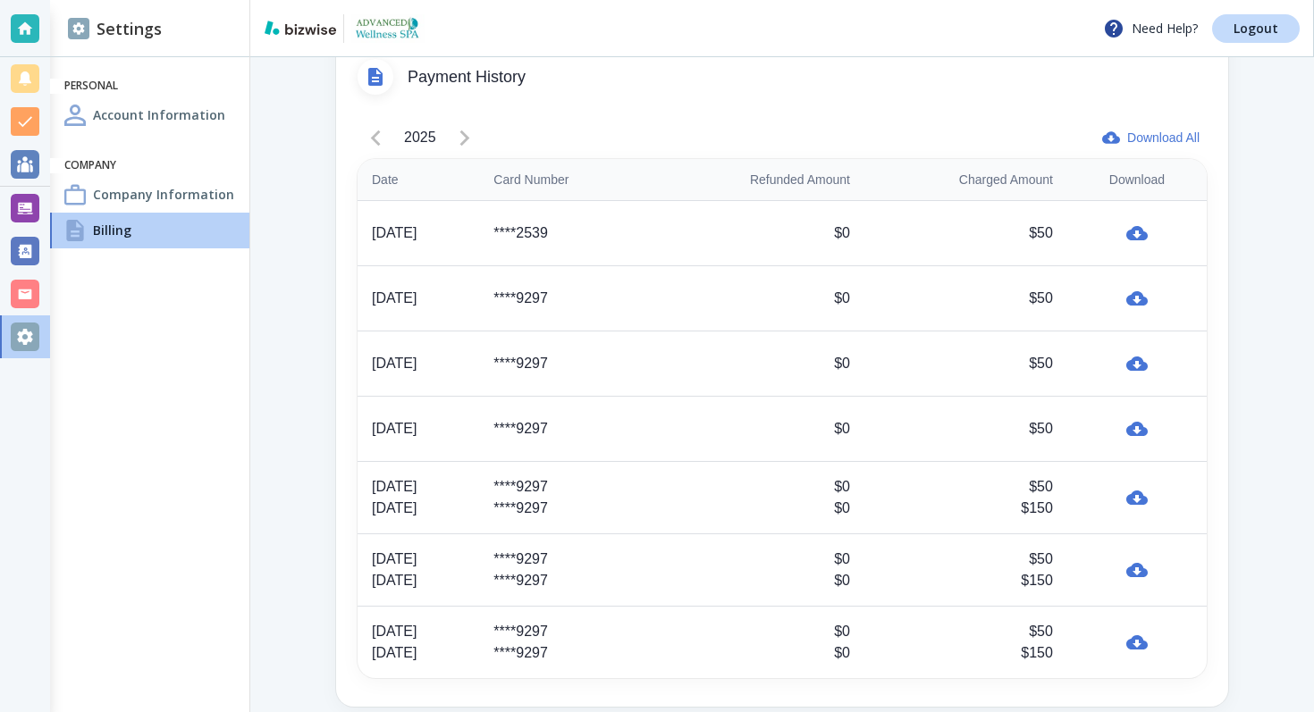
scroll to position [756, 0]
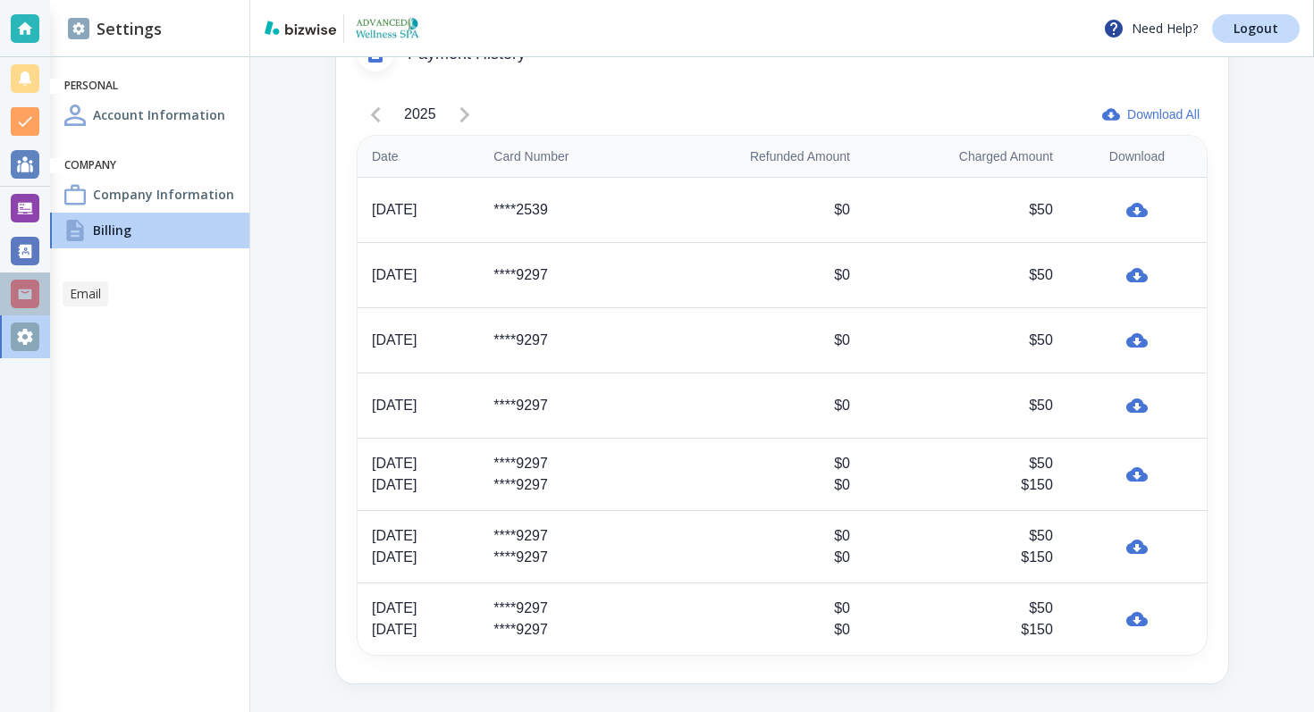
click at [17, 299] on div at bounding box center [25, 294] width 29 height 29
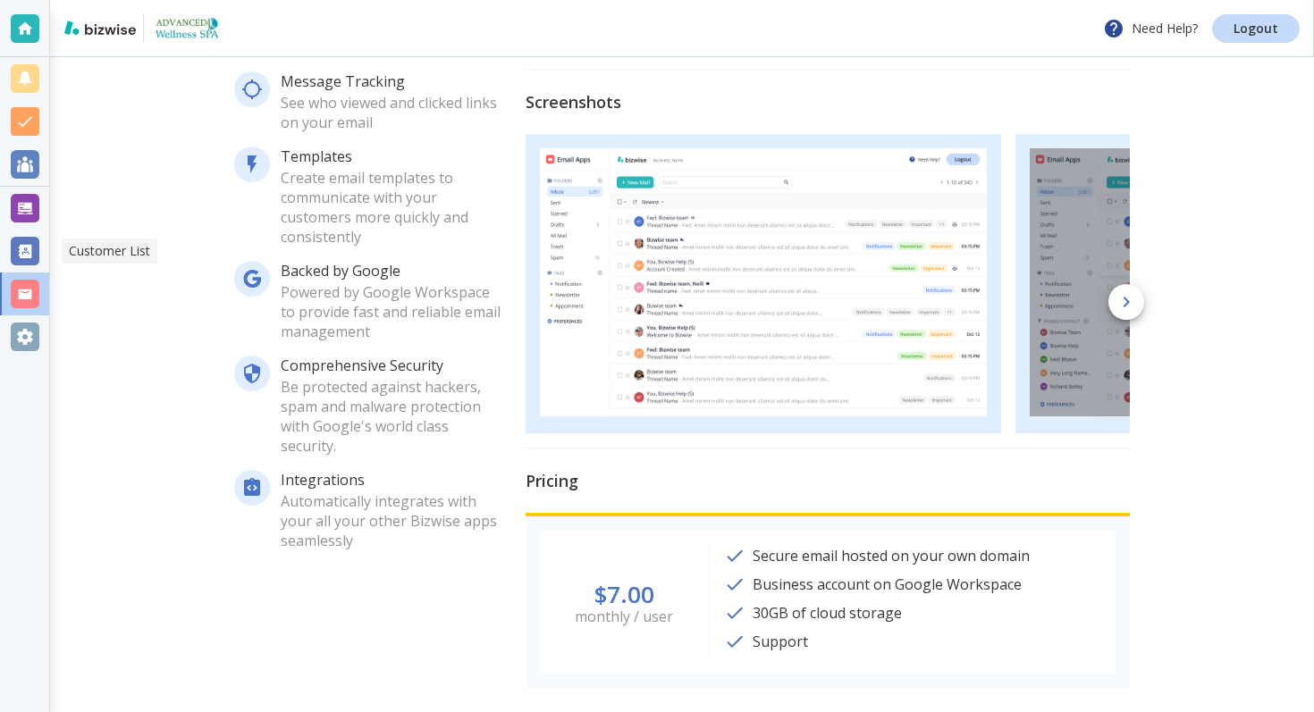
click at [34, 250] on div at bounding box center [25, 251] width 29 height 29
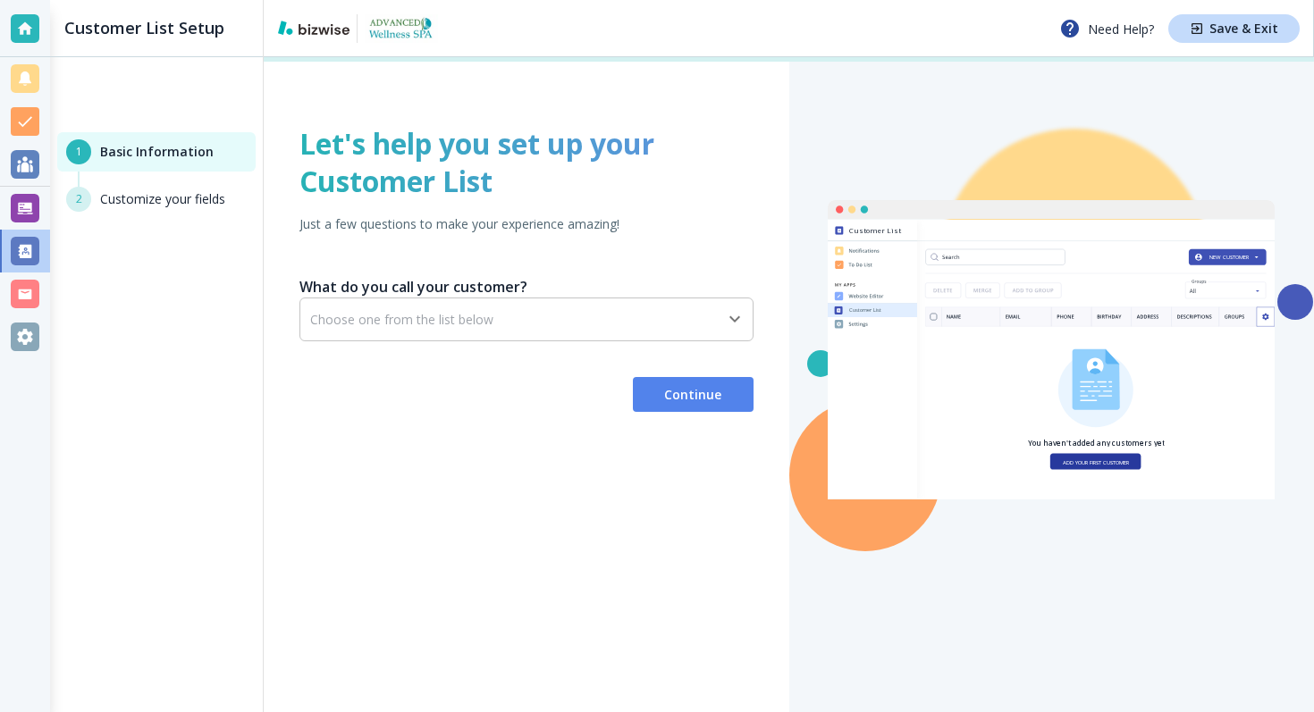
click at [150, 202] on div "2 Customize your fields" at bounding box center [156, 199] width 198 height 25
click at [80, 216] on div "Customer List Setup 1 Basic Information 2 Customize your fields" at bounding box center [156, 356] width 213 height 712
click at [379, 323] on input "text" at bounding box center [502, 319] width 385 height 15
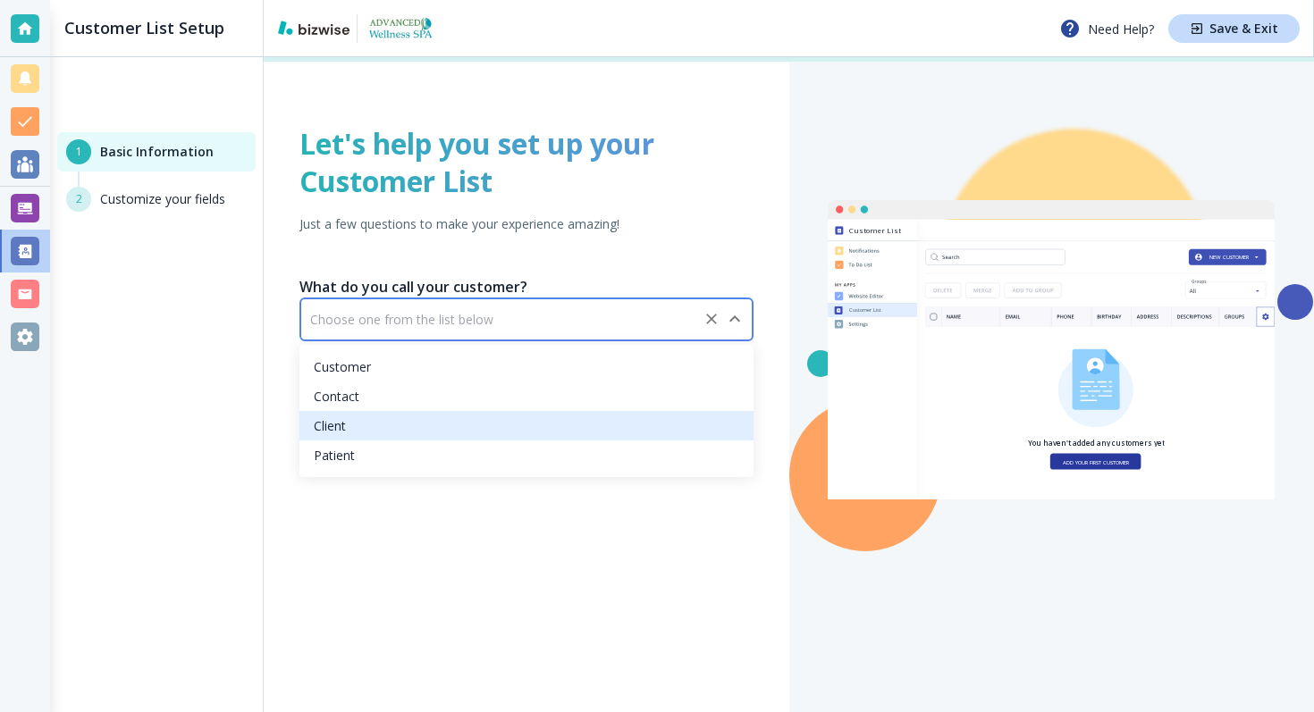
click at [378, 429] on li "Client" at bounding box center [526, 426] width 454 height 30
type input "Client"
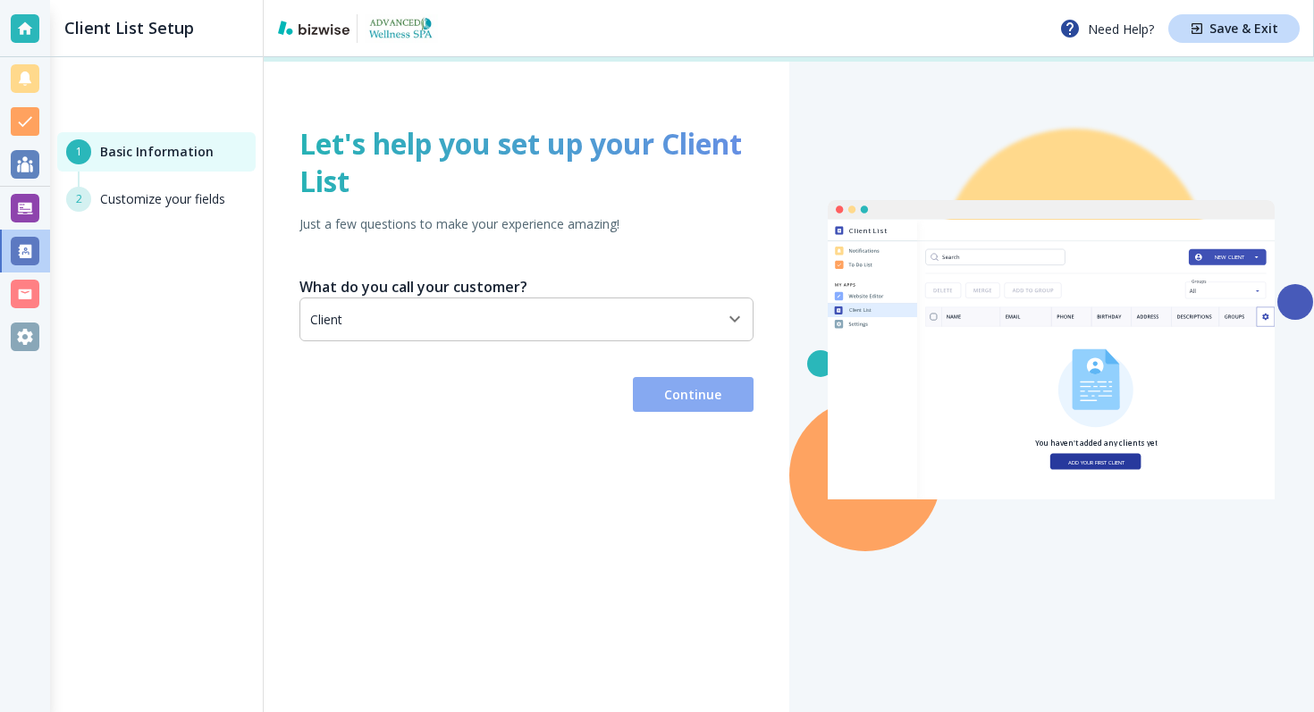
click at [641, 400] on button "Continue" at bounding box center [693, 395] width 121 height 36
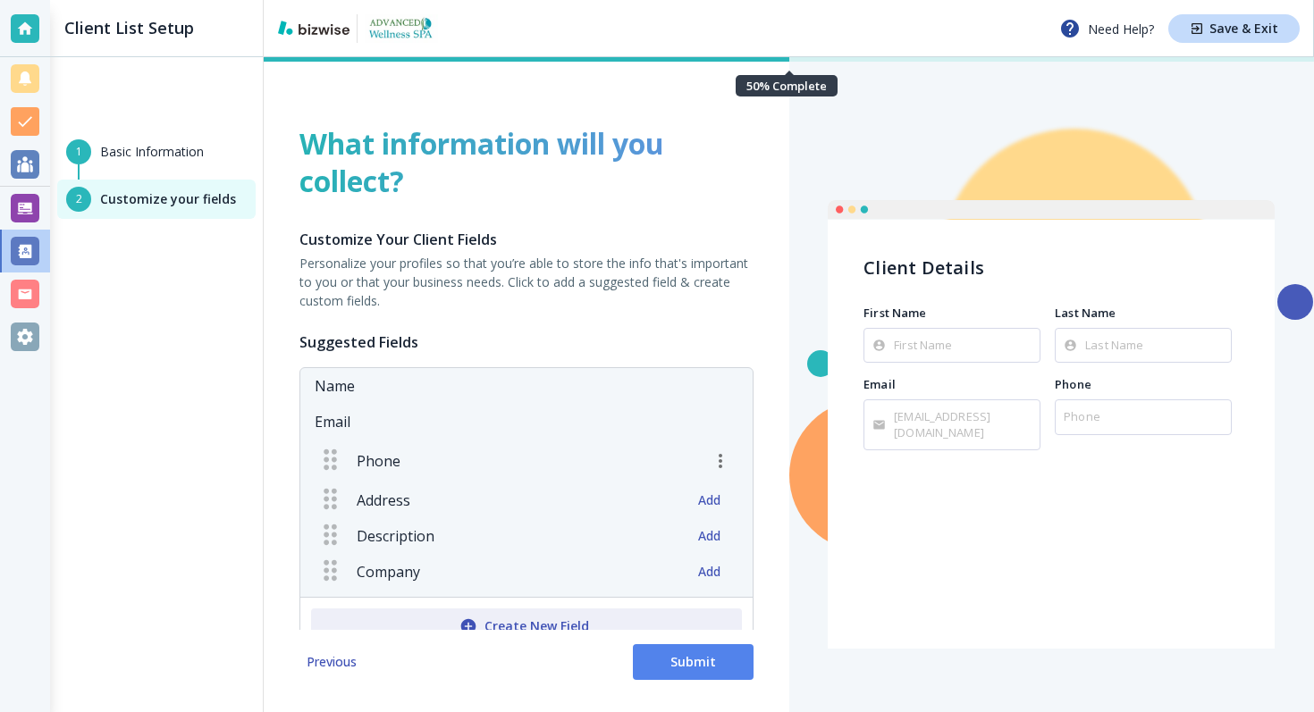
scroll to position [54, 0]
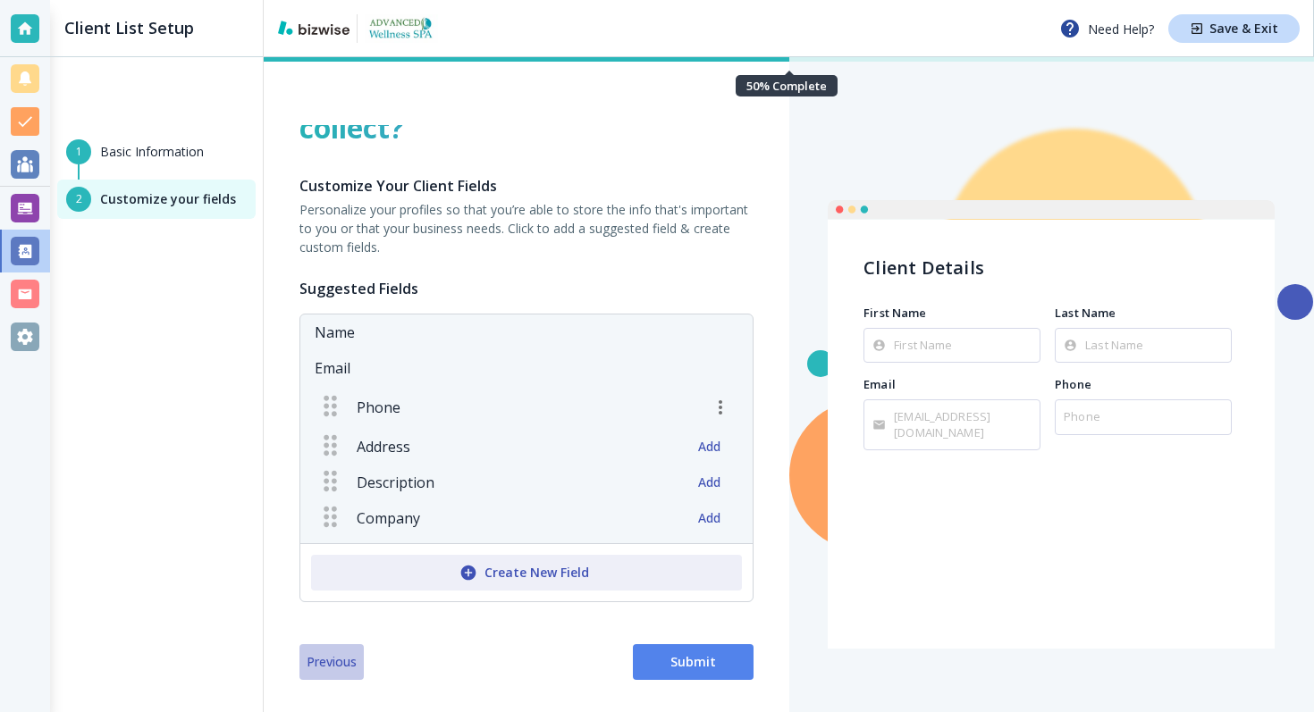
click at [319, 656] on span "Previous" at bounding box center [332, 662] width 50 height 18
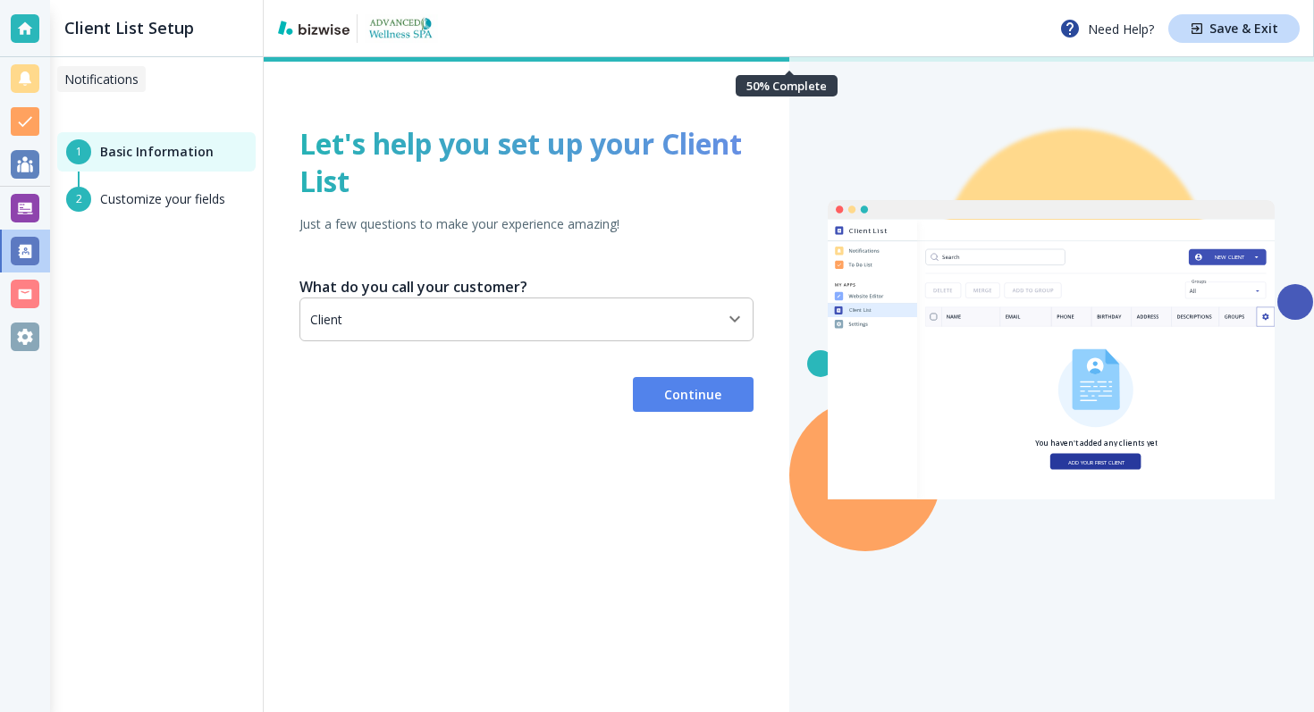
click at [13, 80] on div at bounding box center [25, 78] width 29 height 29
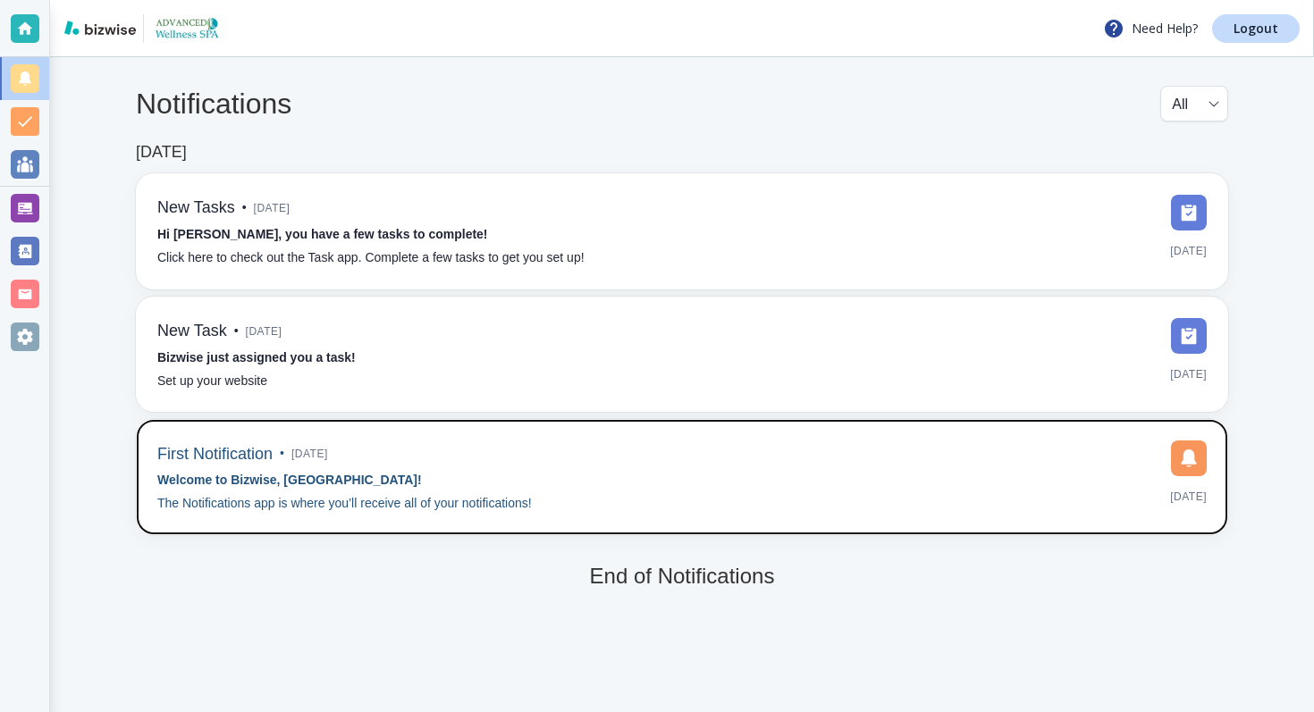
click at [427, 485] on div "First Notification • [DATE] Welcome to Bizwise, [GEOGRAPHIC_DATA]! The Notifica…" at bounding box center [344, 477] width 375 height 73
